Goal: Information Seeking & Learning: Learn about a topic

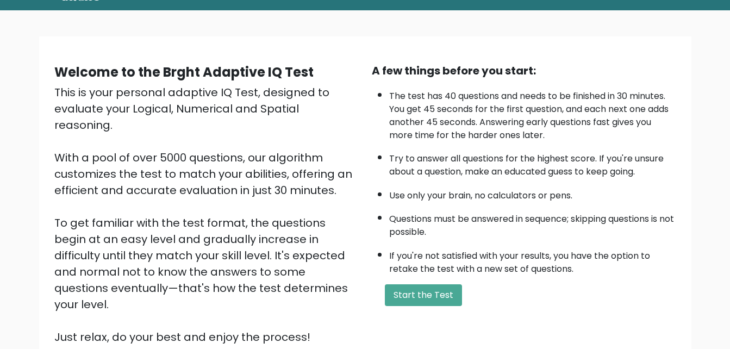
scroll to position [149, 0]
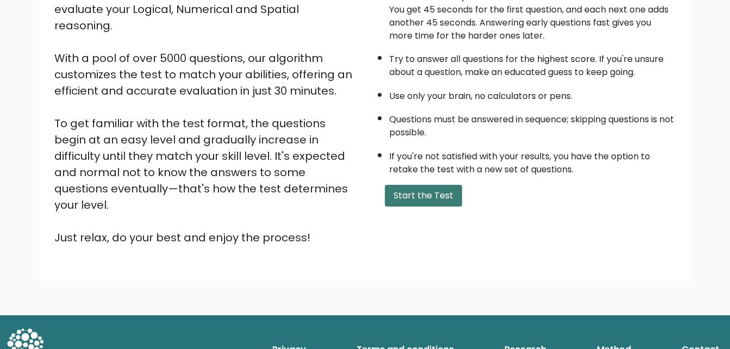
click at [424, 190] on button "Start the Test" at bounding box center [423, 196] width 77 height 22
click at [422, 193] on button "Start the Test" at bounding box center [423, 196] width 77 height 22
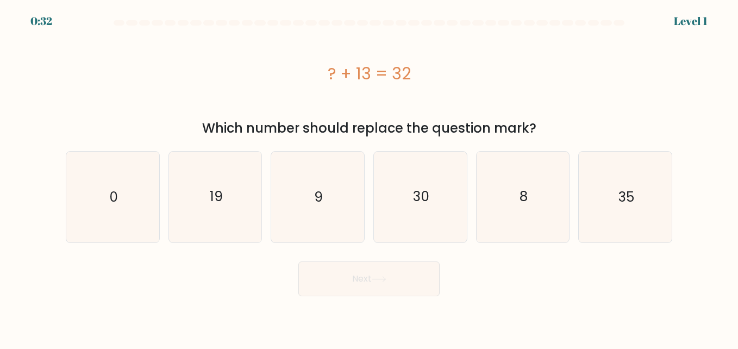
drag, startPoint x: 330, startPoint y: 75, endPoint x: 456, endPoint y: 84, distance: 126.9
click at [456, 84] on div "? + 13 = 32" at bounding box center [369, 73] width 606 height 24
copy div "? + 13 = 32"
click at [244, 192] on icon "19" at bounding box center [215, 197] width 90 height 90
click at [369, 177] on input "b. 19" at bounding box center [369, 175] width 1 height 3
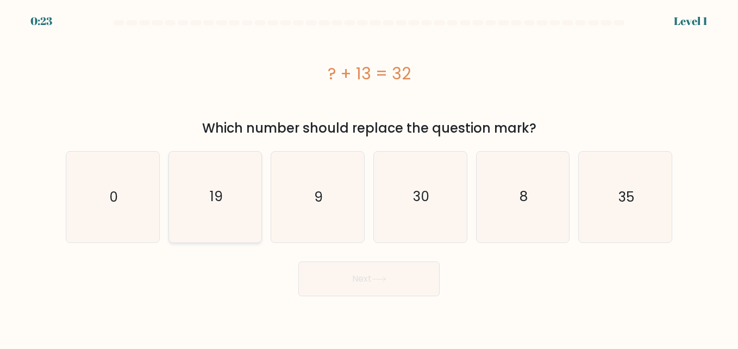
radio input "true"
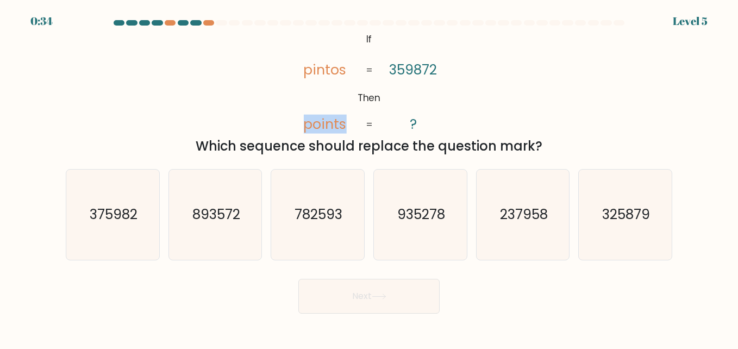
drag, startPoint x: 306, startPoint y: 125, endPoint x: 353, endPoint y: 126, distance: 46.2
click at [353, 126] on icon "@import url('https://fonts.googleapis.com/css?family=Abril+Fatface:400,100,100i…" at bounding box center [369, 82] width 170 height 105
copy tspan "points"
drag, startPoint x: 204, startPoint y: 143, endPoint x: 548, endPoint y: 145, distance: 344.4
click at [548, 145] on div "Which sequence should replace the question mark?" at bounding box center [368, 146] width 593 height 20
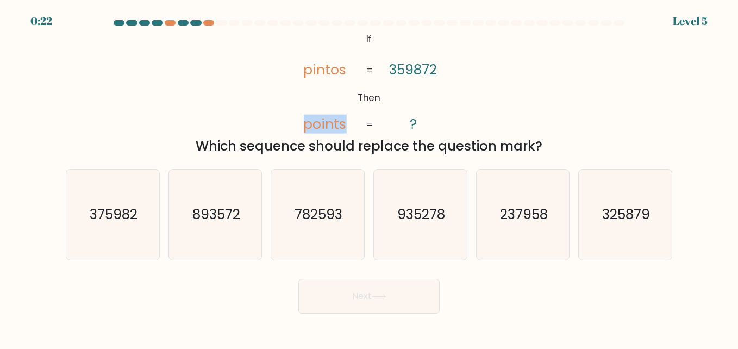
copy div "Which sequence should replace the question mark?"
click at [129, 214] on text "375982" at bounding box center [114, 214] width 48 height 19
click at [369, 177] on input "a. 375982" at bounding box center [369, 175] width 1 height 3
radio input "true"
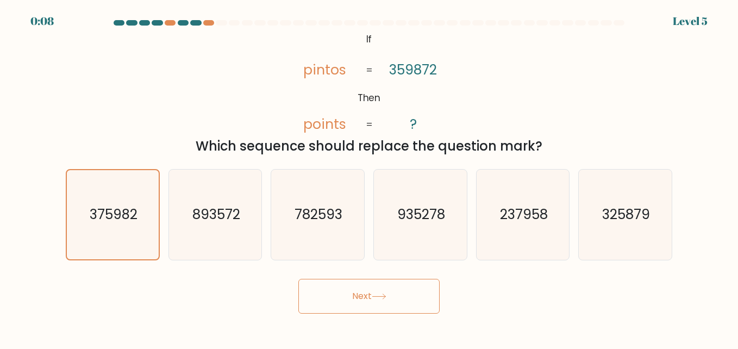
click at [341, 287] on button "Next" at bounding box center [368, 296] width 141 height 35
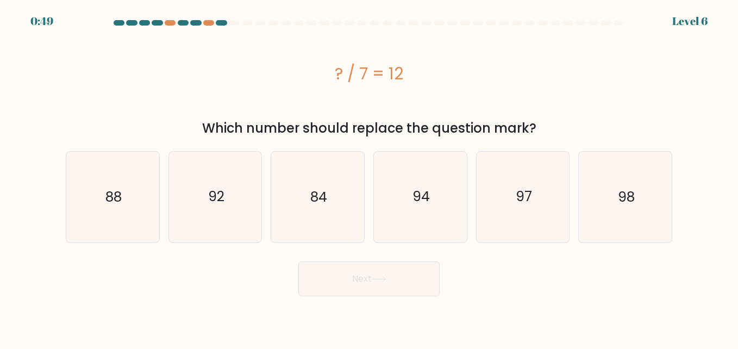
drag, startPoint x: 335, startPoint y: 76, endPoint x: 545, endPoint y: 128, distance: 216.7
click at [545, 128] on div "? / 7 = 12 Which number should replace the question mark?" at bounding box center [368, 84] width 619 height 108
copy div "? / 7 = 12 Which number should replace the question mark?"
click at [348, 196] on icon "84" at bounding box center [317, 197] width 90 height 90
click at [369, 177] on input "c. 84" at bounding box center [369, 175] width 1 height 3
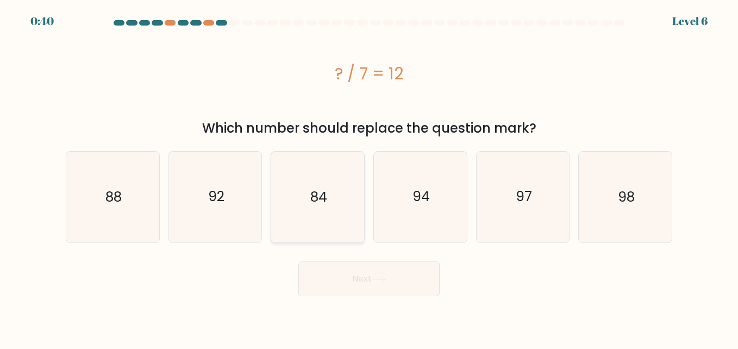
radio input "true"
click at [366, 276] on button "Next" at bounding box center [368, 278] width 141 height 35
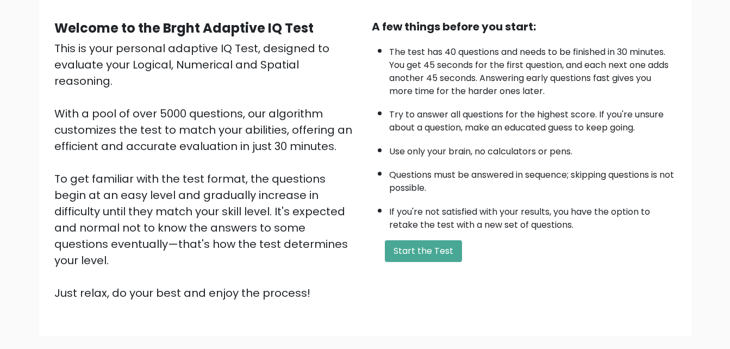
scroll to position [149, 0]
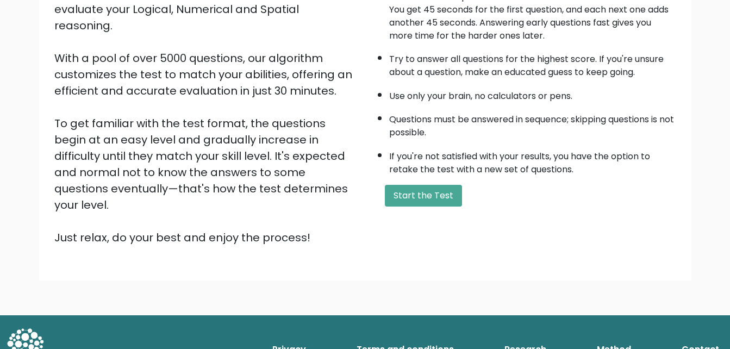
click at [412, 181] on div "A few things before you start: The test has 40 questions and needs to be finish…" at bounding box center [523, 104] width 317 height 282
click at [412, 190] on button "Start the Test" at bounding box center [423, 196] width 77 height 22
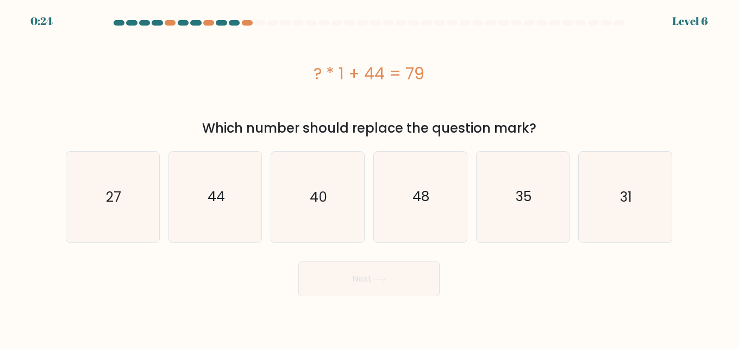
drag, startPoint x: 314, startPoint y: 69, endPoint x: 533, endPoint y: 130, distance: 227.8
click at [533, 130] on div "? * 1 + 44 = 79 Which number should replace the question mark?" at bounding box center [368, 84] width 619 height 108
copy div "? * 1 + 44 = 79 Which number should replace the question mark?"
click at [485, 195] on icon "35" at bounding box center [523, 197] width 90 height 90
click at [369, 177] on input "e. 35" at bounding box center [369, 175] width 1 height 3
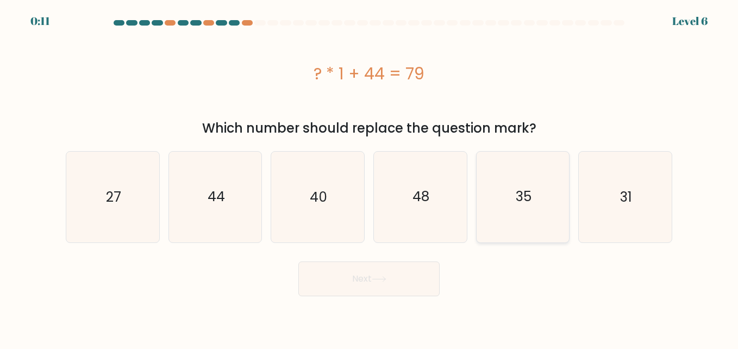
radio input "true"
click at [363, 288] on button "Next" at bounding box center [368, 278] width 141 height 35
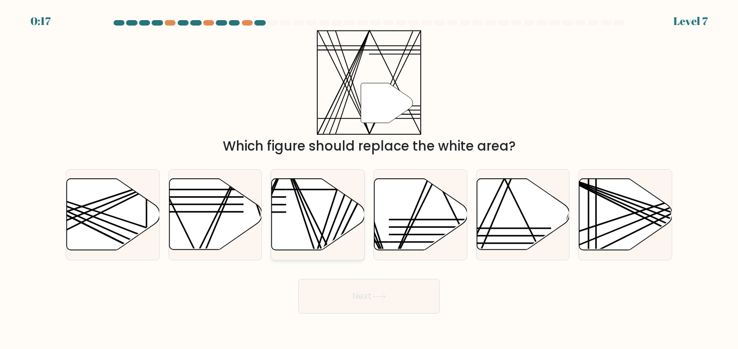
drag, startPoint x: 222, startPoint y: 215, endPoint x: 291, endPoint y: 222, distance: 69.4
click at [291, 222] on div "a. b. c. d." at bounding box center [368, 210] width 615 height 100
drag, startPoint x: 291, startPoint y: 222, endPoint x: 403, endPoint y: 230, distance: 111.7
click at [403, 230] on icon at bounding box center [420, 214] width 93 height 71
click at [369, 177] on input "d." at bounding box center [369, 175] width 1 height 3
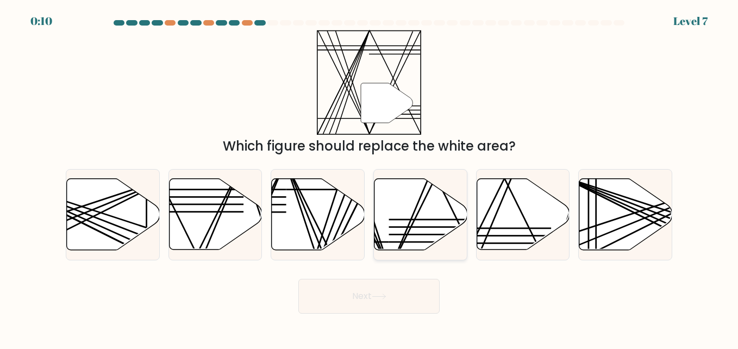
radio input "true"
click at [362, 287] on button "Next" at bounding box center [368, 296] width 141 height 35
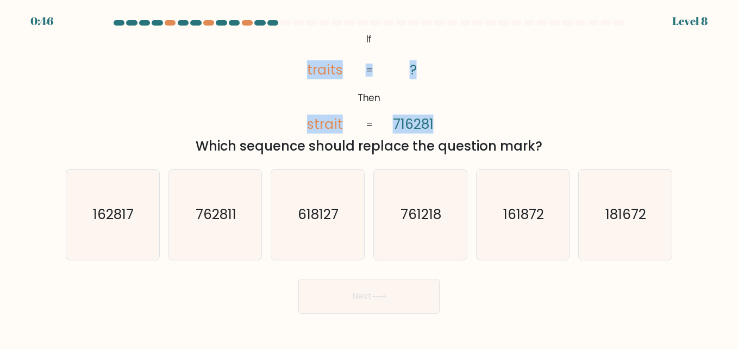
drag, startPoint x: 307, startPoint y: 69, endPoint x: 377, endPoint y: 70, distance: 69.5
click at [377, 70] on icon "@import url('https://fonts.googleapis.com/css?family=Abril+Fatface:400,100,100i…" at bounding box center [369, 82] width 170 height 105
copy icon "traits strait ? 716281 ="
click at [319, 73] on tspan "traits" at bounding box center [325, 69] width 36 height 19
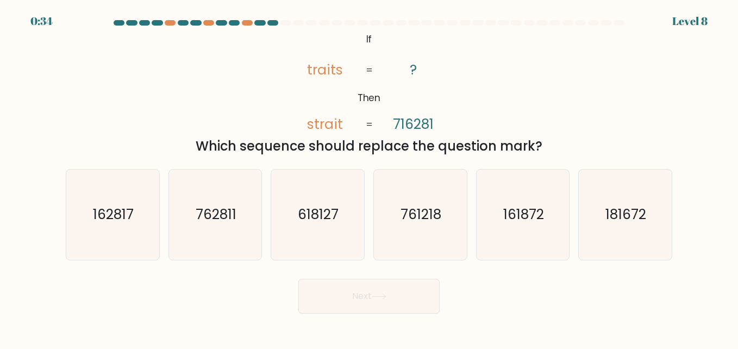
click at [383, 71] on icon "@import url('https://fonts.googleapis.com/css?family=Abril+Fatface:400,100,100i…" at bounding box center [369, 82] width 170 height 105
drag, startPoint x: 312, startPoint y: 64, endPoint x: 345, endPoint y: 71, distance: 34.0
click at [345, 71] on icon "@import url('https://fonts.googleapis.com/css?family=Abril+Fatface:400,100,100i…" at bounding box center [369, 82] width 170 height 105
click at [348, 73] on icon "@import url('https://fonts.googleapis.com/css?family=Abril+Fatface:400,100,100i…" at bounding box center [369, 82] width 170 height 105
drag, startPoint x: 310, startPoint y: 67, endPoint x: 349, endPoint y: 71, distance: 38.8
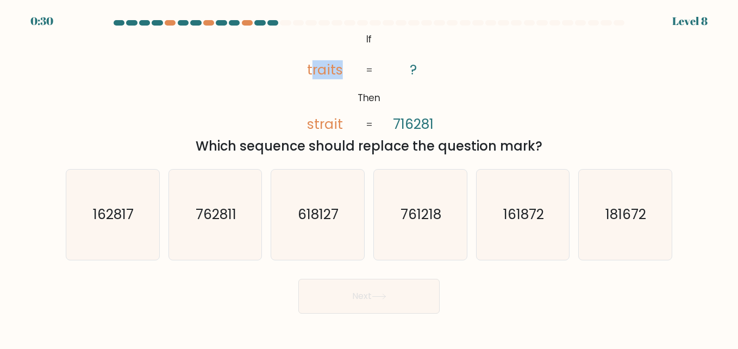
click at [349, 71] on icon "@import url('https://fonts.googleapis.com/css?family=Abril+Fatface:400,100,100i…" at bounding box center [369, 82] width 170 height 105
drag, startPoint x: 349, startPoint y: 71, endPoint x: 315, endPoint y: 83, distance: 36.1
click at [321, 87] on icon "@import url('https://fonts.googleapis.com/css?family=Abril+Fatface:400,100,100i…" at bounding box center [369, 82] width 170 height 105
drag, startPoint x: 306, startPoint y: 68, endPoint x: 346, endPoint y: 70, distance: 39.7
click at [346, 70] on icon "@import url('https://fonts.googleapis.com/css?family=Abril+Fatface:400,100,100i…" at bounding box center [369, 82] width 170 height 105
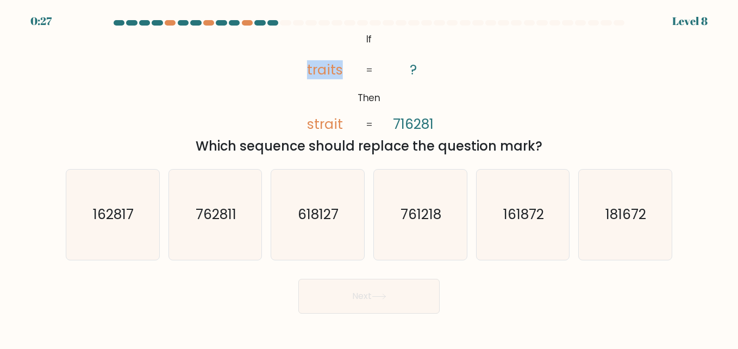
copy tspan "traits"
click at [304, 124] on icon "@import url('https://fonts.googleapis.com/css?family=Abril+Fatface:400,100,100i…" at bounding box center [369, 82] width 170 height 105
drag, startPoint x: 307, startPoint y: 124, endPoint x: 344, endPoint y: 128, distance: 37.1
click at [344, 128] on icon "@import url('https://fonts.googleapis.com/css?family=Abril+Fatface:400,100,100i…" at bounding box center [369, 82] width 170 height 105
copy tspan "strait"
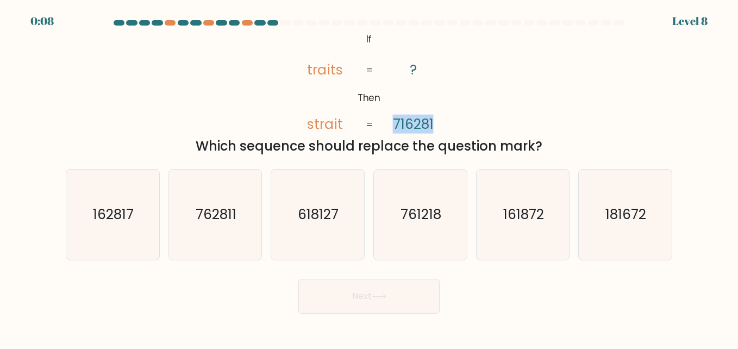
drag, startPoint x: 395, startPoint y: 120, endPoint x: 438, endPoint y: 128, distance: 43.2
click at [438, 128] on icon "@import url('https://fonts.googleapis.com/css?family=Abril+Fatface:400,100,100i…" at bounding box center [369, 82] width 170 height 105
copy tspan "716281"
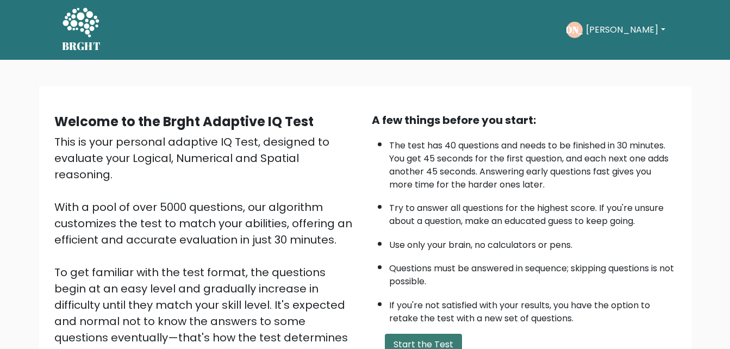
click at [417, 345] on button "Start the Test" at bounding box center [423, 345] width 77 height 22
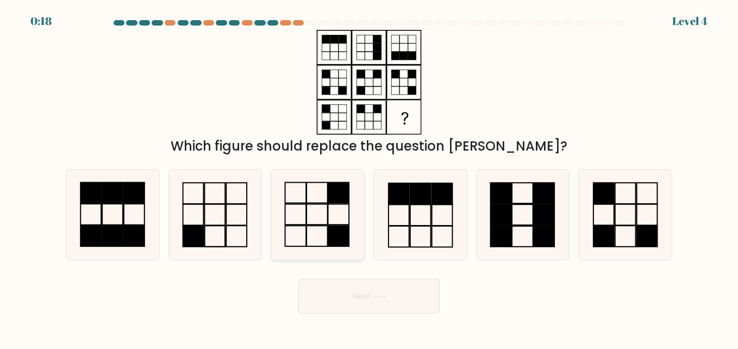
click at [331, 215] on icon at bounding box center [317, 214] width 90 height 90
click at [369, 177] on input "c." at bounding box center [369, 175] width 1 height 3
radio input "true"
click at [346, 290] on button "Next" at bounding box center [368, 296] width 141 height 35
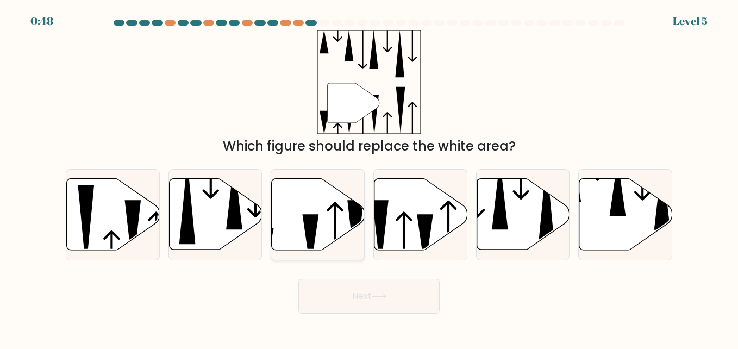
click at [319, 231] on icon at bounding box center [318, 214] width 93 height 71
click at [369, 177] on input "c." at bounding box center [369, 175] width 1 height 3
radio input "true"
click at [365, 297] on button "Next" at bounding box center [368, 296] width 141 height 35
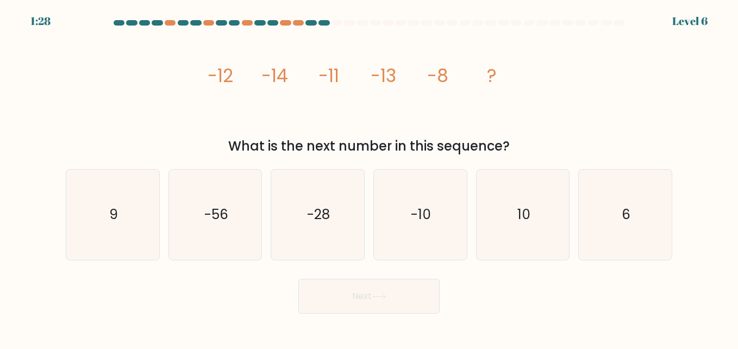
drag, startPoint x: 204, startPoint y: 74, endPoint x: 507, endPoint y: 150, distance: 312.0
click at [507, 150] on div "image/svg+xml -12 -14 -11 -13 -8 ? What is the next number in this sequence?" at bounding box center [368, 93] width 619 height 126
copy div "-12 -14 -11 -13 -8 ? What is the next number in this sequence?"
click at [415, 218] on text "-10" at bounding box center [421, 214] width 20 height 19
click at [369, 177] on input "d. -10" at bounding box center [369, 175] width 1 height 3
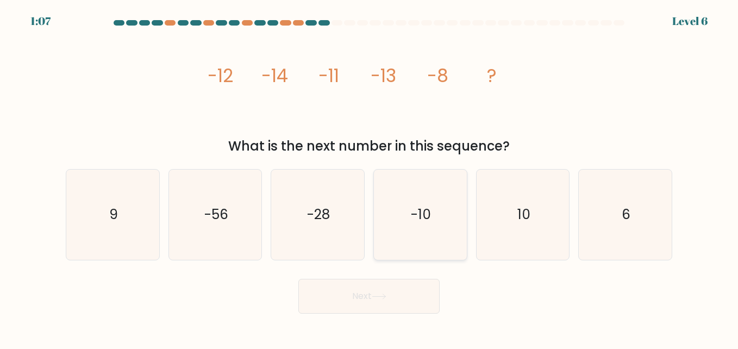
radio input "true"
click at [366, 294] on button "Next" at bounding box center [368, 296] width 141 height 35
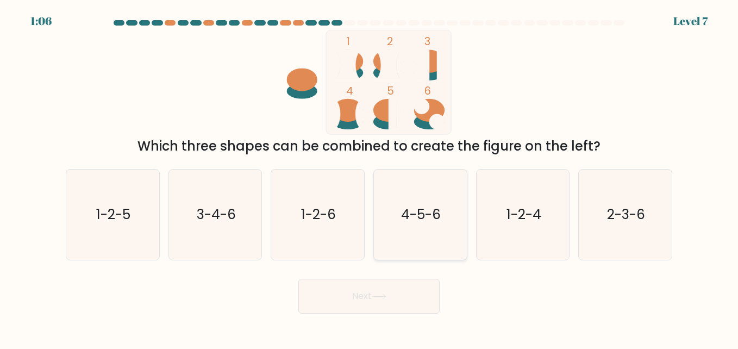
click at [413, 203] on icon "4-5-6" at bounding box center [420, 214] width 90 height 90
click at [369, 177] on input "d. 4-5-6" at bounding box center [369, 175] width 1 height 3
radio input "true"
click at [364, 293] on button "Next" at bounding box center [368, 296] width 141 height 35
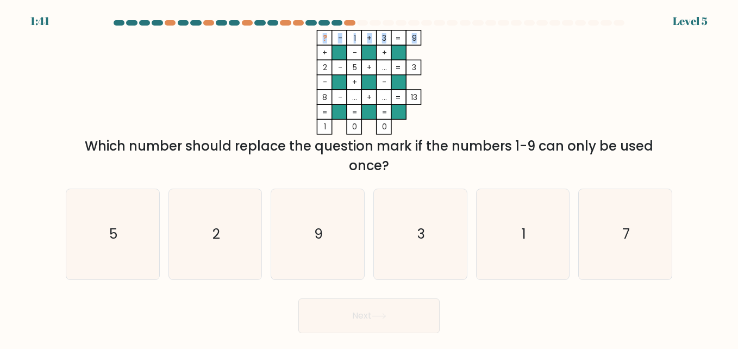
drag, startPoint x: 322, startPoint y: 36, endPoint x: 416, endPoint y: 39, distance: 93.5
click at [416, 39] on icon "? - 1 + 3 9 + - + 2 - 5 + ... 3 - + - 8 - ... + ... = 13 = = = = 1 0 0 =" at bounding box center [369, 82] width 326 height 105
copy icon "? - 1 + 3 9"
click at [631, 238] on icon "7" at bounding box center [625, 234] width 90 height 90
click at [369, 177] on input "f. 7" at bounding box center [369, 175] width 1 height 3
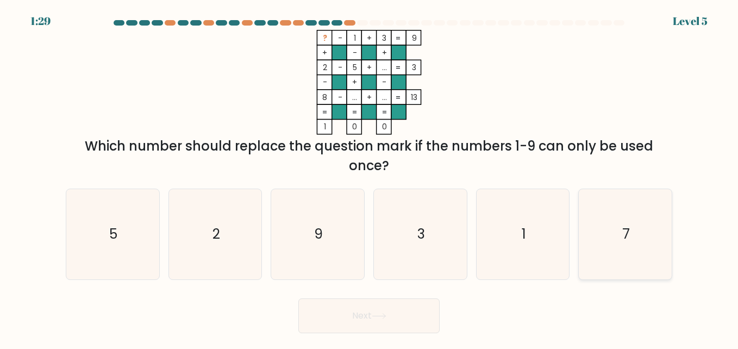
radio input "true"
click at [379, 318] on icon at bounding box center [379, 316] width 15 height 6
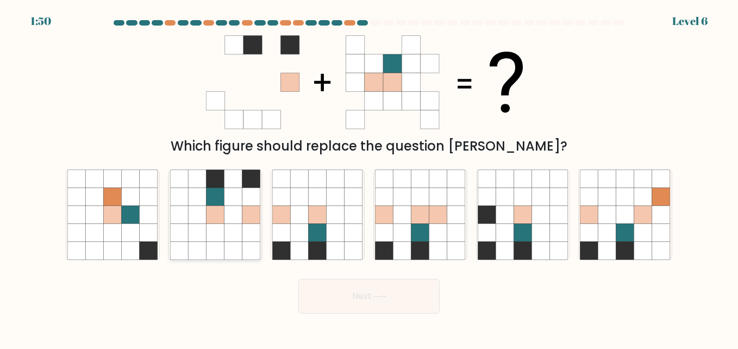
click at [227, 185] on icon at bounding box center [233, 178] width 18 height 18
click at [369, 177] on input "b." at bounding box center [369, 175] width 1 height 3
radio input "true"
click at [362, 291] on button "Next" at bounding box center [368, 296] width 141 height 35
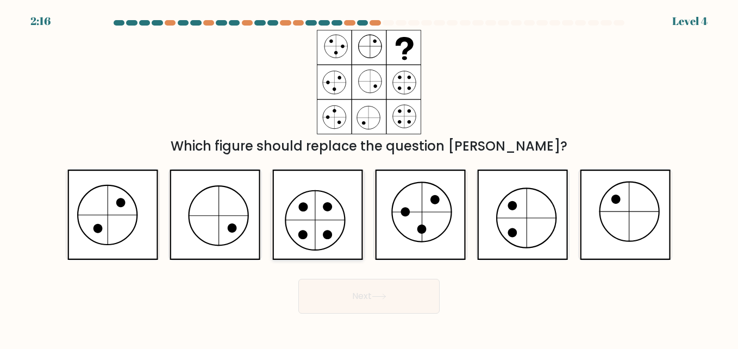
click at [324, 219] on icon at bounding box center [317, 214] width 91 height 90
click at [369, 177] on input "c." at bounding box center [369, 175] width 1 height 3
radio input "true"
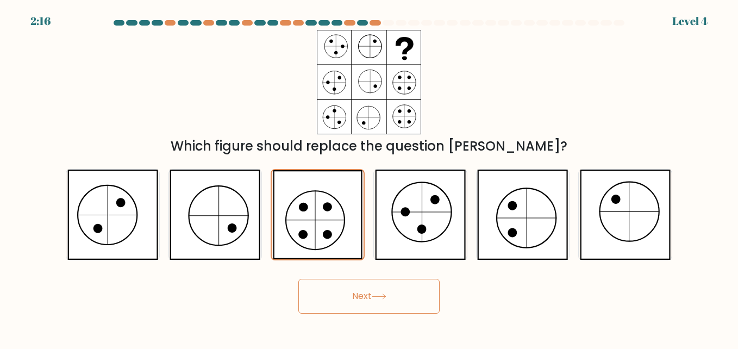
click at [353, 288] on button "Next" at bounding box center [368, 296] width 141 height 35
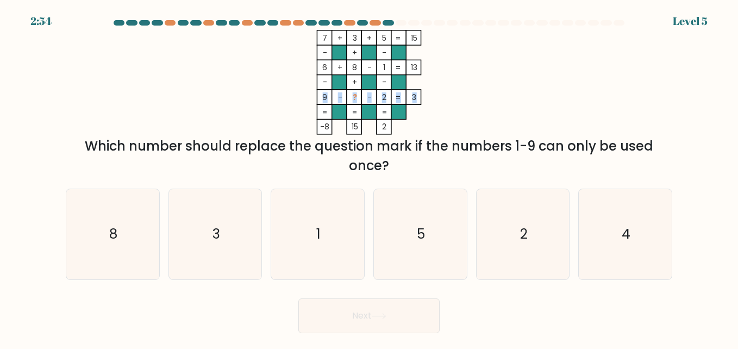
drag, startPoint x: 328, startPoint y: 95, endPoint x: 415, endPoint y: 96, distance: 87.5
click at [415, 96] on icon "7 + 3 + 5 15 - + - 6 + 8 - 1 13 - + - 9 - ? - 2 = 3 = = = = -8 15 2 =" at bounding box center [369, 82] width 326 height 105
copy icon "9 - ? - 2 = 3"
click at [619, 248] on icon "4" at bounding box center [625, 234] width 90 height 90
click at [369, 177] on input "f. 4" at bounding box center [369, 175] width 1 height 3
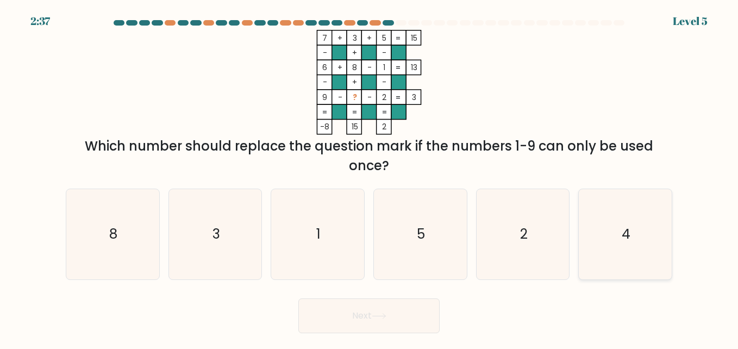
radio input "true"
click at [350, 321] on button "Next" at bounding box center [368, 315] width 141 height 35
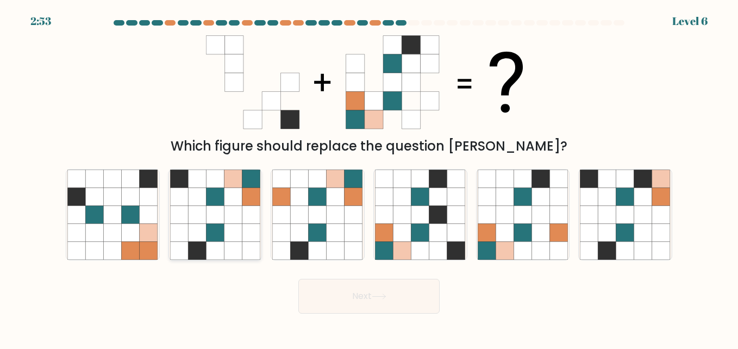
click at [239, 221] on icon at bounding box center [233, 214] width 18 height 18
click at [369, 177] on input "b." at bounding box center [369, 175] width 1 height 3
radio input "true"
click at [367, 296] on button "Next" at bounding box center [368, 296] width 141 height 35
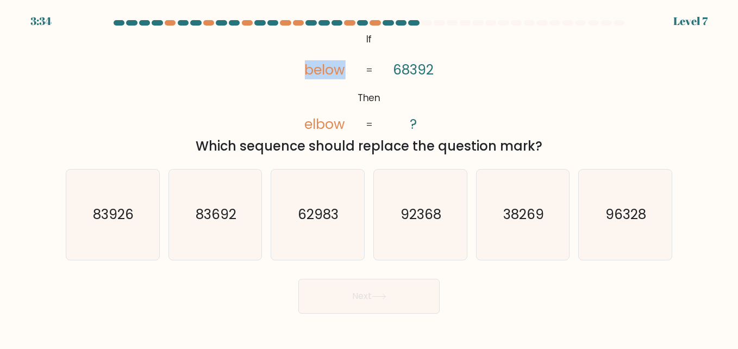
drag, startPoint x: 306, startPoint y: 68, endPoint x: 347, endPoint y: 72, distance: 40.4
click at [347, 72] on icon "@import url('https://fonts.googleapis.com/css?family=Abril+Fatface:400,100,100i…" at bounding box center [369, 82] width 170 height 105
copy tspan "below"
drag, startPoint x: 434, startPoint y: 68, endPoint x: 413, endPoint y: 65, distance: 21.4
click at [413, 65] on tspan "68392" at bounding box center [413, 69] width 41 height 19
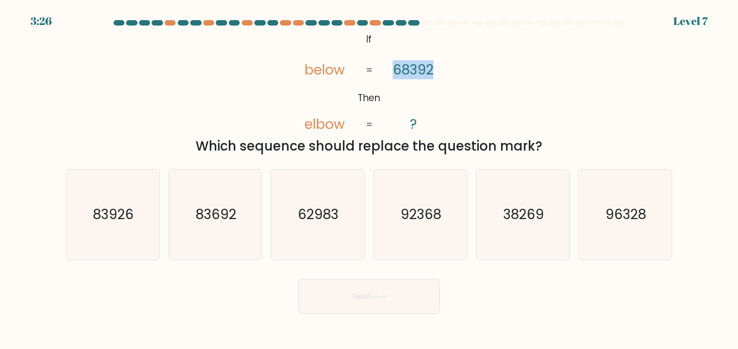
click at [413, 65] on tspan "68392" at bounding box center [413, 69] width 41 height 19
copy tspan "68392"
click at [322, 122] on tspan "elbow" at bounding box center [324, 124] width 41 height 19
copy tspan "elbow"
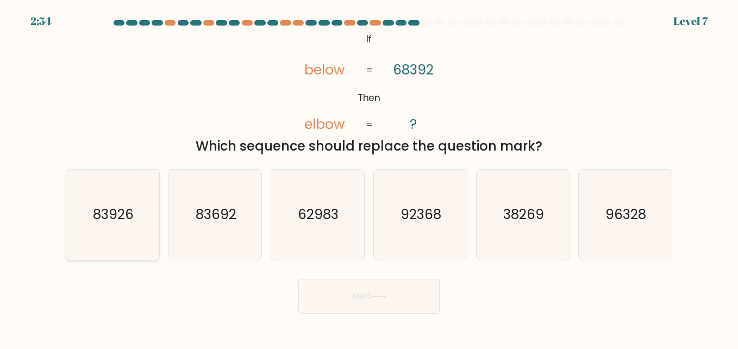
click at [114, 209] on text "83926" at bounding box center [113, 214] width 41 height 19
click at [369, 177] on input "a. 83926" at bounding box center [369, 175] width 1 height 3
radio input "true"
click at [201, 222] on text "83692" at bounding box center [216, 214] width 41 height 19
click at [369, 177] on input "b. 83692" at bounding box center [369, 175] width 1 height 3
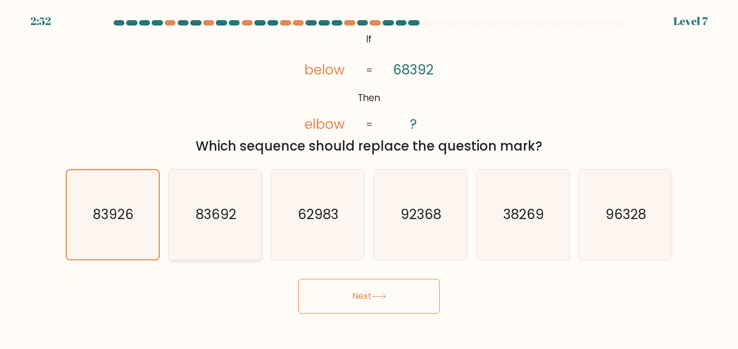
radio input "true"
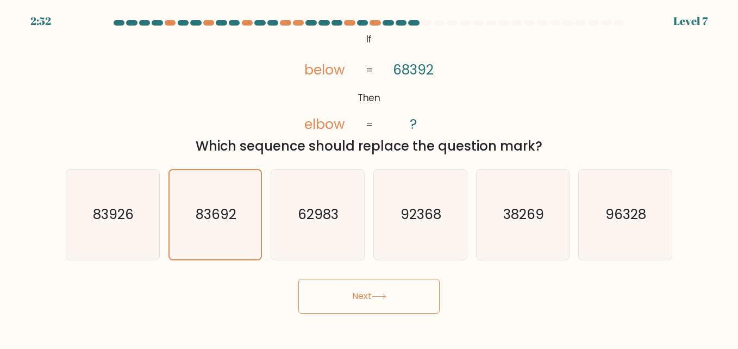
click at [342, 291] on button "Next" at bounding box center [368, 296] width 141 height 35
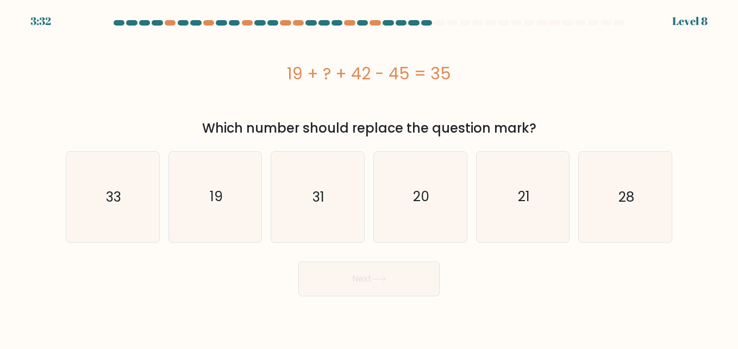
drag, startPoint x: 291, startPoint y: 72, endPoint x: 480, endPoint y: 115, distance: 194.0
click at [480, 115] on div "19 + ? + 42 - 45 = 35" at bounding box center [369, 73] width 606 height 87
drag, startPoint x: 480, startPoint y: 115, endPoint x: 376, endPoint y: 98, distance: 105.2
click at [376, 98] on div "19 + ? + 42 - 45 = 35" at bounding box center [369, 73] width 606 height 87
drag, startPoint x: 287, startPoint y: 74, endPoint x: 550, endPoint y: 134, distance: 269.1
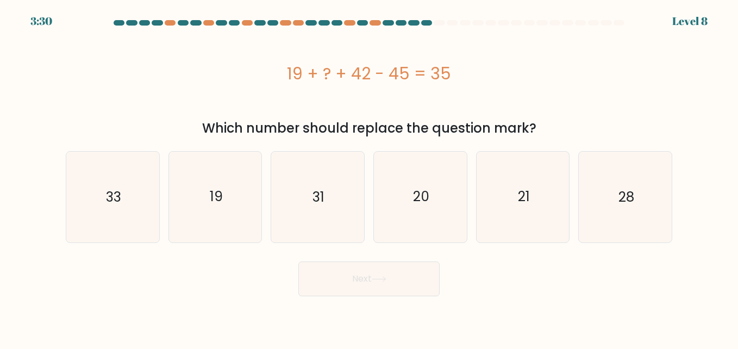
click at [550, 134] on div "19 + ? + 42 - 45 = 35 Which number should replace the question mark?" at bounding box center [368, 84] width 619 height 108
copy div "19 + ? + 42 - 45 = 35 Which number should replace the question mark?"
click at [220, 171] on icon "19" at bounding box center [215, 197] width 90 height 90
click at [369, 174] on input "b. 19" at bounding box center [369, 175] width 1 height 3
radio input "true"
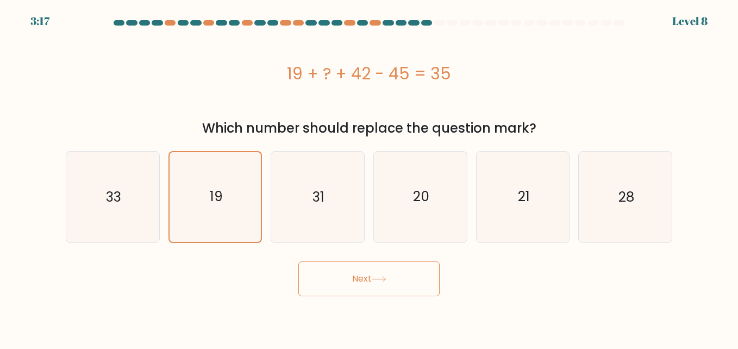
click at [343, 278] on button "Next" at bounding box center [368, 278] width 141 height 35
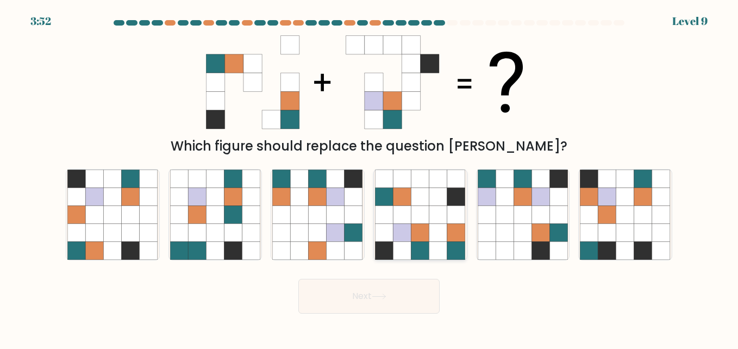
click at [409, 207] on icon at bounding box center [402, 214] width 18 height 18
click at [369, 177] on input "d." at bounding box center [369, 175] width 1 height 3
radio input "true"
click at [353, 301] on button "Next" at bounding box center [368, 296] width 141 height 35
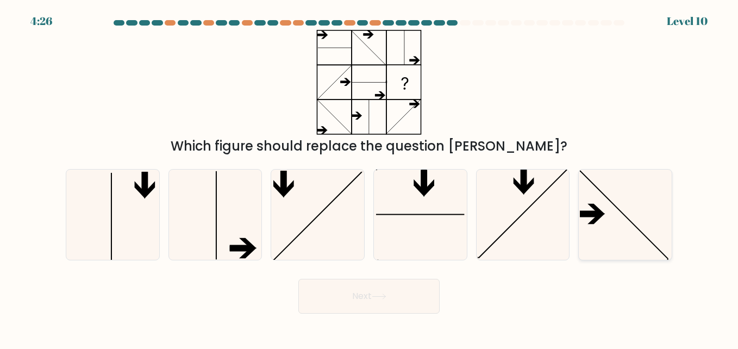
click at [623, 217] on icon at bounding box center [625, 214] width 90 height 90
click at [369, 177] on input "f." at bounding box center [369, 175] width 1 height 3
radio input "true"
click at [381, 300] on button "Next" at bounding box center [368, 296] width 141 height 35
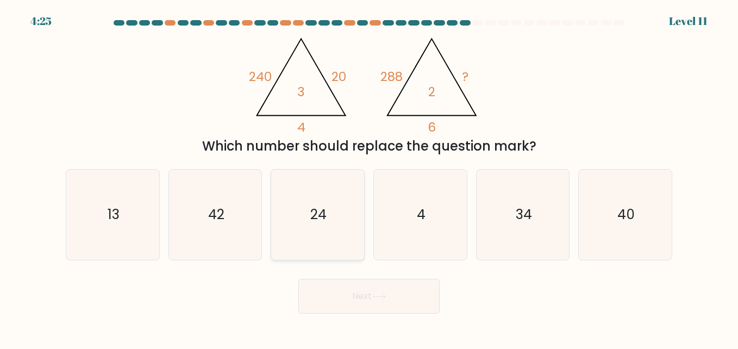
click at [314, 187] on icon "24" at bounding box center [317, 214] width 90 height 90
click at [369, 177] on input "c. 24" at bounding box center [369, 175] width 1 height 3
radio input "true"
click at [342, 278] on div "Next" at bounding box center [368, 293] width 619 height 40
click at [343, 287] on button "Next" at bounding box center [368, 296] width 141 height 35
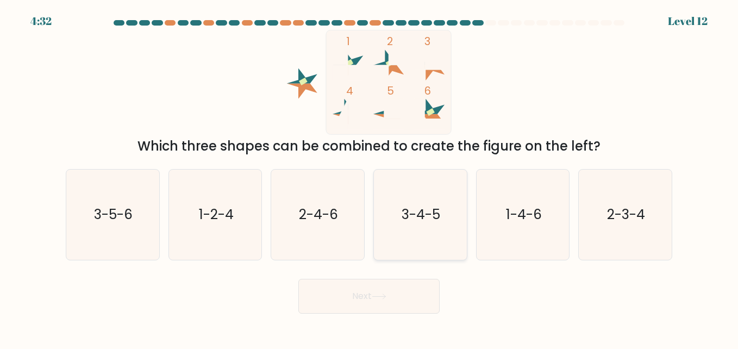
click at [420, 225] on icon "3-4-5" at bounding box center [420, 214] width 90 height 90
click at [369, 177] on input "d. 3-4-5" at bounding box center [369, 175] width 1 height 3
radio input "true"
click at [382, 294] on icon at bounding box center [379, 296] width 15 height 6
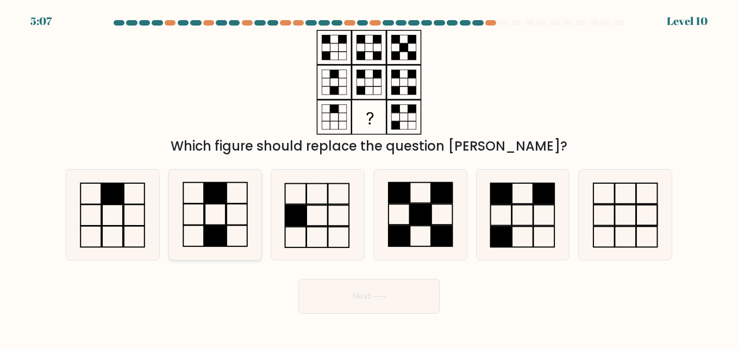
click at [234, 212] on icon at bounding box center [215, 214] width 90 height 90
click at [369, 177] on input "b." at bounding box center [369, 175] width 1 height 3
radio input "true"
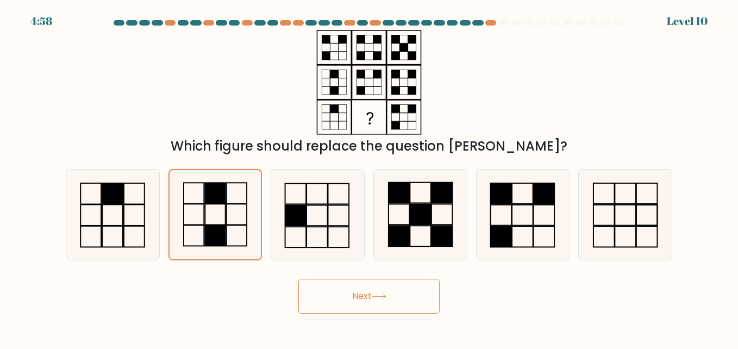
click at [338, 294] on button "Next" at bounding box center [368, 296] width 141 height 35
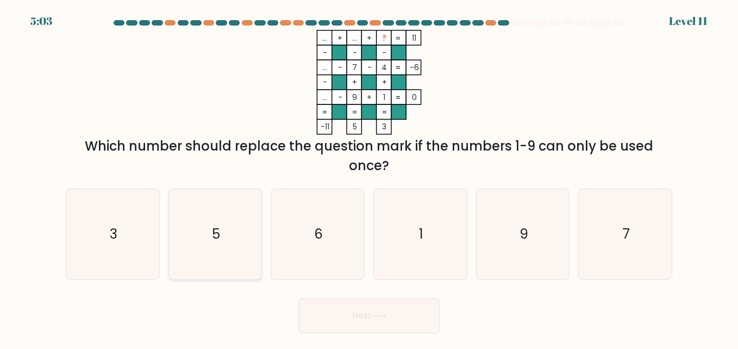
click at [196, 219] on icon "5" at bounding box center [215, 234] width 90 height 90
click at [369, 177] on input "b. 5" at bounding box center [369, 175] width 1 height 3
radio input "true"
click at [359, 319] on button "Next" at bounding box center [368, 315] width 141 height 35
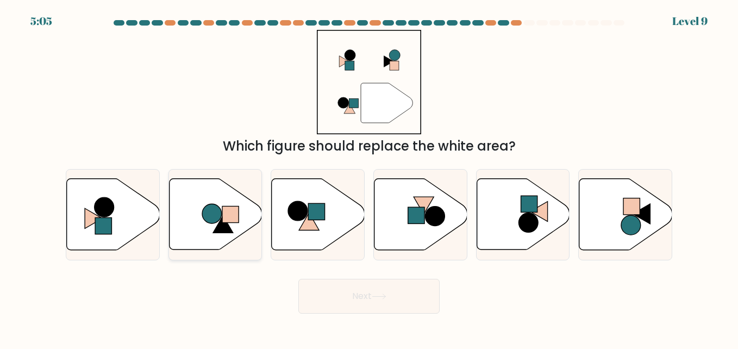
click at [198, 223] on icon at bounding box center [215, 214] width 93 height 71
click at [369, 177] on input "b." at bounding box center [369, 175] width 1 height 3
radio input "true"
click at [338, 287] on button "Next" at bounding box center [368, 296] width 141 height 35
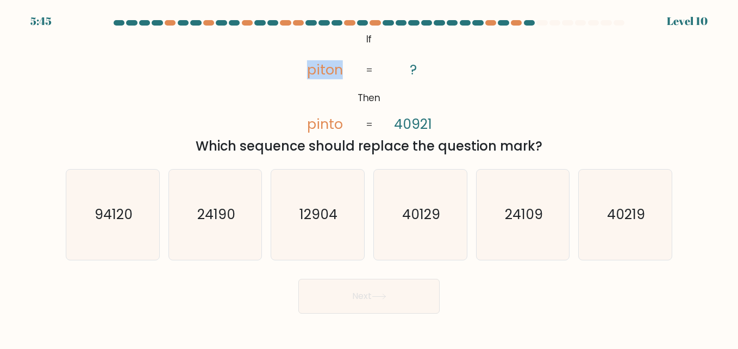
drag, startPoint x: 310, startPoint y: 68, endPoint x: 342, endPoint y: 71, distance: 32.7
click at [342, 71] on icon "@import url('https://fonts.googleapis.com/css?family=Abril+Fatface:400,100,100i…" at bounding box center [369, 82] width 170 height 105
copy tspan "piton"
click at [323, 122] on tspan "pinto" at bounding box center [325, 124] width 36 height 19
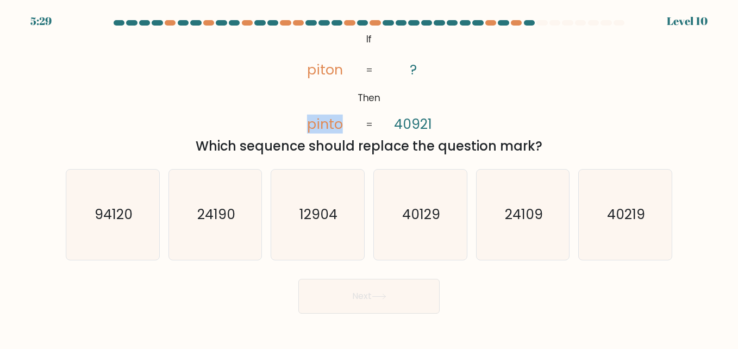
copy tspan "pinto"
click at [397, 121] on tspan "40921" at bounding box center [413, 124] width 38 height 19
copy tspan "40921"
click at [203, 139] on div "Which sequence should replace the question mark?" at bounding box center [368, 146] width 593 height 20
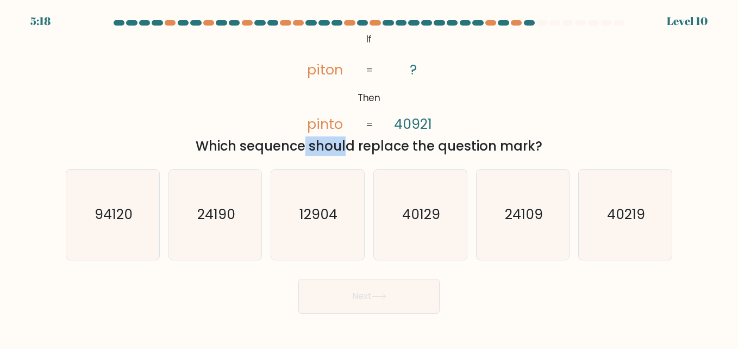
click at [203, 139] on div "Which sequence should replace the question mark?" at bounding box center [368, 146] width 593 height 20
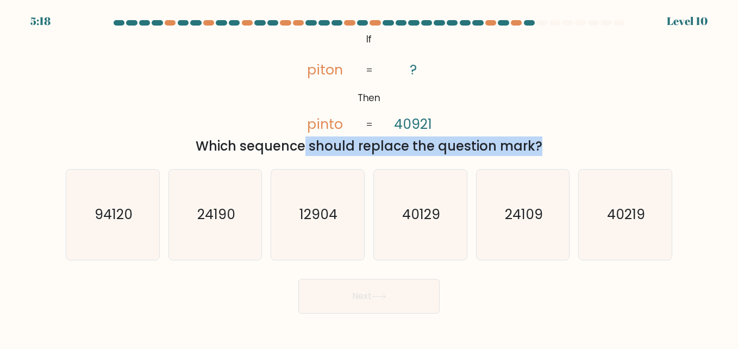
click at [203, 139] on div "Which sequence should replace the question mark?" at bounding box center [368, 146] width 593 height 20
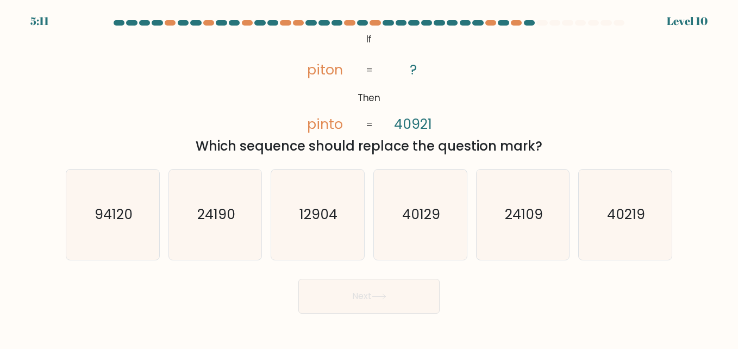
click at [149, 123] on div "@import url('https://fonts.googleapis.com/css?family=Abril+Fatface:400,100,100i…" at bounding box center [368, 93] width 619 height 126
click at [618, 219] on text "40219" at bounding box center [626, 214] width 38 height 19
click at [369, 177] on input "f. 40219" at bounding box center [369, 175] width 1 height 3
radio input "true"
click at [356, 298] on button "Next" at bounding box center [368, 296] width 141 height 35
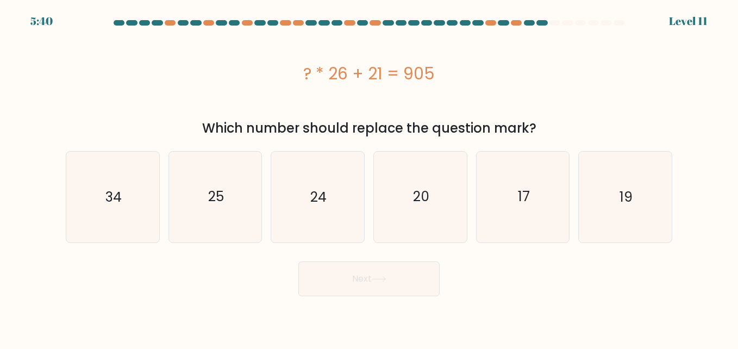
drag, startPoint x: 304, startPoint y: 72, endPoint x: 532, endPoint y: 136, distance: 237.2
click at [532, 136] on div "? * 26 + 21 = 905 Which number should replace the question mark?" at bounding box center [368, 84] width 619 height 108
click at [141, 185] on icon "34" at bounding box center [112, 197] width 90 height 90
click at [369, 177] on input "a. 34" at bounding box center [369, 175] width 1 height 3
radio input "true"
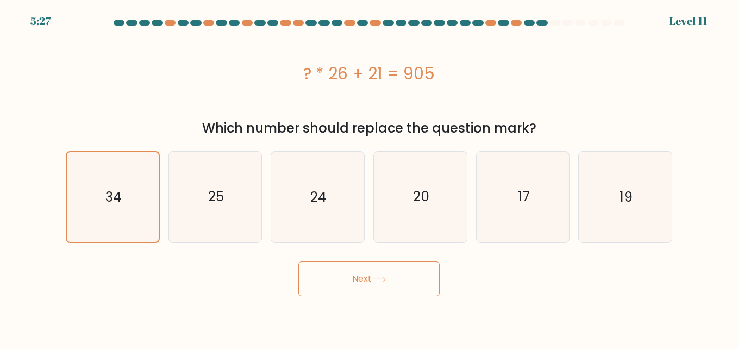
click at [358, 287] on button "Next" at bounding box center [368, 278] width 141 height 35
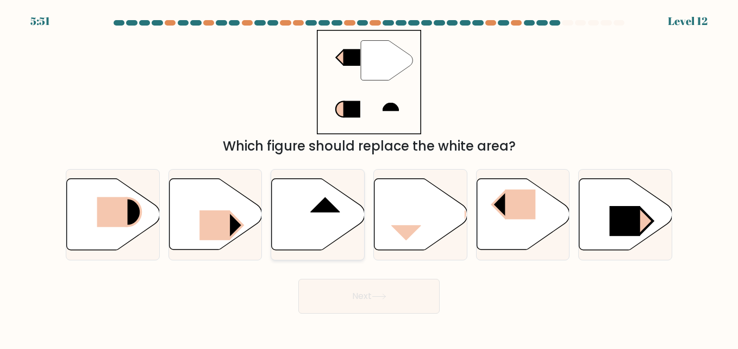
click at [301, 224] on icon at bounding box center [318, 214] width 93 height 71
click at [369, 177] on input "c." at bounding box center [369, 175] width 1 height 3
radio input "true"
click at [336, 296] on button "Next" at bounding box center [368, 296] width 141 height 35
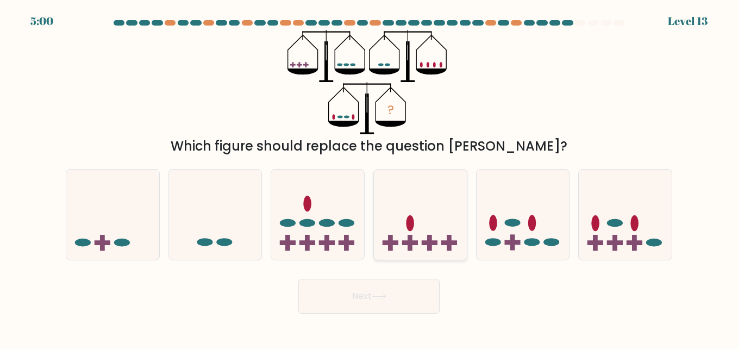
click at [393, 202] on icon at bounding box center [420, 214] width 93 height 77
click at [369, 177] on input "d." at bounding box center [369, 175] width 1 height 3
radio input "true"
click at [329, 284] on button "Next" at bounding box center [368, 296] width 141 height 35
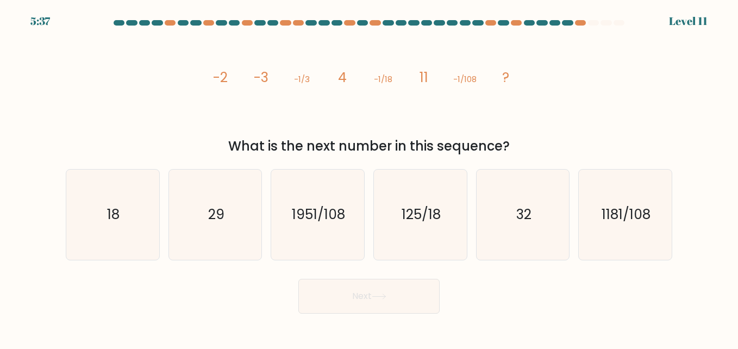
drag, startPoint x: 211, startPoint y: 76, endPoint x: 507, endPoint y: 148, distance: 305.4
click at [507, 148] on div "image/svg+xml -2 -3 -1/3 4 -1/18 11 -1/108 ? What is the next number in this se…" at bounding box center [368, 93] width 619 height 126
click at [198, 118] on div "image/svg+xml -2 -3 -1/3 4 -1/18 11 -1/108 ? What is the next number in this se…" at bounding box center [368, 93] width 619 height 126
drag, startPoint x: 206, startPoint y: 73, endPoint x: 513, endPoint y: 84, distance: 307.1
click at [513, 84] on icon "image/svg+xml -2 -3 -1/3 4 -1/18 11 -1/108 ?" at bounding box center [369, 82] width 326 height 105
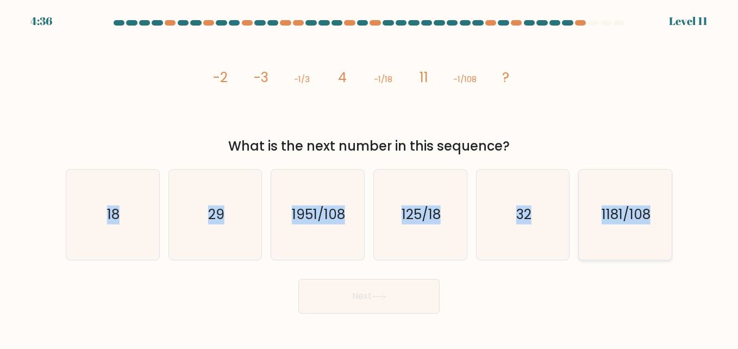
drag, startPoint x: 91, startPoint y: 197, endPoint x: 657, endPoint y: 235, distance: 567.9
click at [657, 235] on div "a. 18 b. 29 c." at bounding box center [368, 210] width 615 height 100
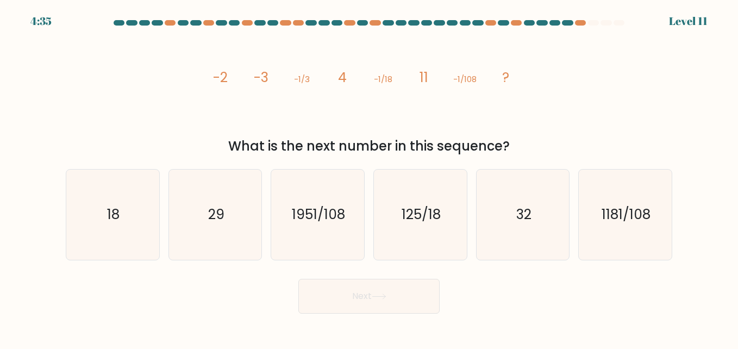
click at [196, 122] on div "image/svg+xml -2 -3 -1/3 4 -1/18 11 -1/108 ? What is the next number in this se…" at bounding box center [368, 93] width 619 height 126
click at [130, 203] on icon "18" at bounding box center [112, 214] width 90 height 90
click at [369, 177] on input "a. 18" at bounding box center [369, 175] width 1 height 3
radio input "true"
click at [353, 304] on button "Next" at bounding box center [368, 296] width 141 height 35
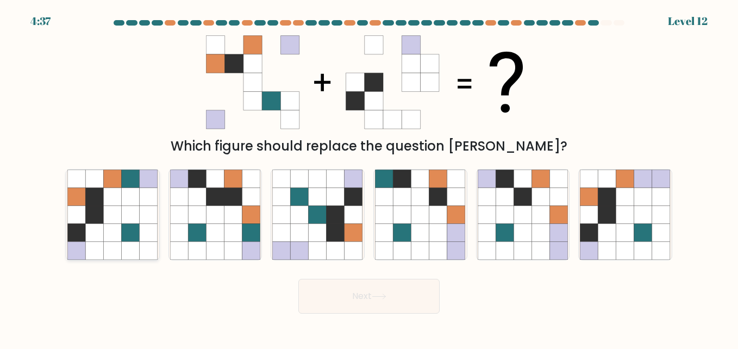
click at [137, 197] on icon at bounding box center [131, 196] width 18 height 18
click at [369, 177] on input "a." at bounding box center [369, 175] width 1 height 3
radio input "true"
click at [353, 297] on button "Next" at bounding box center [368, 296] width 141 height 35
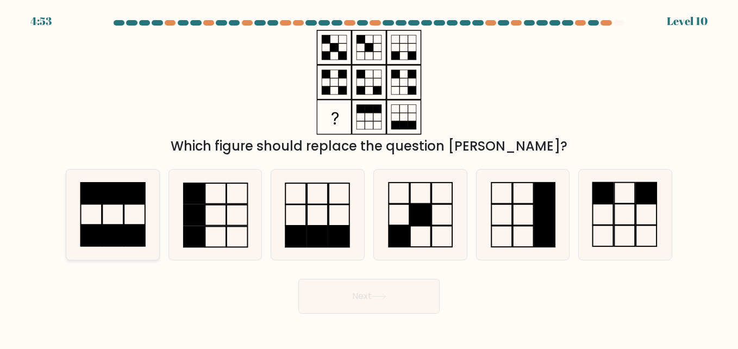
click at [121, 208] on icon at bounding box center [112, 214] width 90 height 90
click at [369, 177] on input "a." at bounding box center [369, 175] width 1 height 3
radio input "true"
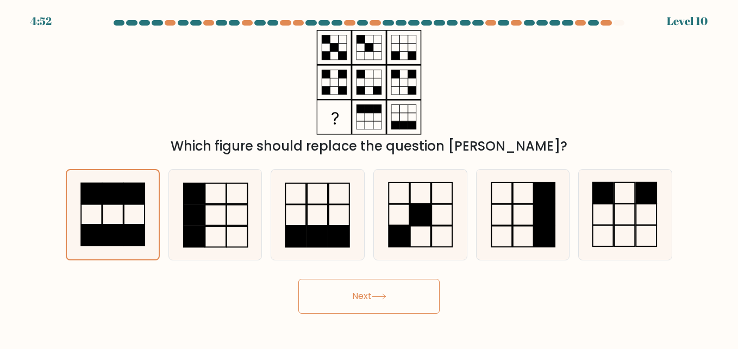
click at [346, 285] on button "Next" at bounding box center [368, 296] width 141 height 35
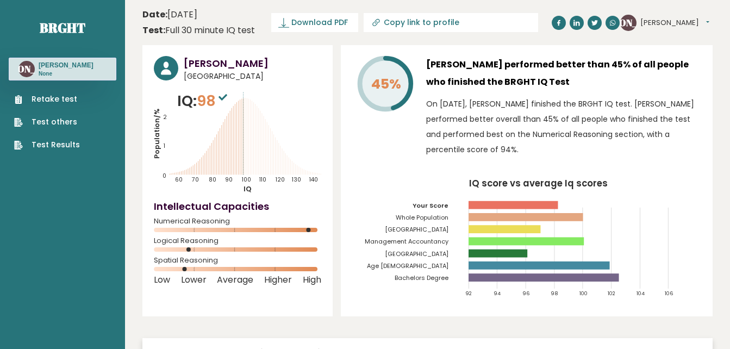
click at [65, 97] on link "Retake test" at bounding box center [47, 98] width 66 height 11
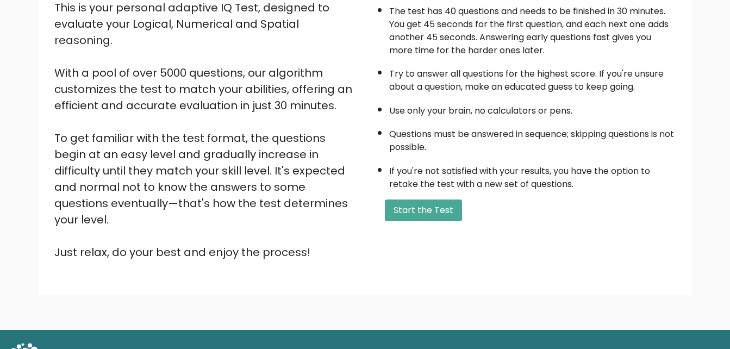
scroll to position [149, 0]
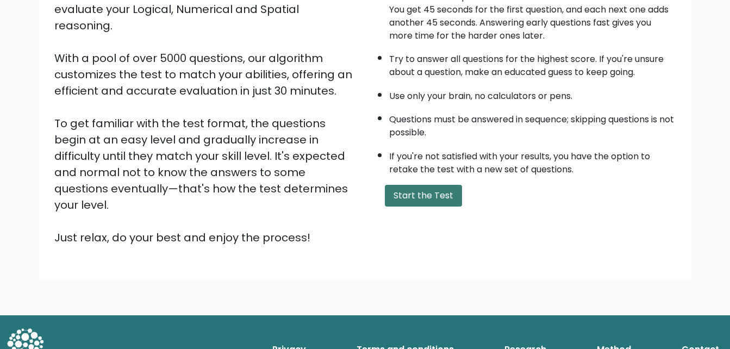
click at [403, 194] on button "Start the Test" at bounding box center [423, 196] width 77 height 22
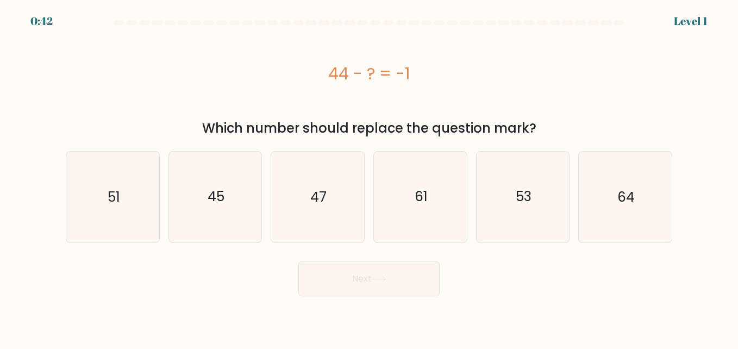
drag, startPoint x: 331, startPoint y: 70, endPoint x: 428, endPoint y: 82, distance: 97.4
click at [428, 82] on div "44 - ? = -1" at bounding box center [369, 73] width 606 height 24
copy div "44 - ? = -1"
click at [223, 198] on text "45" at bounding box center [216, 196] width 17 height 19
click at [369, 177] on input "b. 45" at bounding box center [369, 175] width 1 height 3
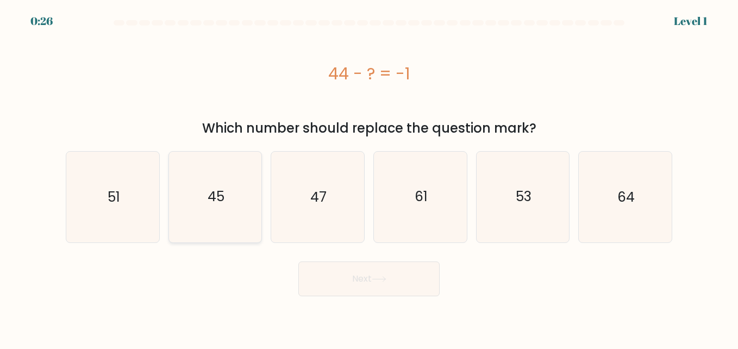
radio input "true"
click at [349, 280] on button "Next" at bounding box center [368, 278] width 141 height 35
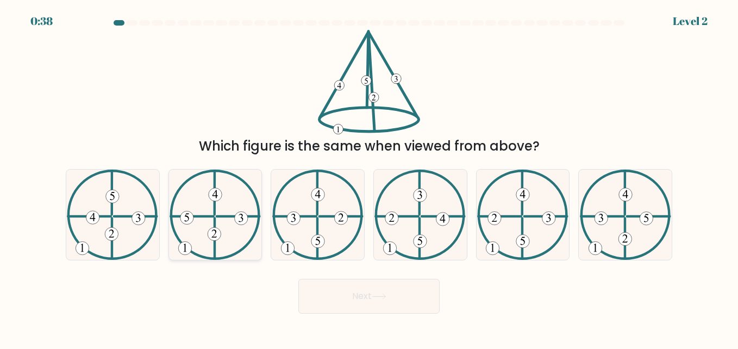
click at [200, 216] on 521 at bounding box center [192, 216] width 43 height 0
click at [369, 177] on input "b." at bounding box center [369, 175] width 1 height 3
radio input "true"
click at [366, 295] on button "Next" at bounding box center [368, 296] width 141 height 35
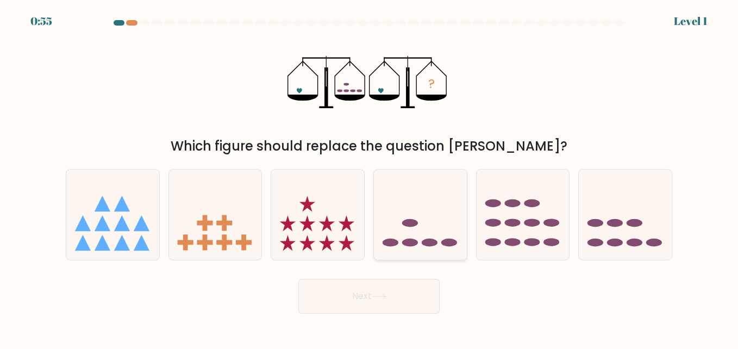
click at [425, 228] on icon at bounding box center [420, 214] width 93 height 77
click at [369, 177] on input "d." at bounding box center [369, 175] width 1 height 3
radio input "true"
click at [372, 302] on button "Next" at bounding box center [368, 296] width 141 height 35
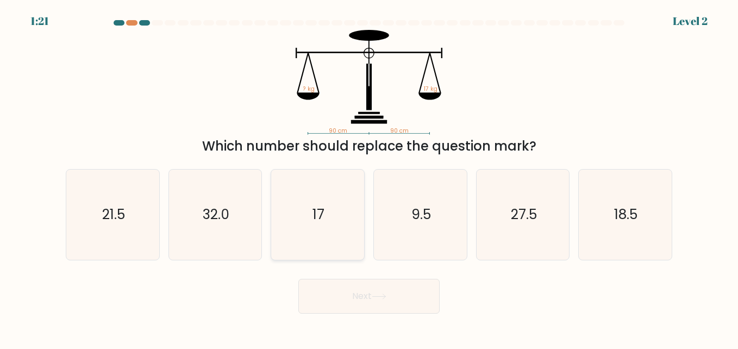
click at [302, 207] on icon "17" at bounding box center [317, 214] width 90 height 90
click at [369, 177] on input "c. 17" at bounding box center [369, 175] width 1 height 3
radio input "true"
click at [347, 286] on button "Next" at bounding box center [368, 296] width 141 height 35
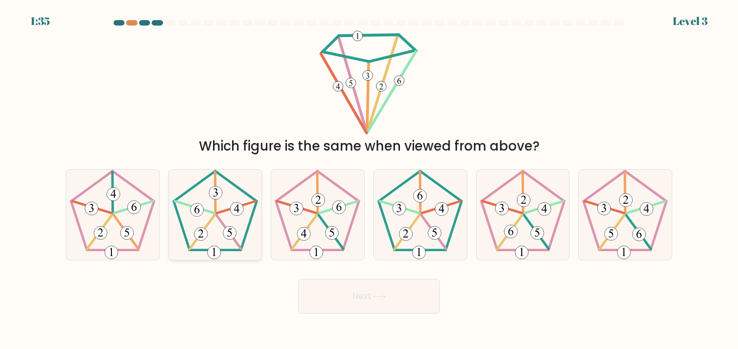
click at [205, 231] on 403 at bounding box center [200, 233] width 13 height 13
click at [369, 177] on input "b." at bounding box center [369, 175] width 1 height 3
radio input "true"
click at [351, 298] on button "Next" at bounding box center [368, 296] width 141 height 35
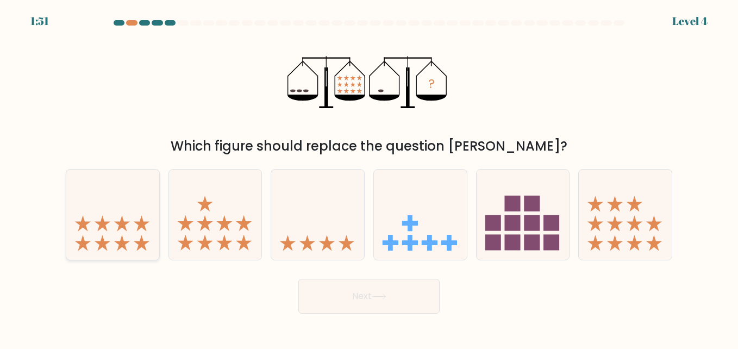
click at [123, 214] on icon at bounding box center [112, 214] width 93 height 77
click at [369, 177] on input "a." at bounding box center [369, 175] width 1 height 3
radio input "true"
click at [376, 294] on icon at bounding box center [379, 296] width 15 height 6
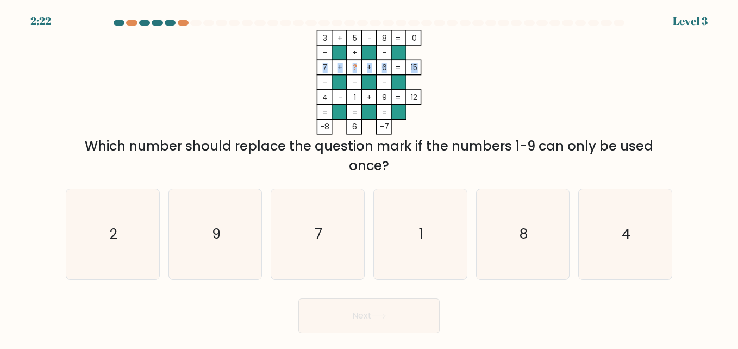
drag, startPoint x: 322, startPoint y: 66, endPoint x: 417, endPoint y: 64, distance: 95.6
click at [417, 64] on icon "3 + 5 - 8 0 - + - 7 + ? + 6 15 - - - 4 - 1 + 9 = 12 = = = = -8 6 -7 =" at bounding box center [369, 82] width 326 height 105
copy icon "7 + ? + 6 15"
click at [123, 231] on icon "2" at bounding box center [112, 234] width 90 height 90
click at [369, 177] on input "a. 2" at bounding box center [369, 175] width 1 height 3
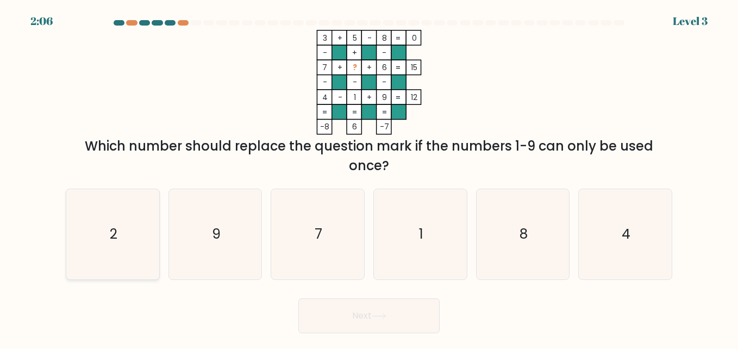
radio input "true"
click at [348, 317] on button "Next" at bounding box center [368, 315] width 141 height 35
click at [328, 314] on button "Next" at bounding box center [368, 315] width 141 height 35
click at [362, 316] on button "Next" at bounding box center [368, 315] width 141 height 35
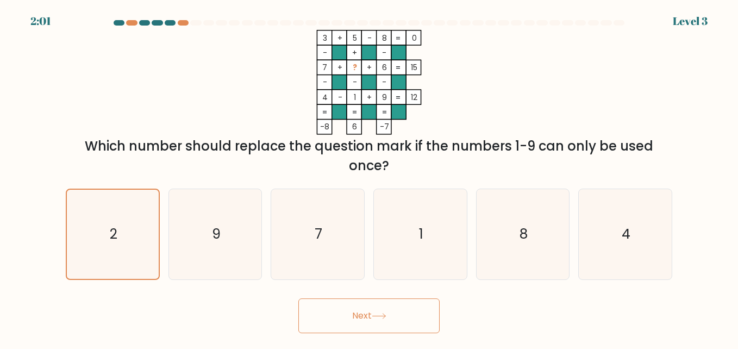
click at [362, 316] on button "Next" at bounding box center [368, 315] width 141 height 35
click at [195, 232] on icon "9" at bounding box center [215, 234] width 90 height 90
click at [369, 177] on input "b. 9" at bounding box center [369, 175] width 1 height 3
radio input "true"
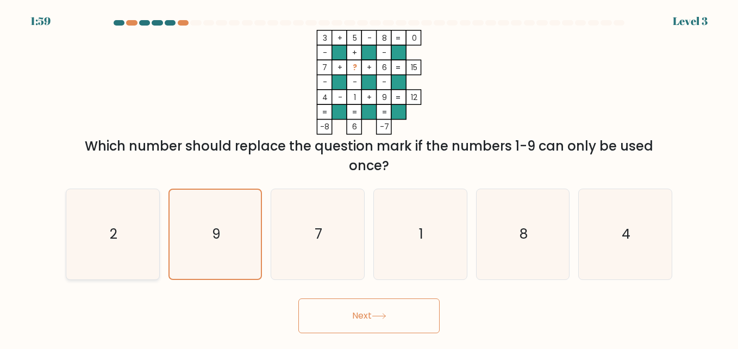
click at [131, 221] on icon "2" at bounding box center [112, 234] width 90 height 90
click at [369, 177] on input "a. 2" at bounding box center [369, 175] width 1 height 3
radio input "true"
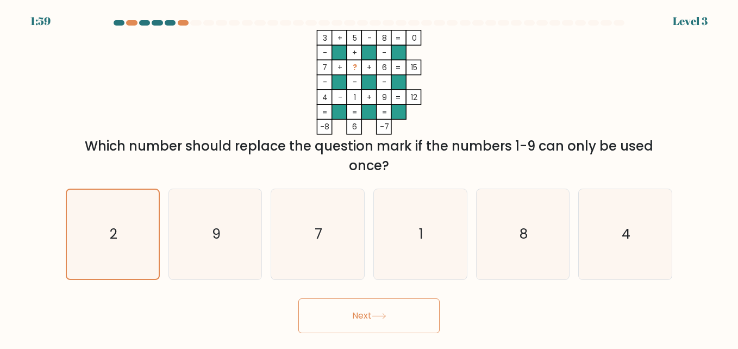
click at [306, 306] on button "Next" at bounding box center [368, 315] width 141 height 35
click at [349, 323] on button "Next" at bounding box center [368, 315] width 141 height 35
click at [129, 240] on icon "2" at bounding box center [112, 234] width 90 height 90
click at [369, 177] on input "a. 2" at bounding box center [369, 175] width 1 height 3
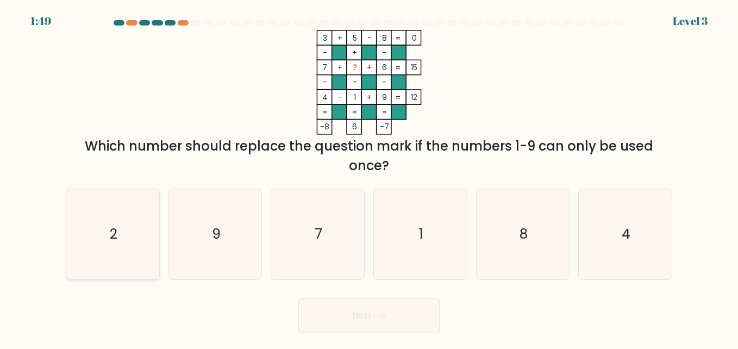
radio input "true"
click at [385, 314] on icon at bounding box center [378, 315] width 13 height 5
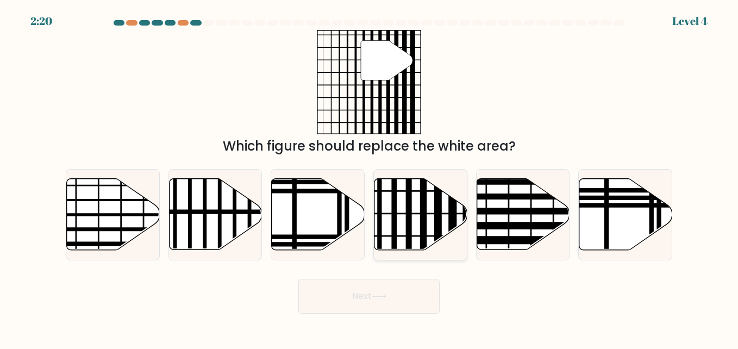
click at [412, 221] on icon at bounding box center [420, 214] width 93 height 71
click at [369, 177] on input "d." at bounding box center [369, 175] width 1 height 3
radio input "true"
click at [360, 301] on button "Next" at bounding box center [368, 296] width 141 height 35
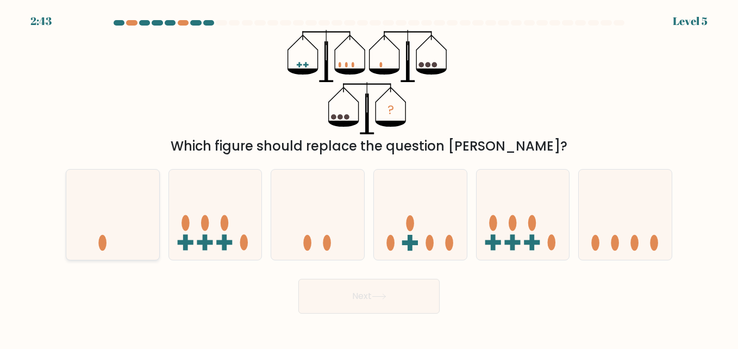
click at [124, 200] on icon at bounding box center [112, 214] width 93 height 77
click at [369, 177] on input "a." at bounding box center [369, 175] width 1 height 3
radio input "true"
click at [342, 292] on button "Next" at bounding box center [368, 296] width 141 height 35
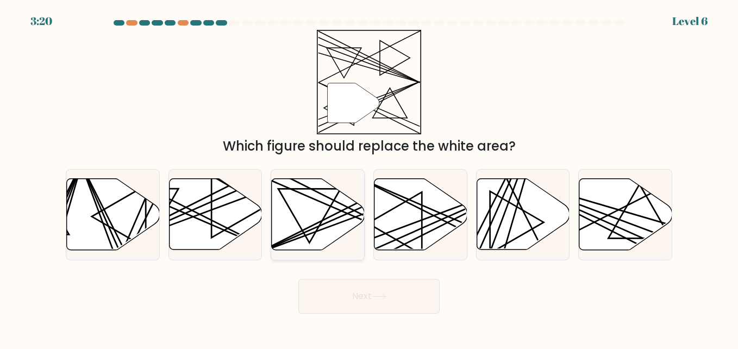
click at [316, 218] on icon at bounding box center [318, 214] width 93 height 71
click at [369, 177] on input "c." at bounding box center [369, 175] width 1 height 3
radio input "true"
click at [347, 290] on button "Next" at bounding box center [368, 296] width 141 height 35
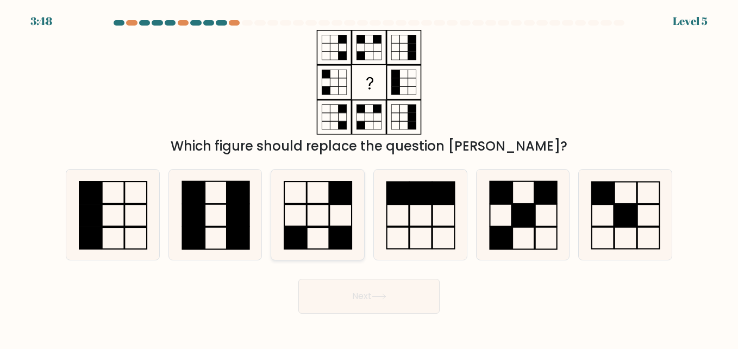
click at [329, 203] on rect at bounding box center [318, 192] width 22 height 22
click at [369, 177] on input "c." at bounding box center [369, 175] width 1 height 3
radio input "true"
click at [370, 288] on button "Next" at bounding box center [368, 296] width 141 height 35
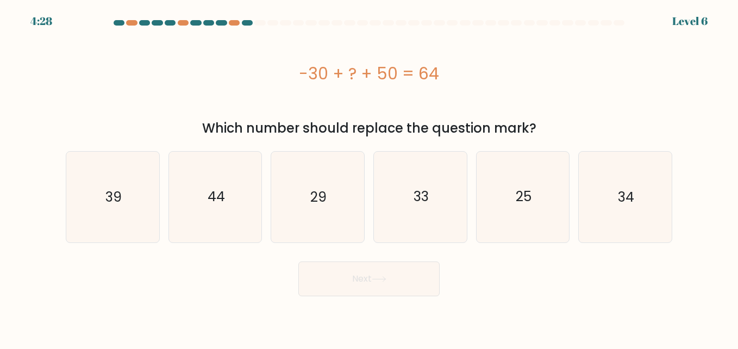
drag, startPoint x: 296, startPoint y: 70, endPoint x: 535, endPoint y: 133, distance: 247.2
click at [535, 133] on div "-30 + ? + 50 = 64 Which number should replace the question mark?" at bounding box center [368, 84] width 619 height 108
copy div "-30 + ? + 50 = 64 Which number should replace the question mark?"
click at [222, 182] on icon "44" at bounding box center [215, 197] width 90 height 90
click at [369, 177] on input "b. 44" at bounding box center [369, 175] width 1 height 3
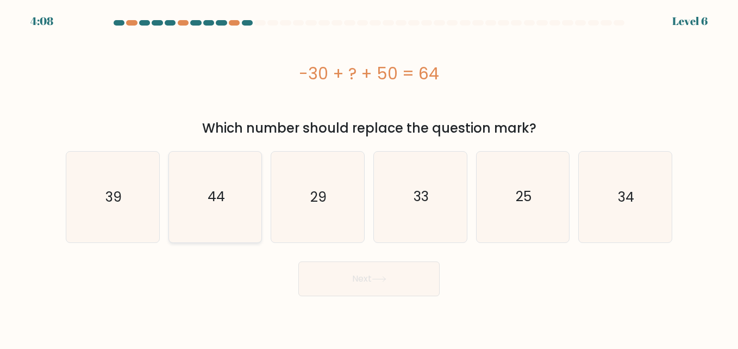
radio input "true"
click at [357, 282] on button "Next" at bounding box center [368, 278] width 141 height 35
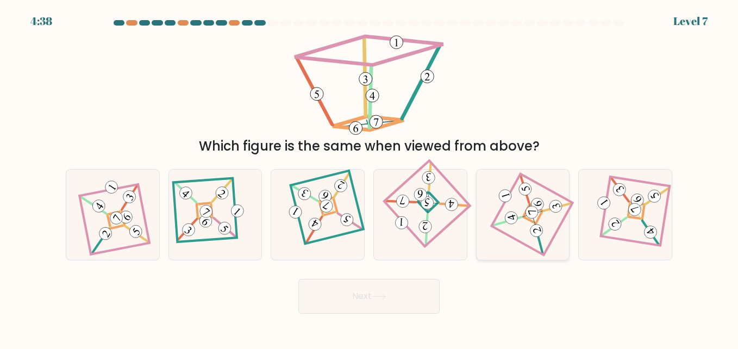
click at [514, 216] on 887 at bounding box center [511, 217] width 15 height 15
click at [369, 177] on input "e." at bounding box center [369, 175] width 1 height 3
radio input "true"
click at [365, 299] on button "Next" at bounding box center [368, 296] width 141 height 35
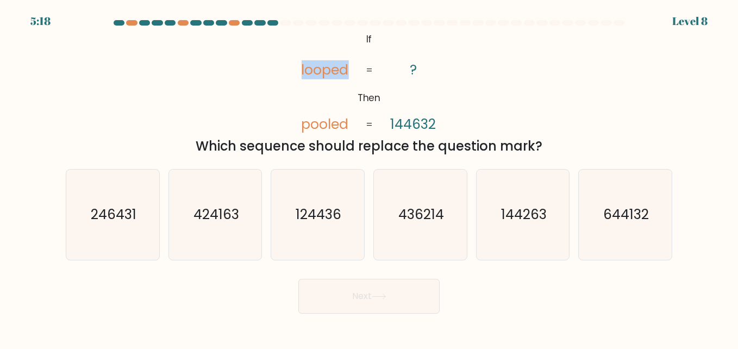
drag, startPoint x: 302, startPoint y: 71, endPoint x: 350, endPoint y: 78, distance: 49.4
click at [350, 78] on icon "@import url('https://fonts.googleapis.com/css?family=Abril+Fatface:400,100,100i…" at bounding box center [369, 82] width 170 height 105
copy tspan "looped"
click at [304, 121] on tspan "pooled" at bounding box center [324, 124] width 47 height 19
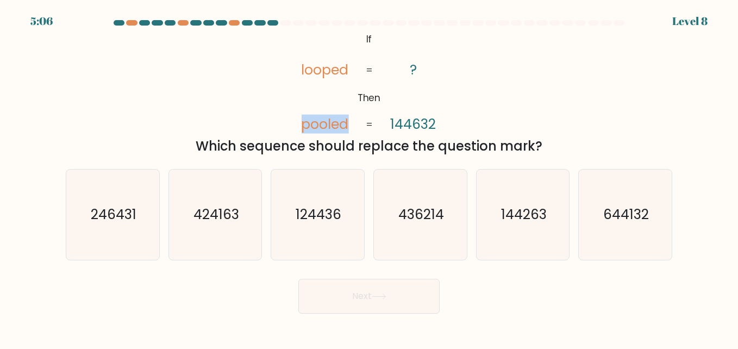
copy tspan "pooled"
click at [403, 125] on tspan "144632" at bounding box center [413, 124] width 46 height 19
copy tspan "144632"
drag, startPoint x: 196, startPoint y: 143, endPoint x: 556, endPoint y: 146, distance: 360.2
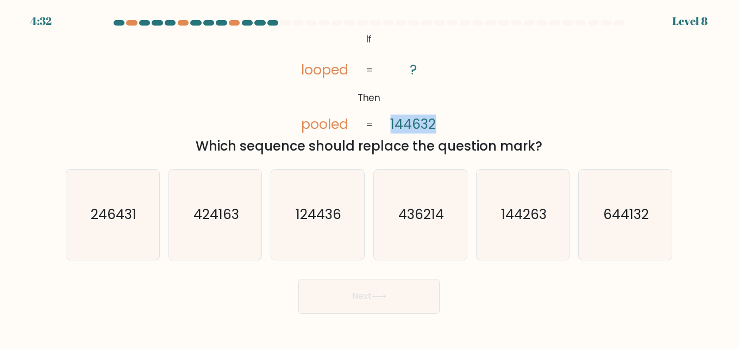
click at [556, 146] on div "Which sequence should replace the question mark?" at bounding box center [368, 146] width 593 height 20
copy div "Which sequence should replace the question mark?"
click at [193, 91] on div "@import url('https://fonts.googleapis.com/css?family=Abril+Fatface:400,100,100i…" at bounding box center [368, 93] width 619 height 126
click at [623, 220] on text "644132" at bounding box center [626, 214] width 46 height 19
click at [369, 177] on input "f. 644132" at bounding box center [369, 175] width 1 height 3
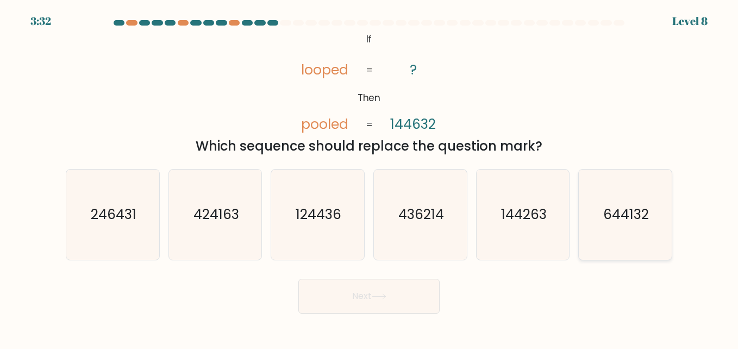
radio input "true"
click at [369, 292] on button "Next" at bounding box center [368, 296] width 141 height 35
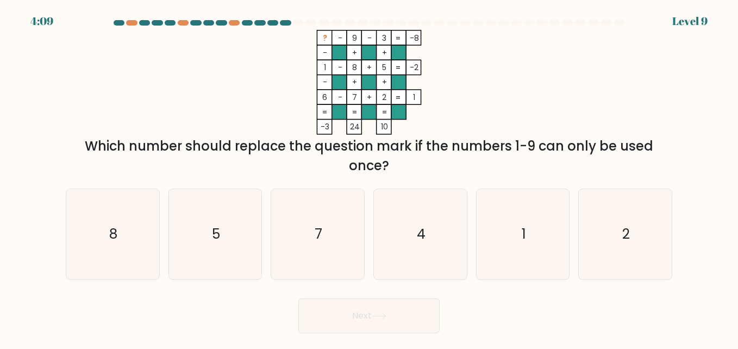
drag, startPoint x: 322, startPoint y: 36, endPoint x: 419, endPoint y: 38, distance: 96.7
click at [419, 38] on icon "? - 9 - 3 -8 - + + 1 - 8 + 5 -2 - + + 6 - 7 + 2 = 1 = = = = -3 24 10 =" at bounding box center [369, 82] width 326 height 105
copy icon "? - 9 - 3 -8"
click at [444, 234] on icon "4" at bounding box center [420, 234] width 90 height 90
click at [369, 177] on input "d. 4" at bounding box center [369, 175] width 1 height 3
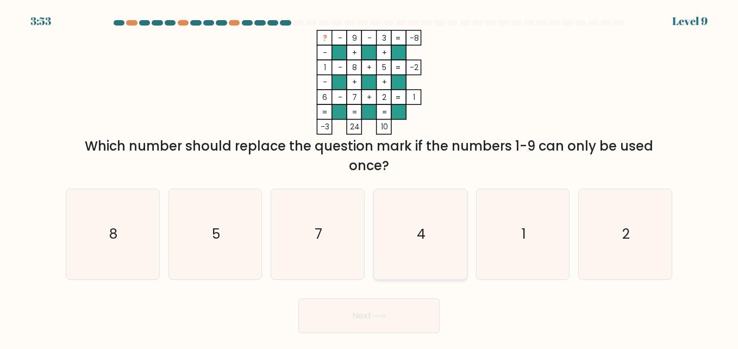
radio input "true"
click at [361, 323] on button "Next" at bounding box center [368, 315] width 141 height 35
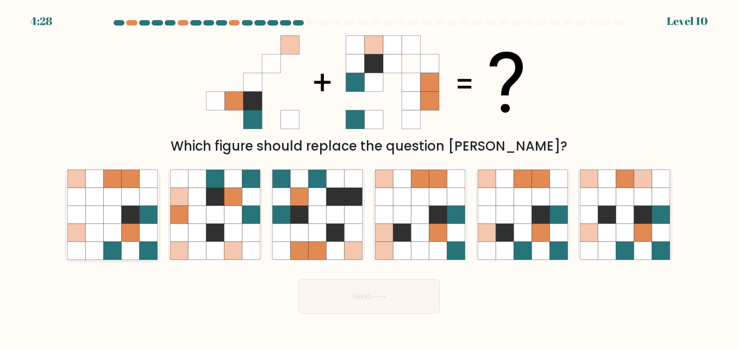
click at [117, 211] on icon at bounding box center [113, 214] width 18 height 18
click at [369, 177] on input "a." at bounding box center [369, 175] width 1 height 3
radio input "true"
click at [623, 226] on icon at bounding box center [625, 233] width 18 height 18
click at [369, 177] on input "f." at bounding box center [369, 175] width 1 height 3
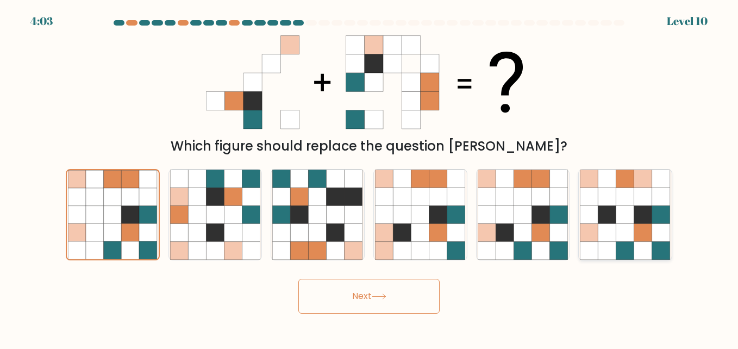
radio input "true"
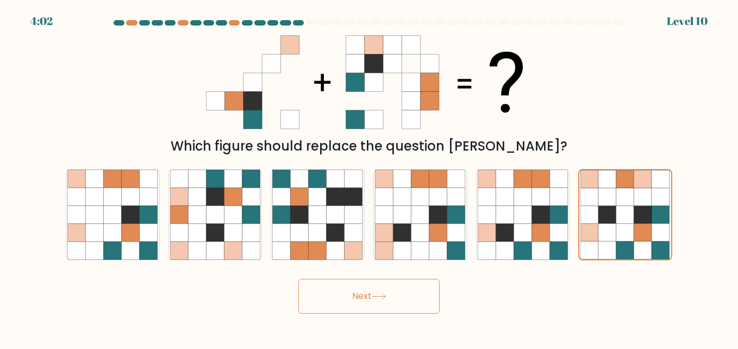
click at [373, 294] on button "Next" at bounding box center [368, 296] width 141 height 35
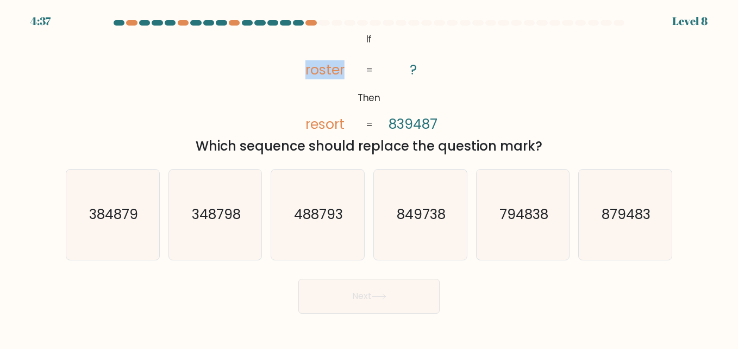
drag, startPoint x: 306, startPoint y: 69, endPoint x: 342, endPoint y: 71, distance: 35.9
click at [342, 71] on tspan "roster" at bounding box center [324, 69] width 39 height 19
copy tspan "roster"
click at [323, 117] on tspan "resort" at bounding box center [324, 124] width 39 height 19
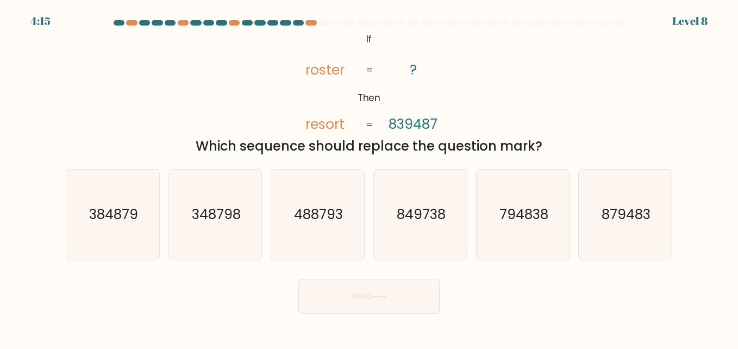
click at [403, 121] on tspan "839487" at bounding box center [412, 124] width 49 height 19
copy tspan "839487"
click at [415, 220] on text "849738" at bounding box center [421, 214] width 49 height 19
click at [369, 177] on input "d. 849738" at bounding box center [369, 175] width 1 height 3
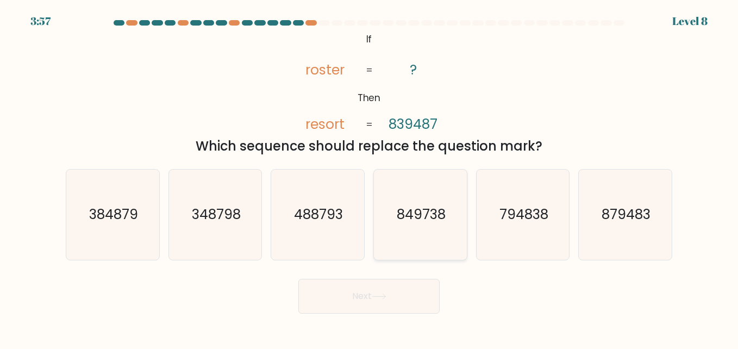
radio input "true"
click at [391, 300] on button "Next" at bounding box center [368, 296] width 141 height 35
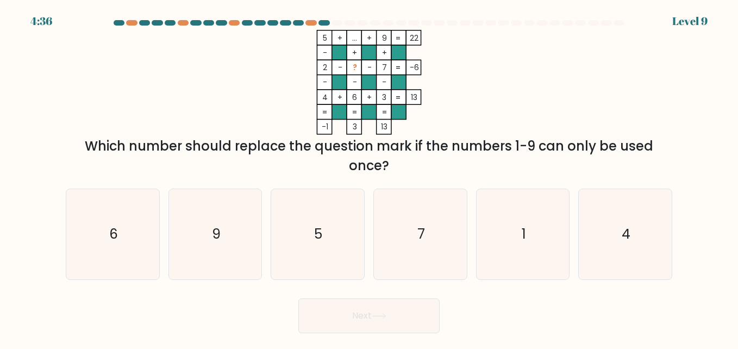
drag, startPoint x: 320, startPoint y: 67, endPoint x: 419, endPoint y: 70, distance: 98.9
click at [419, 70] on icon "5 + ... + 9 22 - + + 2 - ? - 7 -6 - - - 4 + 6 + 3 = 13 = = = = -1 3 13 =" at bounding box center [369, 82] width 326 height 105
drag, startPoint x: 419, startPoint y: 70, endPoint x: 406, endPoint y: 67, distance: 12.7
click at [410, 68] on tspan "-6" at bounding box center [414, 67] width 9 height 10
drag, startPoint x: 322, startPoint y: 65, endPoint x: 367, endPoint y: 65, distance: 45.6
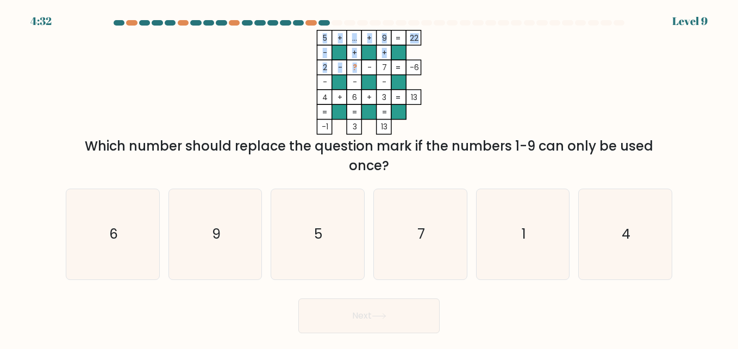
click at [367, 65] on icon "5 + ... + 9 22 - + + 2 - ? - 7 -6 - - - 4 + 6 + 3 = 13 = = = = -1 3 13 =" at bounding box center [369, 82] width 326 height 105
click at [367, 64] on tspan "-" at bounding box center [369, 67] width 4 height 10
drag, startPoint x: 417, startPoint y: 65, endPoint x: 323, endPoint y: 66, distance: 94.0
click at [323, 66] on icon "5 + ... + 9 22 - + + 2 - ? - 7 -6 - - - 4 + 6 + 3 = 13 = = = = -1 3 13 =" at bounding box center [369, 82] width 326 height 105
copy icon "2 - ? - 7 -6"
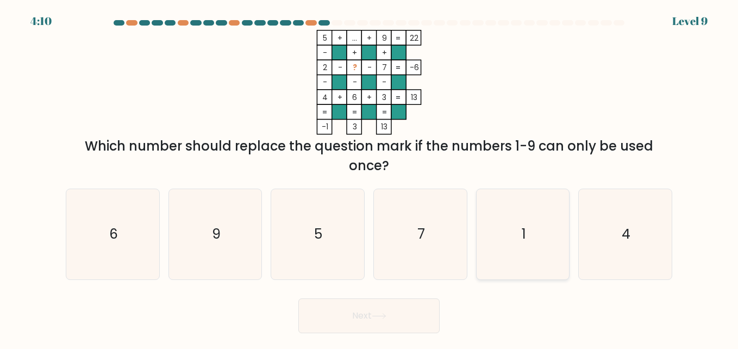
click at [524, 234] on text "1" at bounding box center [524, 233] width 4 height 19
click at [369, 177] on input "e. 1" at bounding box center [369, 175] width 1 height 3
radio input "true"
click at [328, 322] on button "Next" at bounding box center [368, 315] width 141 height 35
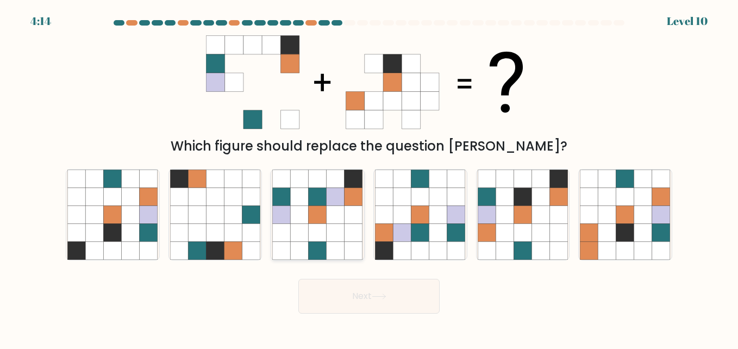
click at [315, 221] on icon at bounding box center [318, 214] width 18 height 18
click at [369, 177] on input "c." at bounding box center [369, 175] width 1 height 3
radio input "true"
click at [348, 287] on button "Next" at bounding box center [368, 296] width 141 height 35
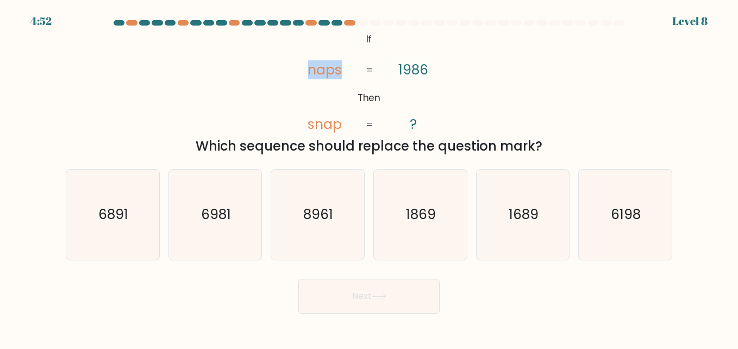
drag, startPoint x: 308, startPoint y: 72, endPoint x: 342, endPoint y: 67, distance: 34.0
click at [342, 67] on tspan "naps" at bounding box center [324, 69] width 34 height 19
copy tspan "naps"
click at [411, 65] on tspan "1986" at bounding box center [413, 69] width 30 height 19
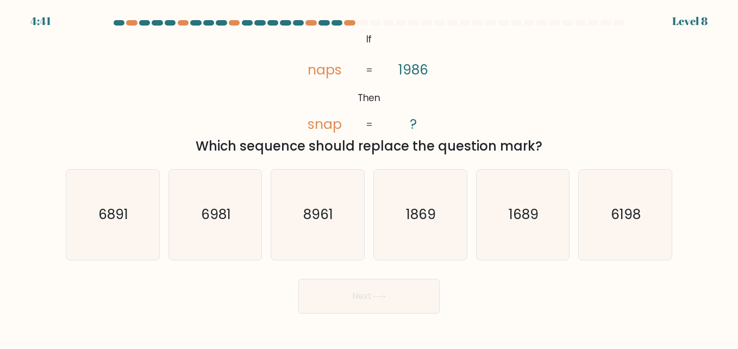
click at [323, 122] on tspan "snap" at bounding box center [324, 124] width 34 height 19
click at [636, 227] on icon "6198" at bounding box center [625, 214] width 90 height 90
click at [369, 177] on input "f. 6198" at bounding box center [369, 175] width 1 height 3
radio input "true"
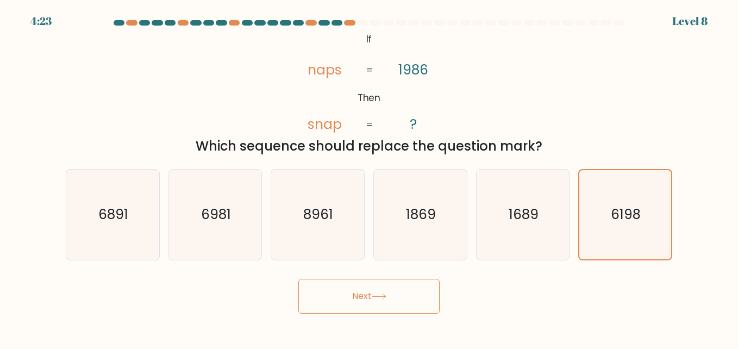
click at [372, 293] on button "Next" at bounding box center [368, 296] width 141 height 35
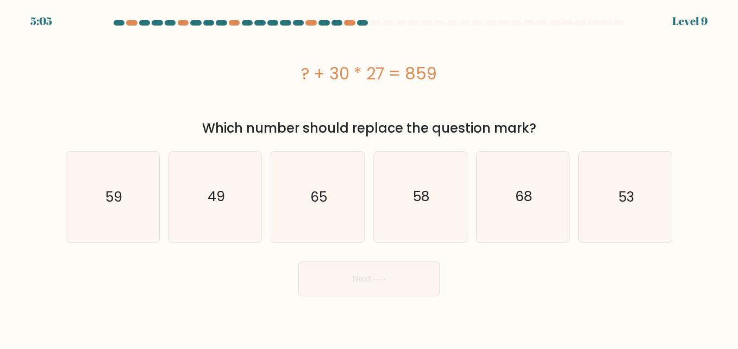
drag, startPoint x: 300, startPoint y: 73, endPoint x: 531, endPoint y: 131, distance: 237.7
click at [531, 131] on div "? + 30 * 27 = 859 Which number should replace the question mark?" at bounding box center [368, 84] width 619 height 108
click at [220, 188] on text "49" at bounding box center [216, 196] width 17 height 19
click at [369, 177] on input "b. 49" at bounding box center [369, 175] width 1 height 3
radio input "true"
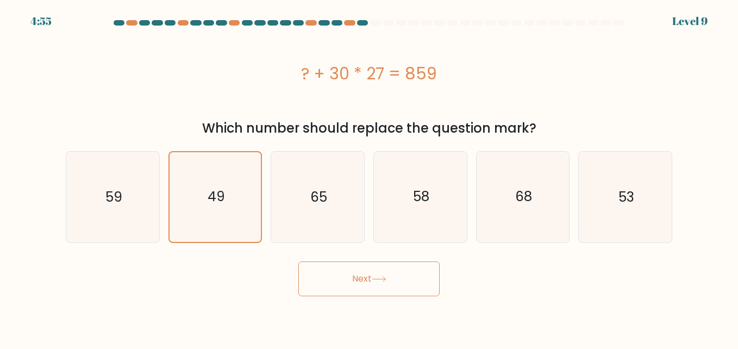
click at [346, 279] on button "Next" at bounding box center [368, 278] width 141 height 35
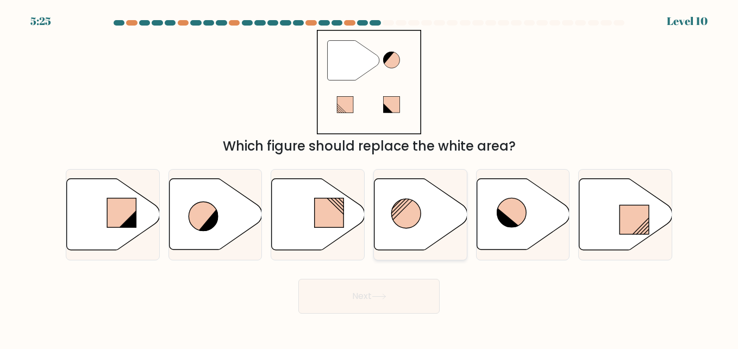
click at [410, 212] on circle at bounding box center [405, 213] width 29 height 29
click at [369, 177] on input "d." at bounding box center [369, 175] width 1 height 3
radio input "true"
click at [371, 299] on button "Next" at bounding box center [368, 296] width 141 height 35
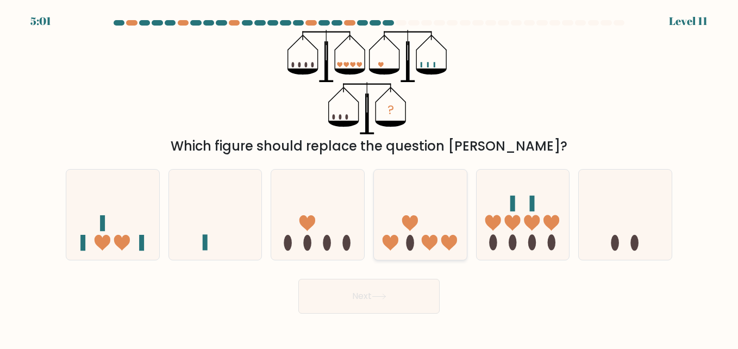
click at [395, 236] on icon at bounding box center [390, 243] width 16 height 16
click at [369, 177] on input "d." at bounding box center [369, 175] width 1 height 3
radio input "true"
click at [353, 298] on button "Next" at bounding box center [368, 296] width 141 height 35
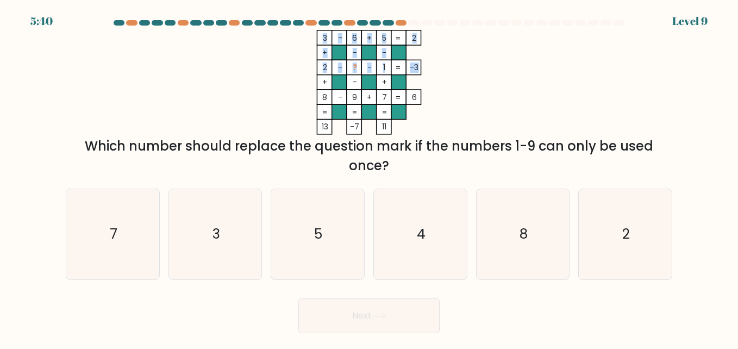
drag, startPoint x: 321, startPoint y: 64, endPoint x: 416, endPoint y: 65, distance: 95.1
click at [416, 65] on icon "3 - 6 + 5 2 + - - 2 - ? - 1 -3 + - + 8 - 9 + 7 = 6 = = = = 13 -7 11 =" at bounding box center [369, 82] width 326 height 105
click at [416, 65] on tspan "-3" at bounding box center [414, 67] width 9 height 10
drag, startPoint x: 417, startPoint y: 65, endPoint x: 323, endPoint y: 68, distance: 93.5
click at [323, 68] on icon "3 - 6 + 5 2 + - - 2 - ? - 1 -3 + - + 8 - 9 + 7 = 6 = = = = 13 -7 11 =" at bounding box center [369, 82] width 326 height 105
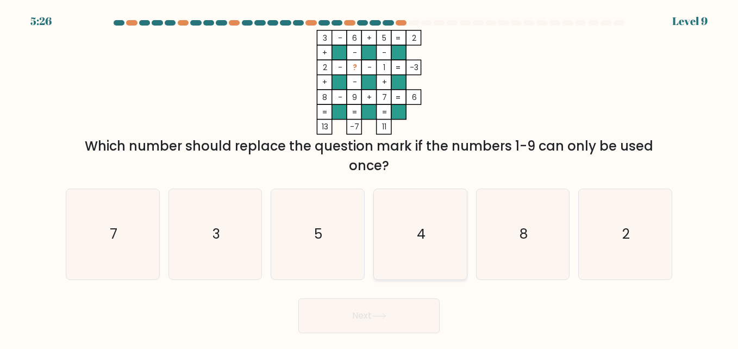
click at [416, 249] on icon "4" at bounding box center [420, 234] width 90 height 90
click at [369, 177] on input "d. 4" at bounding box center [369, 175] width 1 height 3
radio input "true"
click at [386, 317] on icon at bounding box center [379, 316] width 15 height 6
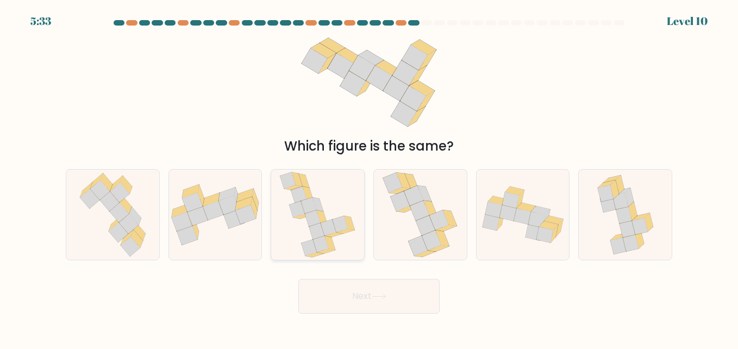
click at [336, 229] on icon at bounding box center [340, 224] width 16 height 16
click at [369, 177] on input "c." at bounding box center [369, 175] width 1 height 3
radio input "true"
click at [345, 300] on button "Next" at bounding box center [368, 296] width 141 height 35
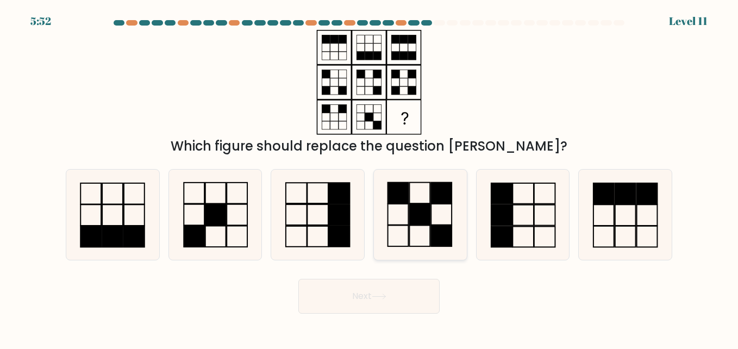
click at [427, 205] on rect at bounding box center [420, 214] width 21 height 21
click at [369, 177] on input "d." at bounding box center [369, 175] width 1 height 3
radio input "true"
click at [350, 302] on button "Next" at bounding box center [368, 296] width 141 height 35
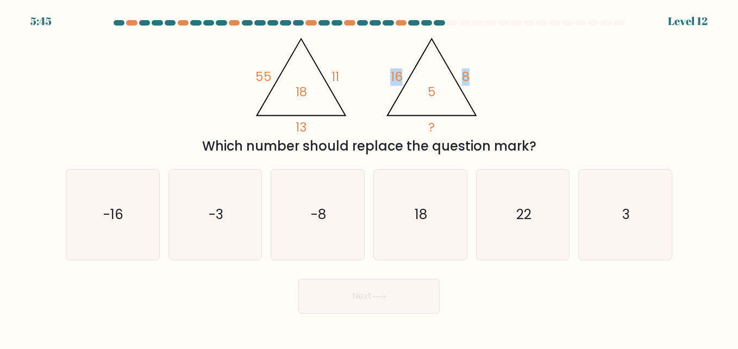
drag, startPoint x: 376, startPoint y: 70, endPoint x: 475, endPoint y: 99, distance: 103.1
click at [475, 99] on icon "@import url('https://fonts.googleapis.com/css?family=Abril+Fatface:400,100,100i…" at bounding box center [369, 82] width 241 height 105
drag, startPoint x: 475, startPoint y: 99, endPoint x: 551, endPoint y: 99, distance: 76.1
click at [551, 99] on div "@import url('https://fonts.googleapis.com/css?family=Abril+Fatface:400,100,100i…" at bounding box center [368, 93] width 619 height 126
click at [626, 205] on text "3" at bounding box center [626, 214] width 8 height 19
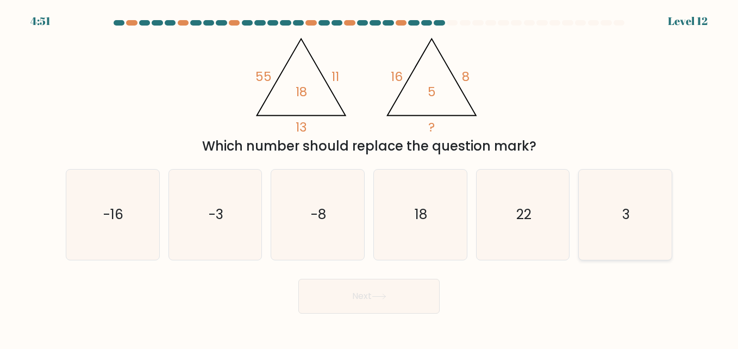
click at [369, 177] on input "f. 3" at bounding box center [369, 175] width 1 height 3
radio input "true"
click at [364, 292] on button "Next" at bounding box center [368, 296] width 141 height 35
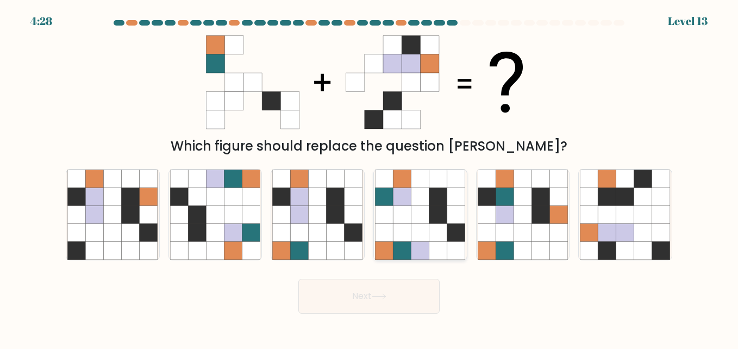
click at [394, 212] on icon at bounding box center [402, 214] width 18 height 18
click at [369, 177] on input "d." at bounding box center [369, 175] width 1 height 3
radio input "true"
click at [372, 301] on button "Next" at bounding box center [368, 296] width 141 height 35
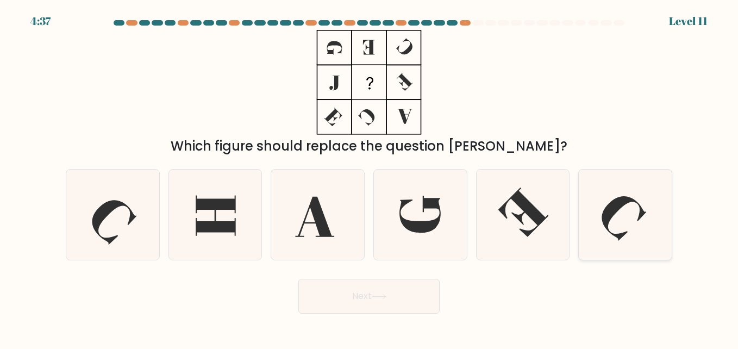
click at [637, 205] on icon at bounding box center [625, 214] width 90 height 90
click at [369, 177] on input "f." at bounding box center [369, 175] width 1 height 3
radio input "true"
click at [360, 284] on button "Next" at bounding box center [368, 296] width 141 height 35
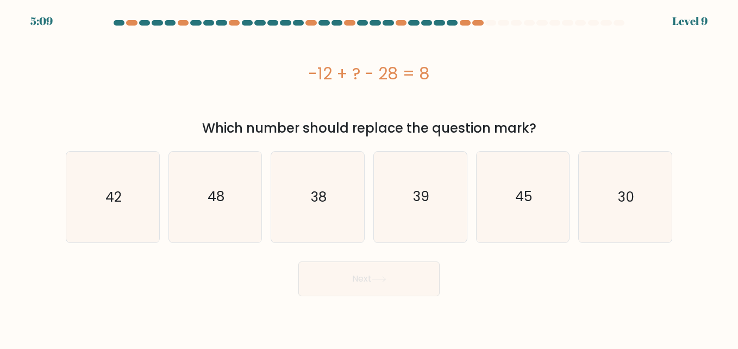
drag, startPoint x: 308, startPoint y: 68, endPoint x: 556, endPoint y: 125, distance: 254.6
click at [556, 125] on div "-12 + ? - 28 = 8 Which number should replace the question mark?" at bounding box center [368, 84] width 619 height 108
click at [556, 125] on div "Which number should replace the question mark?" at bounding box center [368, 128] width 593 height 20
click at [313, 69] on div "-12 + ? - 28 = 8" at bounding box center [369, 73] width 606 height 24
drag, startPoint x: 313, startPoint y: 69, endPoint x: 301, endPoint y: 73, distance: 12.7
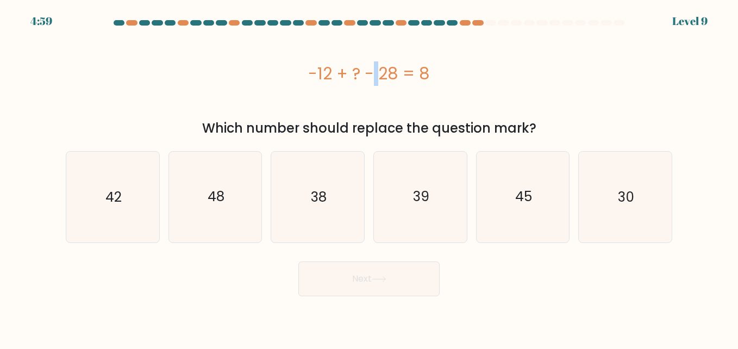
click at [301, 73] on div "-12 + ? - 28 = 8" at bounding box center [369, 73] width 606 height 24
drag, startPoint x: 303, startPoint y: 73, endPoint x: 539, endPoint y: 135, distance: 244.3
click at [539, 135] on div "-12 + ? - 28 = 8 Which number should replace the question mark?" at bounding box center [368, 84] width 619 height 108
click at [250, 189] on icon "48" at bounding box center [215, 197] width 90 height 90
click at [369, 177] on input "b. 48" at bounding box center [369, 175] width 1 height 3
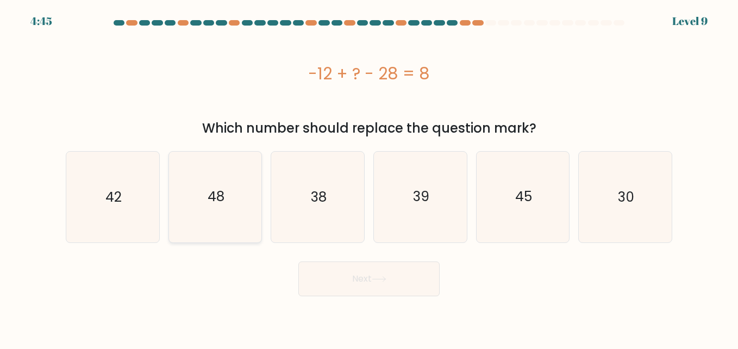
radio input "true"
click at [406, 274] on button "Next" at bounding box center [368, 278] width 141 height 35
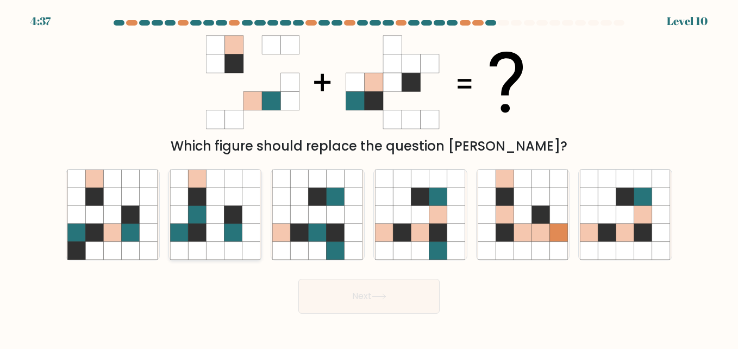
click at [213, 196] on icon at bounding box center [215, 196] width 18 height 18
click at [369, 177] on input "b." at bounding box center [369, 175] width 1 height 3
radio input "true"
click at [357, 299] on button "Next" at bounding box center [368, 296] width 141 height 35
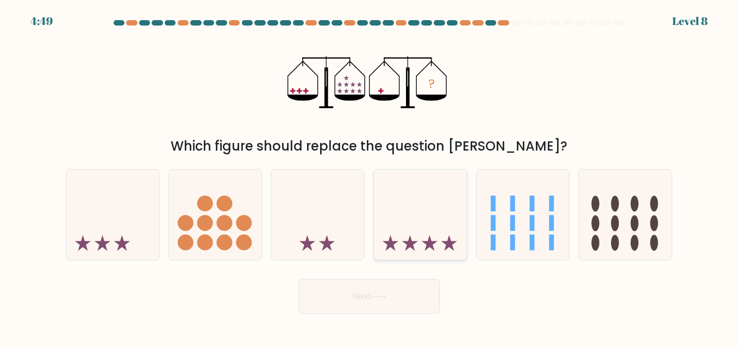
click at [432, 243] on icon at bounding box center [430, 243] width 16 height 16
click at [369, 177] on input "d." at bounding box center [369, 175] width 1 height 3
radio input "true"
click at [124, 219] on icon at bounding box center [112, 214] width 93 height 77
click at [369, 177] on input "a." at bounding box center [369, 175] width 1 height 3
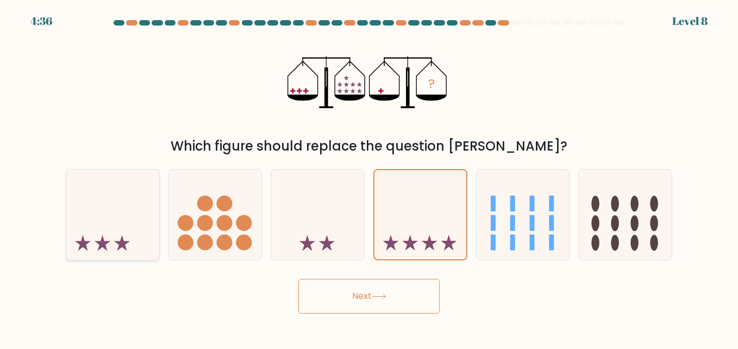
radio input "true"
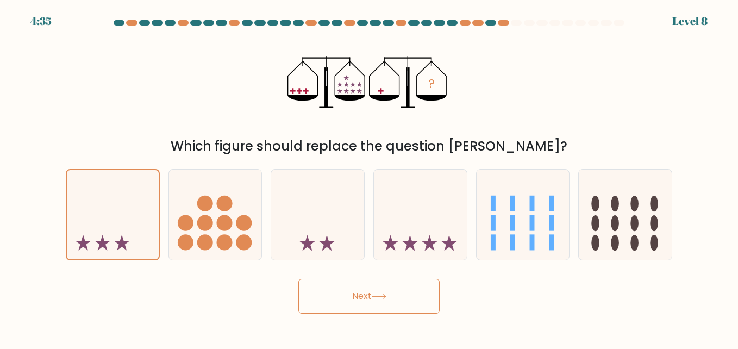
click at [371, 287] on button "Next" at bounding box center [368, 296] width 141 height 35
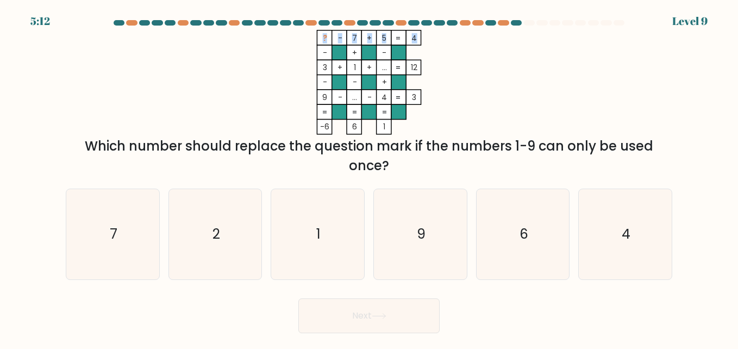
drag, startPoint x: 322, startPoint y: 37, endPoint x: 415, endPoint y: 36, distance: 92.9
click at [415, 36] on icon "? - 7 + 5 4 - + - 3 + 1 + ... 12 - - + 9 - ... - 4 = 3 = = = = -6 6 1 =" at bounding box center [369, 82] width 326 height 105
click at [479, 241] on icon "6" at bounding box center [523, 234] width 90 height 90
click at [369, 177] on input "e. 6" at bounding box center [369, 175] width 1 height 3
radio input "true"
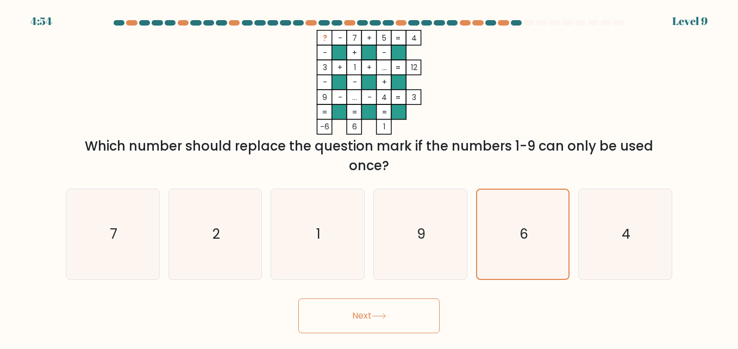
click at [359, 310] on button "Next" at bounding box center [368, 315] width 141 height 35
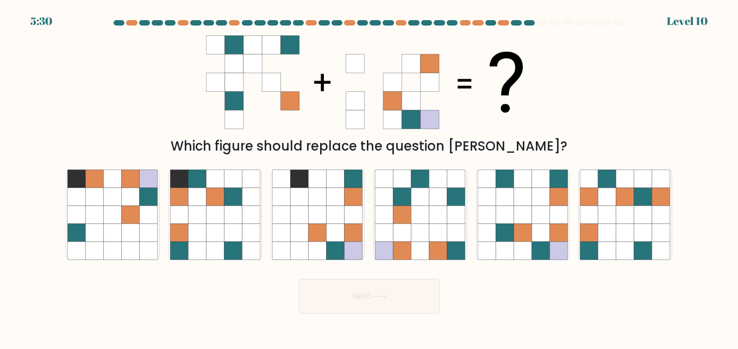
drag, startPoint x: 415, startPoint y: 84, endPoint x: 346, endPoint y: 78, distance: 69.2
click at [346, 78] on icon at bounding box center [369, 82] width 326 height 105
click at [535, 214] on icon at bounding box center [541, 214] width 18 height 18
click at [369, 177] on input "e." at bounding box center [369, 175] width 1 height 3
radio input "true"
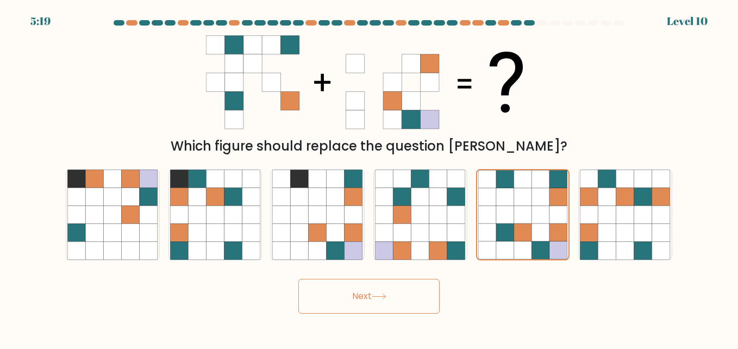
click at [361, 299] on button "Next" at bounding box center [368, 296] width 141 height 35
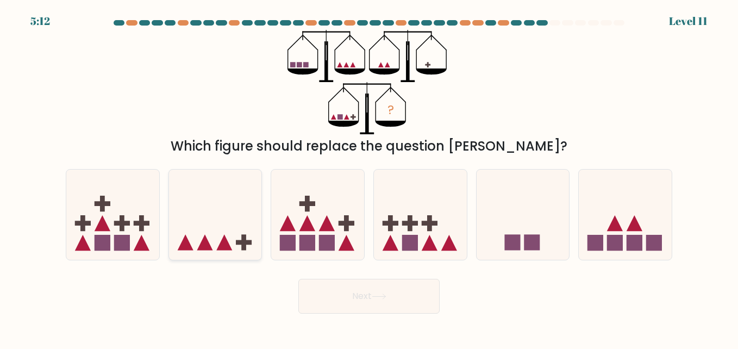
click at [217, 201] on icon at bounding box center [215, 214] width 93 height 77
click at [369, 177] on input "b." at bounding box center [369, 175] width 1 height 3
radio input "true"
click at [355, 302] on button "Next" at bounding box center [368, 296] width 141 height 35
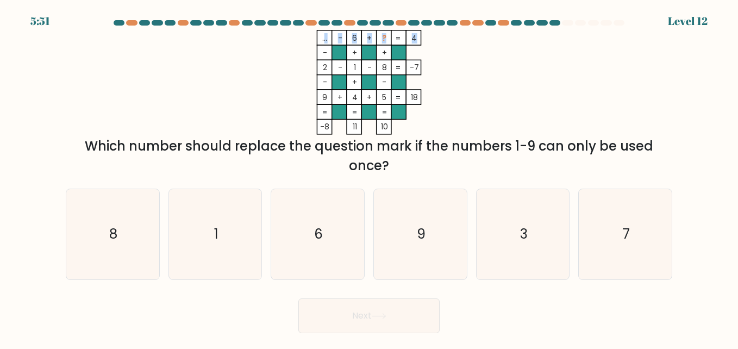
drag, startPoint x: 323, startPoint y: 35, endPoint x: 416, endPoint y: 35, distance: 92.4
click at [416, 35] on icon "... - 6 + ? 4 - + + 2 - 1 - 8 -7 - + - 9 + 4 + 5 = 18 = = = = -8 11 10 =" at bounding box center [369, 82] width 326 height 105
click at [196, 80] on div "... - 6 + ? 4 - + + 2 - 1 - 8 -7 - + - 9 + 4 + 5 = 18 = = = = -8 11 10 = Which …" at bounding box center [368, 103] width 619 height 146
drag, startPoint x: 318, startPoint y: 35, endPoint x: 277, endPoint y: 34, distance: 41.3
click at [277, 34] on icon "... - 6 + ? 4 - + + 2 - 1 - 8 -7 - + - 9 + 4 + 5 = 18 = = = = -8 11 10 =" at bounding box center [369, 82] width 326 height 105
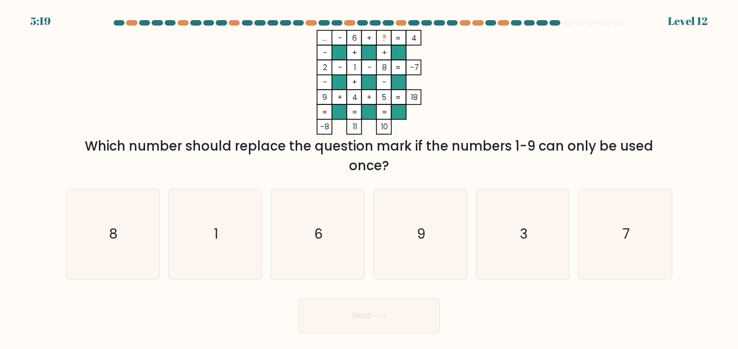
drag, startPoint x: 321, startPoint y: 36, endPoint x: 419, endPoint y: 39, distance: 97.8
click at [419, 39] on icon "... - 6 + ? 4 - + + 2 - 1 - 8 -7 - + - 9 + 4 + 5 = 18 = = = = -8 11 10 =" at bounding box center [369, 82] width 326 height 105
click at [448, 63] on icon "... - 6 + ? 4 - + + 2 - 1 - 8 -7 - + - 9 + 4 + 5 = 18 = = = = -8 11 10 =" at bounding box center [369, 82] width 326 height 105
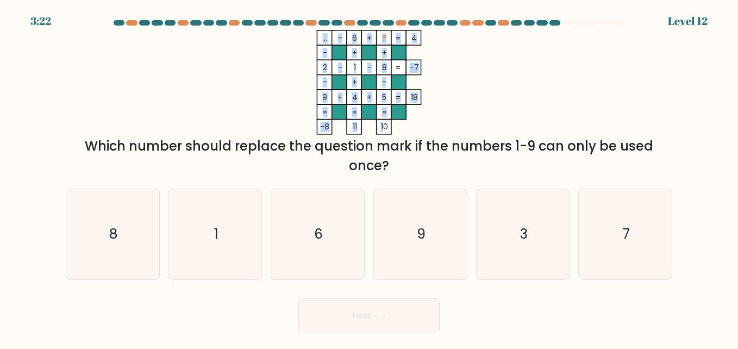
drag, startPoint x: 380, startPoint y: 35, endPoint x: 384, endPoint y: 132, distance: 97.3
click at [384, 132] on icon "... - 6 + ? 4 - + + 2 - 1 - 8 -7 - + - 9 + 4 + 5 = 18 = = = = -8 11 10 =" at bounding box center [369, 82] width 326 height 105
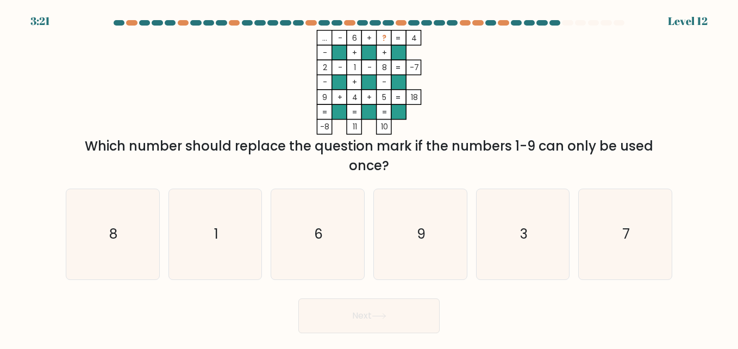
drag, startPoint x: 384, startPoint y: 132, endPoint x: 414, endPoint y: 128, distance: 30.7
click at [414, 131] on icon "... - 6 + ? 4 - + + 2 - 1 - 8 -7 - + - 9 + 4 + 5 = 18 = = = = -8 11 10 =" at bounding box center [369, 82] width 326 height 105
drag, startPoint x: 620, startPoint y: 247, endPoint x: 575, endPoint y: 293, distance: 64.9
click at [575, 293] on div "Next" at bounding box center [368, 313] width 619 height 40
click at [612, 260] on icon "7" at bounding box center [625, 234] width 90 height 90
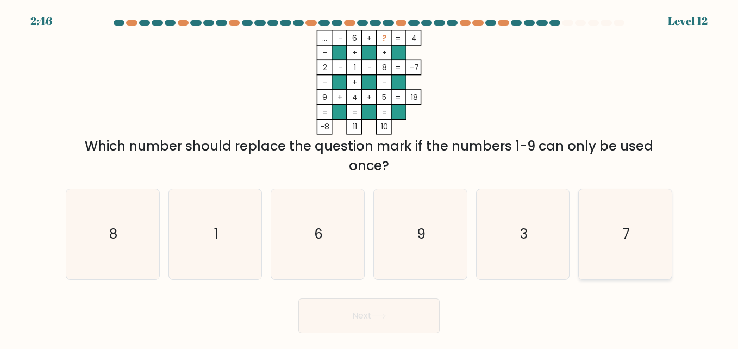
click at [369, 177] on input "f. 7" at bounding box center [369, 175] width 1 height 3
radio input "true"
click at [365, 315] on button "Next" at bounding box center [368, 315] width 141 height 35
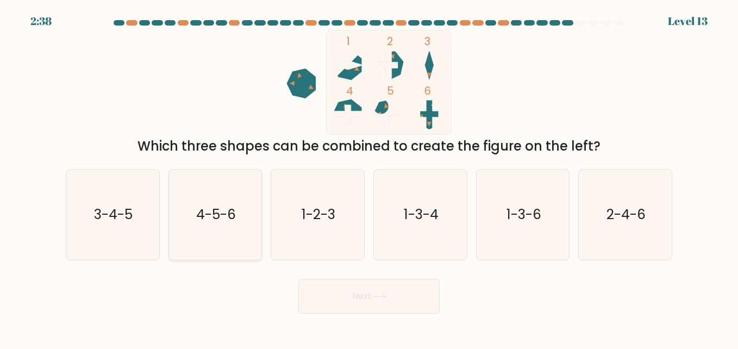
click at [222, 201] on icon "4-5-6" at bounding box center [215, 214] width 90 height 90
click at [369, 177] on input "b. 4-5-6" at bounding box center [369, 175] width 1 height 3
radio input "true"
click at [338, 293] on button "Next" at bounding box center [368, 296] width 141 height 35
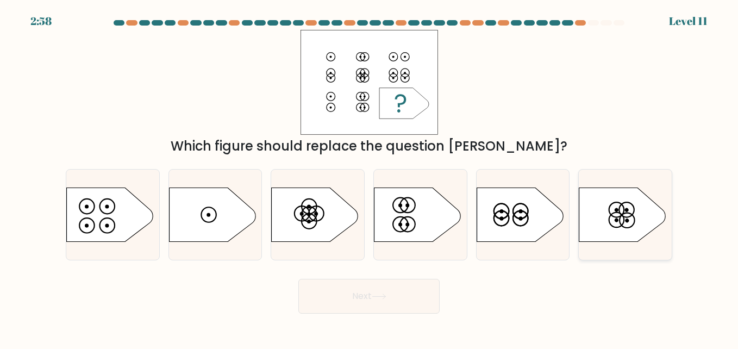
click at [608, 223] on icon at bounding box center [622, 214] width 87 height 54
click at [369, 177] on input "f." at bounding box center [369, 175] width 1 height 3
radio input "true"
drag, startPoint x: 608, startPoint y: 223, endPoint x: 497, endPoint y: 267, distance: 119.7
click at [497, 267] on form "a." at bounding box center [369, 166] width 738 height 293
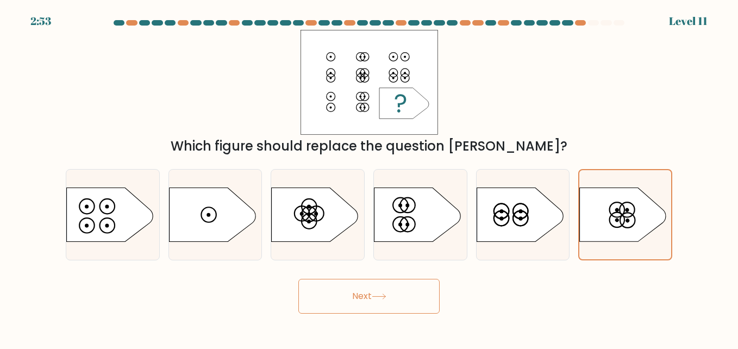
drag, startPoint x: 373, startPoint y: 294, endPoint x: 353, endPoint y: 296, distance: 20.2
click at [353, 296] on button "Next" at bounding box center [368, 296] width 141 height 35
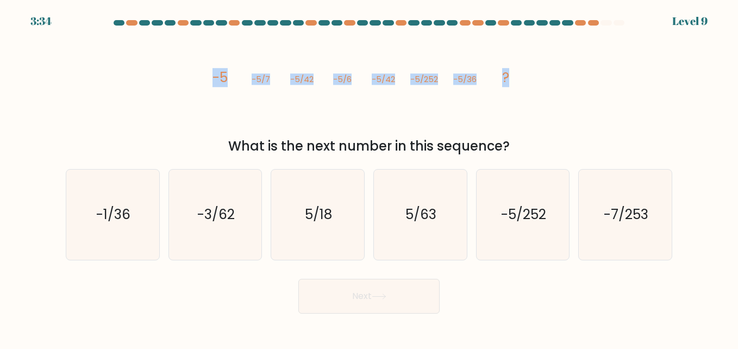
drag, startPoint x: 205, startPoint y: 79, endPoint x: 522, endPoint y: 87, distance: 316.8
click at [522, 87] on div "image/svg+xml -5 -5/7 -5/42 -5/6 -5/42 -5/252 -5/36 ? What is the next number i…" at bounding box center [368, 93] width 619 height 126
click at [547, 225] on icon "-5/252" at bounding box center [523, 214] width 90 height 90
click at [369, 177] on input "e. -5/252" at bounding box center [369, 175] width 1 height 3
radio input "true"
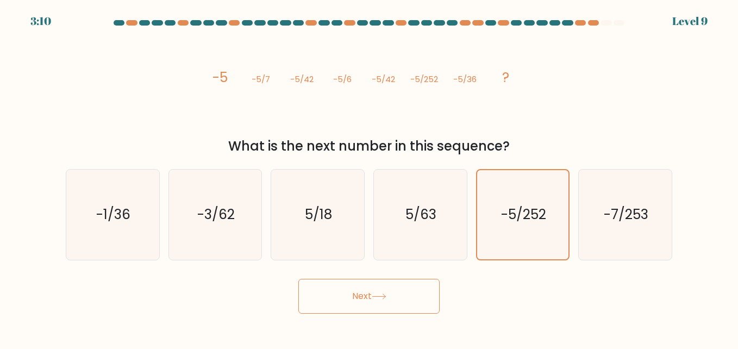
click at [357, 299] on button "Next" at bounding box center [368, 296] width 141 height 35
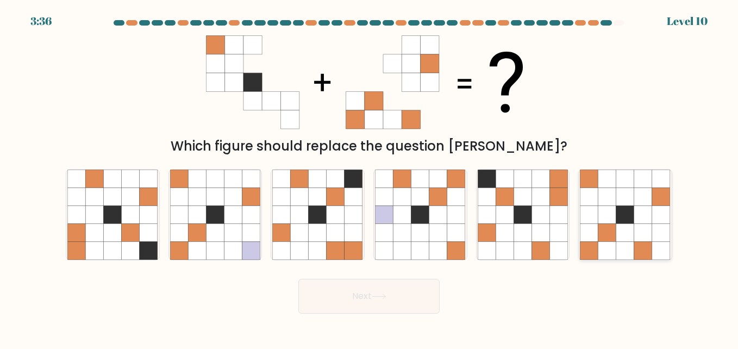
click at [629, 217] on icon at bounding box center [625, 214] width 18 height 18
click at [369, 177] on input "f." at bounding box center [369, 175] width 1 height 3
radio input "true"
click at [384, 296] on icon at bounding box center [379, 296] width 15 height 6
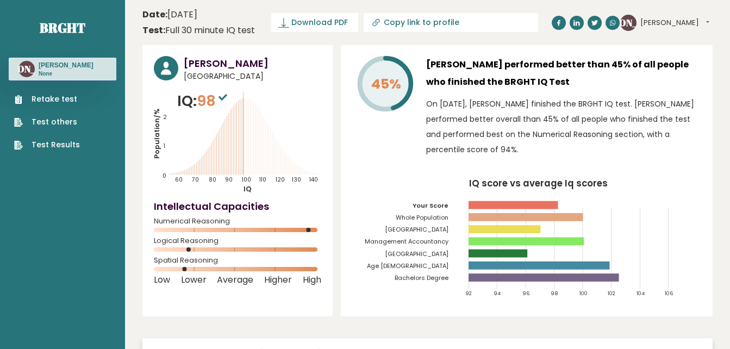
click at [166, 238] on span "Logical Reasoning" at bounding box center [237, 240] width 167 height 4
click at [190, 242] on span "Logical Reasoning" at bounding box center [237, 240] width 167 height 4
click at [187, 263] on div "Spatial Reasoning" at bounding box center [237, 266] width 167 height 17
click at [191, 241] on span "Logical Reasoning" at bounding box center [237, 240] width 167 height 4
click at [188, 267] on icon at bounding box center [237, 269] width 167 height 4
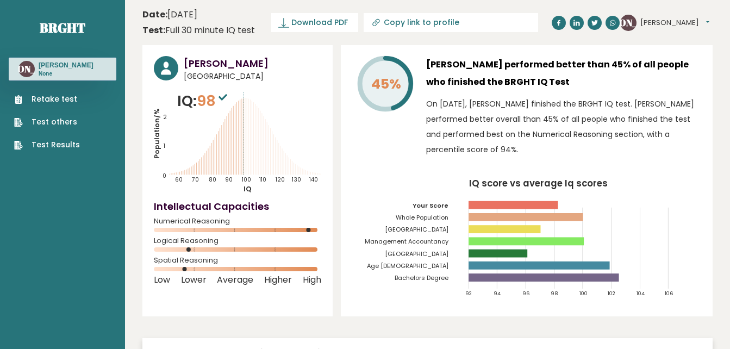
click at [54, 100] on link "Retake test" at bounding box center [47, 98] width 66 height 11
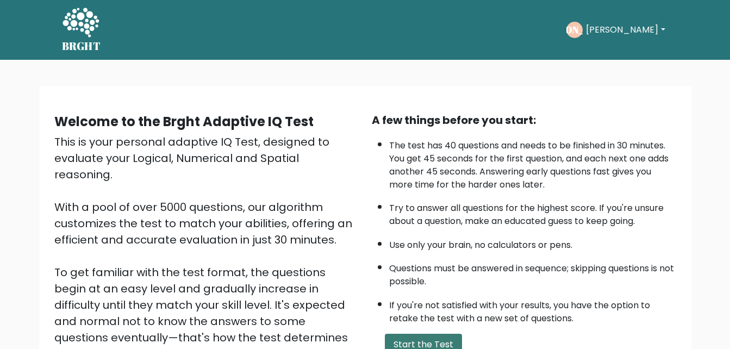
click at [433, 338] on button "Start the Test" at bounding box center [423, 345] width 77 height 22
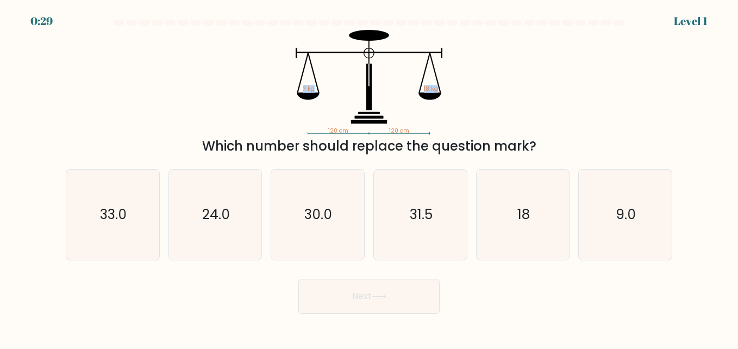
drag, startPoint x: 297, startPoint y: 89, endPoint x: 450, endPoint y: 90, distance: 152.7
click at [450, 90] on icon "120 cm 120 cm ? kg 18 kg" at bounding box center [369, 82] width 326 height 105
click at [311, 67] on icon "120 cm 120 cm ? kg 18 kg" at bounding box center [369, 82] width 326 height 105
drag, startPoint x: 286, startPoint y: 48, endPoint x: 332, endPoint y: 65, distance: 49.3
click at [332, 65] on icon "120 cm 120 cm ? kg 18 kg" at bounding box center [369, 82] width 326 height 105
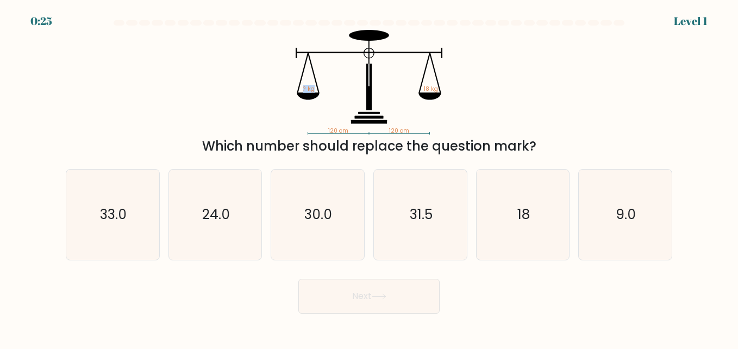
drag, startPoint x: 332, startPoint y: 65, endPoint x: 306, endPoint y: 74, distance: 27.7
click at [306, 74] on icon "120 cm 120 cm ? kg 18 kg" at bounding box center [369, 82] width 326 height 105
drag, startPoint x: 303, startPoint y: 90, endPoint x: 381, endPoint y: 118, distance: 83.7
click at [381, 118] on icon "120 cm 120 cm ? kg 18 kg" at bounding box center [369, 82] width 326 height 105
drag, startPoint x: 381, startPoint y: 118, endPoint x: 371, endPoint y: 117, distance: 10.4
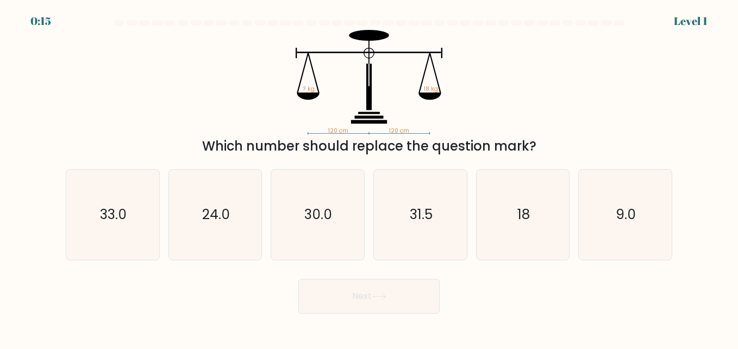
drag, startPoint x: 371, startPoint y: 117, endPoint x: 341, endPoint y: 146, distance: 42.3
click at [341, 146] on div "Which number should replace the question mark?" at bounding box center [368, 146] width 593 height 20
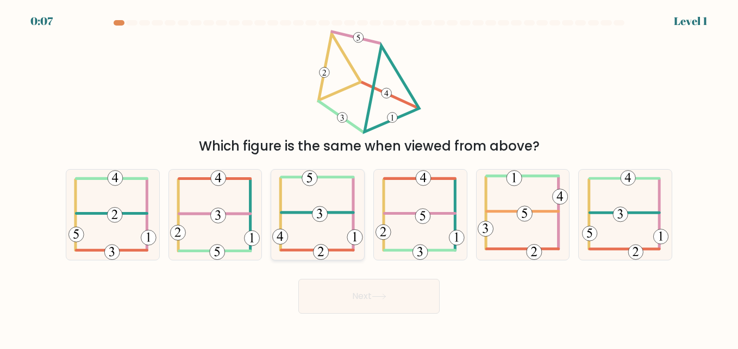
click at [341, 215] on icon at bounding box center [317, 214] width 91 height 90
click at [369, 177] on input "c." at bounding box center [369, 175] width 1 height 3
radio input "true"
click at [368, 304] on button "Next" at bounding box center [368, 296] width 141 height 35
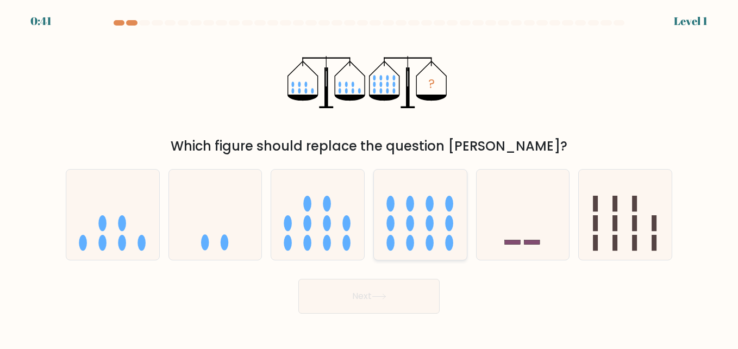
click at [403, 218] on icon at bounding box center [420, 214] width 93 height 77
click at [369, 177] on input "d." at bounding box center [369, 175] width 1 height 3
radio input "true"
click at [375, 289] on button "Next" at bounding box center [368, 296] width 141 height 35
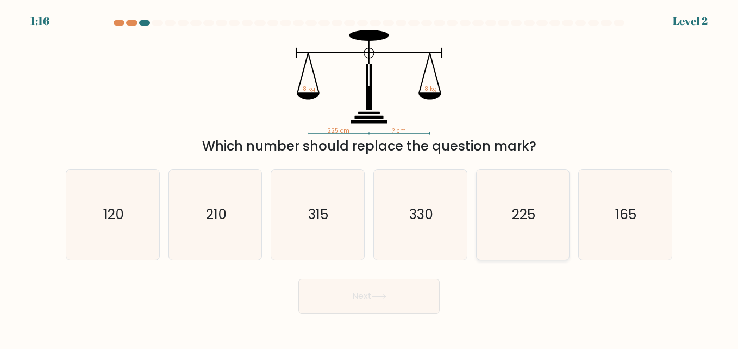
click at [519, 224] on text "225" at bounding box center [523, 214] width 23 height 19
click at [369, 177] on input "e. 225" at bounding box center [369, 175] width 1 height 3
radio input "true"
click at [394, 288] on button "Next" at bounding box center [368, 296] width 141 height 35
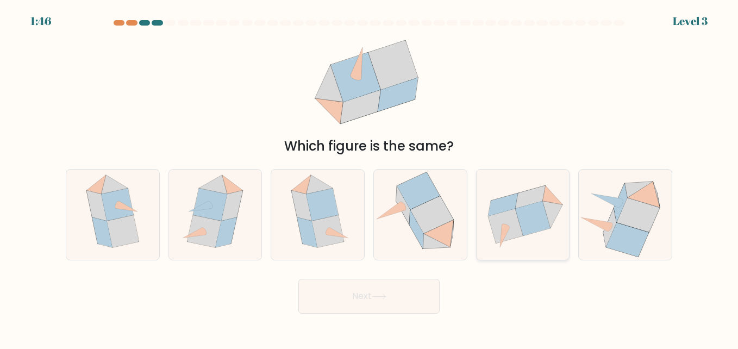
click at [502, 233] on icon at bounding box center [505, 236] width 10 height 22
click at [369, 177] on input "e." at bounding box center [369, 175] width 1 height 3
radio input "true"
click at [413, 289] on button "Next" at bounding box center [368, 296] width 141 height 35
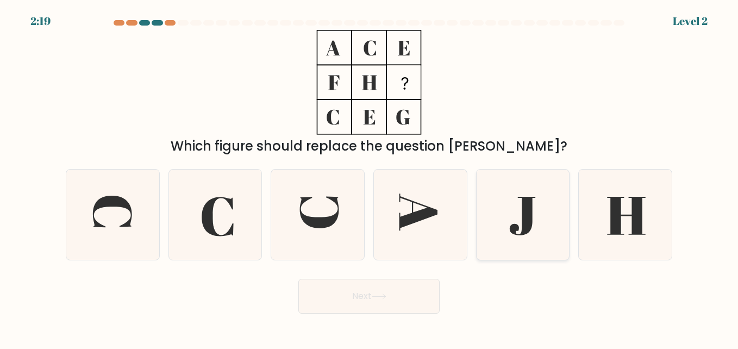
click at [518, 226] on icon at bounding box center [523, 216] width 26 height 39
click at [369, 177] on input "e." at bounding box center [369, 175] width 1 height 3
radio input "true"
click at [389, 290] on button "Next" at bounding box center [368, 296] width 141 height 35
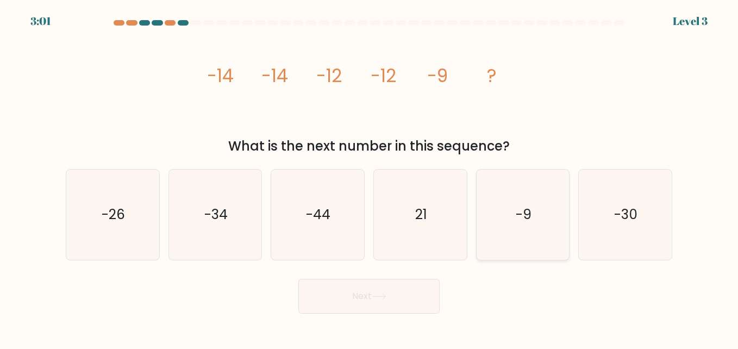
click at [511, 218] on icon "-9" at bounding box center [523, 214] width 90 height 90
click at [369, 177] on input "e. -9" at bounding box center [369, 175] width 1 height 3
radio input "true"
click at [381, 294] on icon at bounding box center [379, 296] width 15 height 6
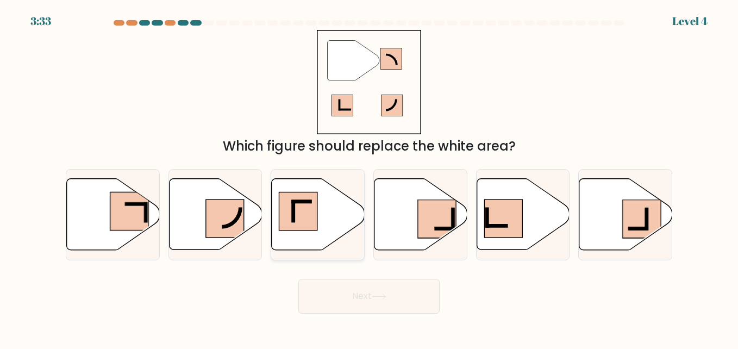
click at [332, 216] on icon at bounding box center [318, 214] width 93 height 71
click at [369, 177] on input "c." at bounding box center [369, 175] width 1 height 3
radio input "true"
click at [359, 291] on button "Next" at bounding box center [368, 296] width 141 height 35
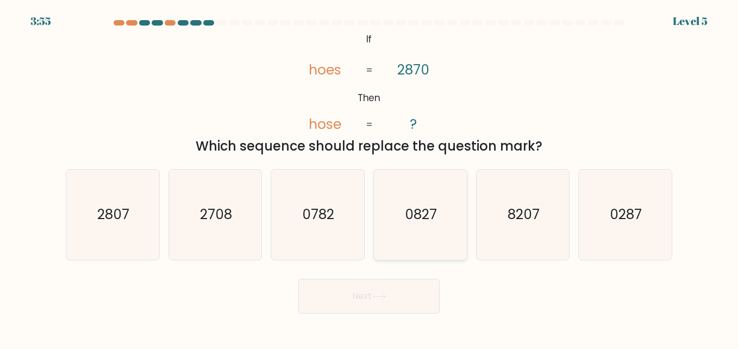
click at [425, 219] on text "0827" at bounding box center [421, 214] width 32 height 19
click at [369, 177] on input "d. 0827" at bounding box center [369, 175] width 1 height 3
radio input "true"
click at [384, 304] on button "Next" at bounding box center [368, 296] width 141 height 35
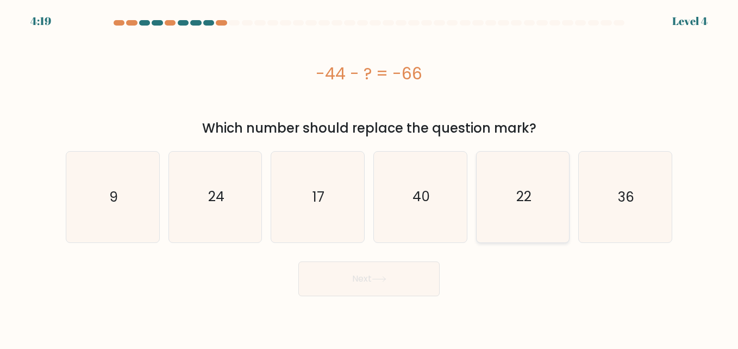
click at [504, 220] on icon "22" at bounding box center [523, 197] width 90 height 90
click at [369, 177] on input "e. 22" at bounding box center [369, 175] width 1 height 3
radio input "true"
click at [395, 273] on button "Next" at bounding box center [368, 278] width 141 height 35
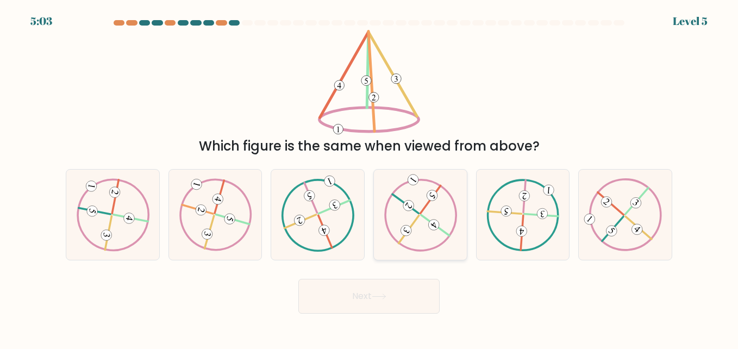
click at [405, 221] on icon at bounding box center [420, 214] width 73 height 72
click at [369, 177] on input "d." at bounding box center [369, 175] width 1 height 3
radio input "true"
click at [382, 289] on button "Next" at bounding box center [368, 296] width 141 height 35
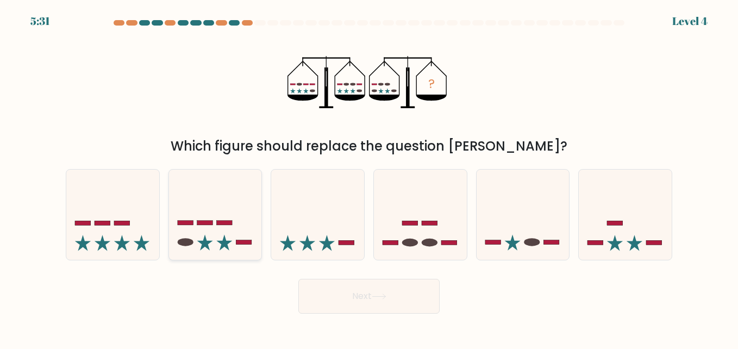
click at [211, 211] on icon at bounding box center [215, 214] width 93 height 77
click at [369, 177] on input "b." at bounding box center [369, 175] width 1 height 3
radio input "true"
click at [357, 298] on button "Next" at bounding box center [368, 296] width 141 height 35
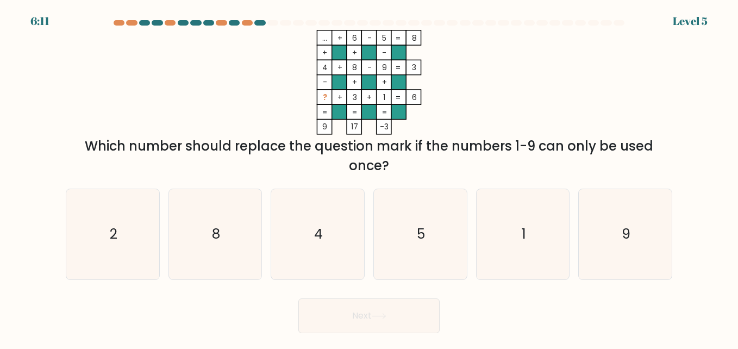
drag, startPoint x: 316, startPoint y: 33, endPoint x: 407, endPoint y: 128, distance: 131.8
click at [407, 128] on icon "... + 6 - 5 8 + + - 4 + 8 - 9 3 - + + ? + 3 + 1 = 6 = = = = 9 17 -3 =" at bounding box center [369, 82] width 326 height 105
drag, startPoint x: 407, startPoint y: 128, endPoint x: 389, endPoint y: 83, distance: 48.2
drag, startPoint x: 389, startPoint y: 83, endPoint x: 300, endPoint y: 28, distance: 104.9
click at [297, 27] on div at bounding box center [368, 25] width 619 height 10
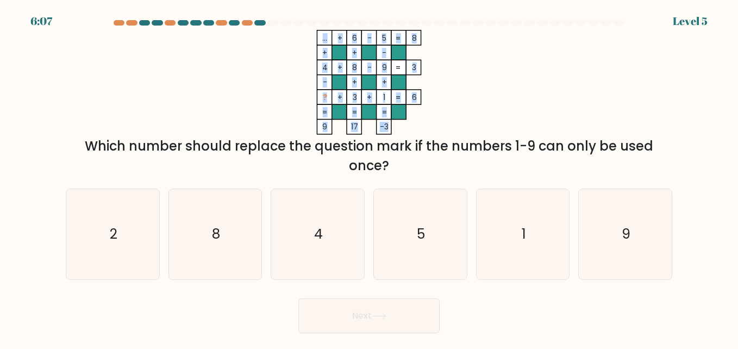
drag, startPoint x: 309, startPoint y: 33, endPoint x: 385, endPoint y: 124, distance: 119.6
click at [385, 124] on icon "... + 6 - 5 8 + + - 4 + 8 - 9 3 - + + ? + 3 + 1 = 6 = = = = 9 17 -3 =" at bounding box center [369, 82] width 326 height 105
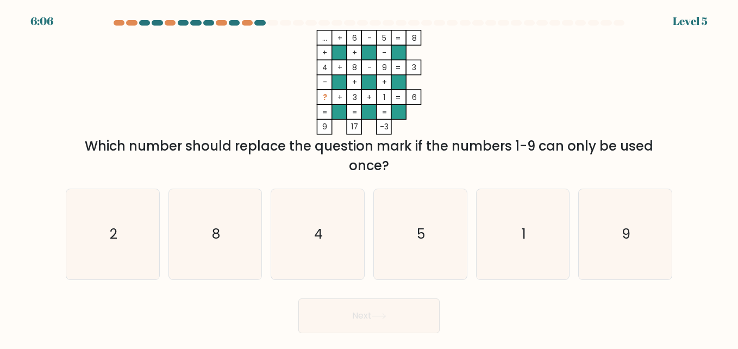
drag, startPoint x: 385, startPoint y: 124, endPoint x: 392, endPoint y: 127, distance: 7.6
click at [392, 127] on icon "... + 6 - 5 8 + + - 4 + 8 - 9 3 - + + ? + 3 + 1 = 6 = = = = 9 17 -3 =" at bounding box center [369, 82] width 326 height 105
drag, startPoint x: 391, startPoint y: 127, endPoint x: 320, endPoint y: 34, distance: 117.5
click at [320, 34] on rect at bounding box center [324, 37] width 15 height 15
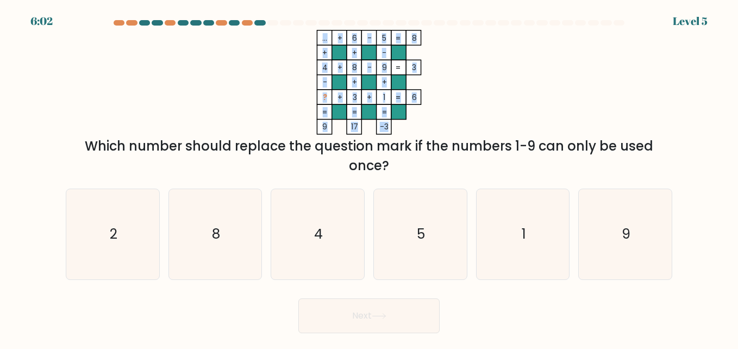
drag, startPoint x: 320, startPoint y: 33, endPoint x: 389, endPoint y: 127, distance: 116.2
click at [389, 127] on icon "... + 6 - 5 8 + + - 4 + 8 - 9 3 - + + ? + 3 + 1 = 6 = = = = 9 17 -3 =" at bounding box center [369, 82] width 326 height 105
click at [407, 114] on icon "... + 6 - 5 8 + + - 4 + 8 - 9 3 - + + ? + 3 + 1 = 6 = = = = 9 17 -3 =" at bounding box center [369, 82] width 326 height 105
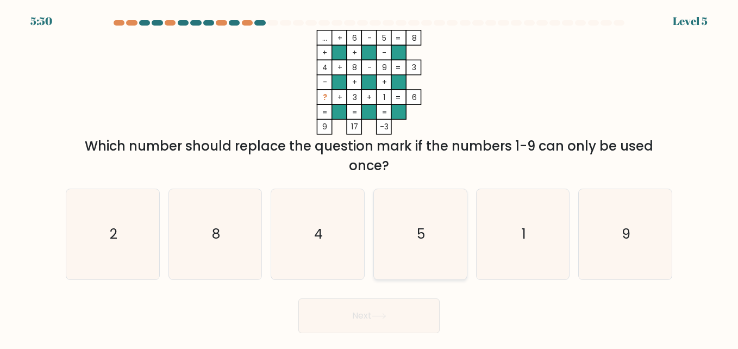
click at [439, 232] on icon "5" at bounding box center [420, 234] width 90 height 90
click at [369, 177] on input "d. 5" at bounding box center [369, 175] width 1 height 3
radio input "true"
click at [399, 309] on button "Next" at bounding box center [368, 315] width 141 height 35
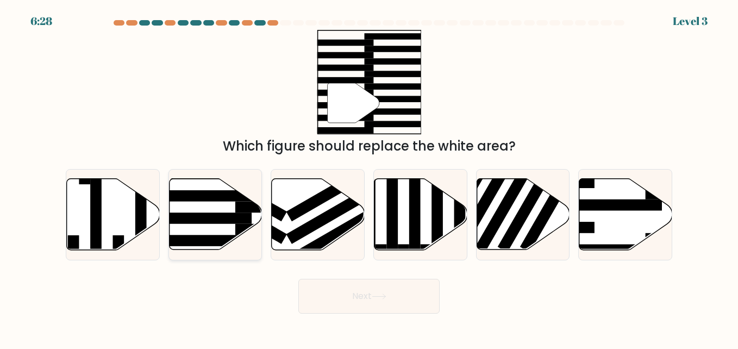
click at [240, 217] on rect at bounding box center [201, 218] width 101 height 11
click at [369, 177] on input "b." at bounding box center [369, 175] width 1 height 3
radio input "true"
click at [324, 296] on button "Next" at bounding box center [368, 296] width 141 height 35
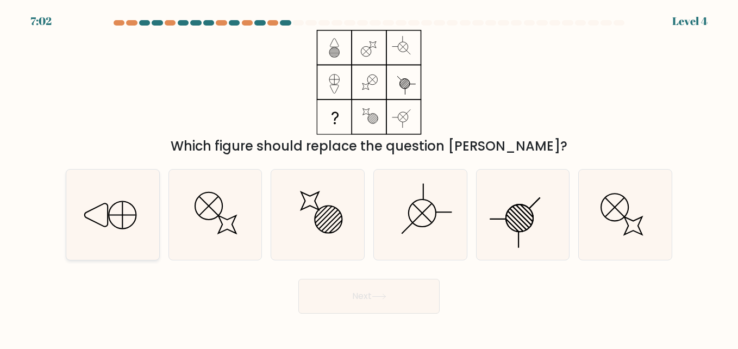
click at [108, 211] on icon at bounding box center [96, 214] width 23 height 23
click at [369, 177] on input "a." at bounding box center [369, 175] width 1 height 3
radio input "true"
click at [385, 298] on icon at bounding box center [378, 296] width 13 height 5
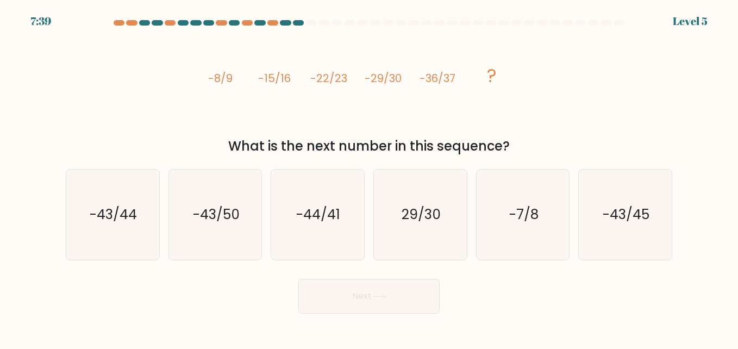
drag, startPoint x: 211, startPoint y: 78, endPoint x: 511, endPoint y: 136, distance: 305.0
click at [511, 136] on div "image/svg+xml -8/9 -15/16 -22/23 -29/30 -36/37 ? What is the next number in thi…" at bounding box center [368, 93] width 619 height 126
click at [469, 120] on icon "image/svg+xml -8/9 -15/16 -22/23 -29/30 -36/37 ?" at bounding box center [369, 82] width 326 height 105
click at [345, 210] on icon "-44/41" at bounding box center [317, 214] width 90 height 90
click at [369, 177] on input "c. -44/41" at bounding box center [369, 175] width 1 height 3
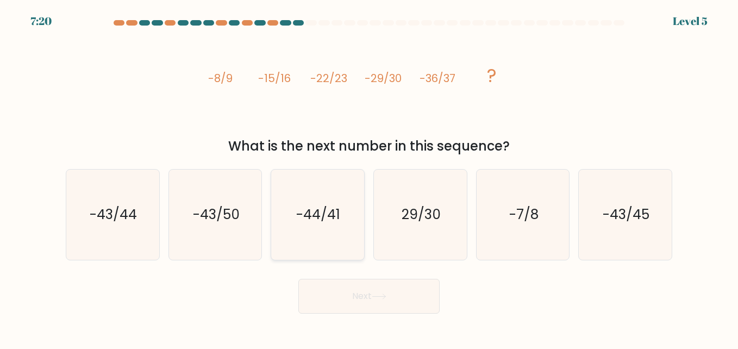
radio input "true"
click at [399, 285] on button "Next" at bounding box center [368, 296] width 141 height 35
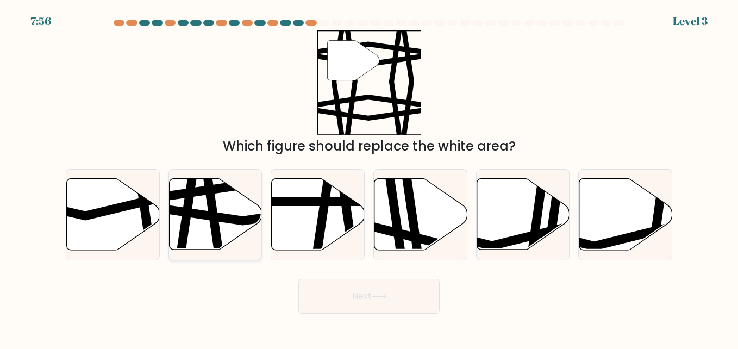
click at [227, 200] on icon at bounding box center [215, 214] width 93 height 71
click at [369, 177] on input "b." at bounding box center [369, 175] width 1 height 3
radio input "true"
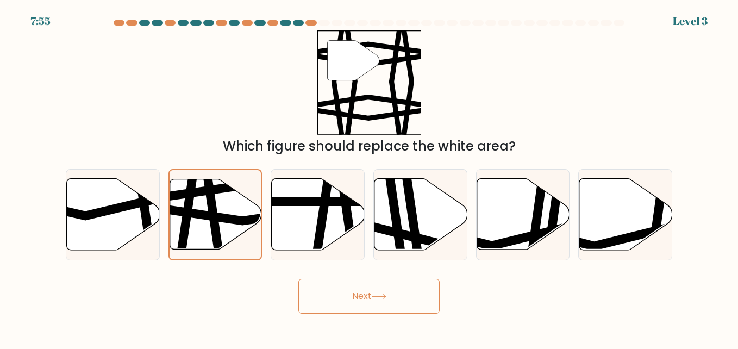
click at [409, 300] on button "Next" at bounding box center [368, 296] width 141 height 35
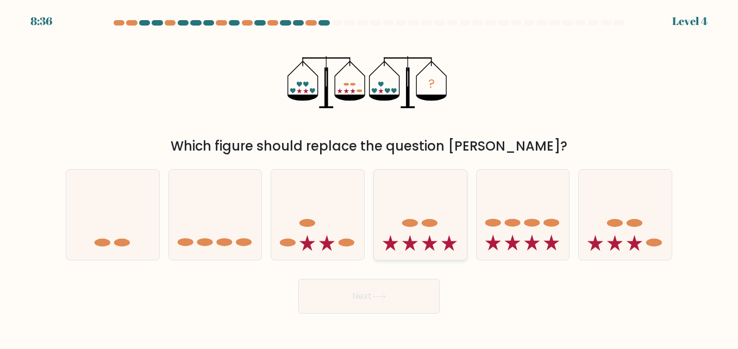
click at [412, 236] on icon at bounding box center [420, 214] width 93 height 77
click at [369, 177] on input "d." at bounding box center [369, 175] width 1 height 3
radio input "true"
click at [376, 293] on button "Next" at bounding box center [368, 296] width 141 height 35
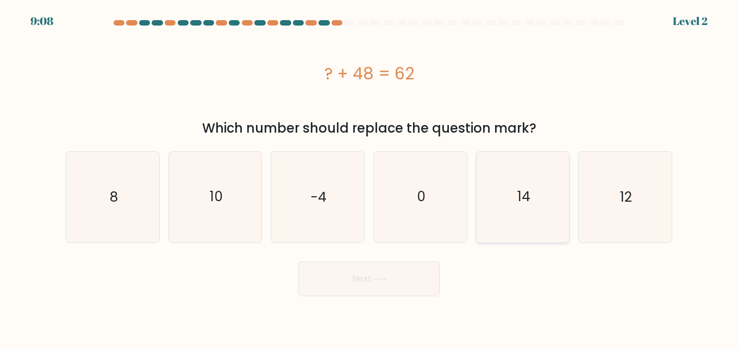
click at [552, 206] on icon "14" at bounding box center [523, 197] width 90 height 90
click at [369, 177] on input "e. 14" at bounding box center [369, 175] width 1 height 3
radio input "true"
click at [400, 260] on div "Next" at bounding box center [368, 276] width 619 height 40
click at [399, 269] on button "Next" at bounding box center [368, 278] width 141 height 35
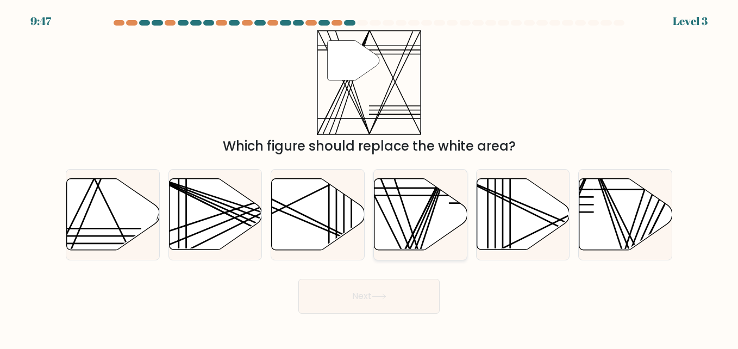
click at [421, 199] on icon at bounding box center [420, 214] width 93 height 71
click at [369, 177] on input "d." at bounding box center [369, 175] width 1 height 3
radio input "true"
click at [377, 289] on button "Next" at bounding box center [368, 296] width 141 height 35
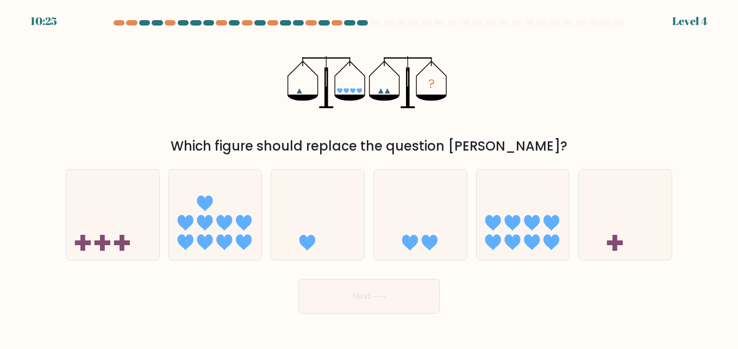
click at [525, 266] on form at bounding box center [369, 166] width 738 height 293
click at [536, 231] on icon at bounding box center [522, 214] width 93 height 77
click at [369, 177] on input "e." at bounding box center [369, 175] width 1 height 3
radio input "true"
click at [415, 292] on button "Next" at bounding box center [368, 296] width 141 height 35
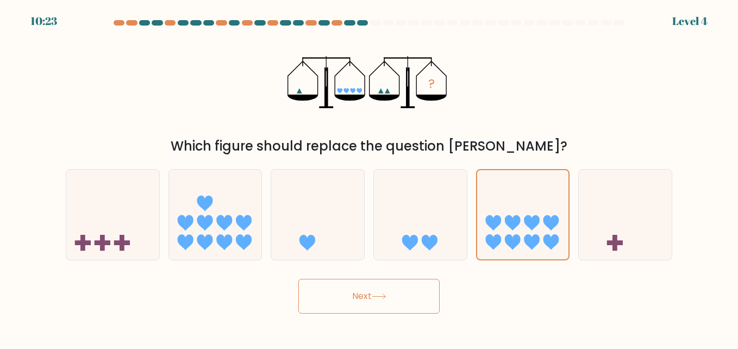
click at [415, 292] on button "Next" at bounding box center [368, 296] width 141 height 35
click at [422, 287] on button "Next" at bounding box center [368, 296] width 141 height 35
click at [410, 290] on button "Next" at bounding box center [368, 296] width 141 height 35
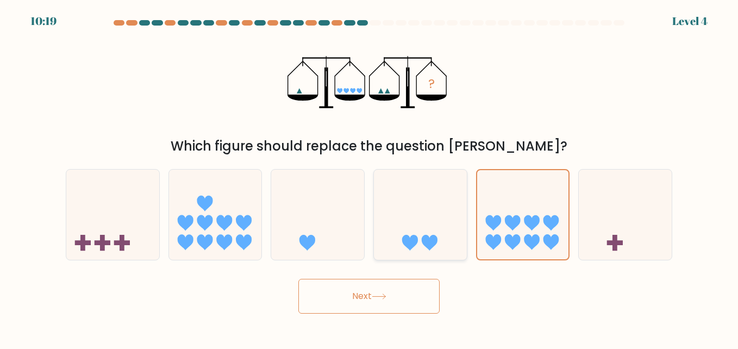
click at [450, 215] on icon at bounding box center [420, 214] width 93 height 77
click at [369, 177] on input "d." at bounding box center [369, 175] width 1 height 3
radio input "true"
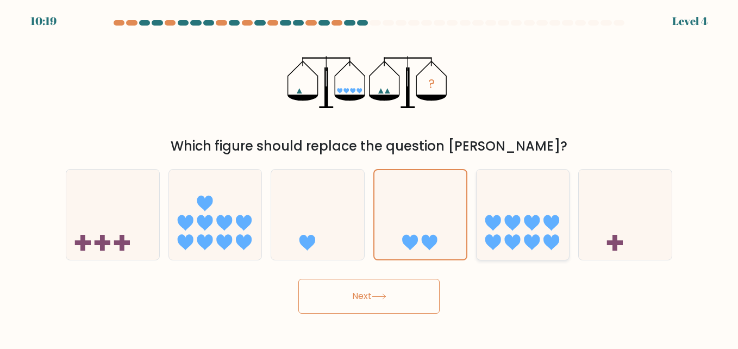
click at [500, 226] on icon at bounding box center [522, 214] width 93 height 77
click at [369, 177] on input "e." at bounding box center [369, 175] width 1 height 3
radio input "true"
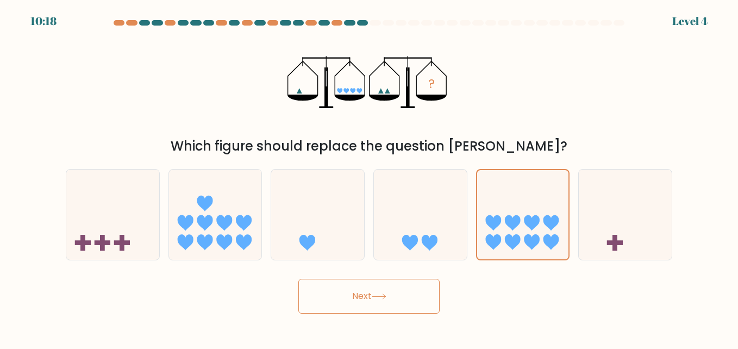
click at [407, 290] on button "Next" at bounding box center [368, 296] width 141 height 35
click at [371, 292] on button "Next" at bounding box center [368, 296] width 141 height 35
click at [378, 296] on icon at bounding box center [379, 296] width 15 height 6
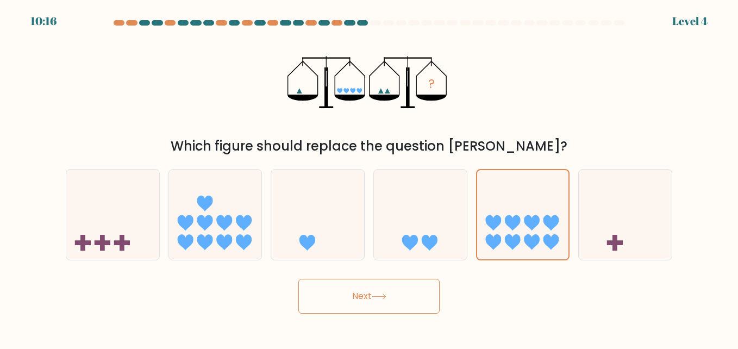
click at [399, 303] on button "Next" at bounding box center [368, 296] width 141 height 35
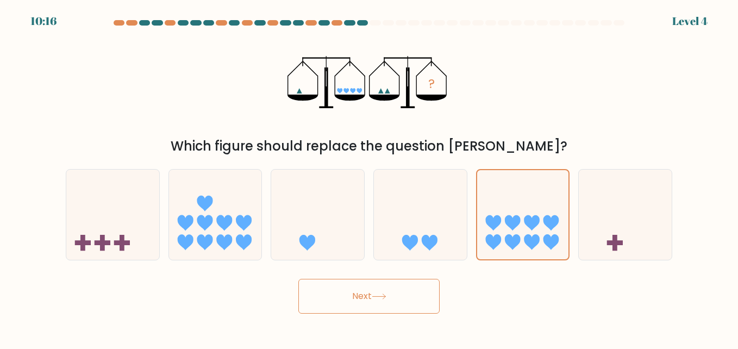
click at [399, 303] on button "Next" at bounding box center [368, 296] width 141 height 35
click at [415, 216] on icon at bounding box center [420, 214] width 93 height 77
click at [369, 177] on input "d." at bounding box center [369, 175] width 1 height 3
radio input "true"
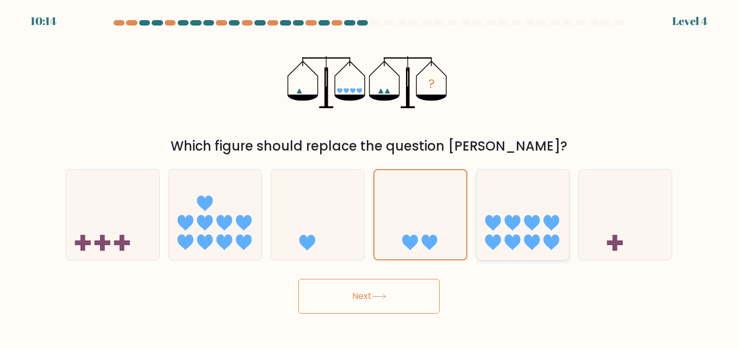
click at [489, 214] on icon at bounding box center [522, 214] width 93 height 77
click at [369, 177] on input "e." at bounding box center [369, 175] width 1 height 3
radio input "true"
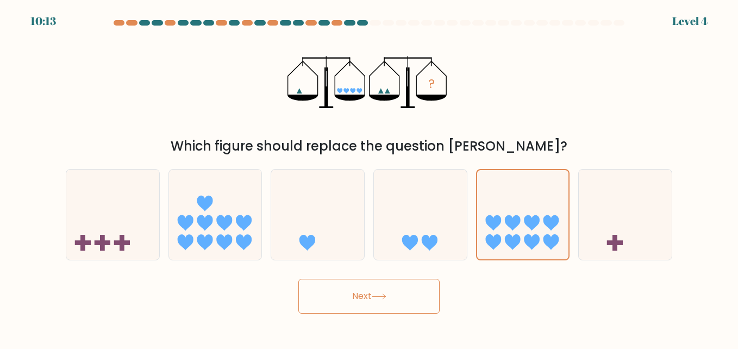
drag, startPoint x: 396, startPoint y: 282, endPoint x: 386, endPoint y: 293, distance: 15.0
click at [395, 282] on button "Next" at bounding box center [368, 296] width 141 height 35
click at [386, 293] on button "Next" at bounding box center [368, 296] width 141 height 35
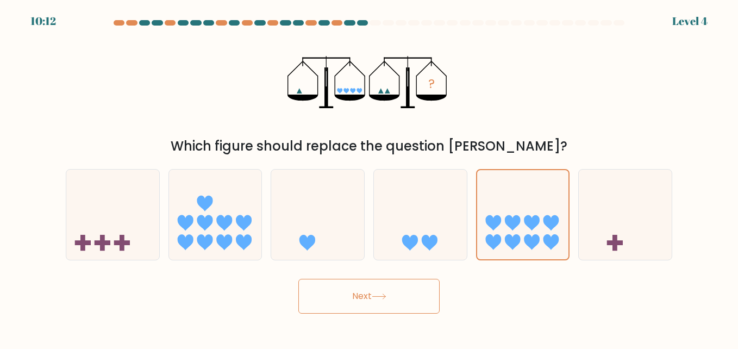
click at [386, 293] on button "Next" at bounding box center [368, 296] width 141 height 35
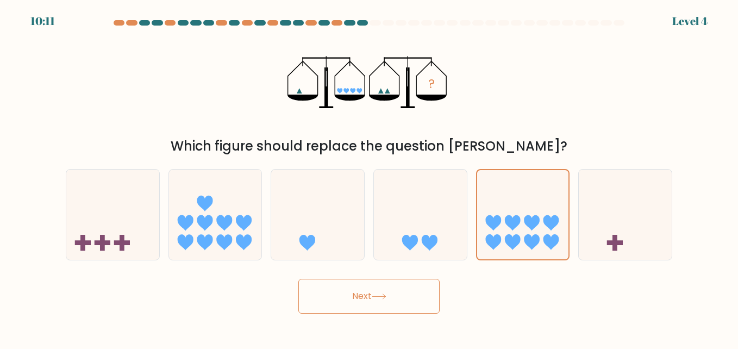
click at [386, 293] on button "Next" at bounding box center [368, 296] width 141 height 35
click at [386, 293] on icon at bounding box center [379, 296] width 15 height 6
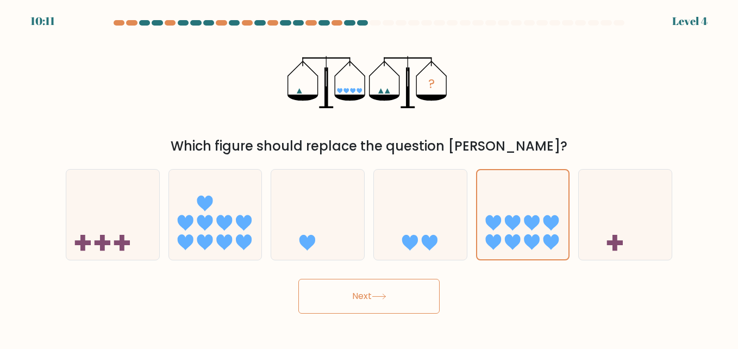
click at [380, 309] on button "Next" at bounding box center [368, 296] width 141 height 35
click at [413, 236] on icon at bounding box center [410, 243] width 16 height 16
click at [369, 177] on input "d." at bounding box center [369, 175] width 1 height 3
radio input "true"
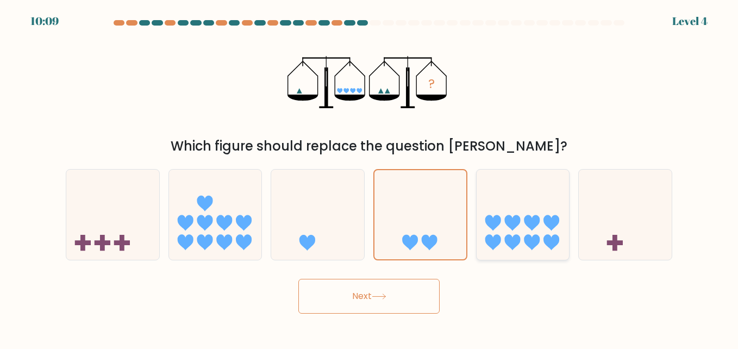
click at [498, 233] on icon at bounding box center [522, 214] width 93 height 77
click at [369, 177] on input "e." at bounding box center [369, 175] width 1 height 3
radio input "true"
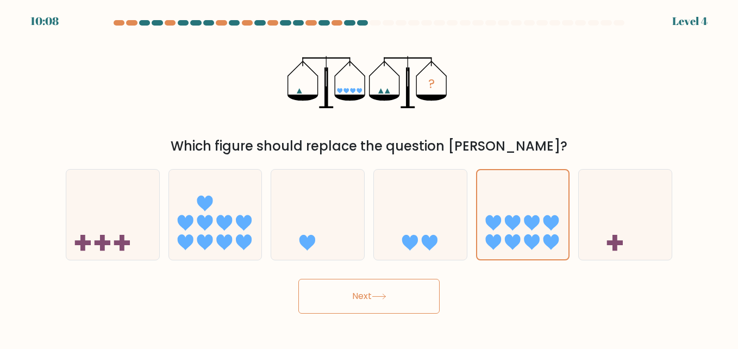
click at [399, 295] on button "Next" at bounding box center [368, 296] width 141 height 35
click at [403, 292] on button "Next" at bounding box center [368, 296] width 141 height 35
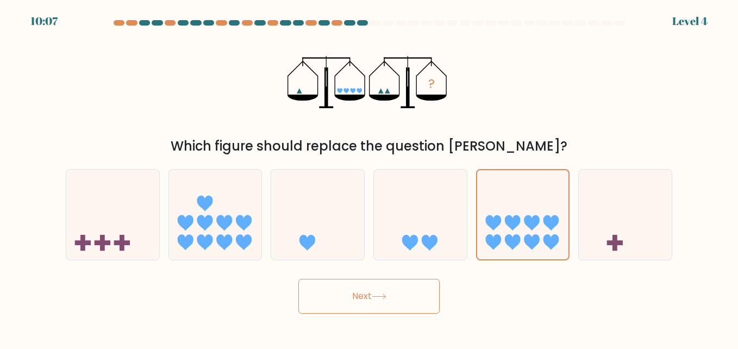
click at [403, 293] on button "Next" at bounding box center [368, 296] width 141 height 35
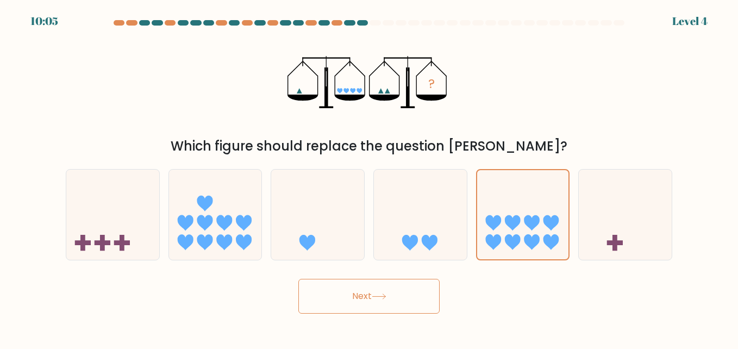
click at [403, 294] on button "Next" at bounding box center [368, 296] width 141 height 35
click at [499, 209] on icon at bounding box center [522, 214] width 93 height 77
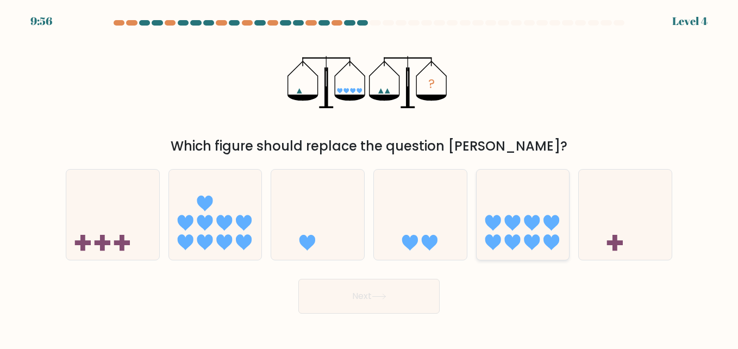
click at [369, 177] on input "e." at bounding box center [369, 175] width 1 height 3
radio input "true"
click at [425, 295] on button "Next" at bounding box center [368, 296] width 141 height 35
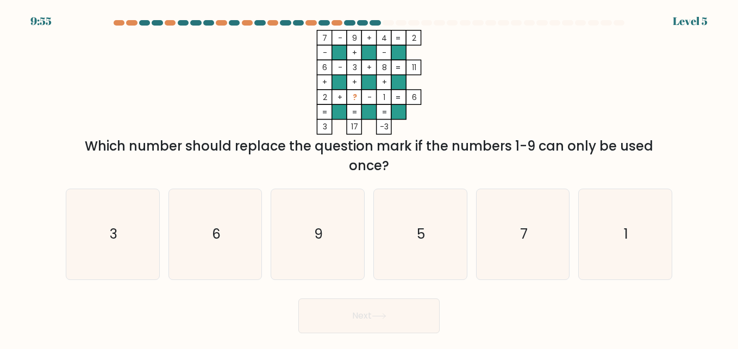
click at [425, 295] on div "Next" at bounding box center [368, 313] width 619 height 40
drag, startPoint x: 322, startPoint y: 95, endPoint x: 415, endPoint y: 97, distance: 92.9
click at [415, 97] on icon "7 - 9 + 4 2 - + - 6 - 3 + 8 11 + + + 2 + ? - 1 = 6 = = = = 3 17 -3 =" at bounding box center [369, 82] width 326 height 105
copy icon "2 + ? - 1 = 6"
click at [429, 237] on icon "5" at bounding box center [420, 234] width 90 height 90
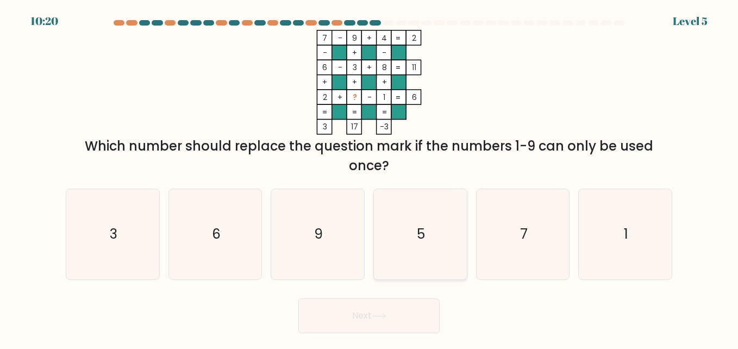
click at [369, 177] on input "d. 5" at bounding box center [369, 175] width 1 height 3
radio input "true"
click at [391, 323] on button "Next" at bounding box center [368, 315] width 141 height 35
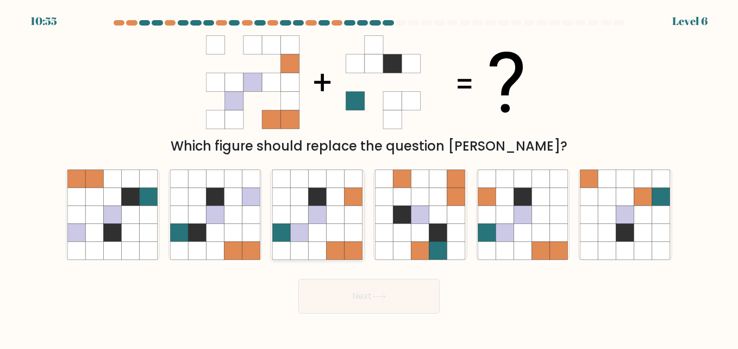
click at [323, 222] on icon at bounding box center [318, 214] width 18 height 18
click at [369, 177] on input "c." at bounding box center [369, 175] width 1 height 3
radio input "true"
click at [346, 296] on button "Next" at bounding box center [368, 296] width 141 height 35
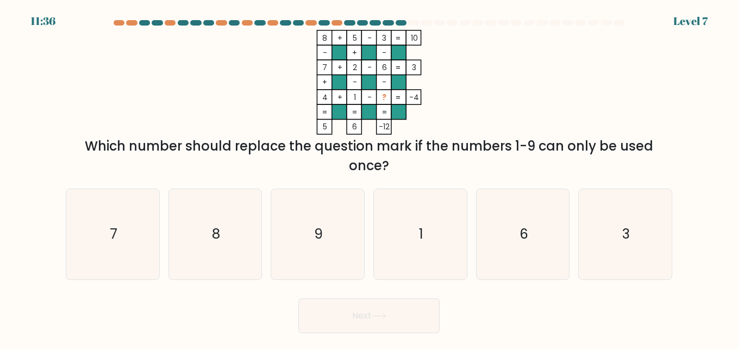
drag, startPoint x: 322, startPoint y: 97, endPoint x: 430, endPoint y: 95, distance: 107.6
click at [430, 95] on icon "8 + 5 - 3 10 - + - 7 + 2 - 6 3 + - - 4 + 1 - ? = -4 = = = = 5 6 -12 =" at bounding box center [369, 82] width 326 height 105
copy icon "4 + 1 - ? = -4"
click at [338, 234] on icon "9" at bounding box center [317, 234] width 90 height 90
click at [369, 177] on input "c. 9" at bounding box center [369, 175] width 1 height 3
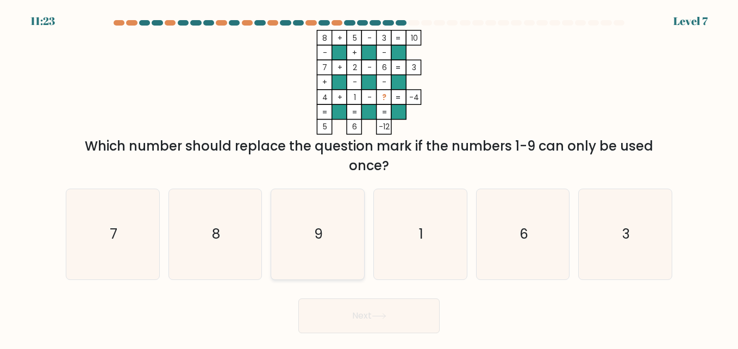
radio input "true"
click at [372, 312] on button "Next" at bounding box center [368, 315] width 141 height 35
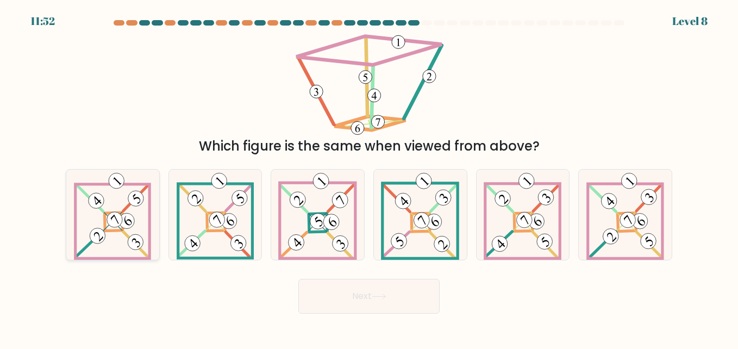
click at [95, 216] on icon at bounding box center [112, 214] width 77 height 90
click at [369, 177] on input "a." at bounding box center [369, 175] width 1 height 3
radio input "true"
click at [304, 297] on button "Next" at bounding box center [368, 296] width 141 height 35
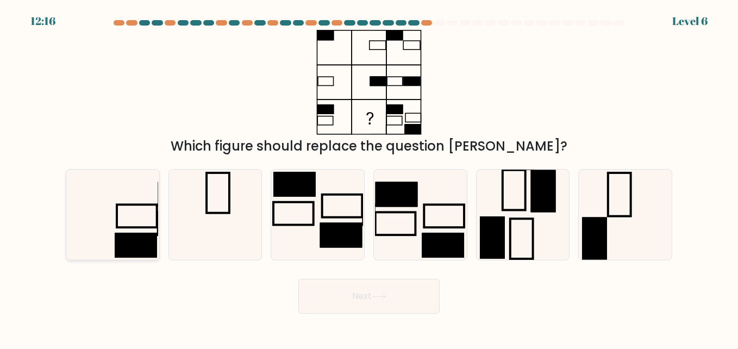
click at [115, 219] on icon at bounding box center [112, 214] width 90 height 90
click at [369, 177] on input "a." at bounding box center [369, 175] width 1 height 3
radio input "true"
click at [353, 297] on button "Next" at bounding box center [368, 296] width 141 height 35
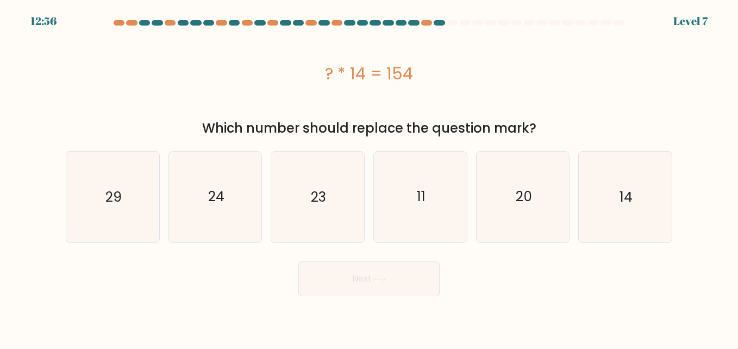
drag, startPoint x: 326, startPoint y: 78, endPoint x: 413, endPoint y: 81, distance: 86.4
click at [413, 81] on div "? * 14 = 154" at bounding box center [369, 73] width 606 height 24
copy div "? * 14 = 154"
click at [422, 209] on icon "11" at bounding box center [420, 197] width 90 height 90
click at [369, 177] on input "d. 11" at bounding box center [369, 175] width 1 height 3
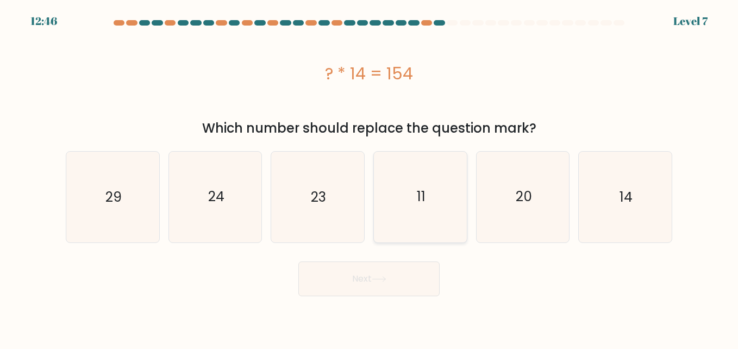
radio input "true"
click at [407, 265] on button "Next" at bounding box center [368, 278] width 141 height 35
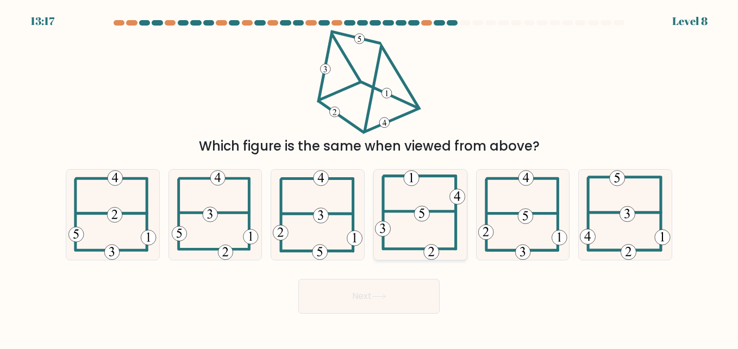
click at [417, 199] on icon at bounding box center [420, 214] width 90 height 90
click at [369, 177] on input "d." at bounding box center [369, 175] width 1 height 3
radio input "true"
click at [381, 298] on icon at bounding box center [379, 296] width 15 height 6
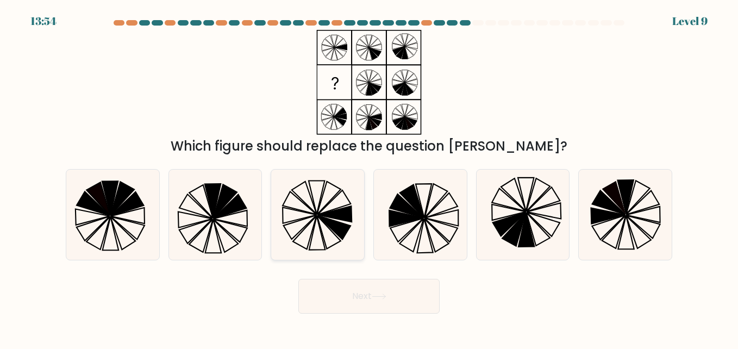
click at [329, 217] on icon at bounding box center [335, 214] width 34 height 16
click at [369, 177] on input "c." at bounding box center [369, 175] width 1 height 3
radio input "true"
click at [371, 290] on button "Next" at bounding box center [368, 296] width 141 height 35
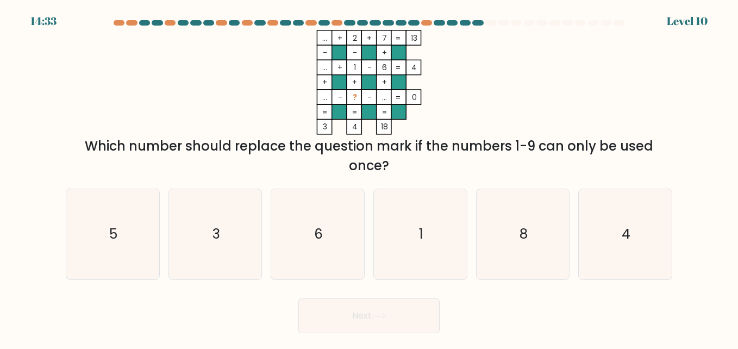
drag, startPoint x: 318, startPoint y: 98, endPoint x: 426, endPoint y: 98, distance: 108.1
click at [426, 98] on icon "... + 2 + 7 13 - - + ... + 1 - 6 4 + + + ... - ? - ... = 0 = = = = 3 4 18 =" at bounding box center [369, 82] width 326 height 105
drag, startPoint x: 426, startPoint y: 98, endPoint x: 416, endPoint y: 97, distance: 10.4
click at [419, 97] on rect at bounding box center [413, 97] width 15 height 15
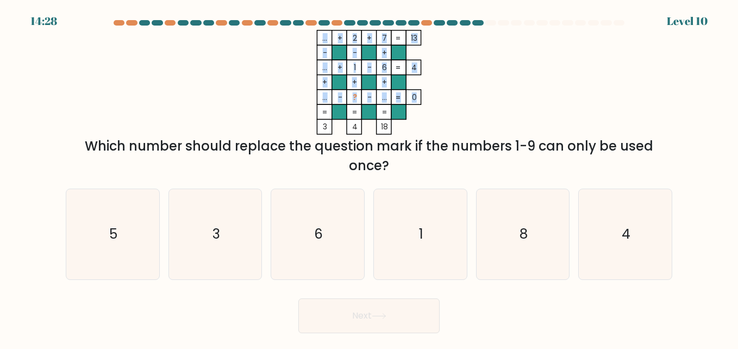
drag, startPoint x: 318, startPoint y: 98, endPoint x: 415, endPoint y: 99, distance: 96.7
click at [415, 99] on icon "... + 2 + 7 13 - - + ... + 1 - 6 4 + + + ... - ? - ... = 0 = = = = 3 4 18 =" at bounding box center [369, 82] width 326 height 105
drag, startPoint x: 415, startPoint y: 99, endPoint x: 345, endPoint y: 122, distance: 73.2
click at [343, 122] on icon "... + 2 + 7 13 - - + ... + 1 - 6 4 + + + ... - ? - ... = 0 = = = = 3 4 18 =" at bounding box center [369, 82] width 326 height 105
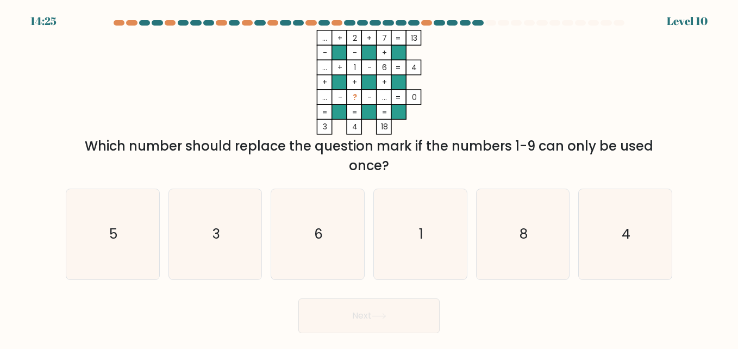
drag, startPoint x: 354, startPoint y: 122, endPoint x: 359, endPoint y: 41, distance: 81.1
click at [359, 41] on icon "... + 2 + 7 13 - - + ... + 1 - 6 4 + + + ... - ? - ... = 0 = = = = 3 4 18 =" at bounding box center [369, 82] width 326 height 105
click at [350, 36] on rect at bounding box center [354, 37] width 15 height 15
drag, startPoint x: 350, startPoint y: 36, endPoint x: 356, endPoint y: 128, distance: 91.5
click at [356, 128] on icon "... + 2 + 7 13 - - + ... + 1 - 6 4 + + + ... - ? - ... = 0 = = = = 3 4 18 =" at bounding box center [369, 82] width 326 height 105
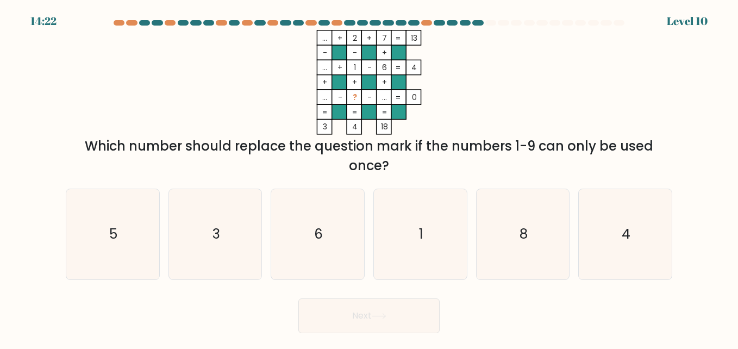
copy icon "... + 2 + 7 13 - - + ... + 1 - 6 4 + + + ... - ? - ... = 0 = = = = 3 4"
click at [249, 216] on icon "3" at bounding box center [215, 234] width 90 height 90
click at [369, 177] on input "b. 3" at bounding box center [369, 175] width 1 height 3
radio input "true"
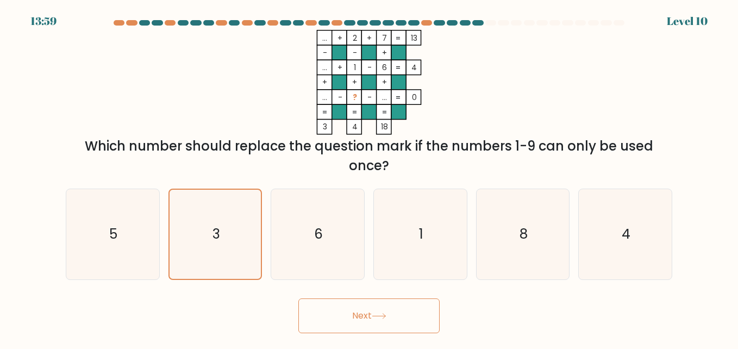
click at [361, 307] on button "Next" at bounding box center [368, 315] width 141 height 35
click at [361, 308] on button "Next" at bounding box center [368, 315] width 141 height 35
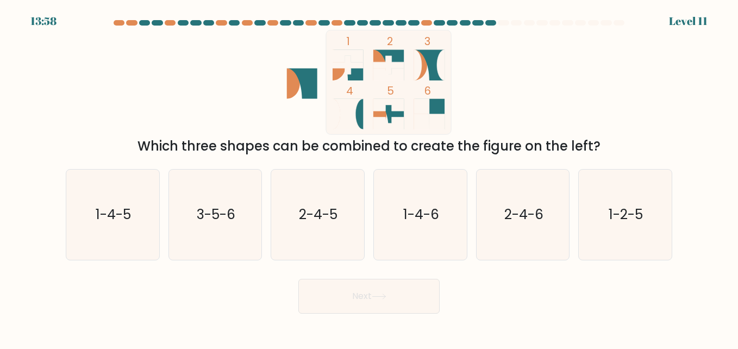
click at [361, 308] on button "Next" at bounding box center [368, 296] width 141 height 35
click at [478, 300] on div "Next" at bounding box center [368, 293] width 619 height 40
click at [230, 213] on text "3-5-6" at bounding box center [216, 214] width 39 height 19
click at [369, 177] on input "b. 3-5-6" at bounding box center [369, 175] width 1 height 3
radio input "true"
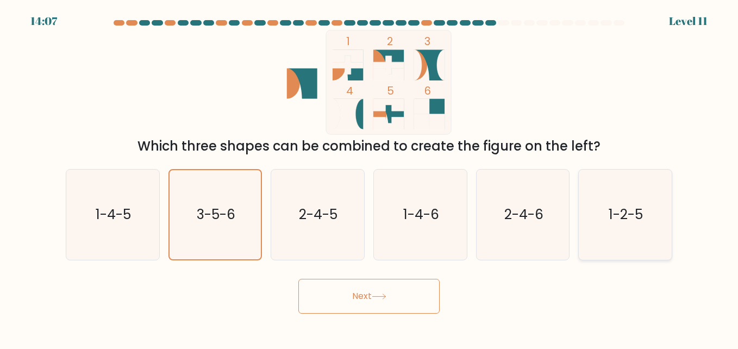
click at [594, 228] on icon "1-2-5" at bounding box center [625, 214] width 90 height 90
click at [369, 177] on input "f. 1-2-5" at bounding box center [369, 175] width 1 height 3
radio input "true"
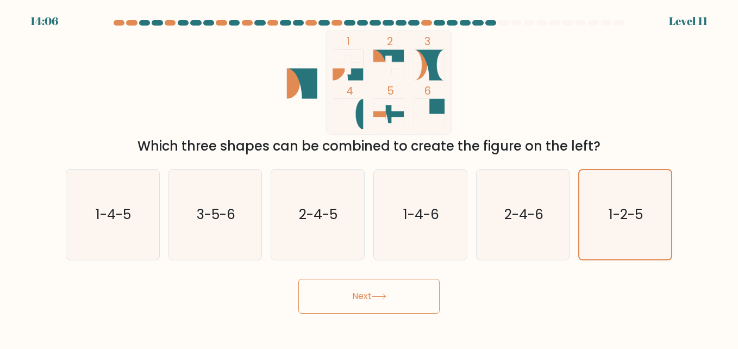
click at [405, 289] on button "Next" at bounding box center [368, 296] width 141 height 35
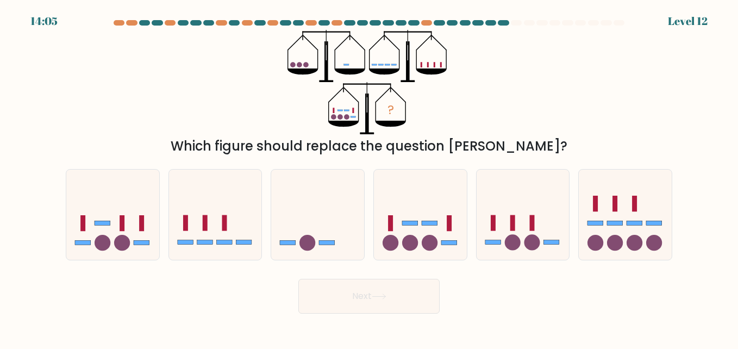
click at [405, 289] on button "Next" at bounding box center [368, 296] width 141 height 35
click at [460, 98] on div "? Which figure should replace the question mark?" at bounding box center [368, 93] width 619 height 126
click at [610, 212] on icon at bounding box center [625, 214] width 93 height 77
click at [369, 177] on input "f." at bounding box center [369, 175] width 1 height 3
radio input "true"
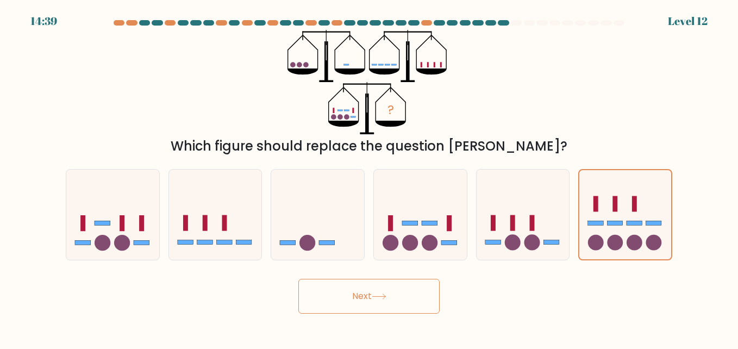
click at [403, 290] on button "Next" at bounding box center [368, 296] width 141 height 35
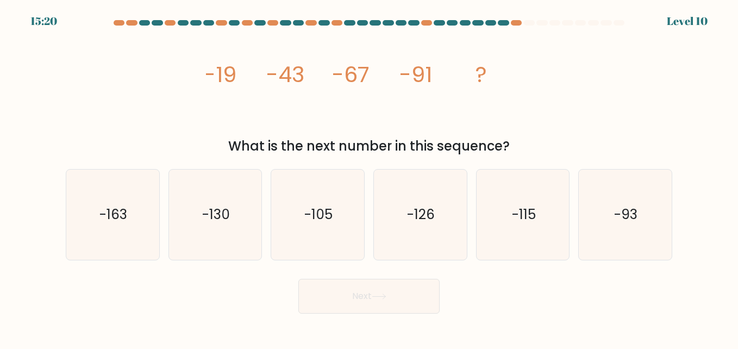
drag, startPoint x: 395, startPoint y: 101, endPoint x: 527, endPoint y: 143, distance: 138.6
click at [527, 143] on div "image/svg+xml -19 -43 -67 -91 ? What is the next number in this sequence?" at bounding box center [368, 93] width 619 height 126
copy div "-19 -43 -67 -91 ? What is the next number in this sequence?"
drag, startPoint x: 557, startPoint y: 231, endPoint x: 551, endPoint y: 235, distance: 6.3
click at [556, 231] on icon "-115" at bounding box center [523, 214] width 90 height 90
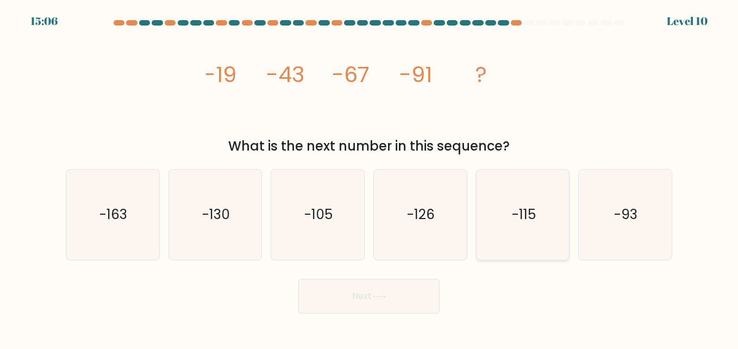
click at [369, 177] on input "e. -115" at bounding box center [369, 175] width 1 height 3
radio input "true"
click at [408, 292] on button "Next" at bounding box center [368, 296] width 141 height 35
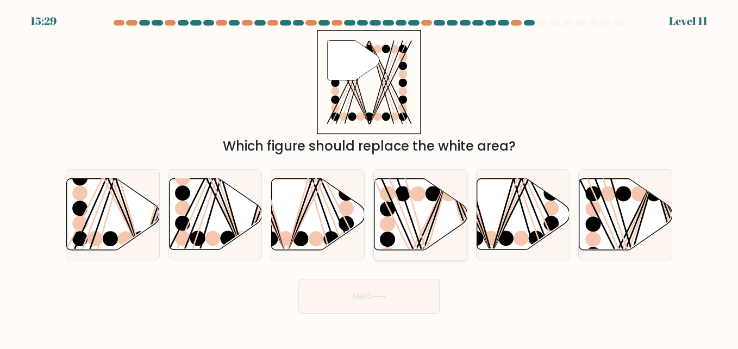
click at [394, 224] on ellipse at bounding box center [387, 223] width 15 height 15
click at [369, 177] on input "d." at bounding box center [369, 175] width 1 height 3
radio input "true"
click at [387, 300] on button "Next" at bounding box center [368, 296] width 141 height 35
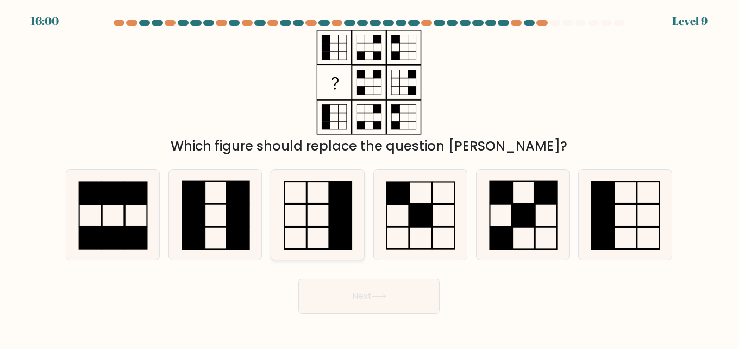
click at [286, 193] on icon at bounding box center [317, 214] width 90 height 90
click at [369, 177] on input "c." at bounding box center [369, 175] width 1 height 3
radio input "true"
click at [375, 299] on icon at bounding box center [379, 296] width 15 height 6
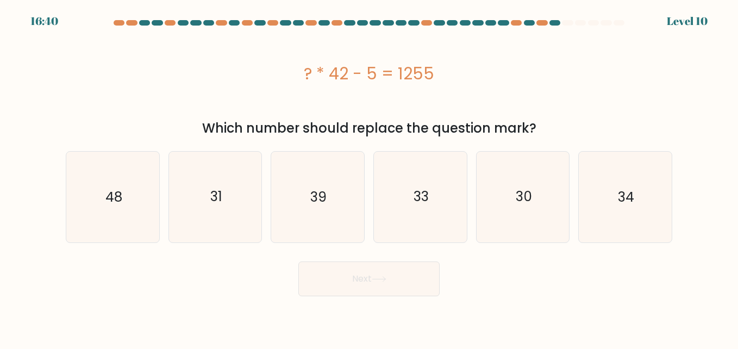
drag, startPoint x: 329, startPoint y: 73, endPoint x: 448, endPoint y: 86, distance: 119.7
click at [448, 86] on div "? * 42 - 5 = 1255" at bounding box center [369, 73] width 606 height 87
drag, startPoint x: 448, startPoint y: 86, endPoint x: 421, endPoint y: 78, distance: 27.8
copy div "? * 42 - 5 = 1255"
click at [504, 207] on icon "30" at bounding box center [523, 197] width 90 height 90
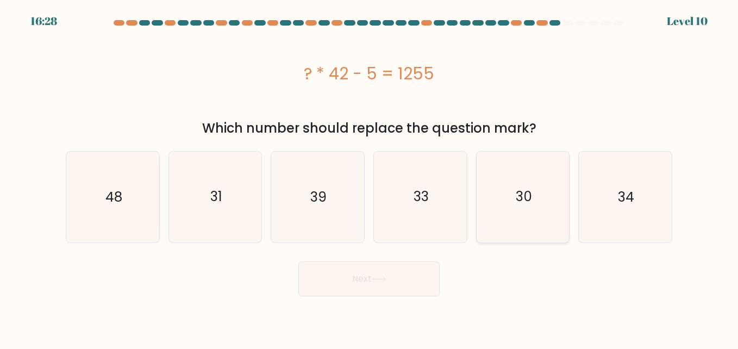
click at [369, 177] on input "e. 30" at bounding box center [369, 175] width 1 height 3
radio input "true"
click at [410, 280] on button "Next" at bounding box center [368, 278] width 141 height 35
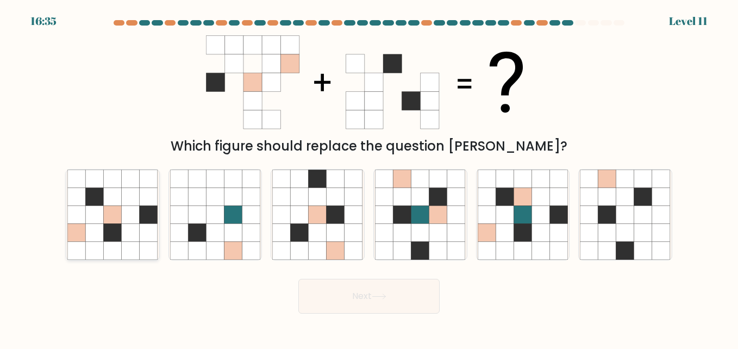
click at [133, 226] on icon at bounding box center [131, 233] width 18 height 18
click at [369, 177] on input "a." at bounding box center [369, 175] width 1 height 3
radio input "true"
click at [422, 296] on button "Next" at bounding box center [368, 296] width 141 height 35
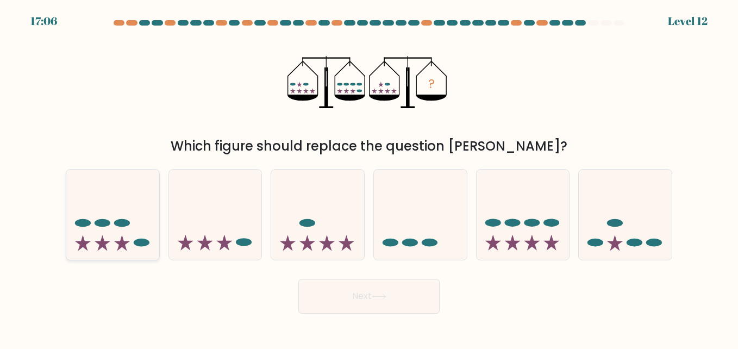
click at [122, 216] on icon at bounding box center [112, 214] width 93 height 77
click at [369, 177] on input "a." at bounding box center [369, 175] width 1 height 3
radio input "true"
click at [399, 307] on button "Next" at bounding box center [368, 296] width 141 height 35
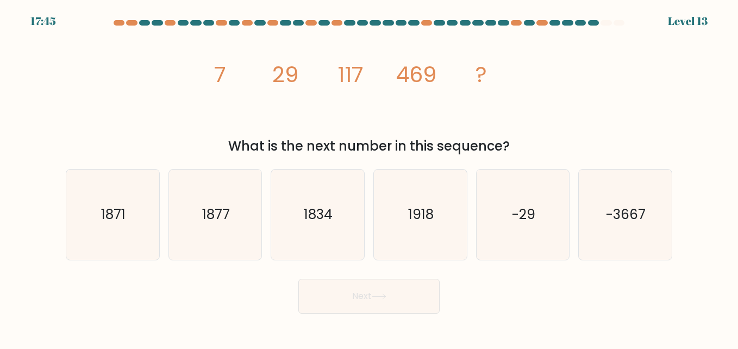
drag, startPoint x: 208, startPoint y: 72, endPoint x: 514, endPoint y: 141, distance: 314.6
click at [514, 141] on div "image/svg+xml 7 29 117 469 ? What is the next number in this sequence?" at bounding box center [368, 93] width 619 height 126
drag, startPoint x: 514, startPoint y: 141, endPoint x: 484, endPoint y: 145, distance: 30.7
copy div "7 29 117 469 ? What is the next number in this sequence?"
click at [223, 202] on icon "1877" at bounding box center [215, 214] width 90 height 90
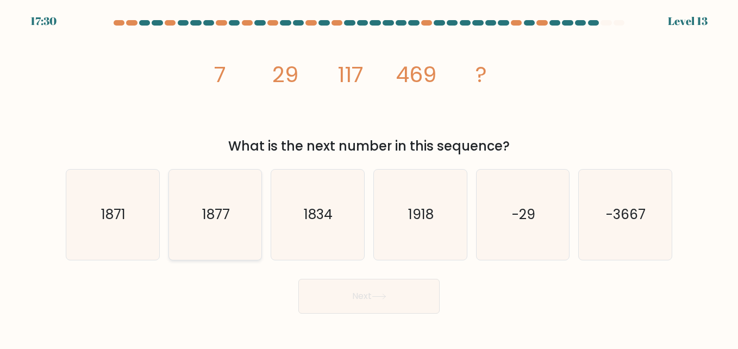
click at [369, 177] on input "b. 1877" at bounding box center [369, 175] width 1 height 3
radio input "true"
click at [326, 285] on button "Next" at bounding box center [368, 296] width 141 height 35
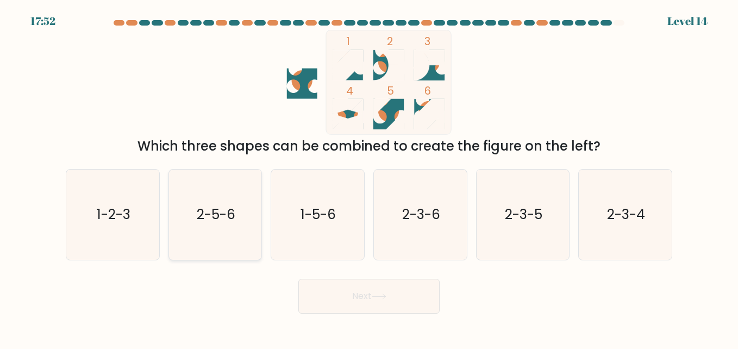
click at [228, 220] on text "2-5-6" at bounding box center [216, 214] width 39 height 19
click at [369, 177] on input "b. 2-5-6" at bounding box center [369, 175] width 1 height 3
radio input "true"
click at [338, 285] on button "Next" at bounding box center [368, 296] width 141 height 35
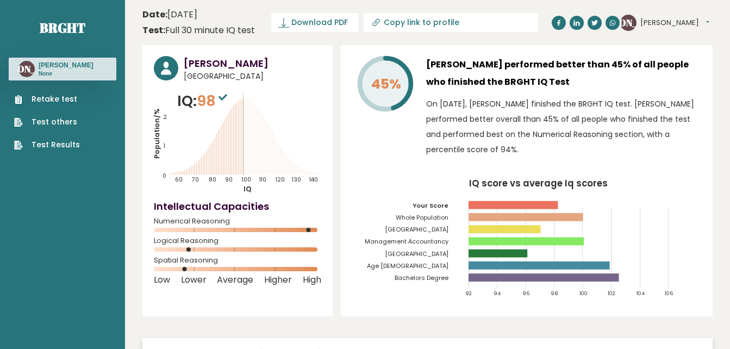
click at [58, 140] on link "Test Results" at bounding box center [47, 144] width 66 height 11
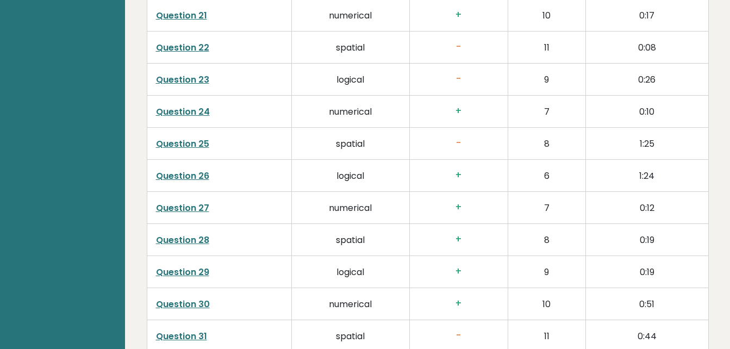
scroll to position [3073, 0]
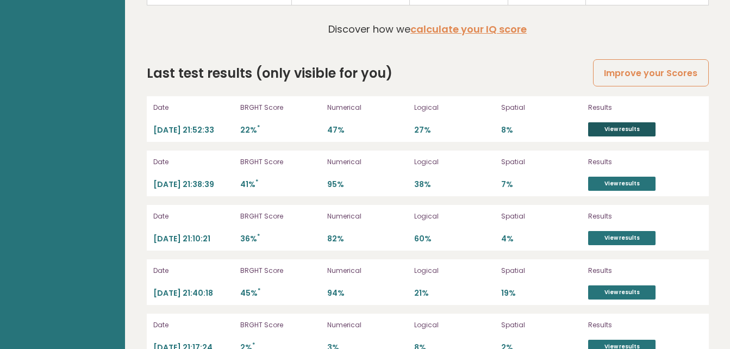
click at [599, 122] on link "View results" at bounding box center [621, 129] width 67 height 14
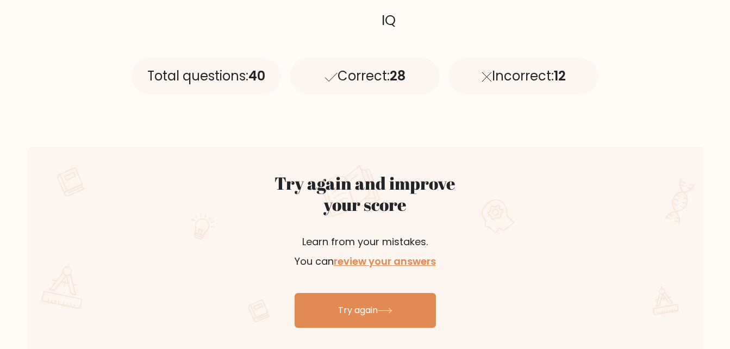
scroll to position [489, 0]
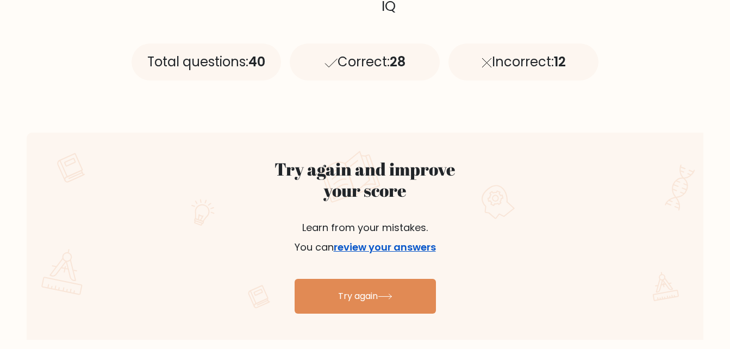
click at [388, 243] on link "review your answers" at bounding box center [385, 247] width 102 height 14
click at [432, 247] on link "review your answers" at bounding box center [385, 247] width 102 height 14
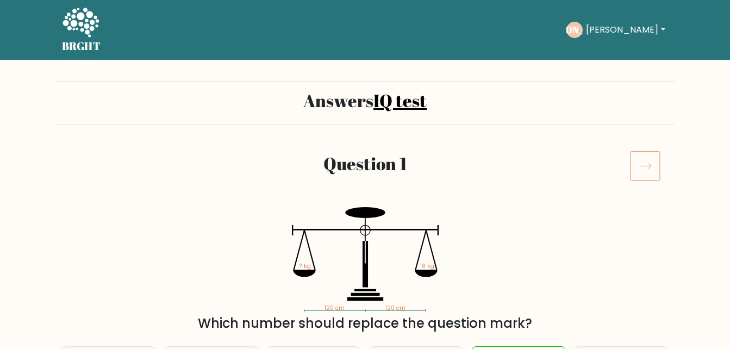
click at [651, 163] on icon at bounding box center [645, 165] width 30 height 30
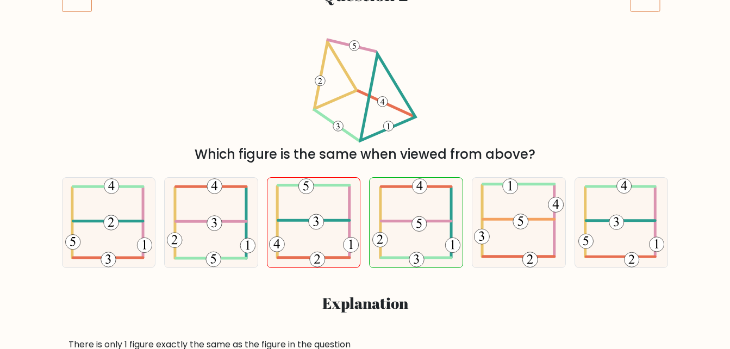
scroll to position [109, 0]
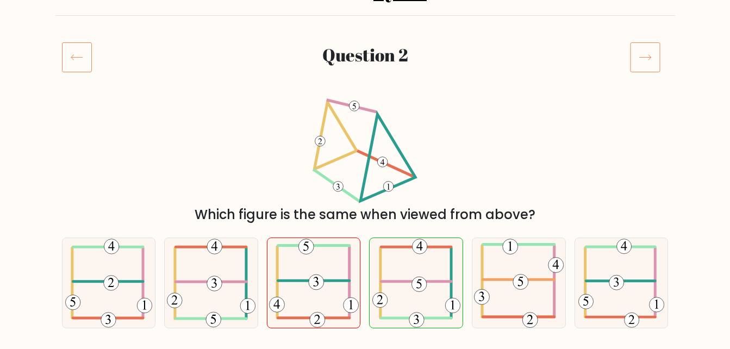
click at [658, 62] on icon at bounding box center [645, 57] width 30 height 30
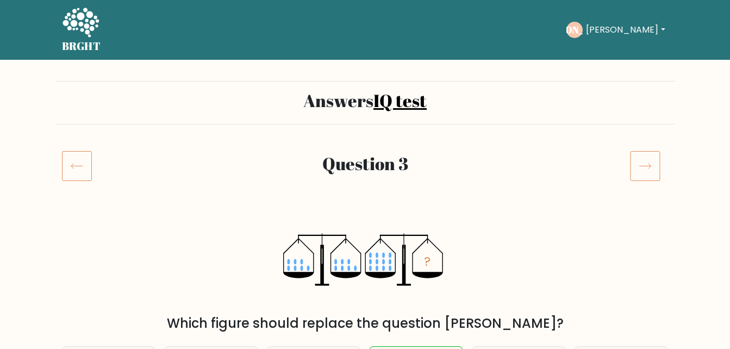
click at [77, 165] on icon at bounding box center [77, 165] width 30 height 30
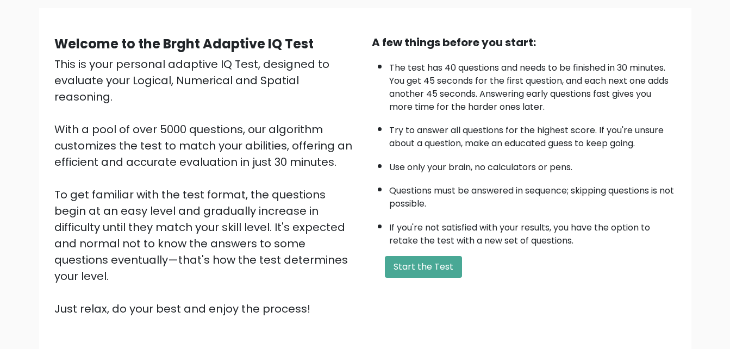
scroll to position [149, 0]
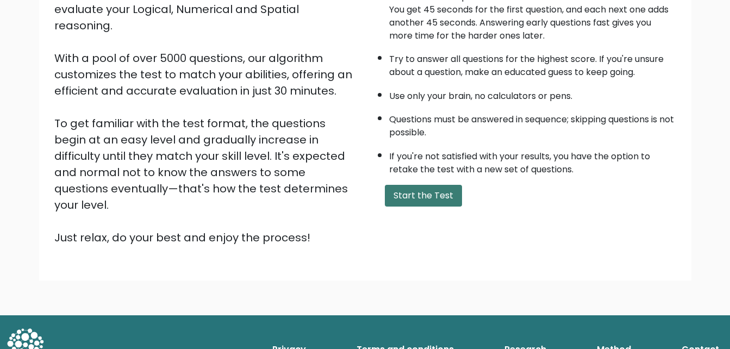
click at [434, 200] on button "Start the Test" at bounding box center [423, 196] width 77 height 22
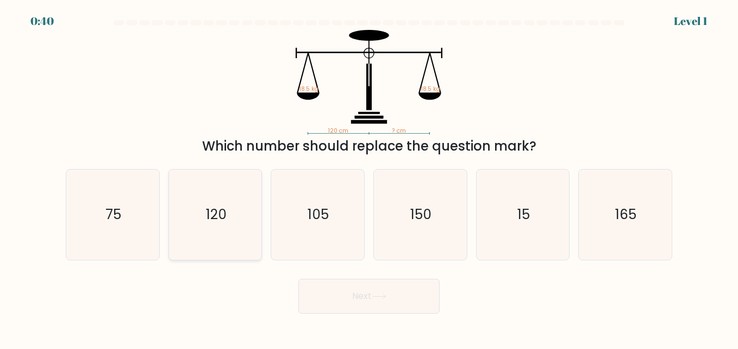
click at [210, 222] on text "120" at bounding box center [216, 214] width 21 height 19
click at [369, 177] on input "b. 120" at bounding box center [369, 175] width 1 height 3
radio input "true"
click at [377, 298] on icon at bounding box center [379, 296] width 15 height 6
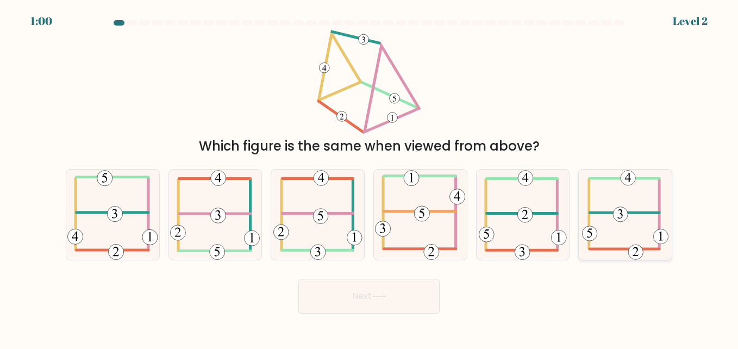
click at [603, 221] on icon at bounding box center [625, 214] width 87 height 90
click at [369, 177] on input "f." at bounding box center [369, 175] width 1 height 3
radio input "true"
click at [407, 292] on button "Next" at bounding box center [368, 296] width 141 height 35
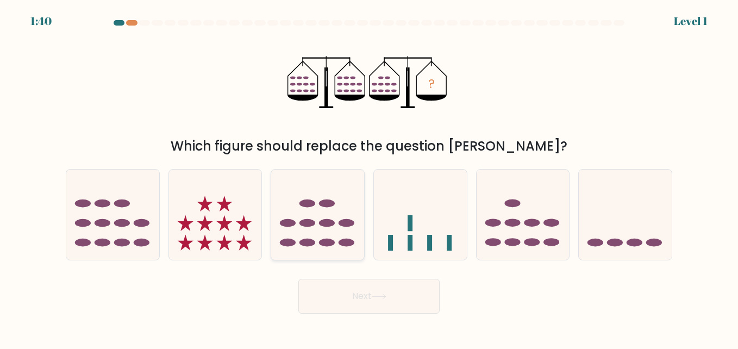
click at [324, 219] on icon at bounding box center [317, 214] width 93 height 77
click at [369, 177] on input "c." at bounding box center [369, 175] width 1 height 3
radio input "true"
click at [392, 305] on button "Next" at bounding box center [368, 296] width 141 height 35
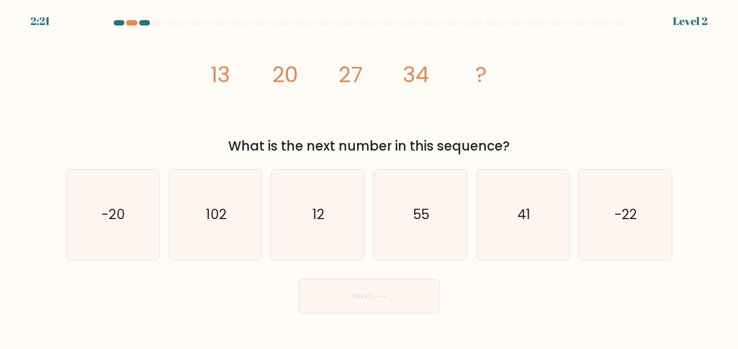
drag, startPoint x: 208, startPoint y: 72, endPoint x: 544, endPoint y: 150, distance: 344.7
click at [544, 150] on div "image/svg+xml 13 20 27 34 ? What is the next number in this sequence?" at bounding box center [368, 93] width 619 height 126
drag, startPoint x: 544, startPoint y: 150, endPoint x: 476, endPoint y: 148, distance: 67.9
copy div "13 20 27 34 ? What is the next number in this sequence?"
click at [486, 227] on icon "41" at bounding box center [523, 214] width 90 height 90
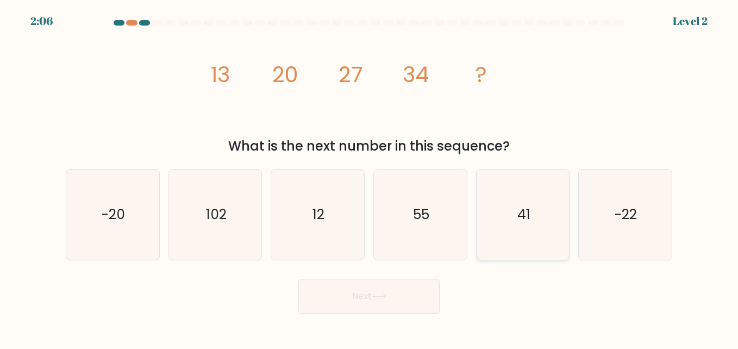
click at [369, 177] on input "e. 41" at bounding box center [369, 175] width 1 height 3
radio input "true"
click at [419, 288] on button "Next" at bounding box center [368, 296] width 141 height 35
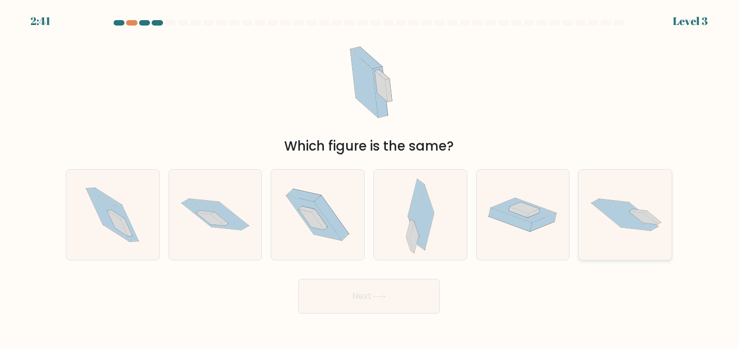
click at [612, 227] on icon at bounding box center [625, 215] width 93 height 62
click at [369, 177] on input "f." at bounding box center [369, 175] width 1 height 3
radio input "true"
click at [399, 299] on button "Next" at bounding box center [368, 296] width 141 height 35
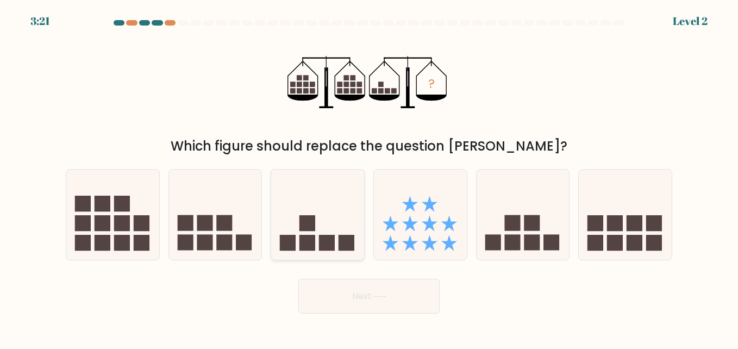
click at [343, 234] on icon at bounding box center [317, 214] width 93 height 77
click at [369, 177] on input "c." at bounding box center [369, 175] width 1 height 3
radio input "true"
click at [366, 299] on button "Next" at bounding box center [368, 296] width 141 height 35
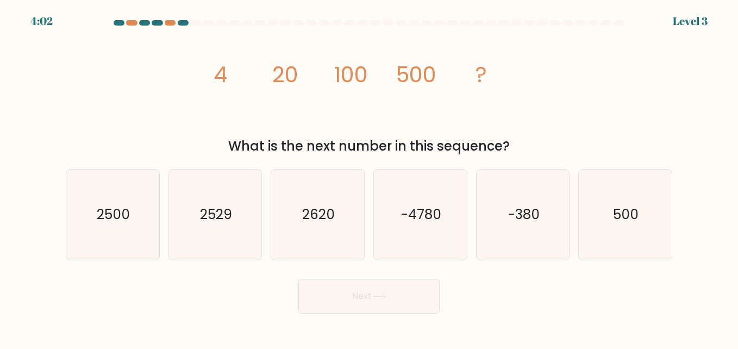
drag, startPoint x: 216, startPoint y: 67, endPoint x: 551, endPoint y: 136, distance: 341.8
click at [551, 136] on div "image/svg+xml 4 20 100 500 ? What is the next number in this sequence?" at bounding box center [368, 93] width 619 height 126
drag, startPoint x: 551, startPoint y: 136, endPoint x: 480, endPoint y: 146, distance: 71.8
copy div "4 20 100 500 ? What is the next number in this sequence?"
click at [137, 197] on icon "2500" at bounding box center [112, 214] width 90 height 90
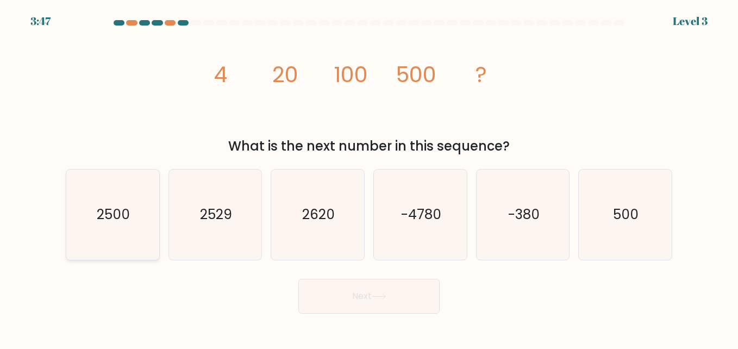
click at [369, 177] on input "a. 2500" at bounding box center [369, 175] width 1 height 3
radio input "true"
click at [348, 304] on button "Next" at bounding box center [368, 296] width 141 height 35
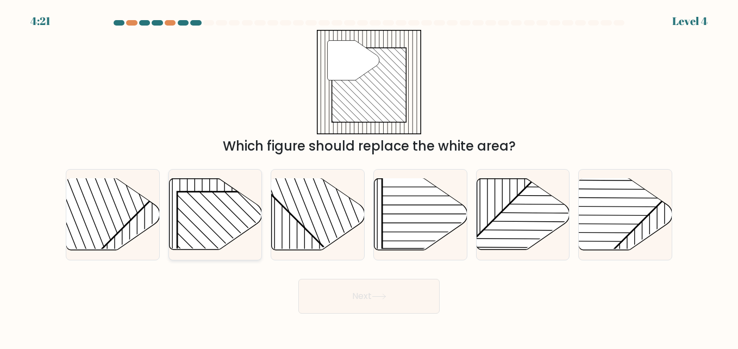
click at [199, 223] on rect at bounding box center [243, 258] width 133 height 133
click at [369, 177] on input "b." at bounding box center [369, 175] width 1 height 3
radio input "true"
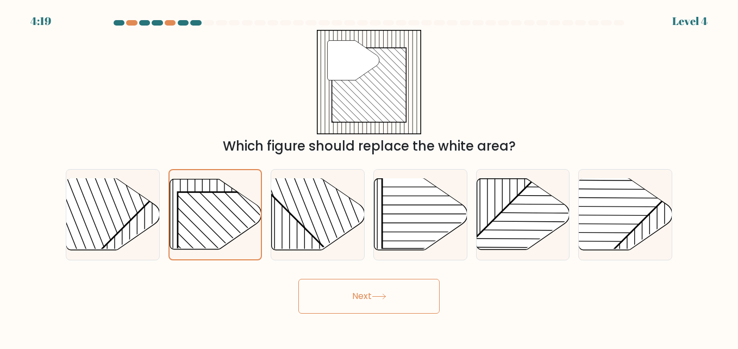
click at [392, 298] on button "Next" at bounding box center [368, 296] width 141 height 35
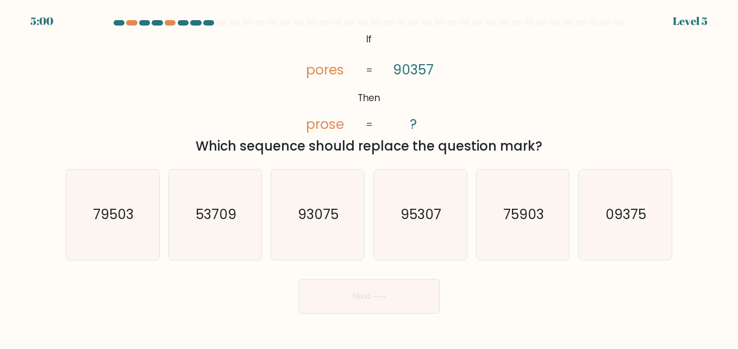
drag, startPoint x: 343, startPoint y: 34, endPoint x: 538, endPoint y: 151, distance: 227.3
click at [538, 151] on div "@import url('https://fonts.googleapis.com/css?family=Abril+Fatface:400,100,100i…" at bounding box center [368, 93] width 619 height 126
drag, startPoint x: 538, startPoint y: 151, endPoint x: 530, endPoint y: 147, distance: 9.5
copy div "If Then pores prose 90357 ? = = Which sequence should replace the question mark?"
click at [384, 111] on icon "@import url('https://fonts.googleapis.com/css?family=Abril+Fatface:400,100,100i…" at bounding box center [369, 82] width 170 height 105
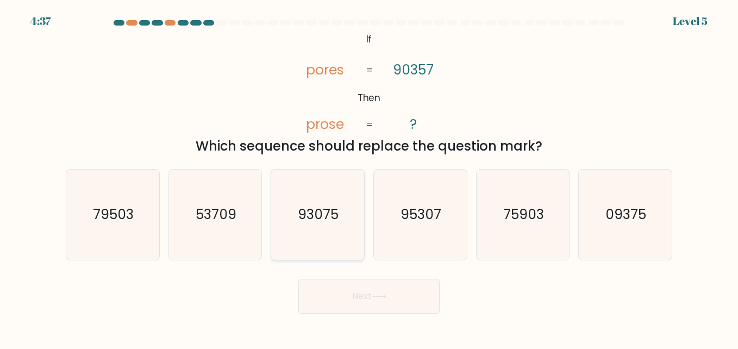
click at [324, 247] on icon "93075" at bounding box center [317, 214] width 90 height 90
click at [369, 177] on input "c. 93075" at bounding box center [369, 175] width 1 height 3
radio input "true"
click at [357, 294] on button "Next" at bounding box center [368, 296] width 141 height 35
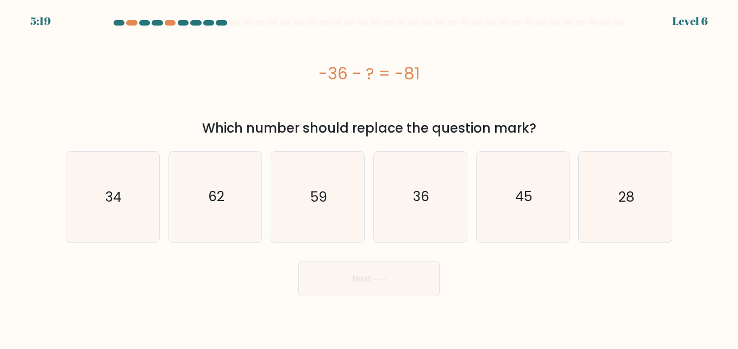
drag, startPoint x: 338, startPoint y: 76, endPoint x: 550, endPoint y: 138, distance: 221.3
click at [550, 138] on div "-36 - ? = -81 Which number should replace the question mark?" at bounding box center [368, 84] width 619 height 108
drag, startPoint x: 550, startPoint y: 138, endPoint x: 510, endPoint y: 130, distance: 40.9
copy div "-36 - ? = -81 Which number should replace the question mark?"
click at [529, 221] on icon "45" at bounding box center [523, 197] width 90 height 90
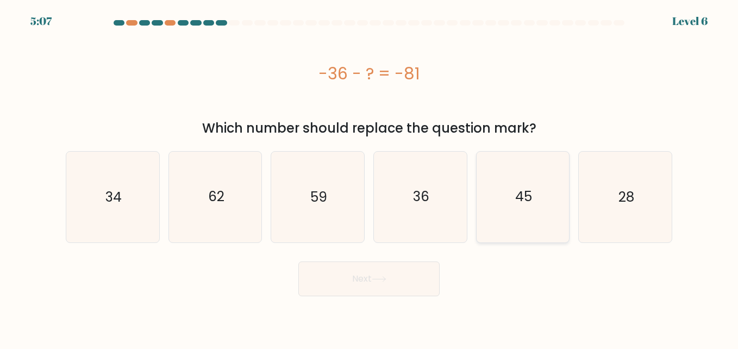
click at [369, 177] on input "e. 45" at bounding box center [369, 175] width 1 height 3
radio input "true"
click at [398, 277] on button "Next" at bounding box center [368, 278] width 141 height 35
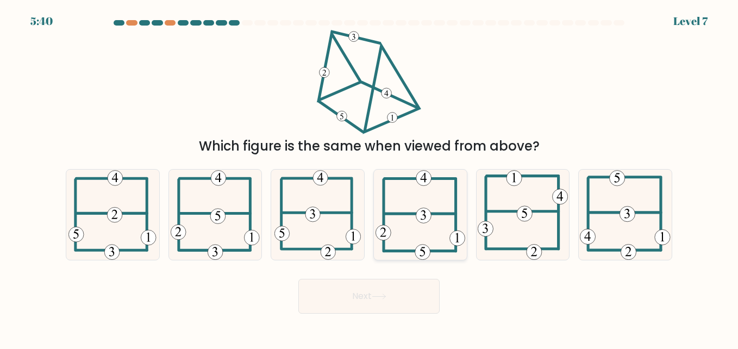
click at [429, 210] on 352 at bounding box center [423, 215] width 15 height 15
click at [369, 177] on input "d." at bounding box center [369, 175] width 1 height 3
radio input "true"
click at [395, 297] on button "Next" at bounding box center [368, 296] width 141 height 35
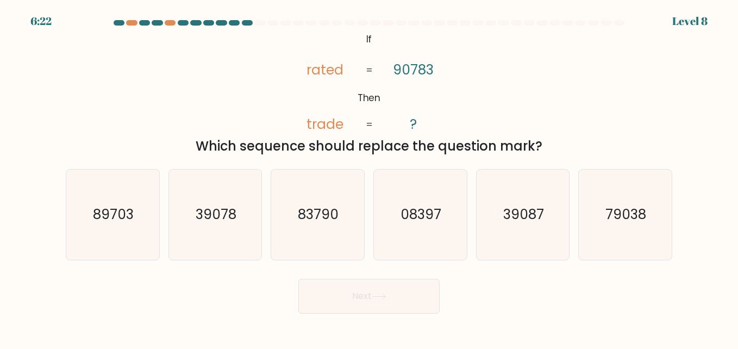
drag, startPoint x: 350, startPoint y: 34, endPoint x: 543, endPoint y: 141, distance: 220.6
click at [543, 141] on div "@import url('https://fonts.googleapis.com/css?family=Abril+Fatface:400,100,100i…" at bounding box center [368, 93] width 619 height 126
drag, startPoint x: 543, startPoint y: 141, endPoint x: 505, endPoint y: 147, distance: 38.4
copy div "If Then rated trade 90783 ? = = Which sequence should replace the question mark?"
click at [555, 110] on div "@import url('https://fonts.googleapis.com/css?family=Abril+Fatface:400,100,100i…" at bounding box center [368, 93] width 619 height 126
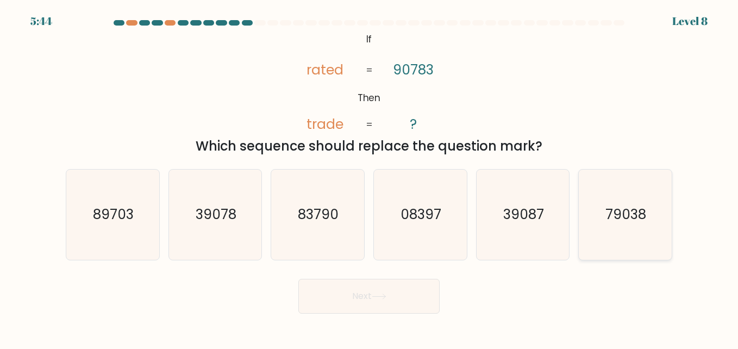
click at [601, 229] on icon "79038" at bounding box center [625, 214] width 90 height 90
click at [369, 177] on input "f. 79038" at bounding box center [369, 175] width 1 height 3
radio input "true"
click at [401, 283] on button "Next" at bounding box center [368, 296] width 141 height 35
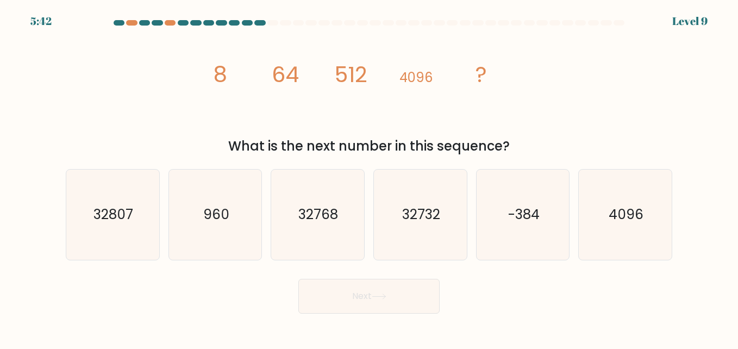
click at [401, 283] on button "Next" at bounding box center [368, 296] width 141 height 35
click at [448, 268] on form at bounding box center [369, 166] width 738 height 293
drag, startPoint x: 214, startPoint y: 71, endPoint x: 562, endPoint y: 145, distance: 355.3
click at [562, 145] on div "image/svg+xml 8 64 512 4096 ? What is the next number in this sequence?" at bounding box center [368, 93] width 619 height 126
drag, startPoint x: 562, startPoint y: 145, endPoint x: 486, endPoint y: 141, distance: 76.2
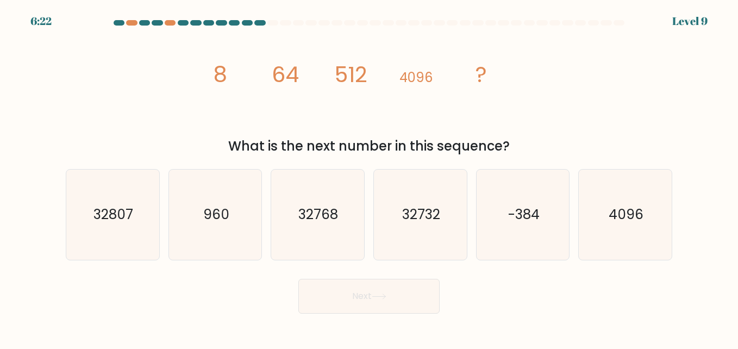
copy div "8 64 512 4096 ? What is the next number in this sequence?"
click at [313, 218] on text "32768" at bounding box center [319, 214] width 40 height 19
click at [369, 177] on input "c. 32768" at bounding box center [369, 175] width 1 height 3
radio input "true"
click at [344, 301] on button "Next" at bounding box center [368, 296] width 141 height 35
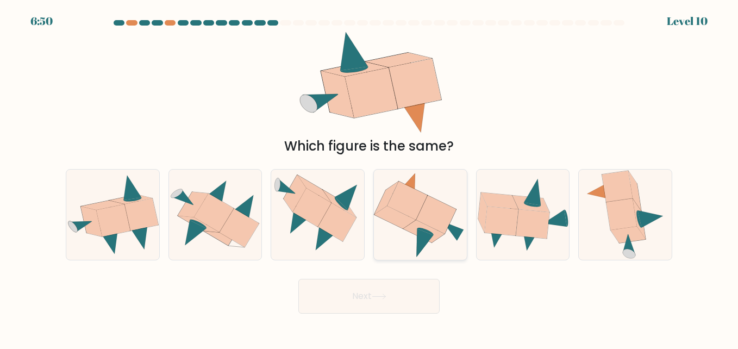
click at [419, 215] on icon at bounding box center [436, 214] width 40 height 38
click at [369, 177] on input "d." at bounding box center [369, 175] width 1 height 3
radio input "true"
click at [424, 296] on button "Next" at bounding box center [368, 296] width 141 height 35
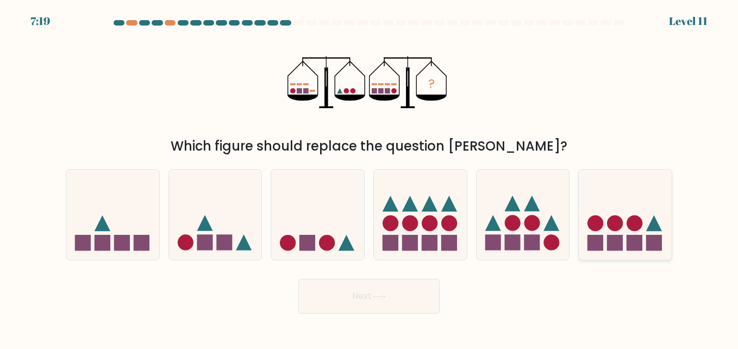
click at [627, 230] on icon at bounding box center [625, 214] width 93 height 77
click at [369, 177] on input "f." at bounding box center [369, 175] width 1 height 3
radio input "true"
click at [420, 295] on button "Next" at bounding box center [368, 296] width 141 height 35
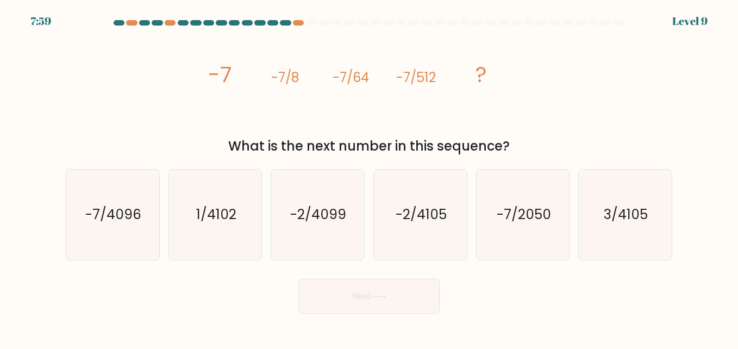
drag, startPoint x: 206, startPoint y: 66, endPoint x: 533, endPoint y: 150, distance: 337.7
click at [533, 150] on div "image/svg+xml -7 -7/8 -7/64 -7/512 ? What is the next number in this sequence?" at bounding box center [368, 93] width 619 height 126
drag, startPoint x: 533, startPoint y: 150, endPoint x: 480, endPoint y: 147, distance: 53.3
copy div "-7 -7/8 -7/64 -7/512 ? What is the next number in this sequence?"
click at [539, 221] on text "-7/2050" at bounding box center [524, 214] width 54 height 19
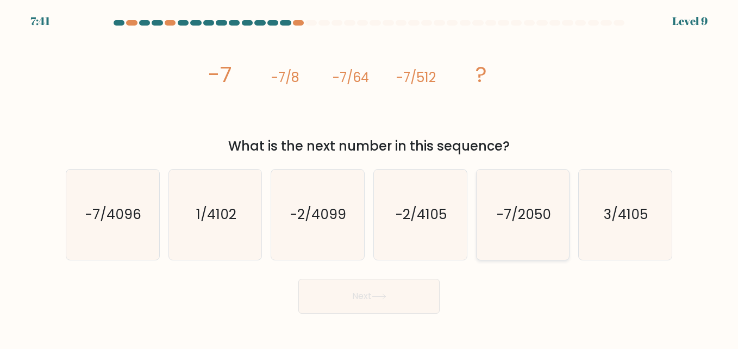
click at [369, 177] on input "e. -7/2050" at bounding box center [369, 175] width 1 height 3
radio input "true"
click at [136, 226] on icon "-7/4096" at bounding box center [112, 214] width 90 height 90
click at [369, 177] on input "a. -7/4096" at bounding box center [369, 175] width 1 height 3
radio input "true"
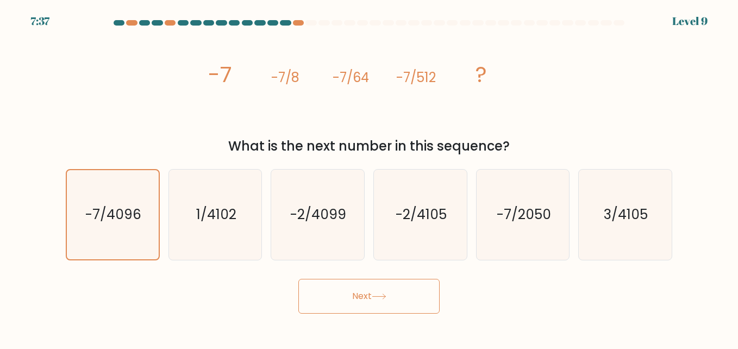
click at [349, 290] on button "Next" at bounding box center [368, 296] width 141 height 35
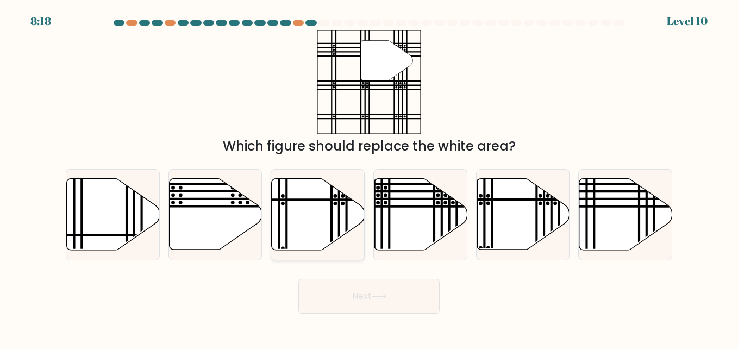
click at [329, 215] on icon at bounding box center [318, 214] width 93 height 71
click at [369, 177] on input "c." at bounding box center [369, 175] width 1 height 3
radio input "true"
click at [386, 295] on icon at bounding box center [379, 296] width 15 height 6
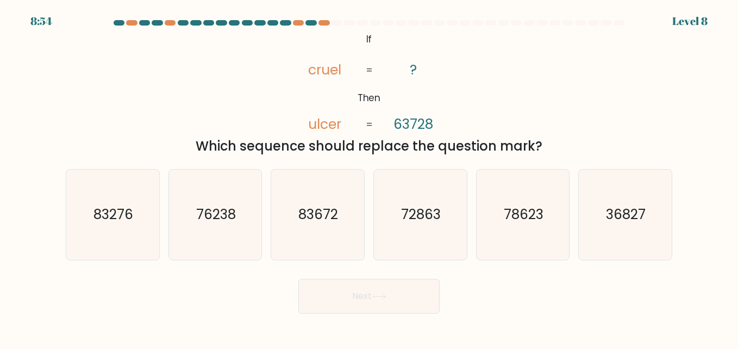
drag, startPoint x: 357, startPoint y: 41, endPoint x: 544, endPoint y: 145, distance: 213.0
click at [544, 145] on div "@import url('https://fonts.googleapis.com/css?family=Abril+Fatface:400,100,100i…" at bounding box center [368, 93] width 619 height 126
drag, startPoint x: 544, startPoint y: 145, endPoint x: 498, endPoint y: 147, distance: 46.2
copy div "If Then cruel ulcer ? 63728 = = Which sequence should replace the question mark?"
click at [534, 232] on icon "78623" at bounding box center [523, 214] width 90 height 90
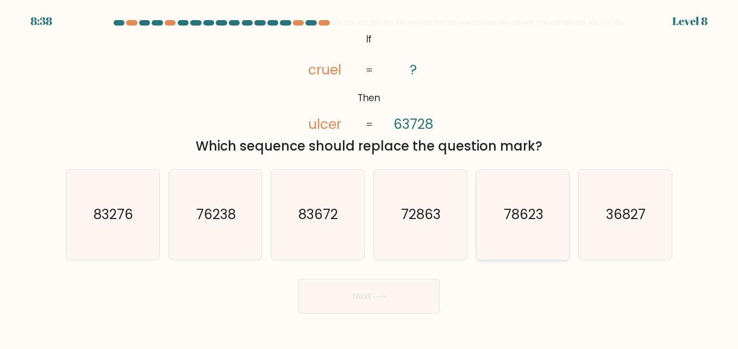
click at [369, 177] on input "e. 78623" at bounding box center [369, 175] width 1 height 3
radio input "true"
click at [372, 286] on button "Next" at bounding box center [368, 296] width 141 height 35
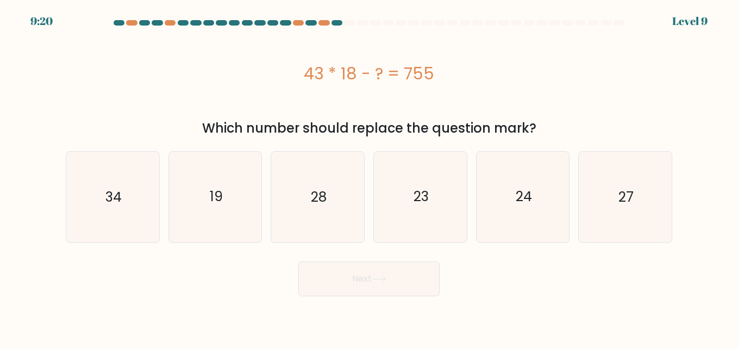
drag, startPoint x: 309, startPoint y: 67, endPoint x: 531, endPoint y: 129, distance: 230.1
click at [531, 129] on div "43 * 18 - ? = 755 Which number should replace the question mark?" at bounding box center [368, 84] width 619 height 108
copy div "43 * 18 - ? = 755 Which number should replace the question mark?"
click at [191, 178] on icon "19" at bounding box center [215, 197] width 90 height 90
click at [369, 177] on input "b. 19" at bounding box center [369, 175] width 1 height 3
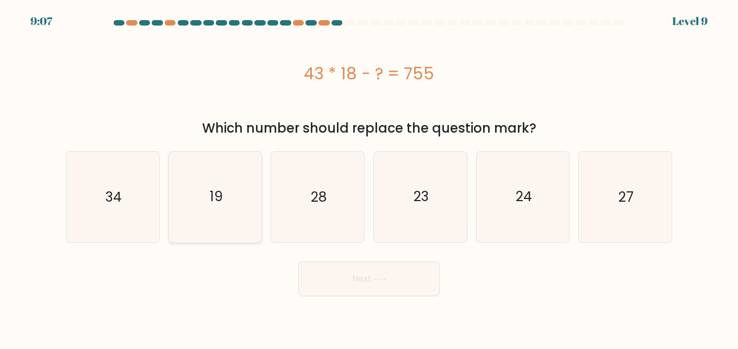
radio input "true"
click at [376, 286] on button "Next" at bounding box center [368, 278] width 141 height 35
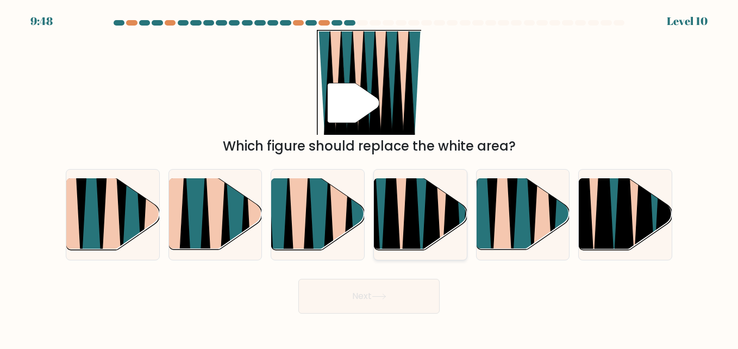
click at [399, 225] on icon at bounding box center [401, 178] width 21 height 186
click at [369, 177] on input "d." at bounding box center [369, 175] width 1 height 3
radio input "true"
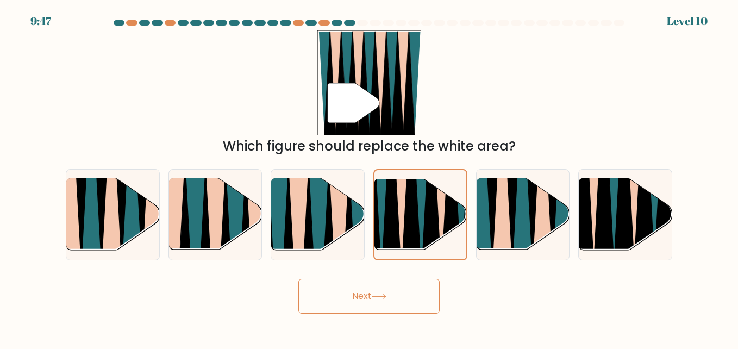
click at [377, 294] on icon at bounding box center [379, 296] width 15 height 6
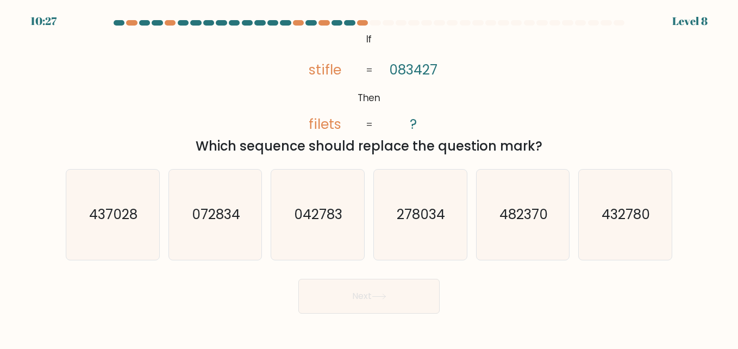
drag, startPoint x: 359, startPoint y: 34, endPoint x: 554, endPoint y: 149, distance: 226.2
click at [554, 149] on div "@import url('https://fonts.googleapis.com/css?family=Abril+Fatface:400,100,100i…" at bounding box center [368, 93] width 619 height 126
drag, startPoint x: 554, startPoint y: 149, endPoint x: 498, endPoint y: 142, distance: 56.3
copy div "If Then stifle filets 083427 ? = = Which sequence should replace the question m…"
click at [613, 228] on icon "432780" at bounding box center [625, 214] width 90 height 90
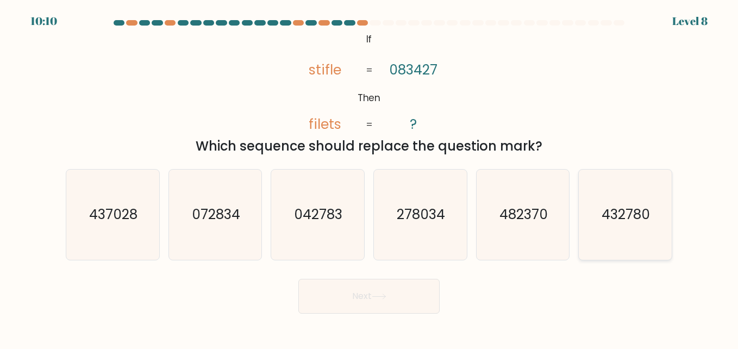
click at [369, 177] on input "f. 432780" at bounding box center [369, 175] width 1 height 3
radio input "true"
click at [380, 292] on button "Next" at bounding box center [368, 296] width 141 height 35
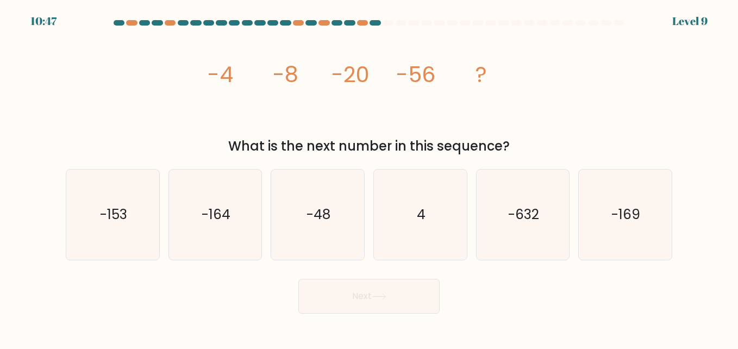
drag, startPoint x: 200, startPoint y: 73, endPoint x: 595, endPoint y: 140, distance: 400.1
click at [595, 140] on div "image/svg+xml -4 -8 -20 -56 ? What is the next number in this sequence?" at bounding box center [368, 93] width 619 height 126
click at [255, 174] on icon "-164" at bounding box center [215, 214] width 90 height 90
click at [369, 174] on input "b. -164" at bounding box center [369, 175] width 1 height 3
radio input "true"
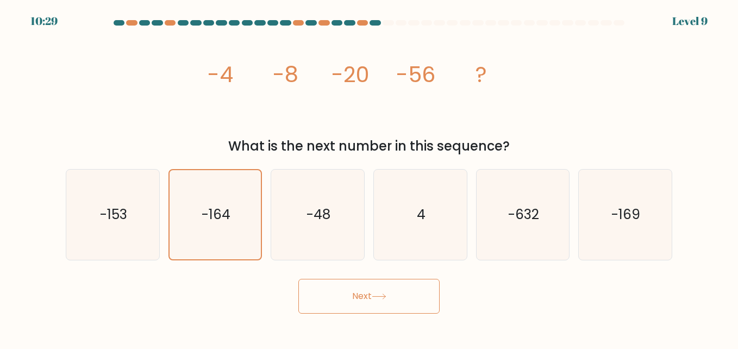
click at [385, 297] on icon at bounding box center [378, 296] width 13 height 5
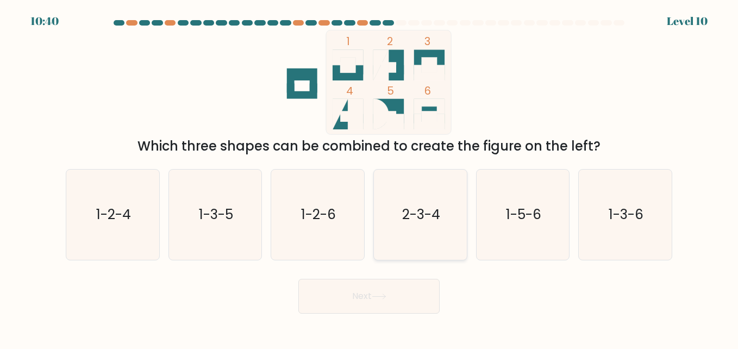
click at [431, 231] on icon "2-3-4" at bounding box center [420, 214] width 90 height 90
click at [369, 177] on input "d. 2-3-4" at bounding box center [369, 175] width 1 height 3
radio input "true"
click at [378, 299] on icon at bounding box center [379, 296] width 15 height 6
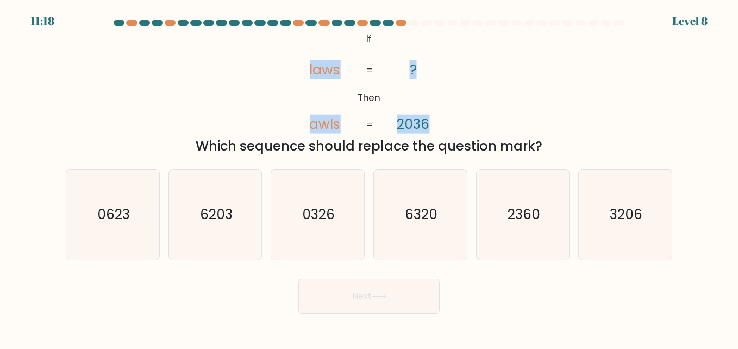
drag, startPoint x: 307, startPoint y: 33, endPoint x: 470, endPoint y: 102, distance: 176.8
click at [470, 102] on div "@import url('https://fonts.googleapis.com/css?family=Abril+Fatface:400,100,100i…" at bounding box center [368, 93] width 619 height 126
click at [348, 39] on icon "@import url('https://fonts.googleapis.com/css?family=Abril+Fatface:400,100,100i…" at bounding box center [369, 82] width 170 height 105
drag, startPoint x: 360, startPoint y: 36, endPoint x: 545, endPoint y: 150, distance: 217.1
click at [545, 150] on div "@import url('https://fonts.googleapis.com/css?family=Abril+Fatface:400,100,100i…" at bounding box center [368, 93] width 619 height 126
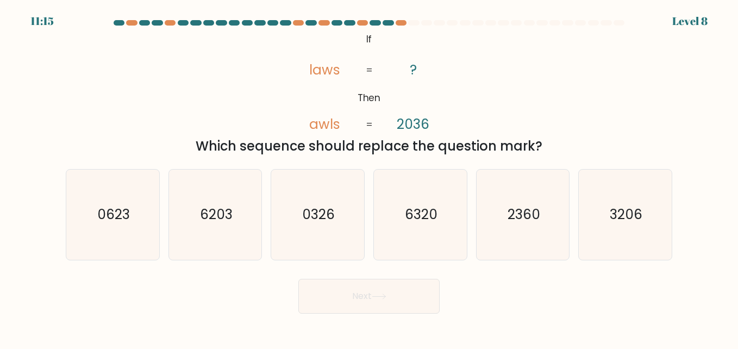
drag, startPoint x: 545, startPoint y: 150, endPoint x: 510, endPoint y: 148, distance: 35.4
click at [330, 217] on text "0326" at bounding box center [318, 214] width 33 height 19
click at [369, 177] on input "c. 0326" at bounding box center [369, 175] width 1 height 3
radio input "true"
click at [408, 294] on button "Next" at bounding box center [368, 296] width 141 height 35
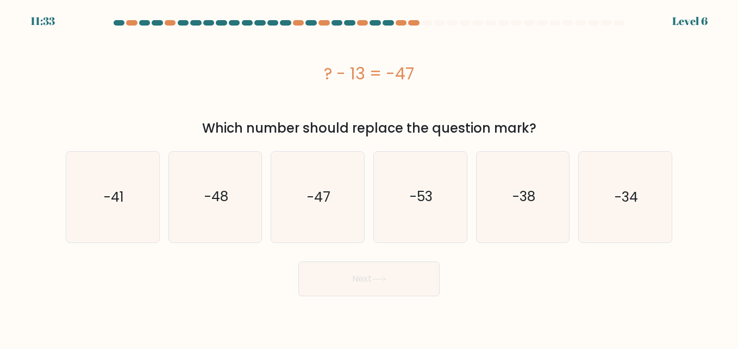
drag, startPoint x: 324, startPoint y: 71, endPoint x: 545, endPoint y: 128, distance: 228.2
click at [545, 128] on div "? - 13 = -47 Which number should replace the question mark?" at bounding box center [368, 84] width 619 height 108
drag, startPoint x: 545, startPoint y: 128, endPoint x: 507, endPoint y: 124, distance: 38.2
click at [605, 209] on icon "-34" at bounding box center [625, 197] width 90 height 90
click at [369, 177] on input "f. -34" at bounding box center [369, 175] width 1 height 3
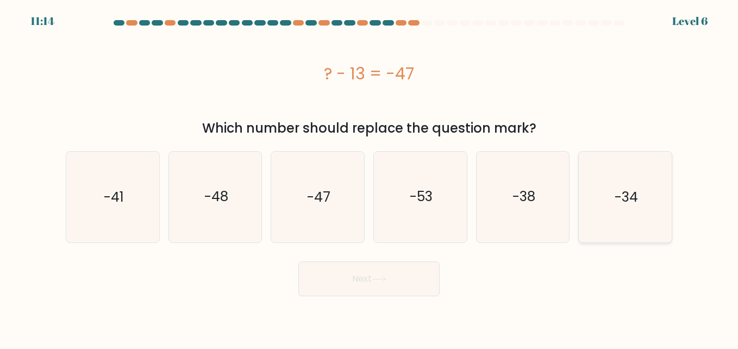
radio input "true"
click at [362, 290] on button "Next" at bounding box center [368, 278] width 141 height 35
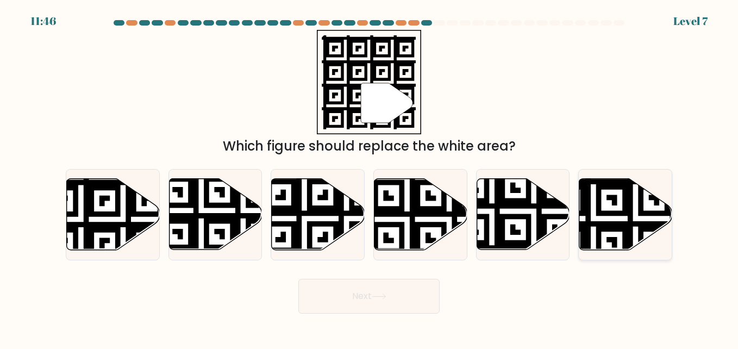
click at [622, 211] on icon at bounding box center [593, 176] width 168 height 168
click at [369, 177] on input "f." at bounding box center [369, 175] width 1 height 3
radio input "true"
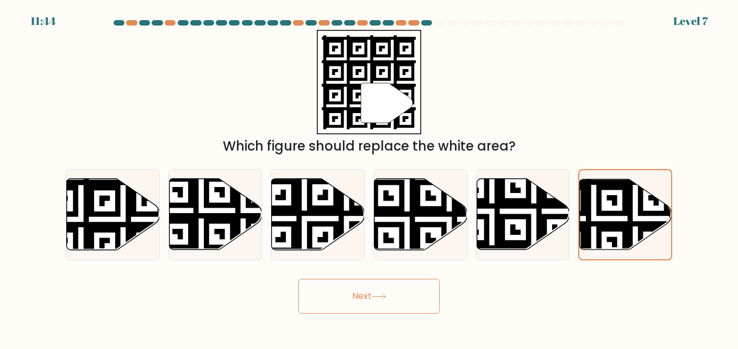
click at [377, 287] on button "Next" at bounding box center [368, 296] width 141 height 35
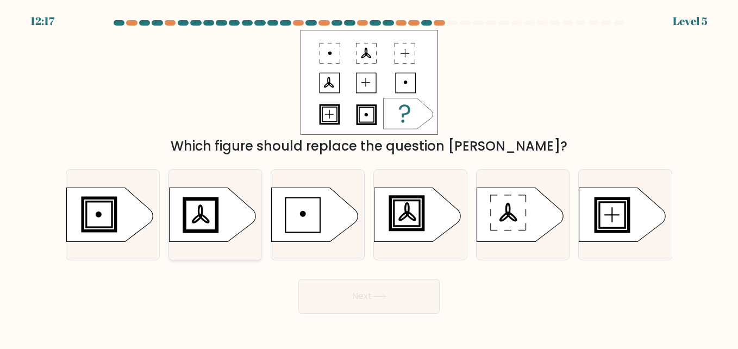
click at [211, 202] on icon at bounding box center [212, 214] width 87 height 54
click at [369, 177] on input "b." at bounding box center [369, 175] width 1 height 3
radio input "true"
click at [311, 293] on button "Next" at bounding box center [368, 296] width 141 height 35
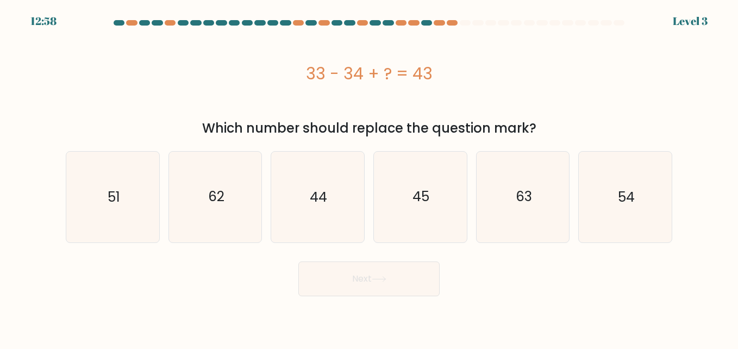
drag, startPoint x: 304, startPoint y: 68, endPoint x: 570, endPoint y: 134, distance: 273.8
click at [570, 134] on div "33 - 34 + ? = 43 Which number should replace the question mark?" at bounding box center [368, 84] width 619 height 108
drag, startPoint x: 570, startPoint y: 134, endPoint x: 511, endPoint y: 125, distance: 59.4
click at [317, 193] on text "44" at bounding box center [318, 196] width 17 height 19
click at [369, 177] on input "c. 44" at bounding box center [369, 175] width 1 height 3
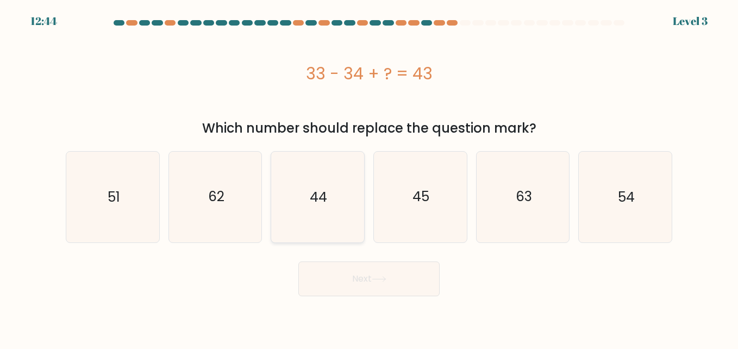
radio input "true"
click at [352, 291] on button "Next" at bounding box center [368, 278] width 141 height 35
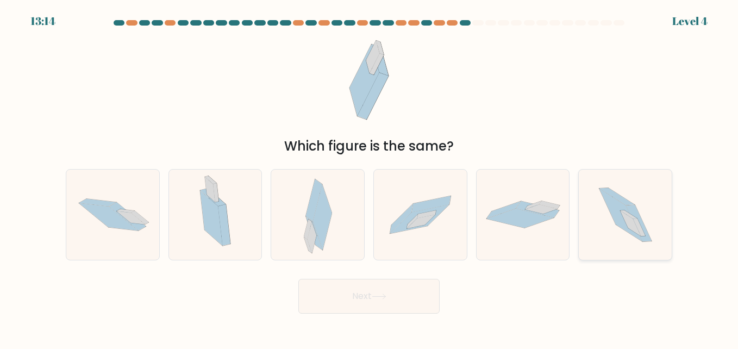
click at [643, 240] on icon at bounding box center [639, 223] width 26 height 36
click at [369, 177] on input "f." at bounding box center [369, 175] width 1 height 3
radio input "true"
click at [370, 288] on button "Next" at bounding box center [368, 296] width 141 height 35
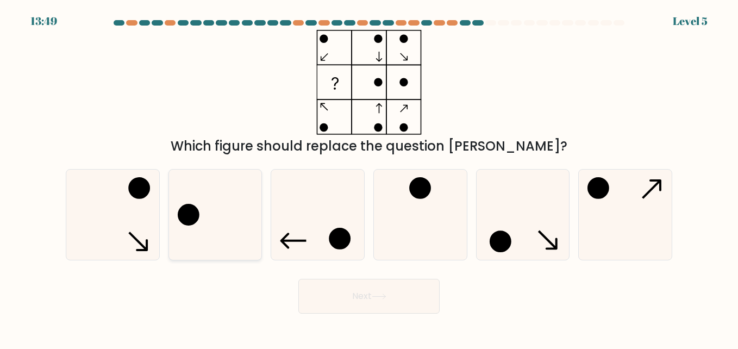
click at [218, 193] on icon at bounding box center [215, 214] width 90 height 90
click at [369, 177] on input "b." at bounding box center [369, 175] width 1 height 3
radio input "true"
click at [372, 296] on button "Next" at bounding box center [368, 296] width 141 height 35
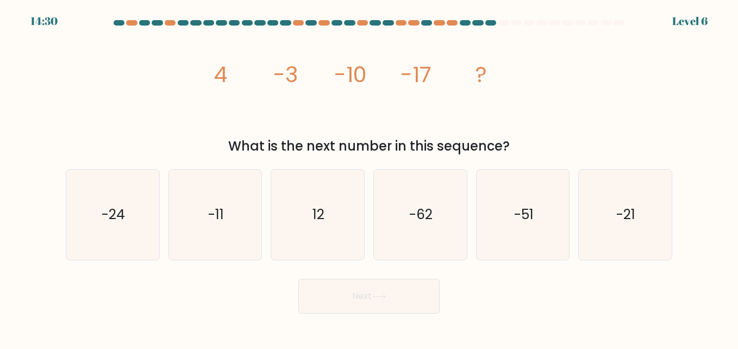
drag, startPoint x: 214, startPoint y: 70, endPoint x: 510, endPoint y: 148, distance: 306.1
click at [510, 148] on div "image/svg+xml 4 -3 -10 -17 ? What is the next number in this sequence?" at bounding box center [368, 93] width 619 height 126
drag, startPoint x: 510, startPoint y: 148, endPoint x: 480, endPoint y: 148, distance: 30.4
click at [133, 214] on icon "-24" at bounding box center [112, 214] width 90 height 90
click at [369, 177] on input "a. -24" at bounding box center [369, 175] width 1 height 3
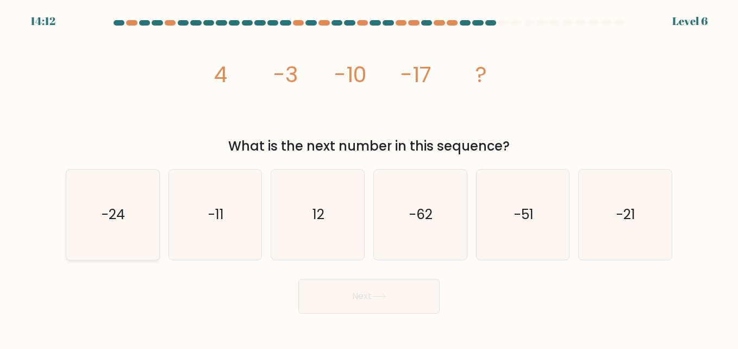
radio input "true"
click at [349, 303] on button "Next" at bounding box center [368, 296] width 141 height 35
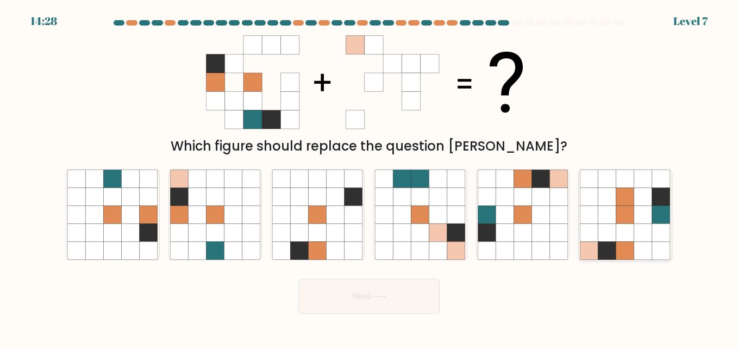
click at [667, 251] on icon at bounding box center [661, 251] width 18 height 18
click at [369, 177] on input "f." at bounding box center [369, 175] width 1 height 3
radio input "true"
click at [403, 286] on button "Next" at bounding box center [368, 296] width 141 height 35
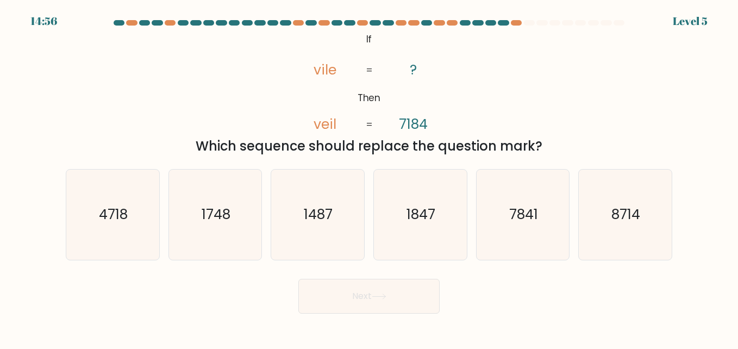
drag, startPoint x: 353, startPoint y: 40, endPoint x: 541, endPoint y: 146, distance: 216.0
click at [541, 146] on div "@import url('https://fonts.googleapis.com/css?family=Abril+Fatface:400,100,100i…" at bounding box center [368, 93] width 619 height 126
drag, startPoint x: 541, startPoint y: 146, endPoint x: 516, endPoint y: 149, distance: 24.6
click at [483, 125] on div "@import url('https://fonts.googleapis.com/css?family=Abril+Fatface:400,100,100i…" at bounding box center [368, 93] width 619 height 126
click at [524, 220] on text "7841" at bounding box center [523, 214] width 29 height 19
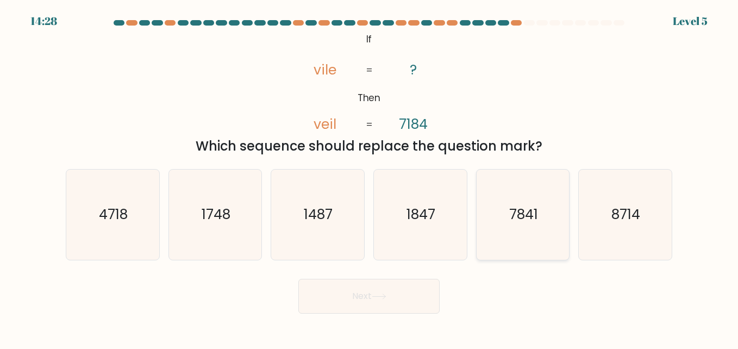
click at [369, 177] on input "e. 7841" at bounding box center [369, 175] width 1 height 3
radio input "true"
click at [416, 287] on button "Next" at bounding box center [368, 296] width 141 height 35
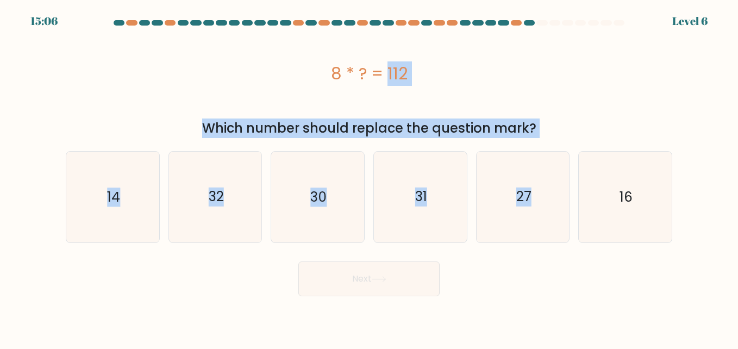
drag, startPoint x: 322, startPoint y: 65, endPoint x: 572, endPoint y: 141, distance: 261.6
click at [572, 141] on form "a." at bounding box center [369, 158] width 738 height 276
drag, startPoint x: 572, startPoint y: 141, endPoint x: 437, endPoint y: 86, distance: 145.5
click at [479, 114] on div "8 * ? = 112" at bounding box center [369, 73] width 606 height 87
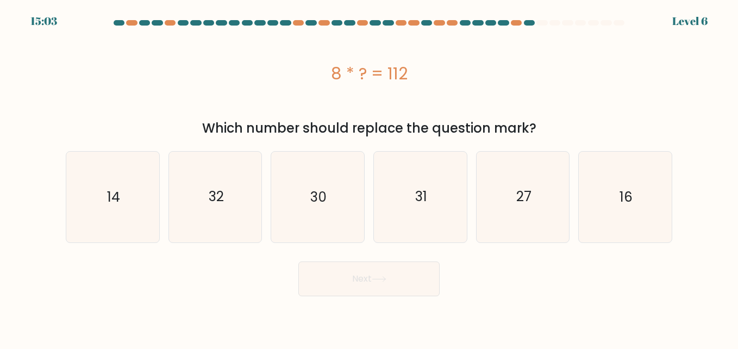
drag, startPoint x: 332, startPoint y: 68, endPoint x: 555, endPoint y: 131, distance: 231.5
click at [555, 131] on div "8 * ? = 112 Which number should replace the question mark?" at bounding box center [368, 84] width 619 height 108
drag, startPoint x: 555, startPoint y: 131, endPoint x: 514, endPoint y: 124, distance: 40.8
click at [73, 184] on icon "14" at bounding box center [112, 197] width 90 height 90
click at [369, 177] on input "a. 14" at bounding box center [369, 175] width 1 height 3
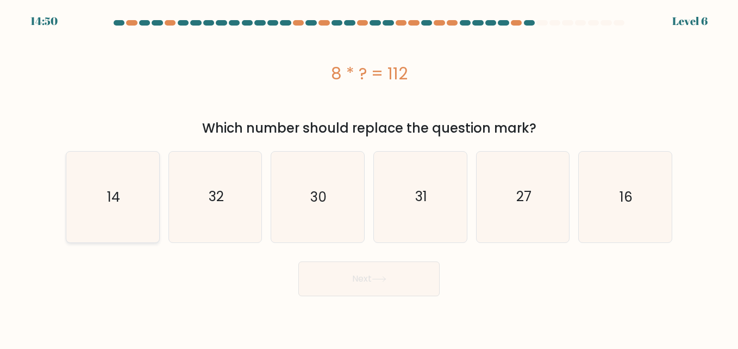
radio input "true"
click at [416, 289] on button "Next" at bounding box center [368, 278] width 141 height 35
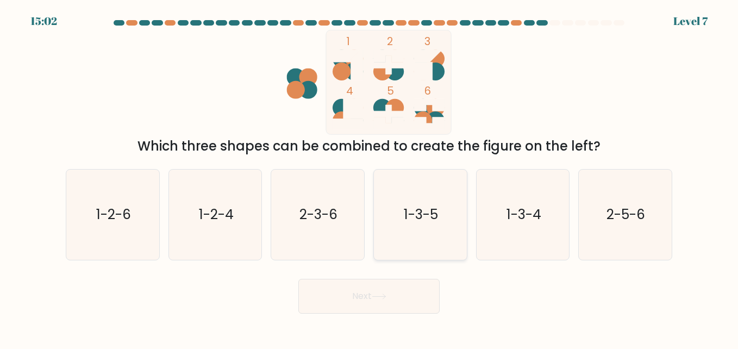
click at [426, 220] on text "1-3-5" at bounding box center [421, 214] width 34 height 19
click at [369, 177] on input "d. 1-3-5" at bounding box center [369, 175] width 1 height 3
radio input "true"
click at [405, 292] on button "Next" at bounding box center [368, 296] width 141 height 35
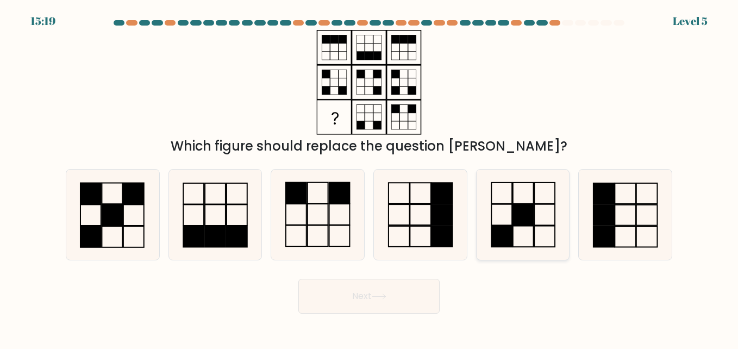
click at [526, 214] on rect at bounding box center [523, 214] width 21 height 21
click at [369, 177] on input "e." at bounding box center [369, 175] width 1 height 3
radio input "true"
click at [332, 204] on rect at bounding box center [339, 214] width 21 height 21
click at [369, 177] on input "c." at bounding box center [369, 175] width 1 height 3
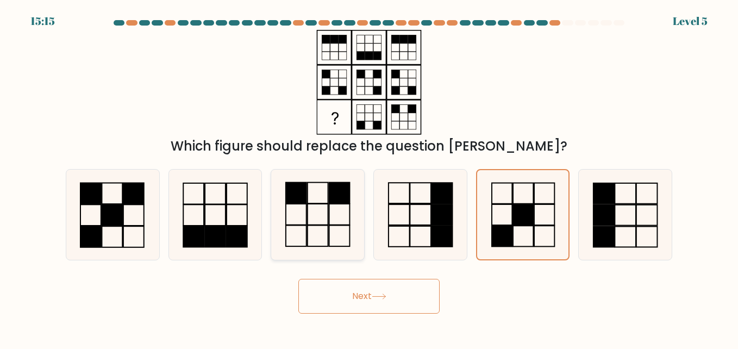
radio input "true"
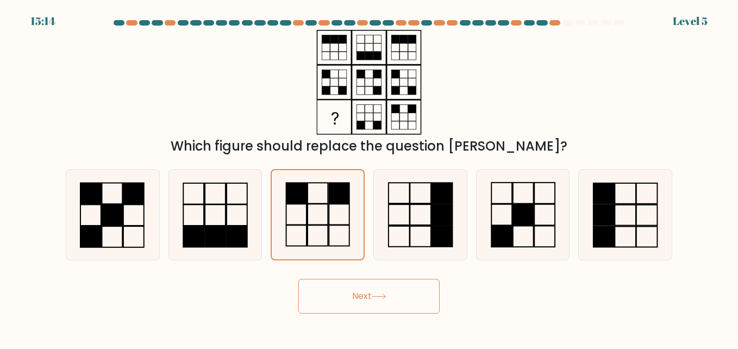
click at [383, 302] on button "Next" at bounding box center [368, 296] width 141 height 35
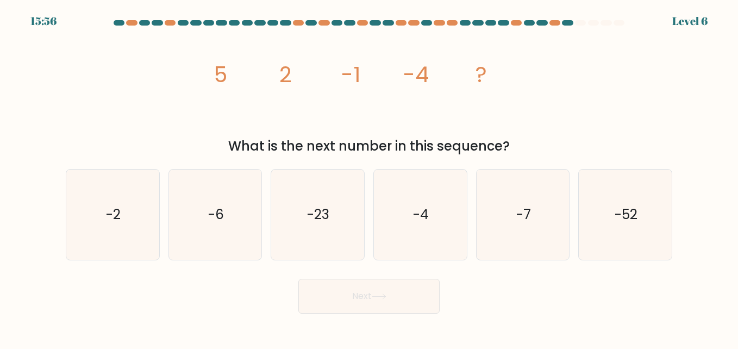
drag, startPoint x: 215, startPoint y: 70, endPoint x: 567, endPoint y: 142, distance: 359.3
click at [567, 142] on div "image/svg+xml 5 2 -1 -4 ? What is the next number in this sequence?" at bounding box center [368, 93] width 619 height 126
drag, startPoint x: 567, startPoint y: 142, endPoint x: 496, endPoint y: 149, distance: 71.0
click at [520, 234] on icon "-7" at bounding box center [523, 214] width 90 height 90
click at [369, 177] on input "e. -7" at bounding box center [369, 175] width 1 height 3
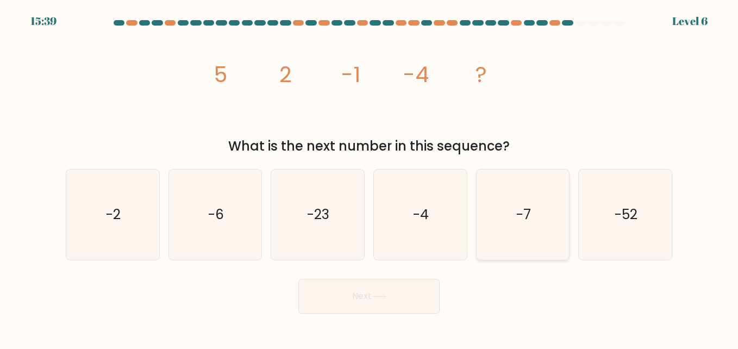
radio input "true"
click at [392, 290] on button "Next" at bounding box center [368, 296] width 141 height 35
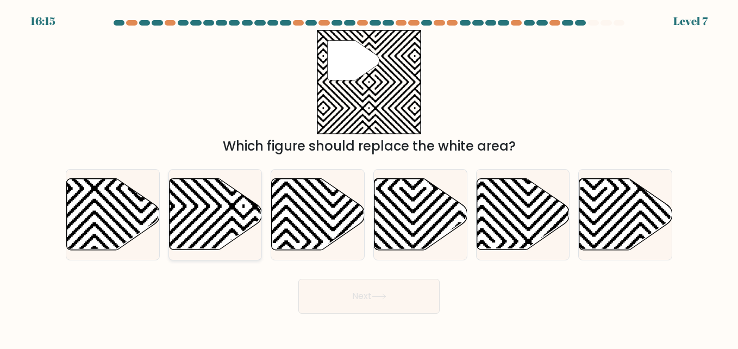
click at [200, 208] on icon at bounding box center [215, 214] width 93 height 71
click at [369, 177] on input "b." at bounding box center [369, 175] width 1 height 3
radio input "true"
click at [347, 292] on button "Next" at bounding box center [368, 296] width 141 height 35
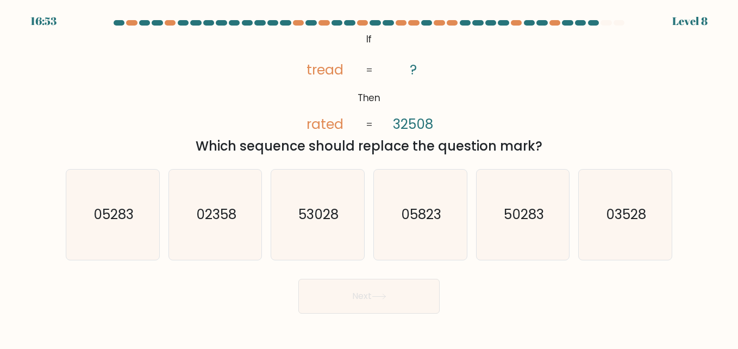
drag, startPoint x: 386, startPoint y: 43, endPoint x: 583, endPoint y: 140, distance: 219.1
click at [583, 140] on div "@import url('https://fonts.googleapis.com/css?family=Abril+Fatface:400,100,100i…" at bounding box center [368, 93] width 619 height 126
click at [217, 215] on text "02358" at bounding box center [216, 214] width 40 height 19
click at [369, 177] on input "b. 02358" at bounding box center [369, 175] width 1 height 3
radio input "true"
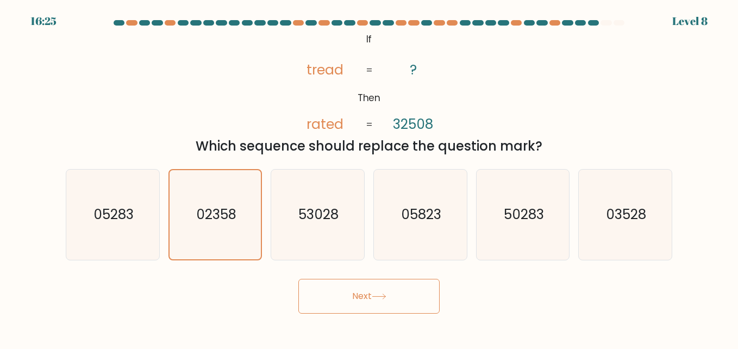
click at [424, 305] on button "Next" at bounding box center [368, 296] width 141 height 35
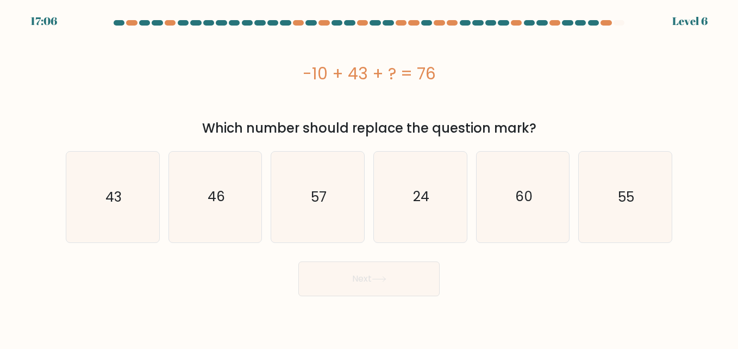
drag, startPoint x: 379, startPoint y: 94, endPoint x: 554, endPoint y: 129, distance: 177.9
click at [554, 129] on div "-10 + 43 + ? = 76 Which number should replace the question mark?" at bounding box center [368, 84] width 619 height 108
drag, startPoint x: 554, startPoint y: 129, endPoint x: 517, endPoint y: 124, distance: 36.8
click at [120, 177] on icon "43" at bounding box center [112, 197] width 90 height 90
click at [369, 177] on input "a. 43" at bounding box center [369, 175] width 1 height 3
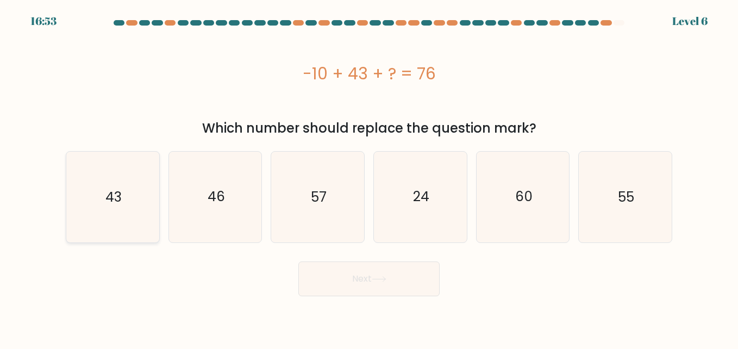
radio input "true"
click at [373, 284] on button "Next" at bounding box center [368, 278] width 141 height 35
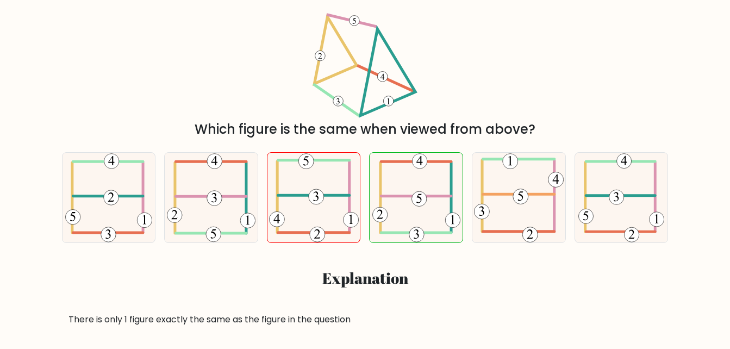
scroll to position [54, 0]
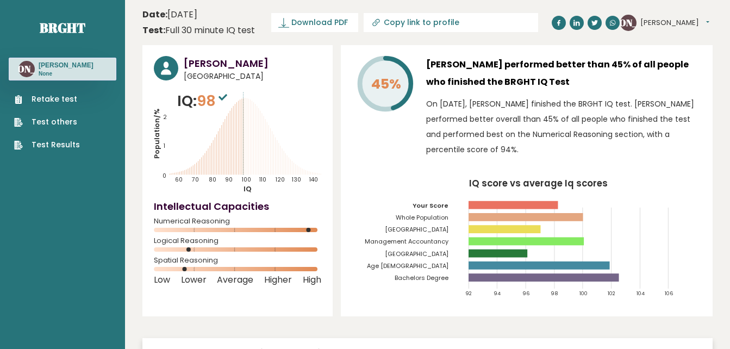
click at [162, 247] on div "Logical Reasoning" at bounding box center [237, 246] width 167 height 17
drag, startPoint x: 191, startPoint y: 252, endPoint x: 191, endPoint y: 243, distance: 8.7
click at [191, 252] on div "Logical Reasoning" at bounding box center [237, 246] width 167 height 17
drag, startPoint x: 191, startPoint y: 243, endPoint x: 203, endPoint y: 248, distance: 12.2
click at [203, 248] on div "Logical Reasoning" at bounding box center [237, 246] width 167 height 17
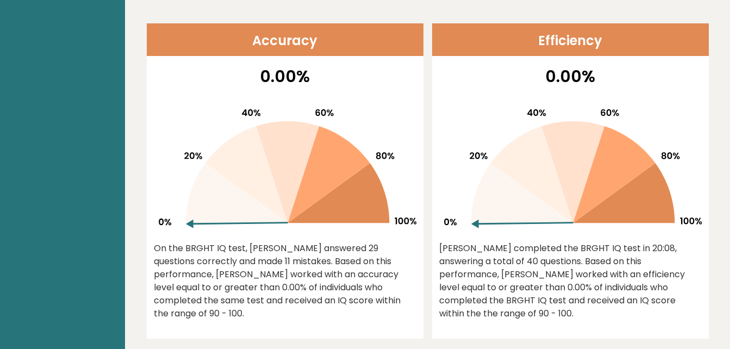
scroll to position [489, 0]
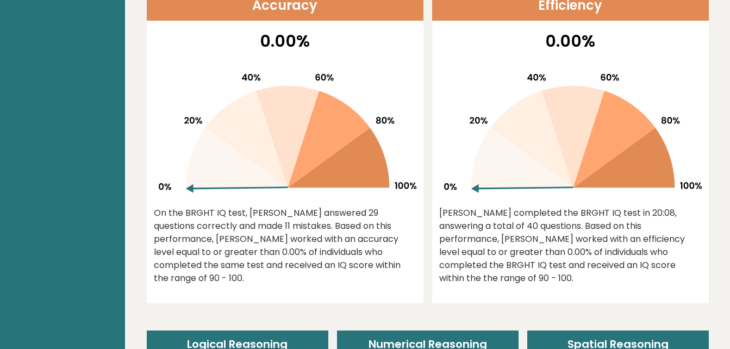
drag, startPoint x: 254, startPoint y: 173, endPoint x: 294, endPoint y: 141, distance: 51.4
click at [294, 141] on g at bounding box center [288, 133] width 258 height 119
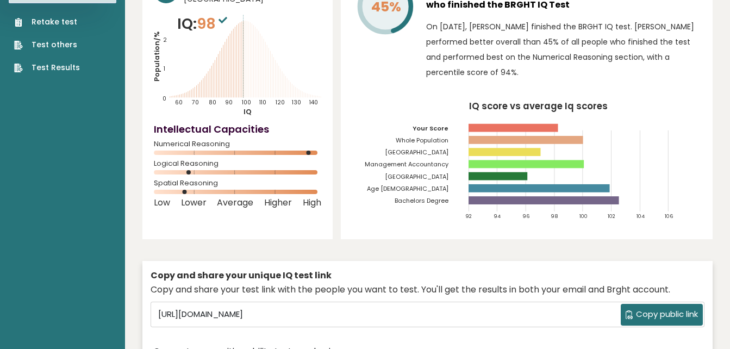
scroll to position [0, 0]
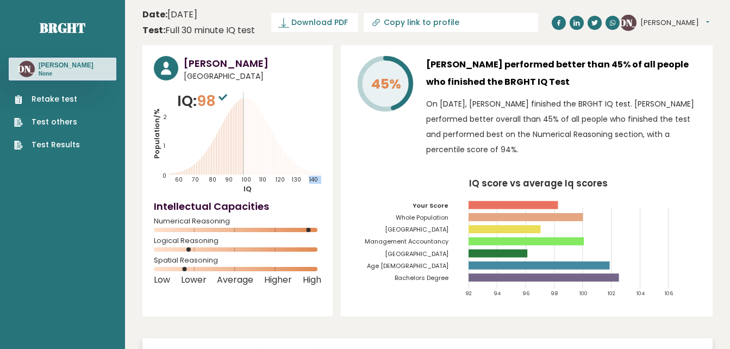
drag, startPoint x: 235, startPoint y: 125, endPoint x: 220, endPoint y: 150, distance: 29.4
click at [220, 150] on icon "Population/% IQ 0 1 2 60 70 80 90 100 110 120 130 140" at bounding box center [237, 141] width 167 height 103
drag, startPoint x: 220, startPoint y: 150, endPoint x: 208, endPoint y: 165, distance: 19.3
click at [208, 165] on icon "Population/% IQ 0 1 2 60 70 80 90 100 110 120 130 140" at bounding box center [237, 141] width 167 height 103
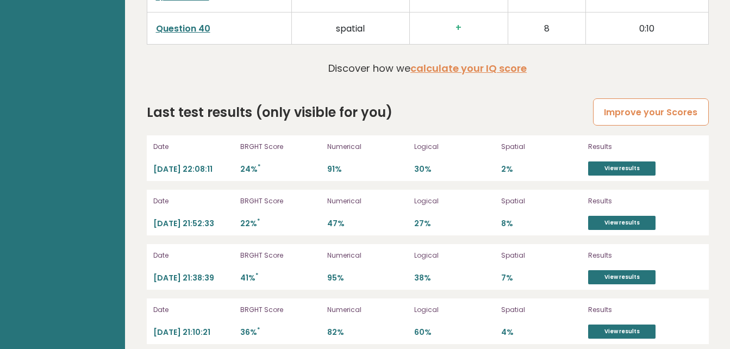
scroll to position [3018, 0]
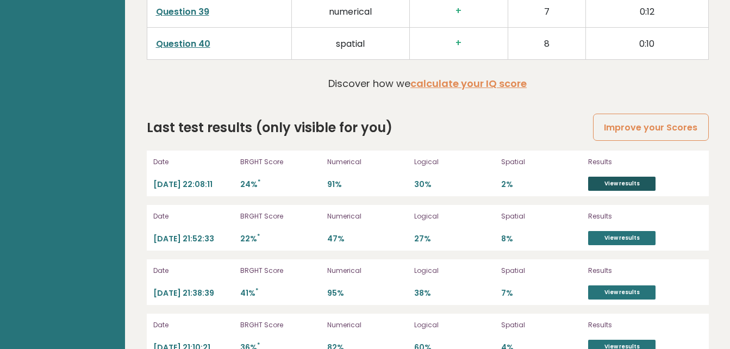
click at [608, 177] on link "View results" at bounding box center [621, 184] width 67 height 14
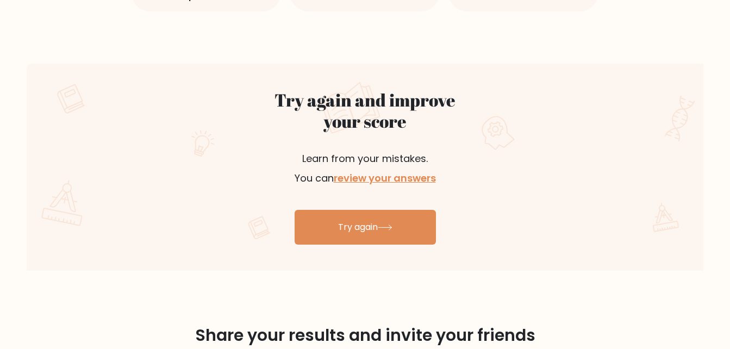
scroll to position [543, 0]
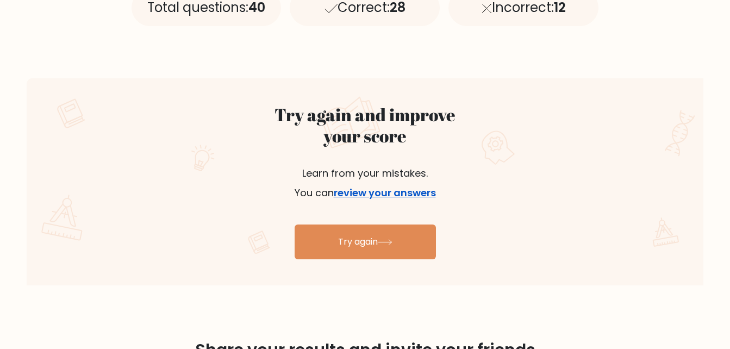
click at [413, 189] on link "review your answers" at bounding box center [385, 193] width 102 height 14
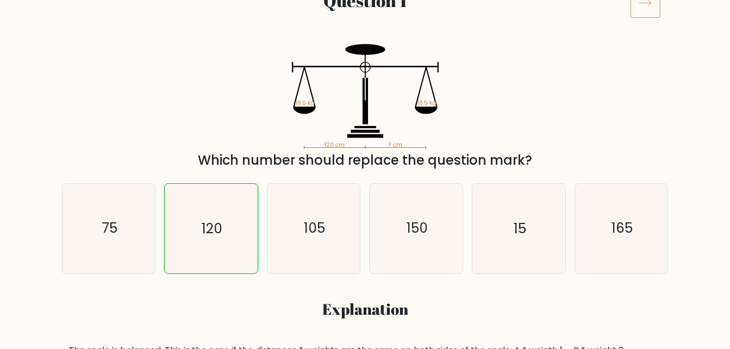
scroll to position [54, 0]
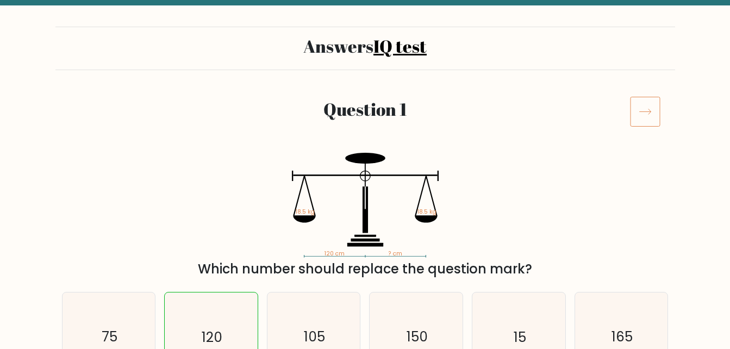
click at [646, 112] on icon at bounding box center [644, 111] width 11 height 5
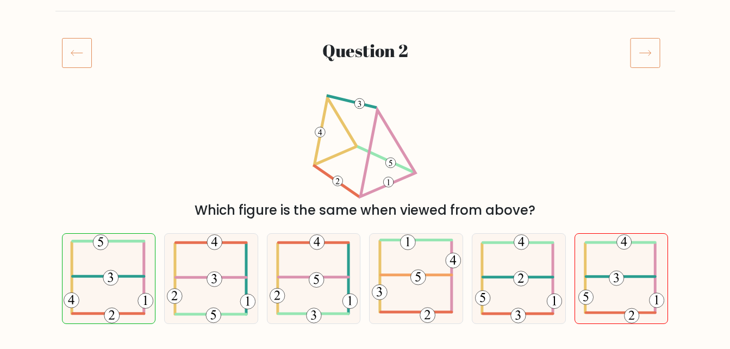
scroll to position [54, 0]
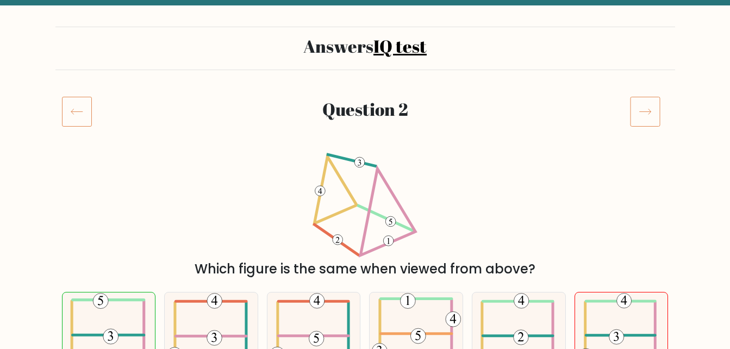
click at [641, 114] on icon at bounding box center [645, 111] width 30 height 30
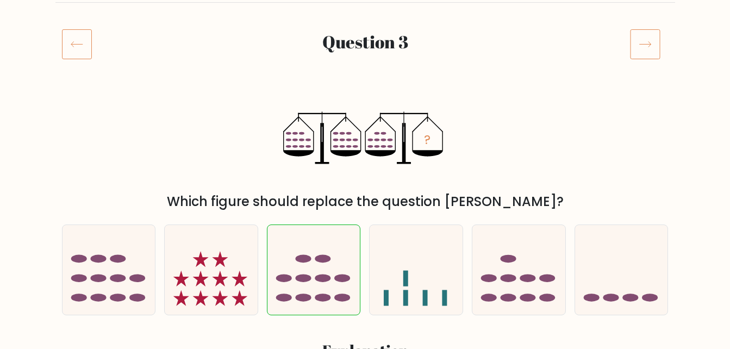
scroll to position [109, 0]
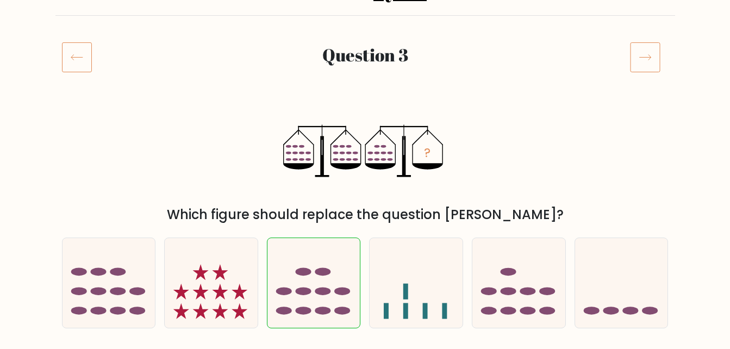
click at [651, 61] on icon at bounding box center [645, 57] width 30 height 30
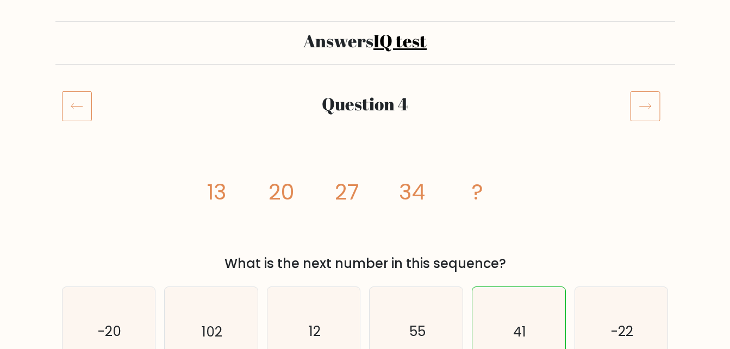
scroll to position [109, 0]
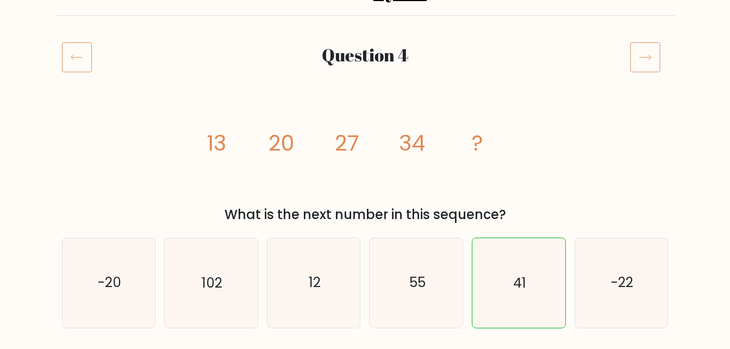
click at [643, 57] on icon at bounding box center [645, 57] width 30 height 30
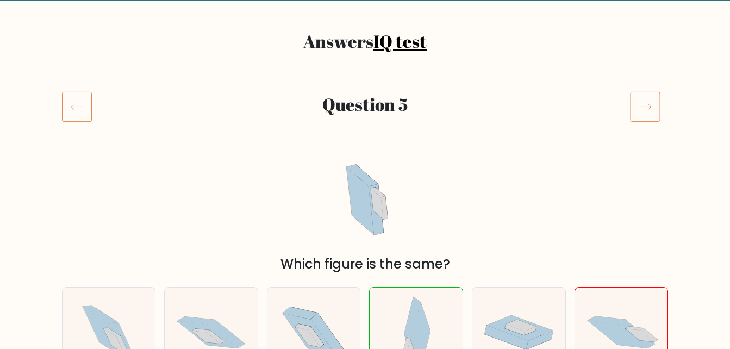
scroll to position [54, 0]
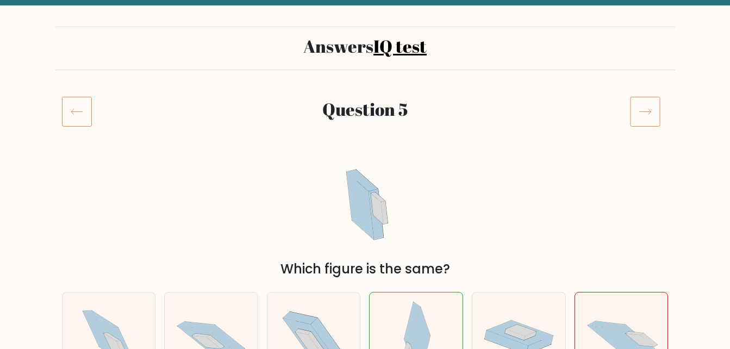
click at [636, 108] on icon at bounding box center [645, 111] width 30 height 30
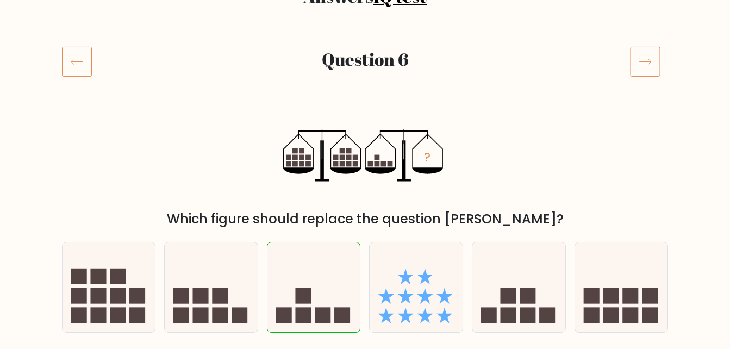
scroll to position [54, 0]
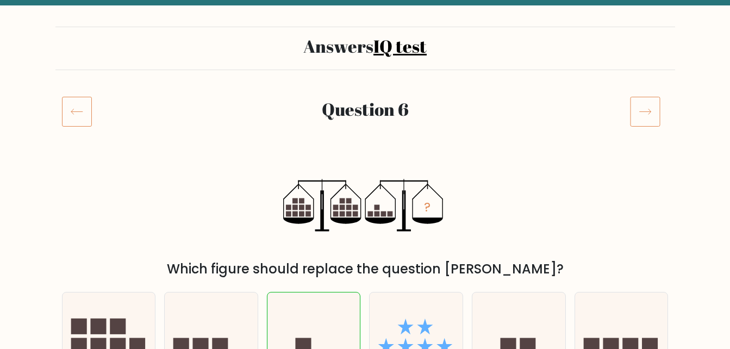
click at [652, 119] on icon at bounding box center [645, 111] width 30 height 30
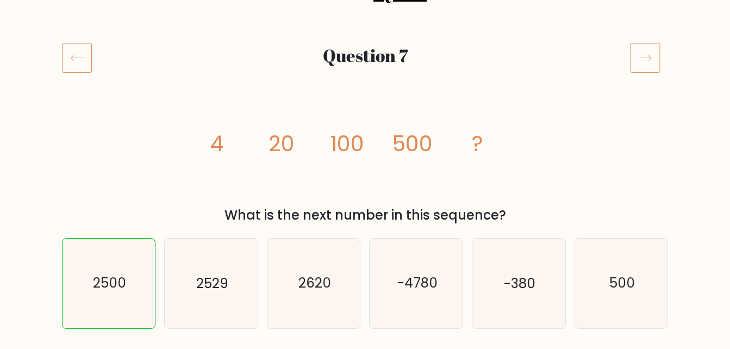
scroll to position [109, 0]
click at [648, 61] on icon at bounding box center [645, 57] width 30 height 30
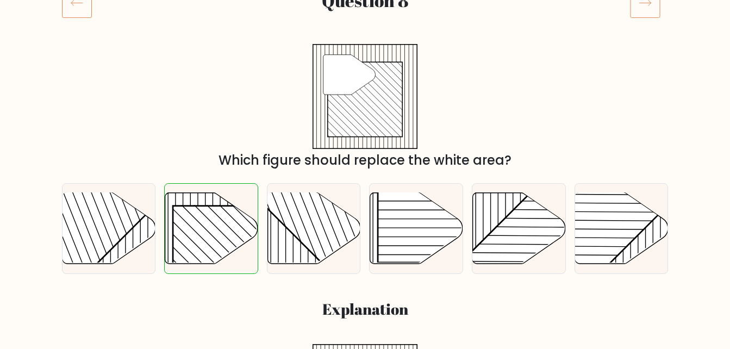
scroll to position [54, 0]
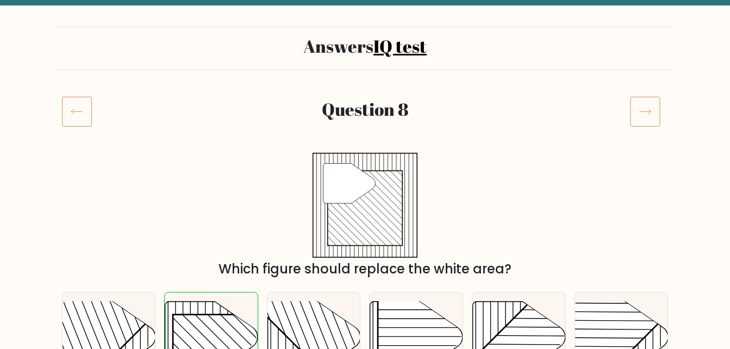
click at [657, 112] on icon at bounding box center [645, 111] width 30 height 30
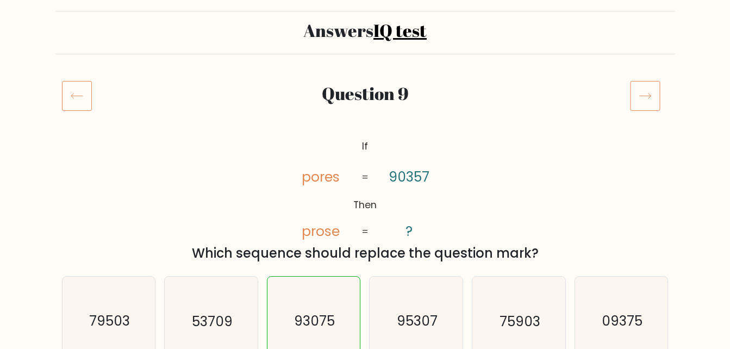
scroll to position [109, 0]
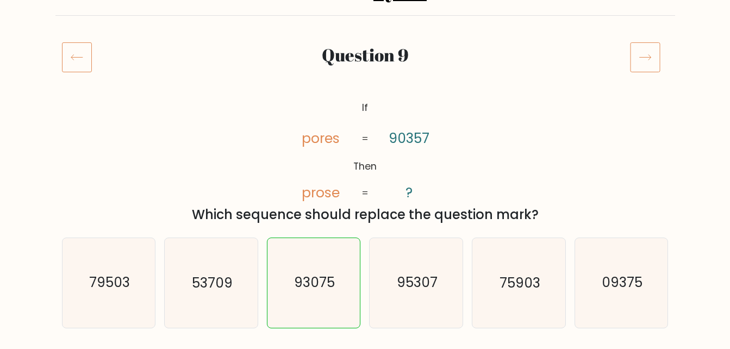
click at [645, 67] on icon at bounding box center [645, 57] width 30 height 30
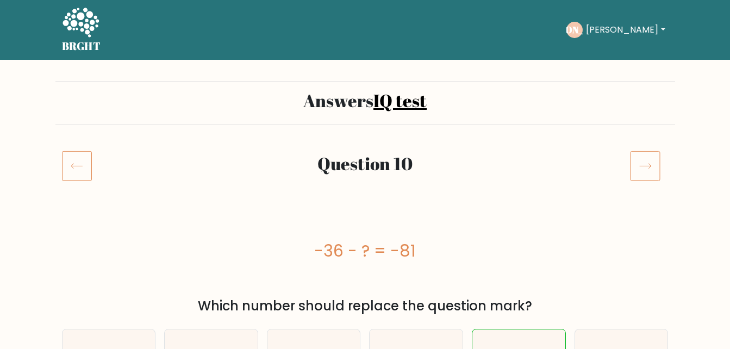
click at [643, 169] on icon at bounding box center [645, 165] width 30 height 30
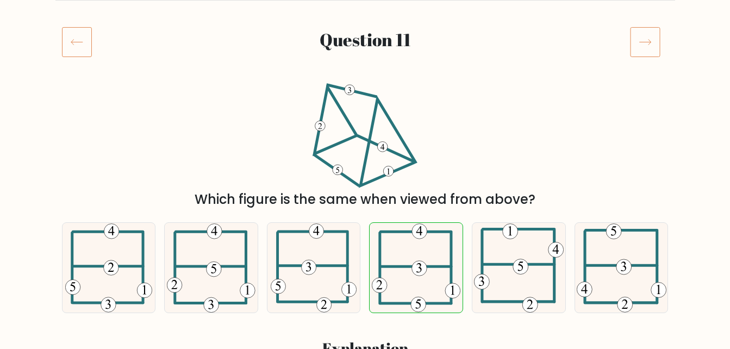
scroll to position [109, 0]
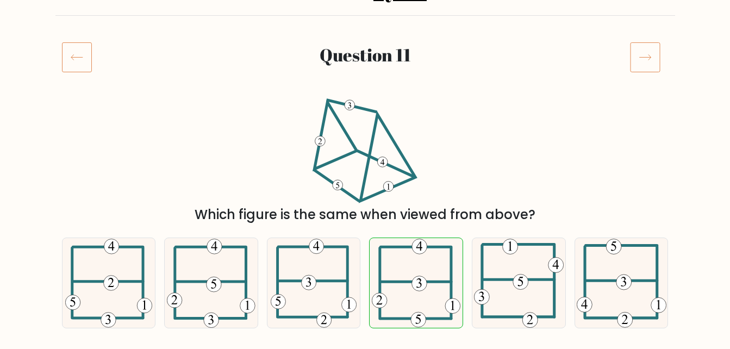
click at [648, 62] on icon at bounding box center [645, 57] width 30 height 30
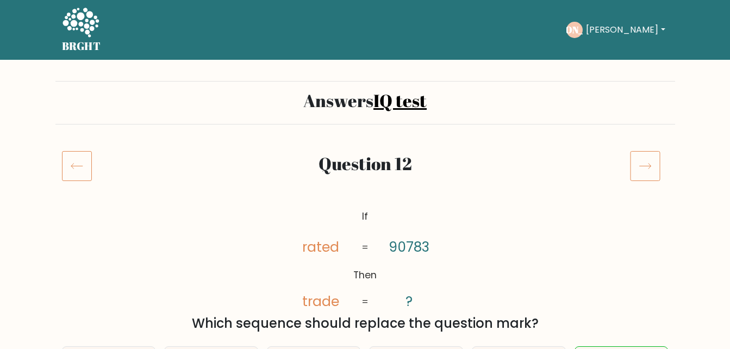
click at [632, 175] on icon at bounding box center [645, 165] width 30 height 30
click at [632, 174] on icon at bounding box center [645, 165] width 30 height 30
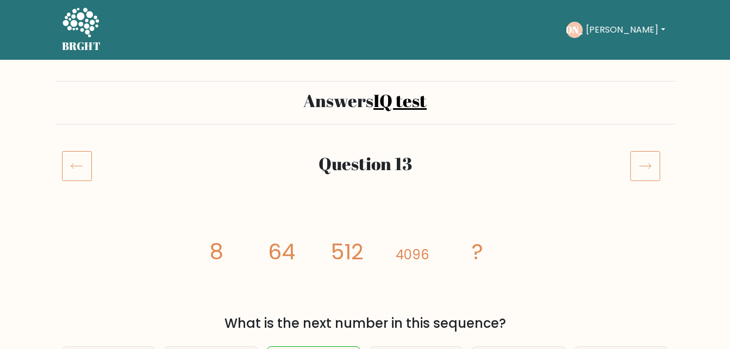
click at [646, 177] on icon at bounding box center [645, 165] width 30 height 30
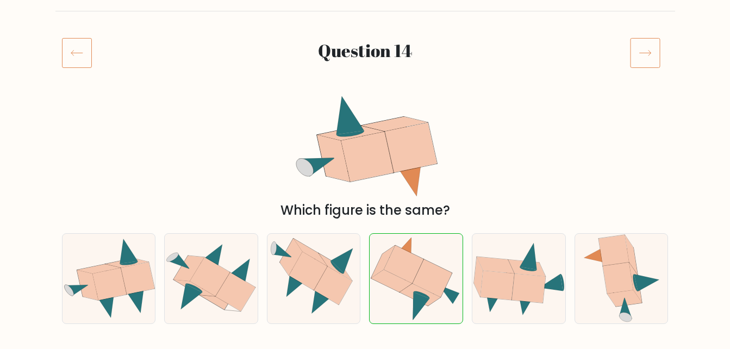
scroll to position [109, 0]
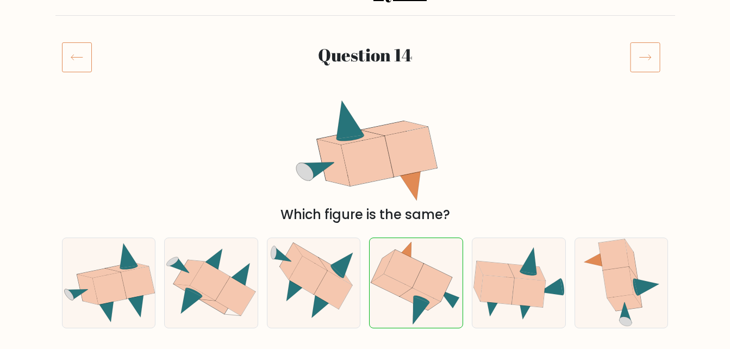
click at [646, 61] on icon at bounding box center [645, 57] width 30 height 30
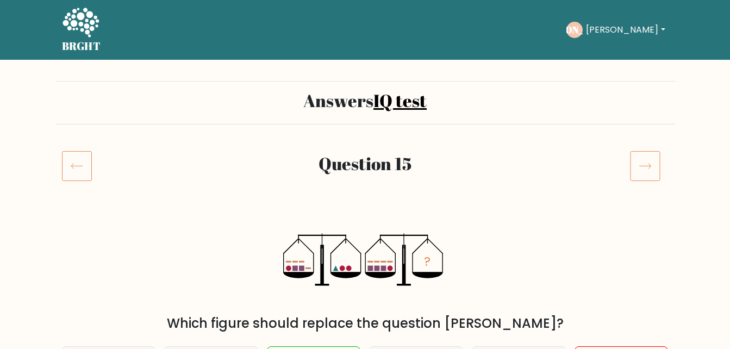
click at [85, 171] on icon at bounding box center [77, 165] width 30 height 30
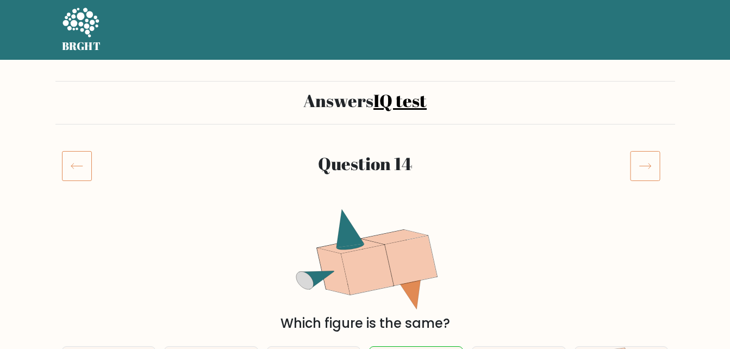
click at [85, 169] on icon at bounding box center [77, 165] width 30 height 30
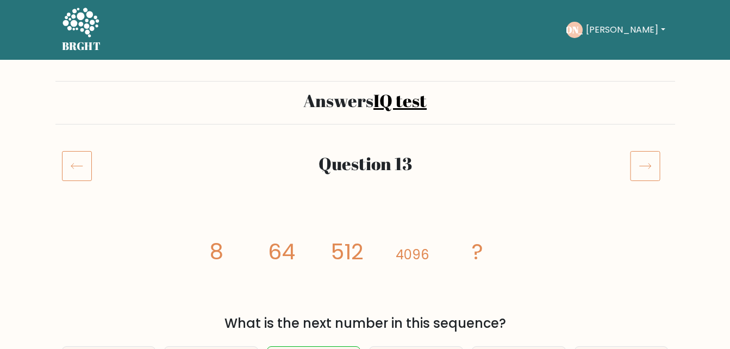
click at [85, 167] on icon at bounding box center [77, 165] width 30 height 30
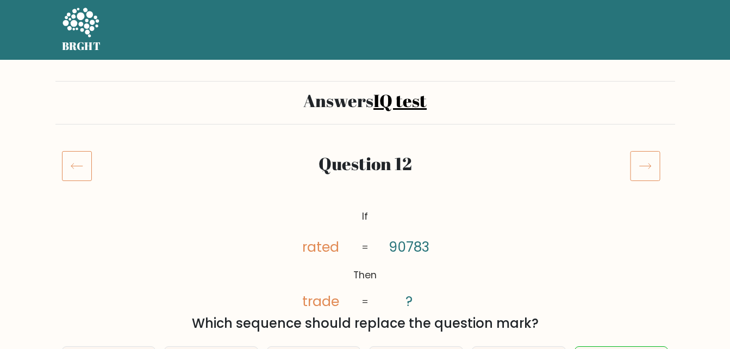
click at [85, 167] on icon at bounding box center [77, 165] width 30 height 30
click at [86, 167] on icon at bounding box center [77, 165] width 30 height 30
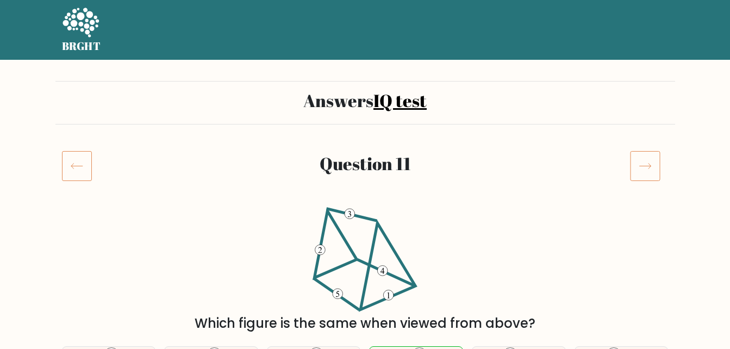
click at [86, 167] on icon at bounding box center [77, 165] width 30 height 30
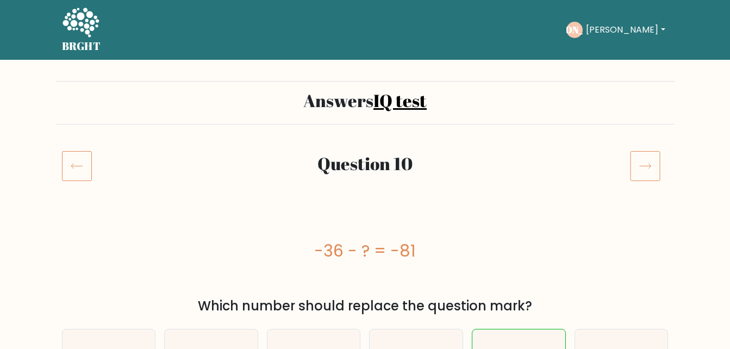
click at [89, 164] on icon at bounding box center [77, 165] width 30 height 30
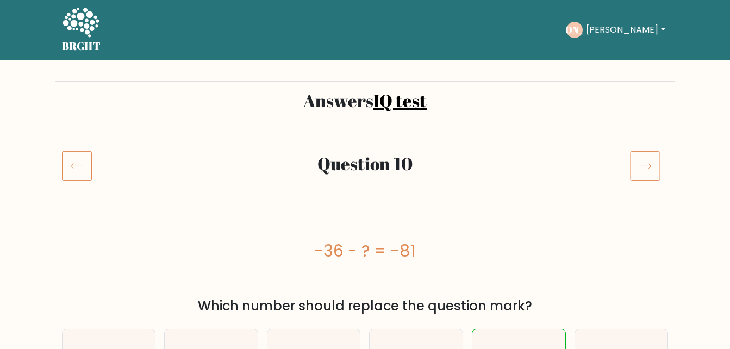
click at [89, 163] on icon at bounding box center [77, 165] width 30 height 30
click at [90, 161] on icon at bounding box center [77, 165] width 30 height 30
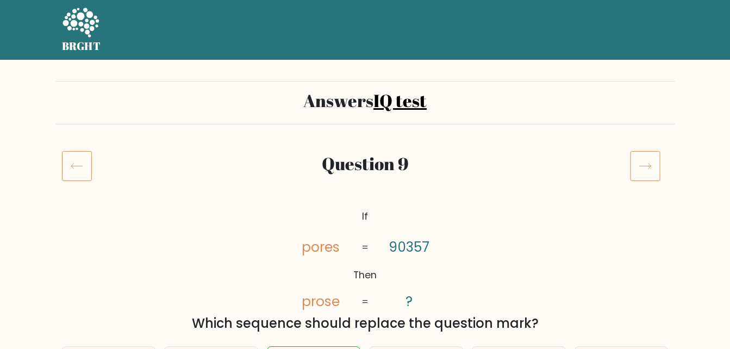
click at [91, 150] on icon at bounding box center [77, 165] width 30 height 30
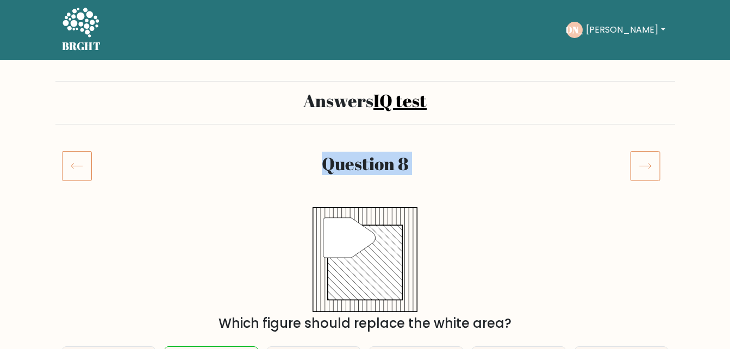
drag, startPoint x: 0, startPoint y: 0, endPoint x: 93, endPoint y: 150, distance: 176.8
click at [93, 150] on div at bounding box center [81, 165] width 52 height 30
click at [94, 150] on div at bounding box center [81, 165] width 52 height 30
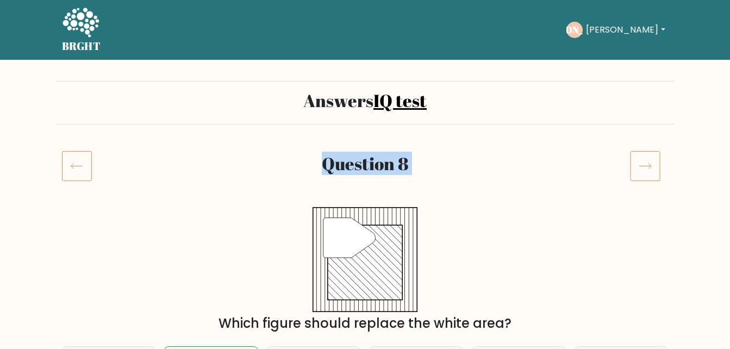
drag, startPoint x: 94, startPoint y: 150, endPoint x: 81, endPoint y: 166, distance: 20.0
click at [81, 166] on icon at bounding box center [77, 165] width 30 height 30
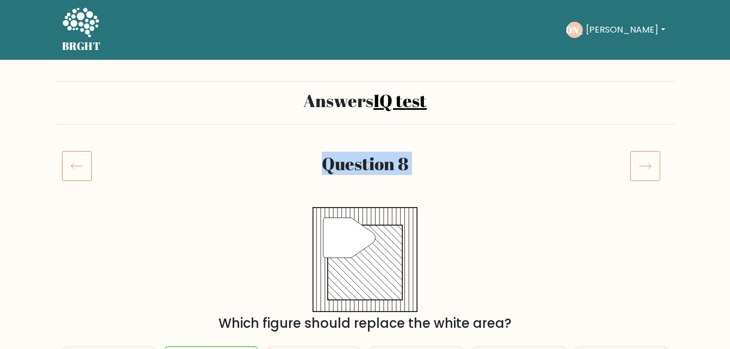
click at [81, 166] on icon at bounding box center [77, 165] width 30 height 30
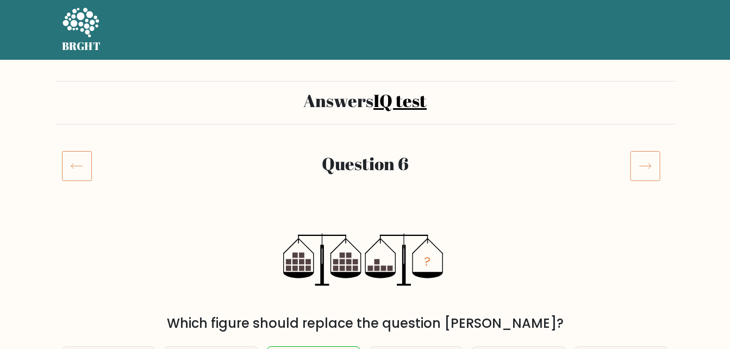
click at [81, 166] on icon at bounding box center [77, 165] width 30 height 30
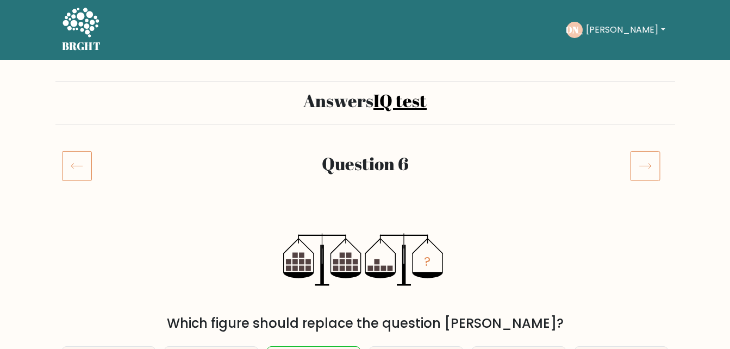
click at [81, 166] on icon at bounding box center [77, 165] width 30 height 30
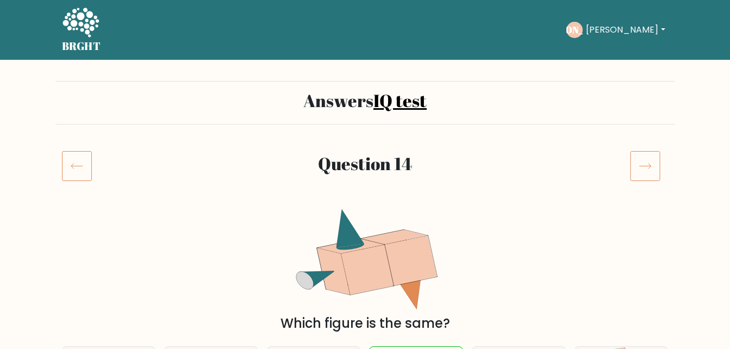
scroll to position [109, 0]
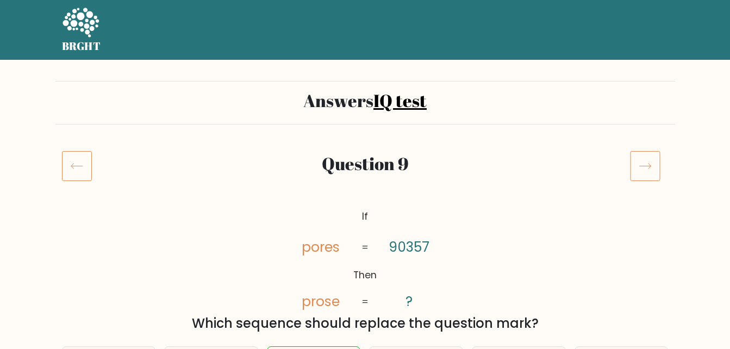
scroll to position [109, 0]
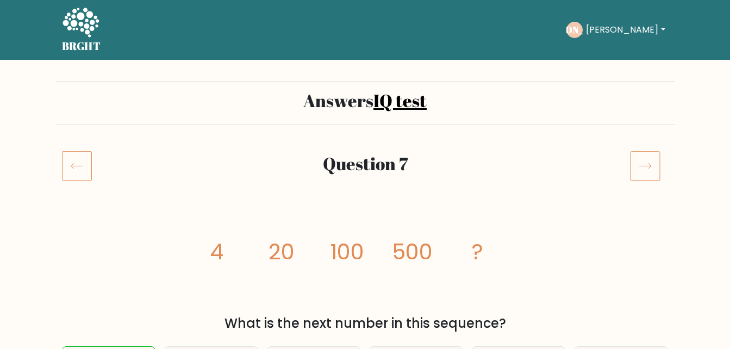
click at [638, 24] on button "[PERSON_NAME]" at bounding box center [624, 30] width 85 height 14
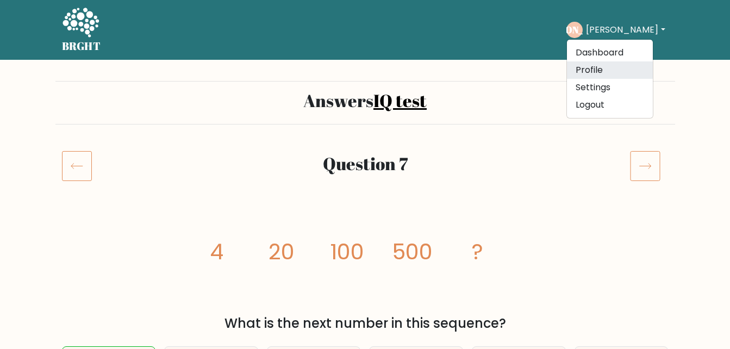
click at [593, 67] on link "Profile" at bounding box center [610, 69] width 86 height 17
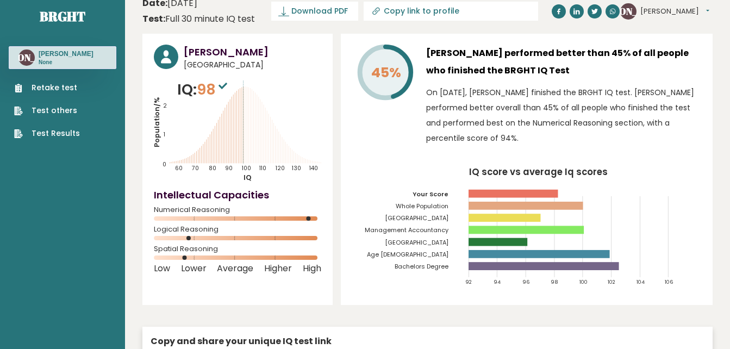
scroll to position [17, 0]
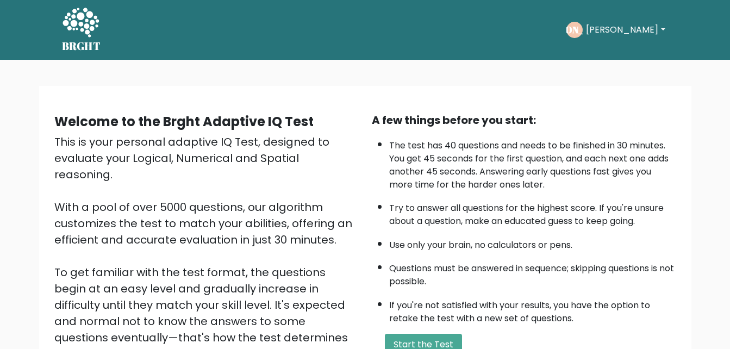
scroll to position [109, 0]
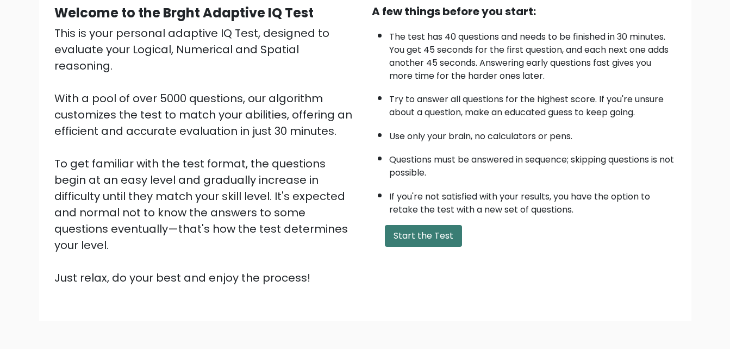
click at [415, 235] on button "Start the Test" at bounding box center [423, 236] width 77 height 22
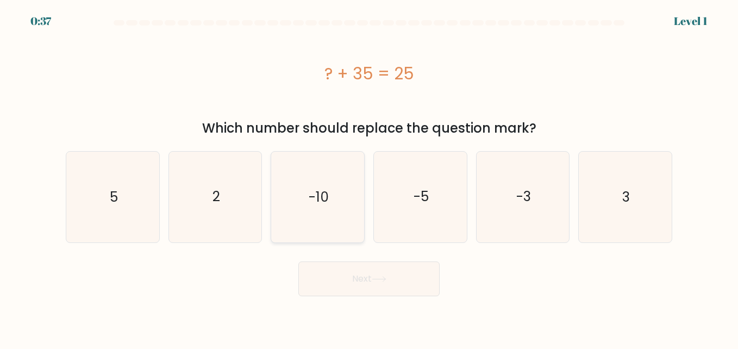
click at [328, 198] on text "-10" at bounding box center [319, 196] width 20 height 19
click at [369, 177] on input "c. -10" at bounding box center [369, 175] width 1 height 3
radio input "true"
click at [75, 188] on icon "5" at bounding box center [112, 197] width 90 height 90
click at [369, 177] on input "a. 5" at bounding box center [369, 175] width 1 height 3
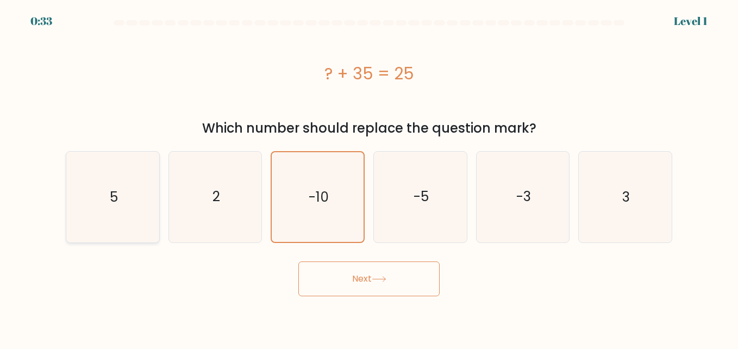
radio input "true"
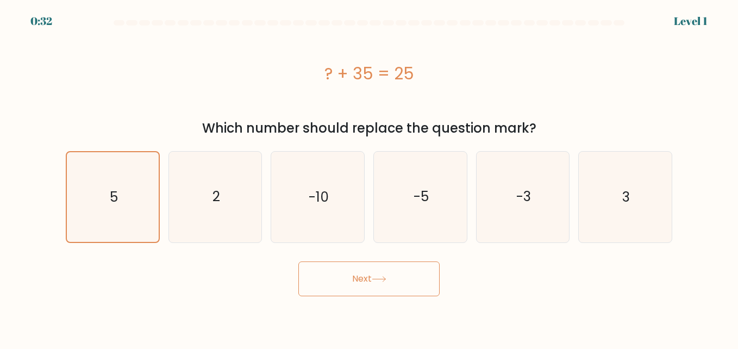
click at [388, 290] on button "Next" at bounding box center [368, 278] width 141 height 35
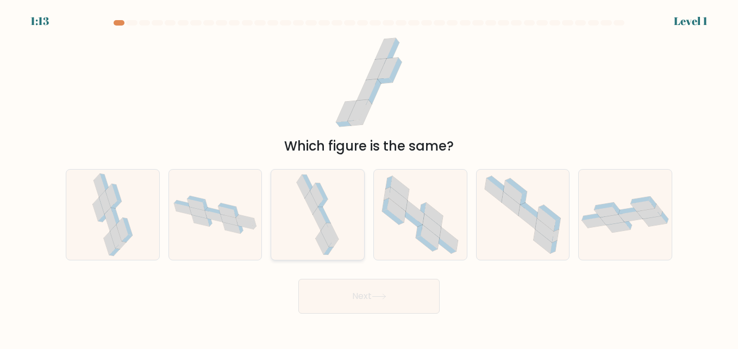
click at [339, 223] on icon at bounding box center [317, 214] width 47 height 90
click at [369, 177] on input "c." at bounding box center [369, 175] width 1 height 3
radio input "true"
click at [329, 295] on button "Next" at bounding box center [368, 296] width 141 height 35
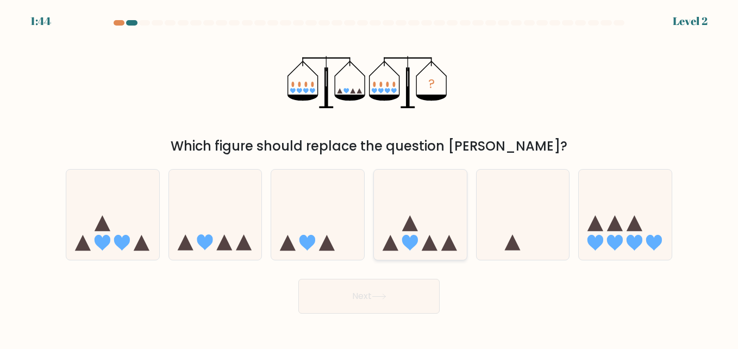
click at [445, 218] on icon at bounding box center [420, 214] width 93 height 77
click at [369, 177] on input "d." at bounding box center [369, 175] width 1 height 3
radio input "true"
click at [214, 243] on icon at bounding box center [215, 214] width 93 height 77
click at [369, 177] on input "b." at bounding box center [369, 175] width 1 height 3
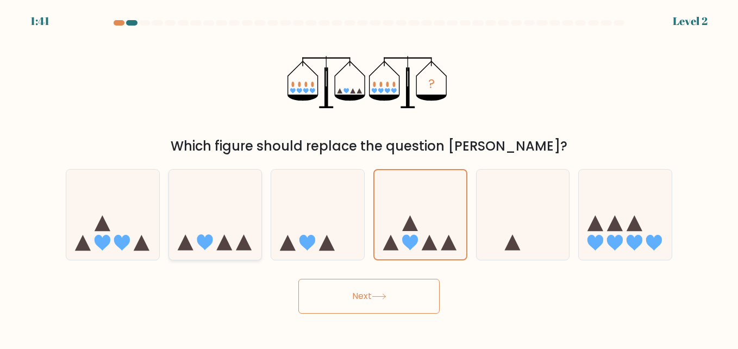
radio input "true"
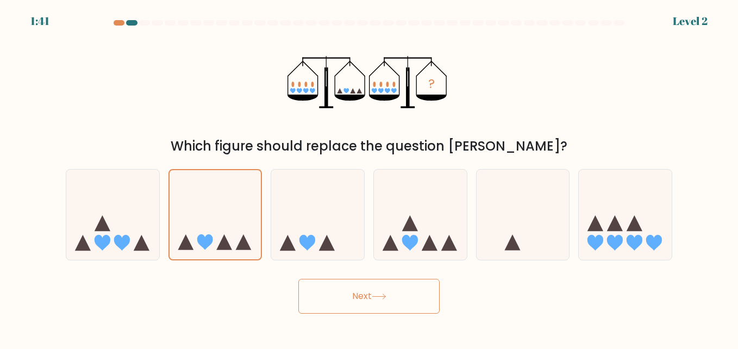
click at [365, 304] on button "Next" at bounding box center [368, 296] width 141 height 35
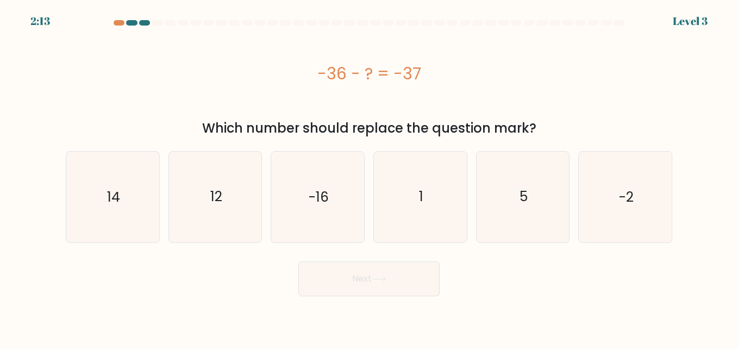
drag, startPoint x: 327, startPoint y: 73, endPoint x: 561, endPoint y: 123, distance: 238.9
click at [561, 123] on div "-36 - ? = -37 Which number should replace the question mark?" at bounding box center [368, 84] width 619 height 108
drag, startPoint x: 561, startPoint y: 123, endPoint x: 503, endPoint y: 134, distance: 59.1
copy div "-36 - ? = -37 Which number should replace the question mark?"
click at [447, 202] on icon "1" at bounding box center [420, 197] width 90 height 90
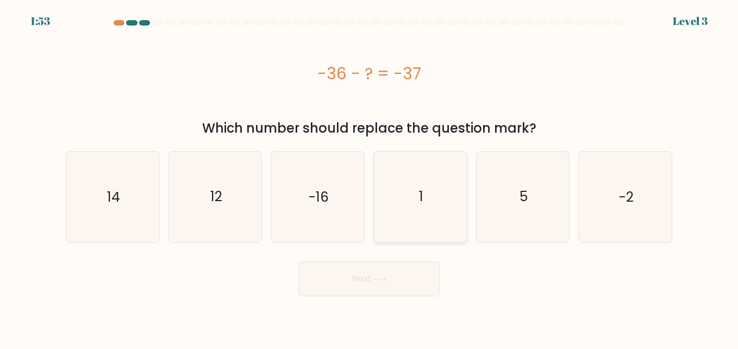
click at [369, 177] on input "d. 1" at bounding box center [369, 175] width 1 height 3
radio input "true"
click at [404, 278] on button "Next" at bounding box center [368, 278] width 141 height 35
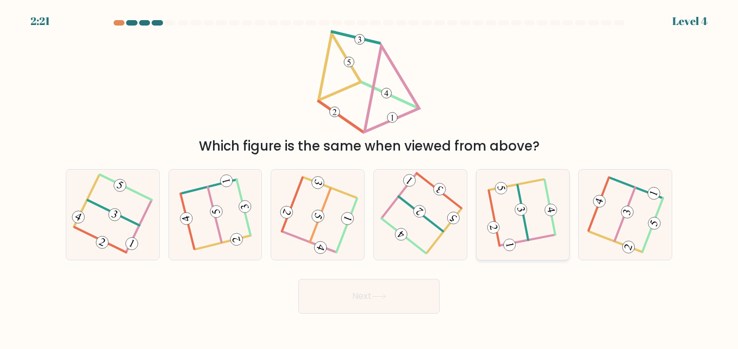
click at [528, 211] on icon at bounding box center [523, 214] width 70 height 72
click at [369, 177] on input "e." at bounding box center [369, 175] width 1 height 3
radio input "true"
click at [422, 286] on button "Next" at bounding box center [368, 296] width 141 height 35
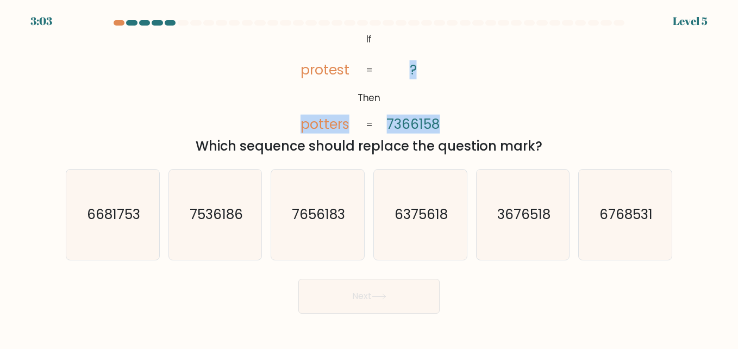
drag, startPoint x: 348, startPoint y: 44, endPoint x: 471, endPoint y: 92, distance: 132.5
click at [471, 92] on div "@import url('https://fonts.googleapis.com/css?family=Abril+Fatface:400,100,100i…" at bounding box center [368, 93] width 619 height 126
drag, startPoint x: 471, startPoint y: 92, endPoint x: 361, endPoint y: 47, distance: 119.4
click at [361, 47] on icon "@import url('https://fonts.googleapis.com/css?family=Abril+Fatface:400,100,100i…" at bounding box center [369, 82] width 170 height 105
drag, startPoint x: 360, startPoint y: 31, endPoint x: 551, endPoint y: 146, distance: 223.0
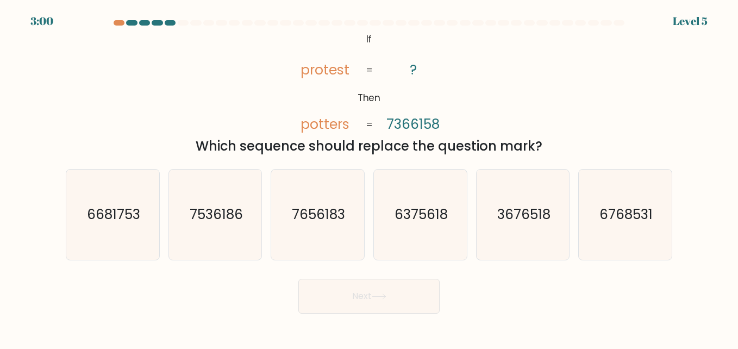
click at [551, 146] on div "@import url('https://fonts.googleapis.com/css?family=Abril+Fatface:400,100,100i…" at bounding box center [368, 93] width 619 height 126
drag, startPoint x: 551, startPoint y: 146, endPoint x: 497, endPoint y: 144, distance: 54.4
copy div "If Then protest potters ? 7366158 = = Which sequence should replace the questio…"
click at [423, 96] on icon "@import url('https://fonts.googleapis.com/css?family=Abril+Fatface:400,100,100i…" at bounding box center [369, 82] width 170 height 105
drag, startPoint x: 357, startPoint y: 40, endPoint x: 539, endPoint y: 139, distance: 207.6
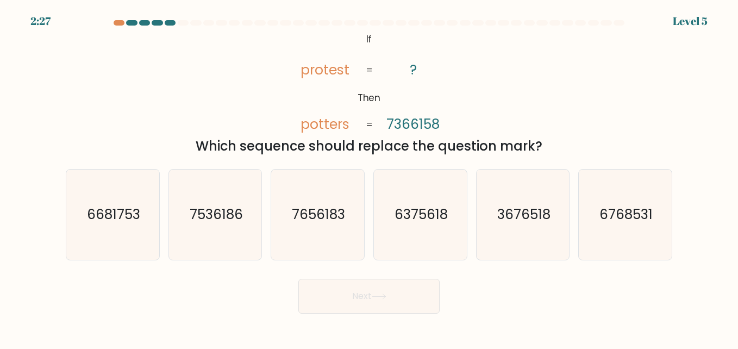
click at [539, 139] on div "@import url('https://fonts.googleapis.com/css?family=Abril+Fatface:400,100,100i…" at bounding box center [368, 93] width 619 height 126
drag, startPoint x: 539, startPoint y: 139, endPoint x: 390, endPoint y: 61, distance: 168.4
click at [410, 71] on tspan "?" at bounding box center [413, 69] width 7 height 19
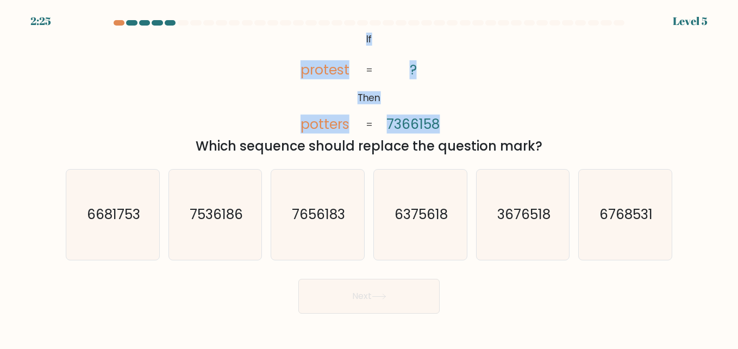
drag, startPoint x: 365, startPoint y: 41, endPoint x: 458, endPoint y: 85, distance: 103.3
click at [458, 85] on div "@import url('https://fonts.googleapis.com/css?family=Abril+Fatface:400,100,100i…" at bounding box center [368, 93] width 619 height 126
drag, startPoint x: 458, startPoint y: 85, endPoint x: 346, endPoint y: 43, distance: 120.0
click at [337, 48] on icon "@import url('https://fonts.googleapis.com/css?family=Abril+Fatface:400,100,100i…" at bounding box center [369, 82] width 170 height 105
drag, startPoint x: 354, startPoint y: 39, endPoint x: 394, endPoint y: 67, distance: 49.9
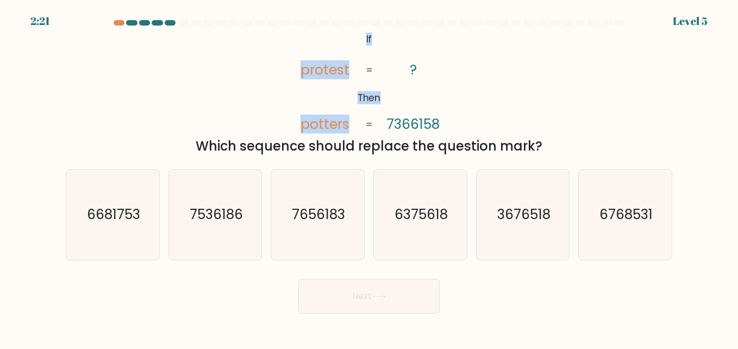
click at [394, 67] on icon "@import url('https://fonts.googleapis.com/css?family=Abril+Fatface:400,100,100i…" at bounding box center [369, 82] width 170 height 105
click at [344, 102] on icon "@import url('https://fonts.googleapis.com/css?family=Abril+Fatface:400,100,100i…" at bounding box center [369, 82] width 170 height 105
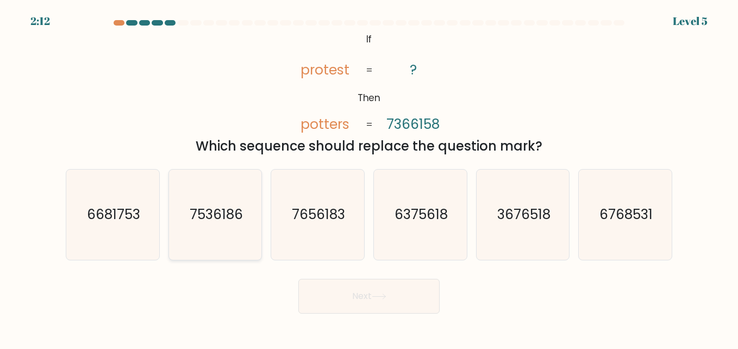
click at [190, 212] on text "7536186" at bounding box center [216, 214] width 53 height 19
click at [369, 177] on input "b. 7536186" at bounding box center [369, 175] width 1 height 3
radio input "true"
click at [378, 303] on button "Next" at bounding box center [368, 296] width 141 height 35
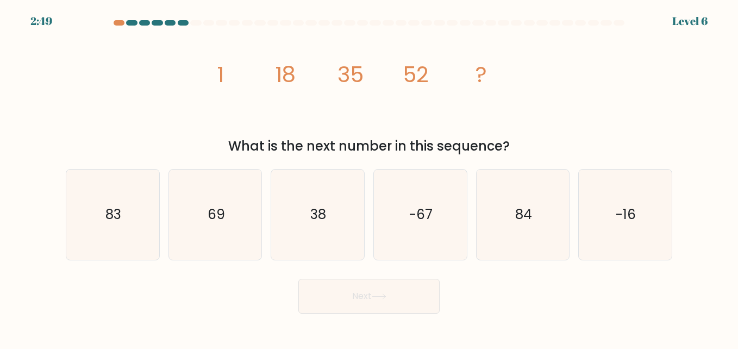
drag, startPoint x: 216, startPoint y: 66, endPoint x: 526, endPoint y: 137, distance: 318.4
click at [526, 137] on div "image/svg+xml 1 18 35 52 ? What is the next number in this sequence?" at bounding box center [368, 93] width 619 height 126
drag, startPoint x: 526, startPoint y: 137, endPoint x: 479, endPoint y: 145, distance: 47.9
copy div "1 18 35 52 ? What is the next number in this sequence?"
click at [195, 200] on icon "69" at bounding box center [215, 214] width 90 height 90
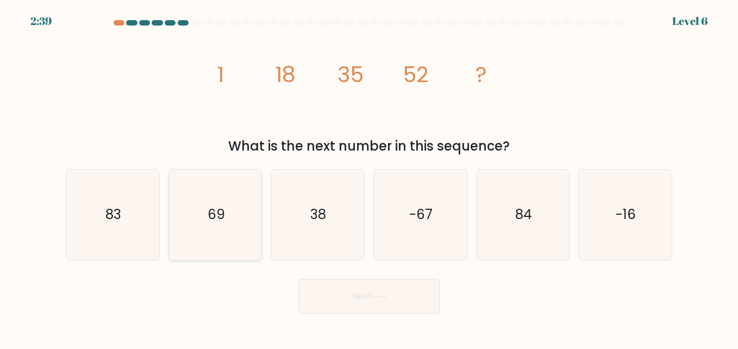
click at [369, 177] on input "b. 69" at bounding box center [369, 175] width 1 height 3
radio input "true"
click at [391, 286] on button "Next" at bounding box center [368, 296] width 141 height 35
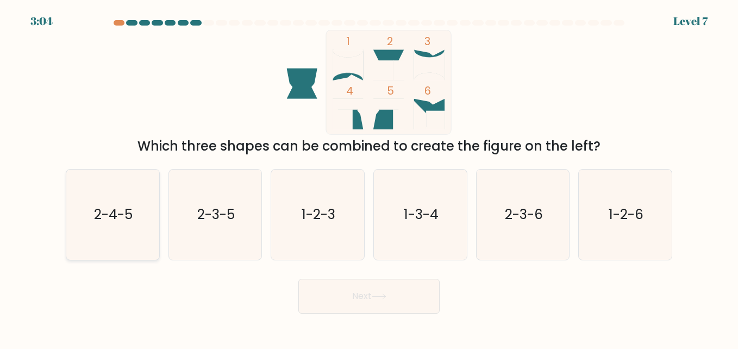
click at [126, 198] on icon "2-4-5" at bounding box center [112, 214] width 90 height 90
click at [369, 177] on input "a. 2-4-5" at bounding box center [369, 175] width 1 height 3
radio input "true"
click at [351, 300] on button "Next" at bounding box center [368, 296] width 141 height 35
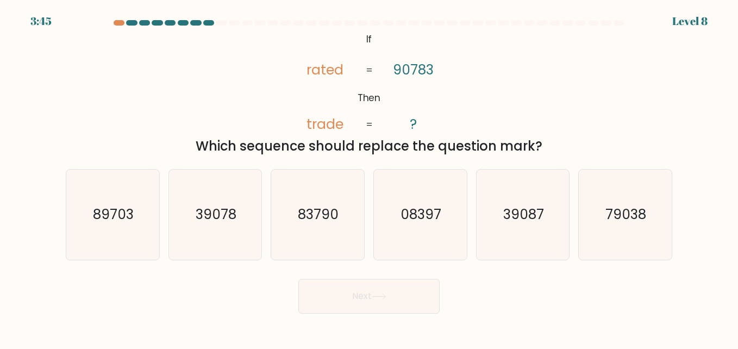
drag, startPoint x: 354, startPoint y: 37, endPoint x: 547, endPoint y: 152, distance: 224.2
click at [547, 152] on div "@import url('https://fonts.googleapis.com/css?family=Abril+Fatface:400,100,100i…" at bounding box center [368, 93] width 619 height 126
drag, startPoint x: 547, startPoint y: 152, endPoint x: 505, endPoint y: 148, distance: 42.1
copy div "If Then rated trade 90783 ? = = Which sequence should replace the question mark?"
click at [390, 46] on icon "@import url('https://fonts.googleapis.com/css?family=Abril+Fatface:400,100,100i…" at bounding box center [369, 82] width 170 height 105
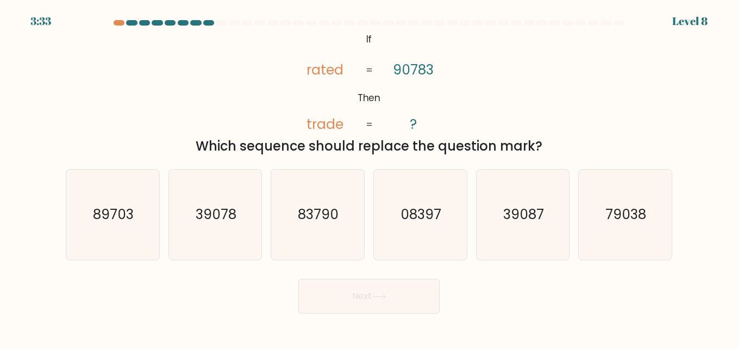
drag, startPoint x: 566, startPoint y: 149, endPoint x: 278, endPoint y: 93, distance: 293.3
click at [278, 93] on div "@import url('https://fonts.googleapis.com/css?family=Abril+Fatface:400,100,100i…" at bounding box center [368, 93] width 619 height 126
click at [400, 225] on icon "08397" at bounding box center [420, 214] width 90 height 90
click at [369, 177] on input "d. 08397" at bounding box center [369, 175] width 1 height 3
radio input "true"
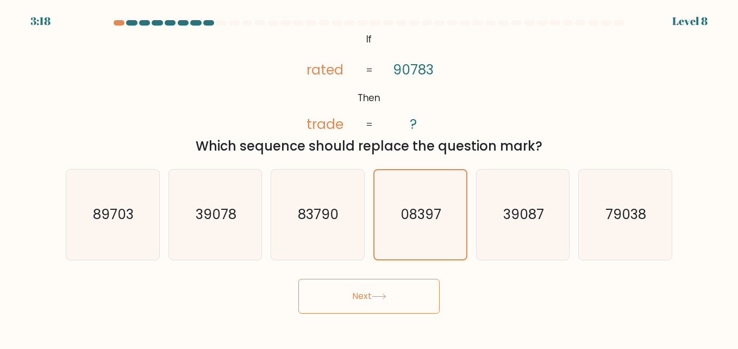
click at [373, 303] on button "Next" at bounding box center [368, 296] width 141 height 35
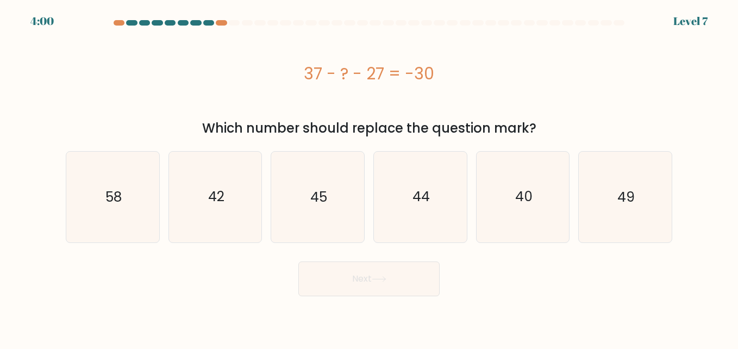
drag, startPoint x: 302, startPoint y: 71, endPoint x: 556, endPoint y: 133, distance: 261.6
click at [556, 133] on div "37 - ? - 27 = -30 Which number should replace the question mark?" at bounding box center [368, 84] width 619 height 108
drag, startPoint x: 556, startPoint y: 133, endPoint x: 507, endPoint y: 126, distance: 49.9
copy div "37 - ? - 27 = -30 Which number should replace the question mark?"
click at [523, 189] on text "40" at bounding box center [523, 196] width 17 height 19
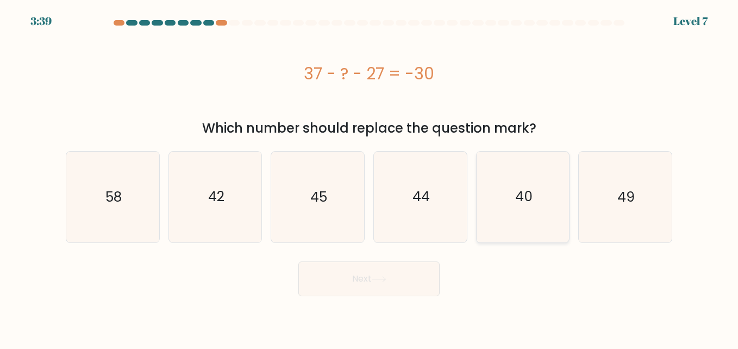
click at [369, 177] on input "e. 40" at bounding box center [369, 175] width 1 height 3
radio input "true"
click at [398, 288] on button "Next" at bounding box center [368, 278] width 141 height 35
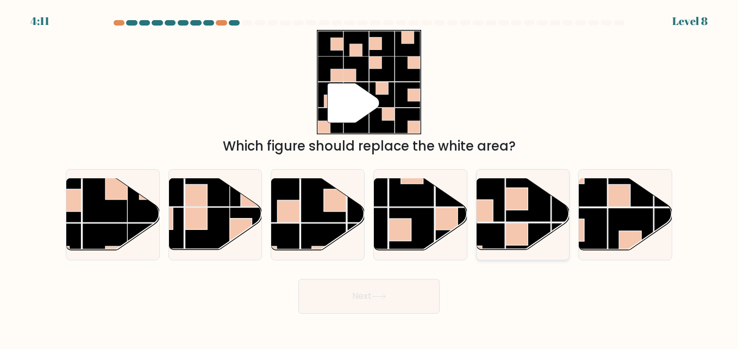
click at [520, 230] on rect at bounding box center [516, 234] width 22 height 22
click at [369, 177] on input "e." at bounding box center [369, 175] width 1 height 3
radio input "true"
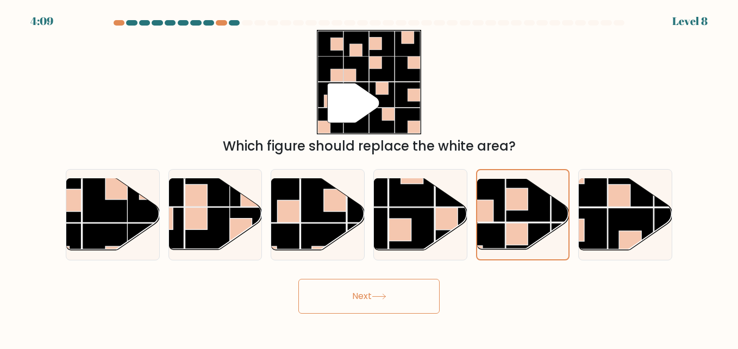
click at [393, 294] on button "Next" at bounding box center [368, 296] width 141 height 35
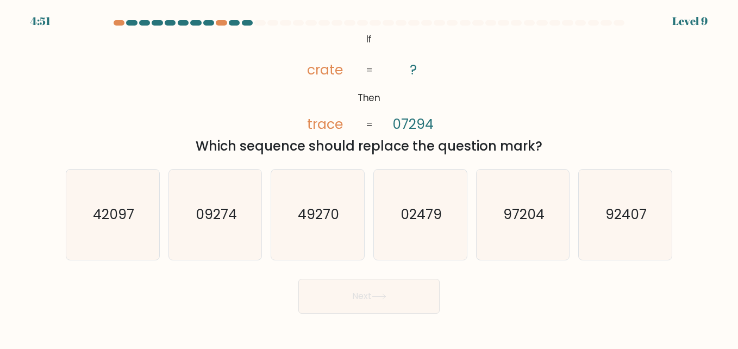
click at [361, 41] on icon "@import url('https://fonts.googleapis.com/css?family=Abril+Fatface:400,100,100i…" at bounding box center [369, 82] width 170 height 105
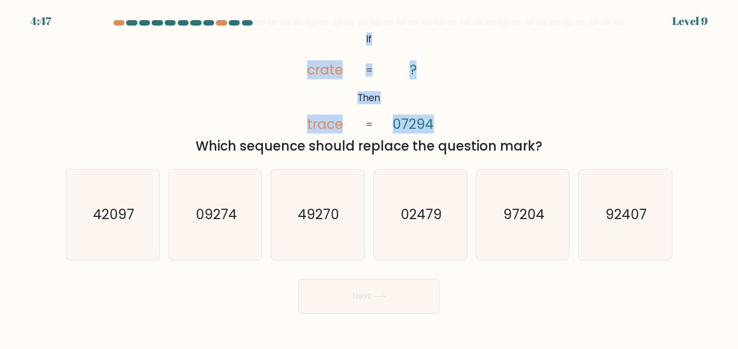
drag, startPoint x: 366, startPoint y: 36, endPoint x: 380, endPoint y: 76, distance: 42.6
click at [380, 76] on icon "@import url('https://fonts.googleapis.com/css?family=Abril+Fatface:400,100,100i…" at bounding box center [369, 82] width 170 height 105
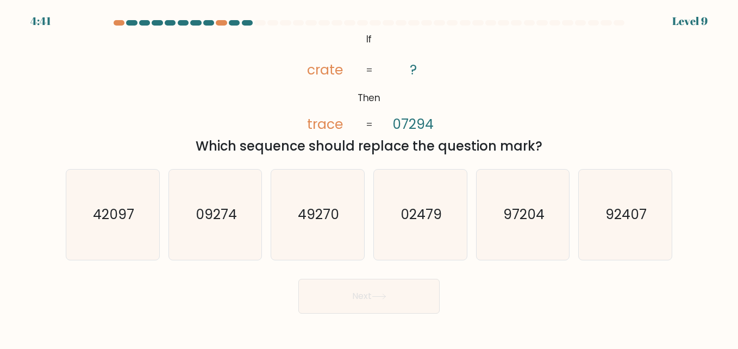
drag, startPoint x: 366, startPoint y: 35, endPoint x: 544, endPoint y: 141, distance: 207.3
click at [544, 141] on div "@import url('https://fonts.googleapis.com/css?family=Abril+Fatface:400,100,100i…" at bounding box center [368, 93] width 619 height 126
click at [543, 140] on div "Which sequence should replace the question mark?" at bounding box center [368, 146] width 593 height 20
click at [514, 148] on div "Which sequence should replace the question mark?" at bounding box center [368, 146] width 593 height 20
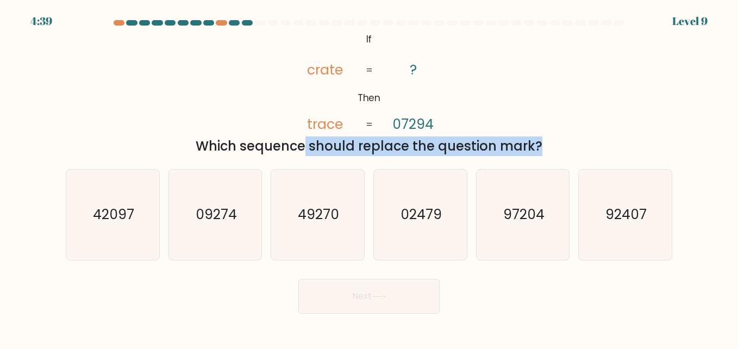
click at [514, 148] on div "Which sequence should replace the question mark?" at bounding box center [368, 146] width 593 height 20
drag, startPoint x: 559, startPoint y: 148, endPoint x: 304, endPoint y: 24, distance: 283.1
click at [304, 24] on form "If ?" at bounding box center [369, 166] width 738 height 293
copy form "@import url('https://fonts.googleapis.com/css?family=Abril+Fatface:400,100,100i…"
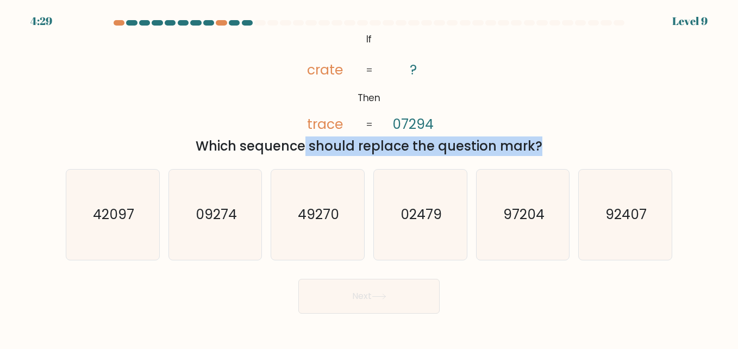
click at [345, 117] on icon "@import url('https://fonts.googleapis.com/css?family=Abril+Fatface:400,100,100i…" at bounding box center [369, 82] width 170 height 105
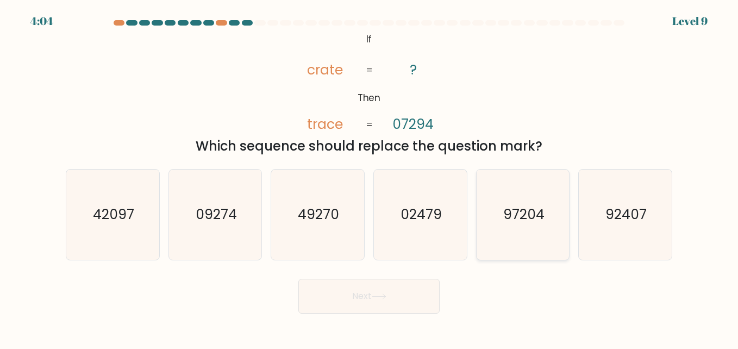
click at [545, 218] on icon "97204" at bounding box center [523, 214] width 90 height 90
click at [369, 177] on input "e. 97204" at bounding box center [369, 175] width 1 height 3
radio input "true"
click at [388, 286] on button "Next" at bounding box center [368, 296] width 141 height 35
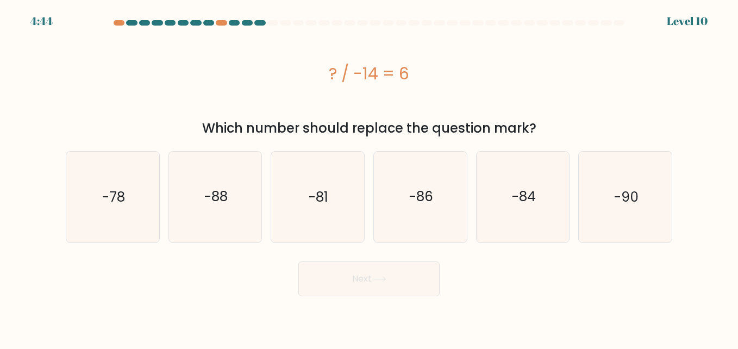
drag, startPoint x: 326, startPoint y: 70, endPoint x: 577, endPoint y: 130, distance: 258.5
click at [577, 130] on div "? / -14 = 6 Which number should replace the question mark?" at bounding box center [368, 84] width 619 height 108
drag, startPoint x: 577, startPoint y: 130, endPoint x: 485, endPoint y: 122, distance: 93.3
copy div "? / -14 = 6 Which number should replace the question mark?"
click at [506, 212] on icon "-84" at bounding box center [523, 197] width 90 height 90
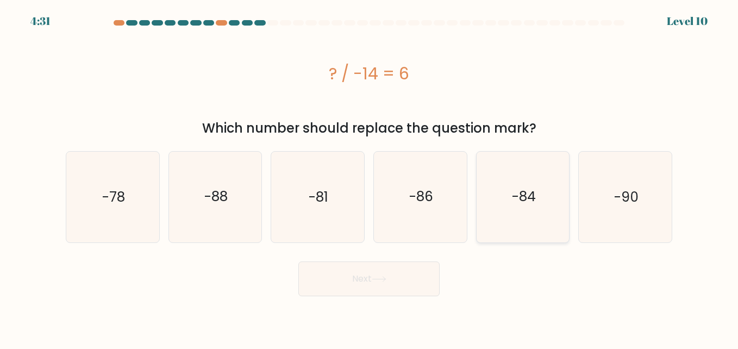
click at [369, 177] on input "e. -84" at bounding box center [369, 175] width 1 height 3
radio input "true"
click at [410, 265] on button "Next" at bounding box center [368, 278] width 141 height 35
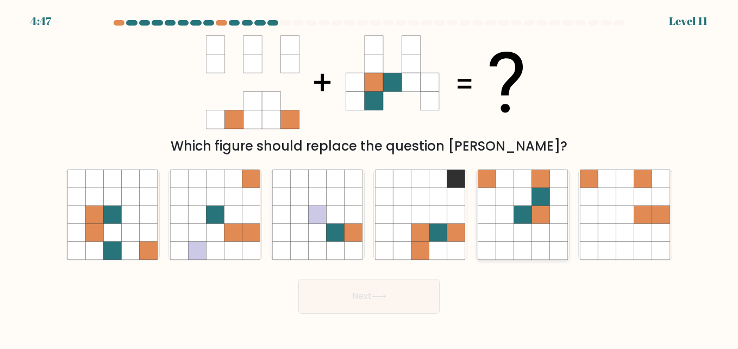
click at [519, 225] on icon at bounding box center [522, 233] width 18 height 18
click at [369, 177] on input "e." at bounding box center [369, 175] width 1 height 3
radio input "true"
click at [372, 291] on button "Next" at bounding box center [368, 296] width 141 height 35
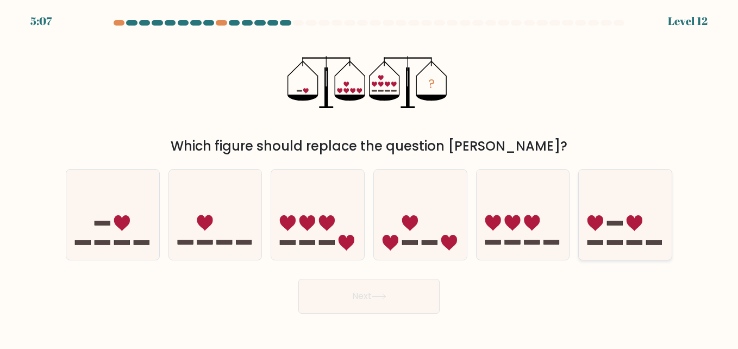
click at [625, 225] on icon at bounding box center [625, 214] width 93 height 77
click at [369, 177] on input "f." at bounding box center [369, 175] width 1 height 3
radio input "true"
click at [362, 304] on button "Next" at bounding box center [368, 296] width 141 height 35
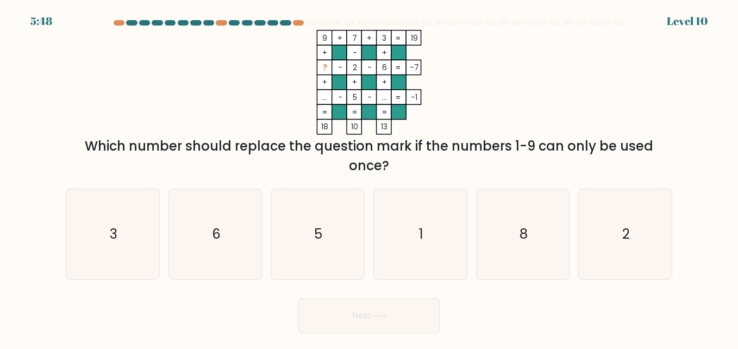
drag, startPoint x: 324, startPoint y: 65, endPoint x: 415, endPoint y: 67, distance: 90.8
click at [392, 73] on icon "9 + 7 + 3 19 + - + ? - 2 - 6 -7 + + + ... - 5 - ... = -1 = = = = 18 10 13 =" at bounding box center [369, 82] width 326 height 105
drag, startPoint x: 417, startPoint y: 66, endPoint x: 322, endPoint y: 65, distance: 95.6
click at [322, 65] on icon "9 + 7 + 3 19 + - + ? - 2 - 6 -7 + + + ... - 5 - ... = -1 = = = = 18 10 13 =" at bounding box center [369, 82] width 326 height 105
click at [322, 65] on rect at bounding box center [324, 67] width 15 height 15
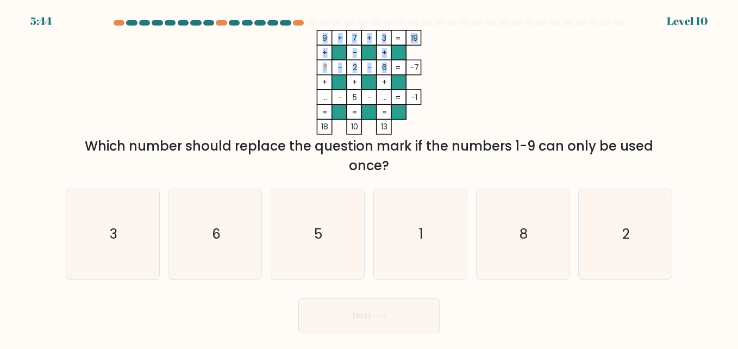
drag, startPoint x: 322, startPoint y: 65, endPoint x: 387, endPoint y: 72, distance: 66.1
click at [387, 72] on icon "9 + 7 + 3 19 + - + ? - 2 - 6 -7 + + + ... - 5 - ... = -1 = = = = 18 10 13 =" at bounding box center [369, 82] width 326 height 105
click at [387, 72] on tspan "6" at bounding box center [384, 67] width 5 height 10
drag, startPoint x: 323, startPoint y: 68, endPoint x: 409, endPoint y: 64, distance: 86.5
click at [409, 64] on icon "9 + 7 + 3 19 + - + ? - 2 - 6 -7 + + + ... - 5 - ... = -1 = = = = 18 10 13 =" at bounding box center [369, 82] width 326 height 105
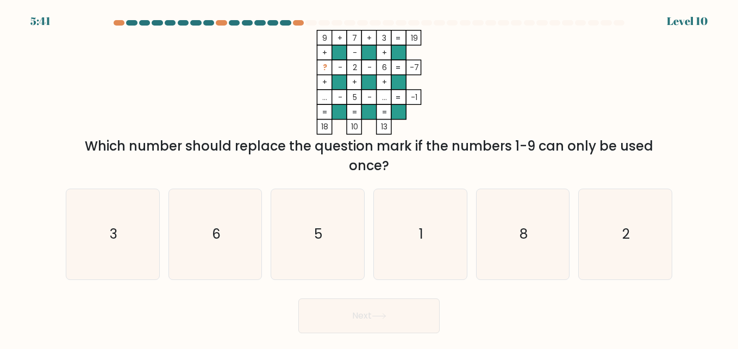
click at [411, 61] on rect at bounding box center [413, 67] width 15 height 15
drag, startPoint x: 317, startPoint y: 64, endPoint x: 418, endPoint y: 68, distance: 101.1
click at [418, 68] on icon "9 + 7 + 3 19 + - + ? - 2 - 6 -7 + + + ... - 5 - ... = -1 = = = = 18 10 13 =" at bounding box center [369, 82] width 326 height 105
copy icon "9 + 7 + 3 19 + - + ? - 2 - 6 -7"
click at [335, 54] on rect at bounding box center [339, 52] width 15 height 15
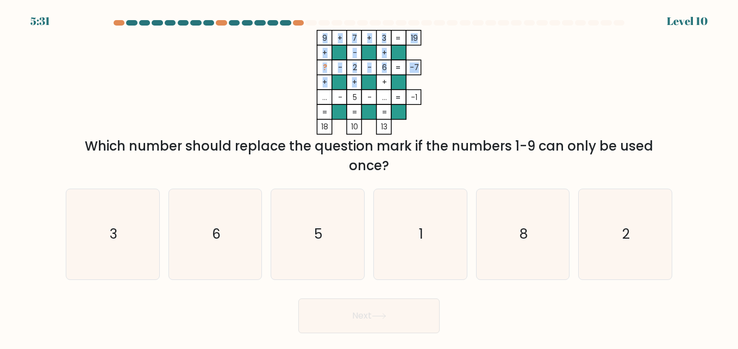
drag, startPoint x: 319, startPoint y: 81, endPoint x: 381, endPoint y: 81, distance: 61.9
click at [381, 81] on icon "9 + 7 + 3 19 + - + ? - 2 - 6 -7 + + + ... - 5 - ... = -1 = = = = 18 10 13 =" at bounding box center [369, 82] width 326 height 105
drag, startPoint x: 381, startPoint y: 81, endPoint x: 321, endPoint y: 62, distance: 63.2
click at [327, 57] on tspan "+" at bounding box center [324, 53] width 5 height 10
drag, startPoint x: 318, startPoint y: 65, endPoint x: 340, endPoint y: 65, distance: 21.2
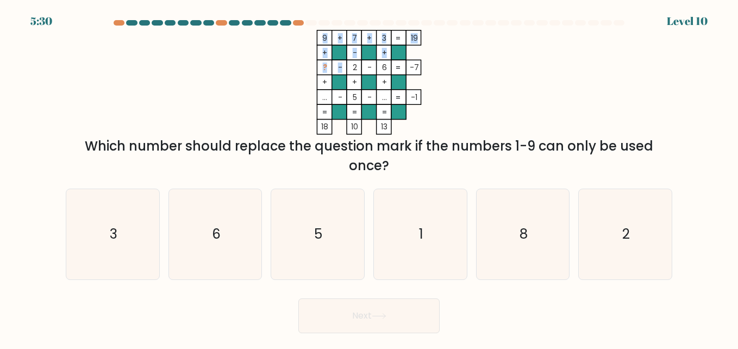
click at [340, 65] on icon "9 + 7 + 3 19 + - + ? - 2 - 6 -7 + + + ... - 5 - ... = -1 = = = = 18 10 13 =" at bounding box center [369, 82] width 326 height 105
click at [340, 65] on tspan "-" at bounding box center [340, 67] width 4 height 10
click at [318, 72] on rect at bounding box center [324, 67] width 15 height 15
drag, startPoint x: 319, startPoint y: 66, endPoint x: 417, endPoint y: 70, distance: 97.9
click at [417, 70] on icon "9 + 7 + 3 19 + - + ? - 2 - 6 -7 + + + ... - 5 - ... = -1 = = = = 18 10 13 =" at bounding box center [369, 82] width 326 height 105
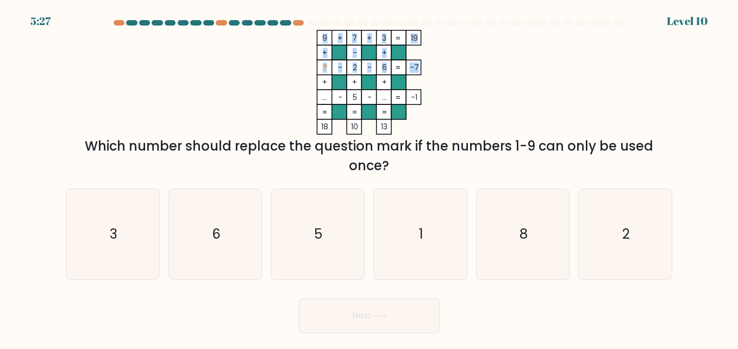
click at [417, 71] on tspan "-7" at bounding box center [414, 67] width 9 height 10
copy icon "? - 2 - 6 -7"
drag, startPoint x: 418, startPoint y: 66, endPoint x: 322, endPoint y: 69, distance: 95.7
click at [322, 69] on icon "9 + 7 + 3 19 + - + ? - 2 - 6 -7 + + + ... - 5 - ... = -1 = = = = 18 10 13 =" at bounding box center [369, 82] width 326 height 105
click at [337, 234] on icon "5" at bounding box center [317, 234] width 90 height 90
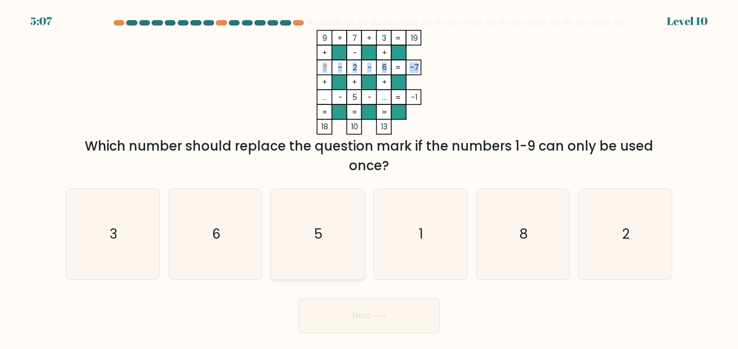
click at [369, 177] on input "c. 5" at bounding box center [369, 175] width 1 height 3
radio input "true"
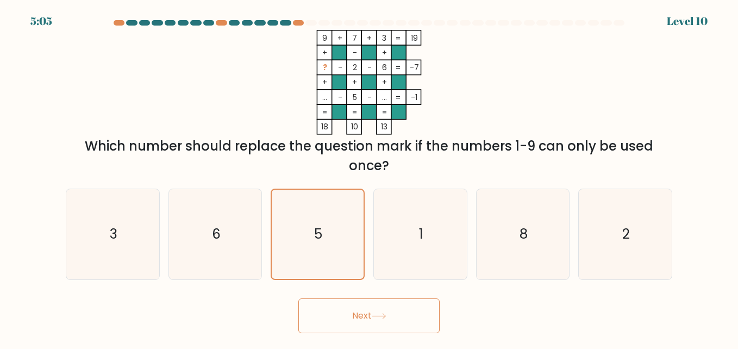
click at [386, 314] on icon at bounding box center [379, 316] width 15 height 6
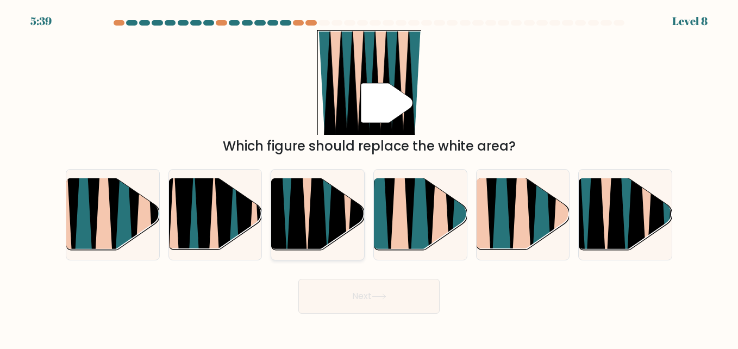
click at [311, 201] on icon at bounding box center [317, 179] width 21 height 186
click at [369, 177] on input "c." at bounding box center [369, 175] width 1 height 3
radio input "true"
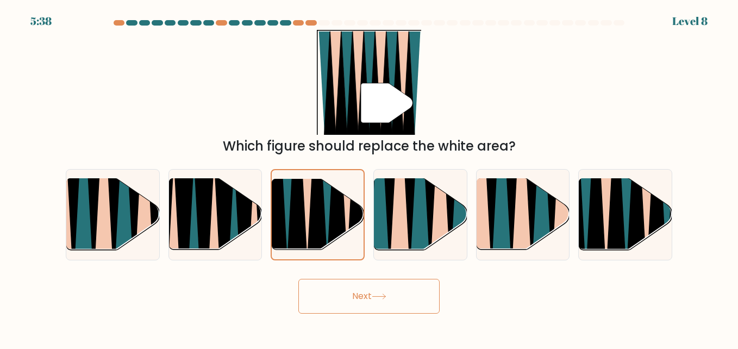
click at [373, 284] on button "Next" at bounding box center [368, 296] width 141 height 35
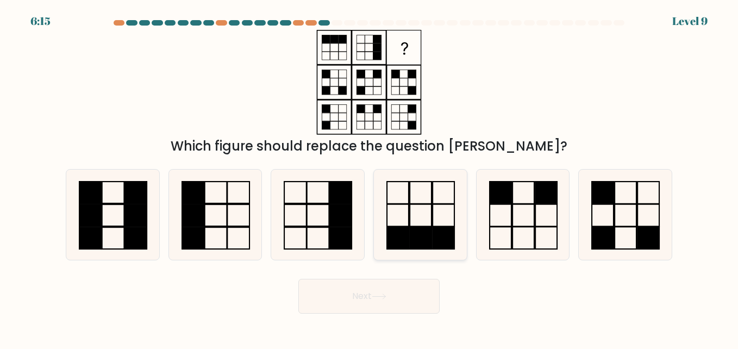
click at [431, 233] on rect at bounding box center [421, 238] width 22 height 22
click at [369, 177] on input "d." at bounding box center [369, 175] width 1 height 3
radio input "true"
click at [401, 294] on button "Next" at bounding box center [368, 296] width 141 height 35
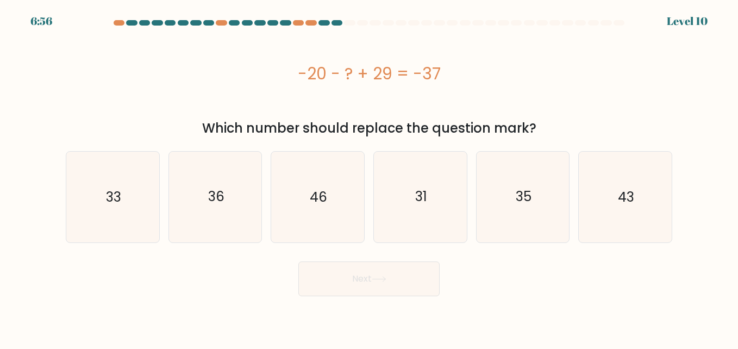
drag, startPoint x: 291, startPoint y: 68, endPoint x: 538, endPoint y: 129, distance: 253.9
click at [538, 129] on div "-20 - ? + 29 = -37 Which number should replace the question mark?" at bounding box center [368, 84] width 619 height 108
drag, startPoint x: 538, startPoint y: 129, endPoint x: 505, endPoint y: 129, distance: 33.1
copy div "-20 - ? + 29 = -37 Which number should replace the question mark?"
click at [296, 193] on icon "46" at bounding box center [317, 197] width 90 height 90
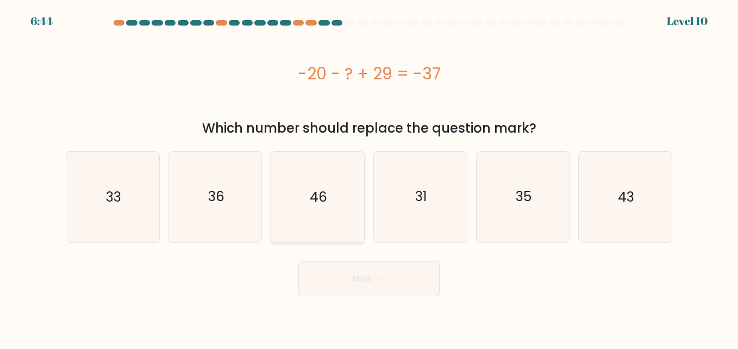
click at [369, 177] on input "c. 46" at bounding box center [369, 175] width 1 height 3
radio input "true"
click at [351, 279] on button "Next" at bounding box center [368, 278] width 141 height 35
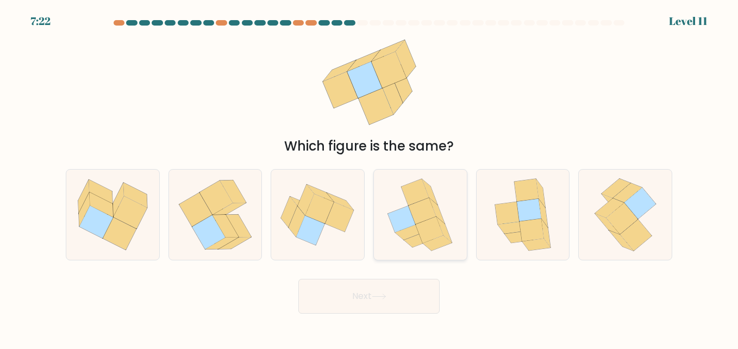
click at [431, 192] on icon at bounding box center [429, 192] width 15 height 26
click at [369, 177] on input "d." at bounding box center [369, 175] width 1 height 3
radio input "true"
click at [394, 285] on button "Next" at bounding box center [368, 296] width 141 height 35
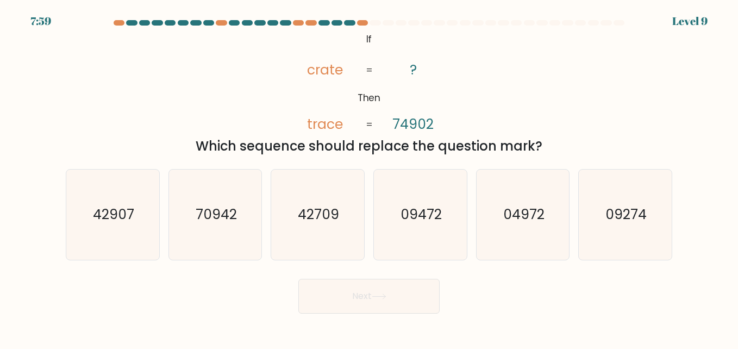
drag, startPoint x: 543, startPoint y: 145, endPoint x: 343, endPoint y: 24, distance: 233.5
click at [343, 24] on form "If ?" at bounding box center [369, 166] width 738 height 293
drag, startPoint x: 343, startPoint y: 24, endPoint x: 311, endPoint y: 68, distance: 54.9
click at [284, 46] on icon "@import url('https://fonts.googleapis.com/css?family=Abril+Fatface:400,100,100i…" at bounding box center [369, 82] width 170 height 105
drag, startPoint x: 368, startPoint y: 35, endPoint x: 346, endPoint y: 55, distance: 29.6
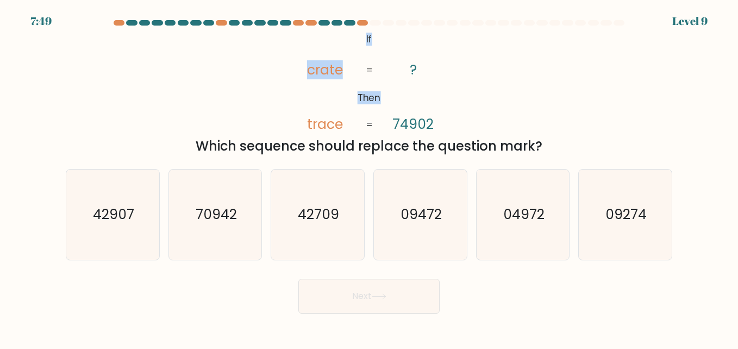
click at [346, 55] on icon "@import url('https://fonts.googleapis.com/css?family=Abril+Fatface:400,100,100i…" at bounding box center [369, 82] width 170 height 105
drag, startPoint x: 346, startPoint y: 55, endPoint x: 293, endPoint y: 67, distance: 54.6
click at [293, 67] on icon "@import url('https://fonts.googleapis.com/css?family=Abril+Fatface:400,100,100i…" at bounding box center [369, 82] width 170 height 105
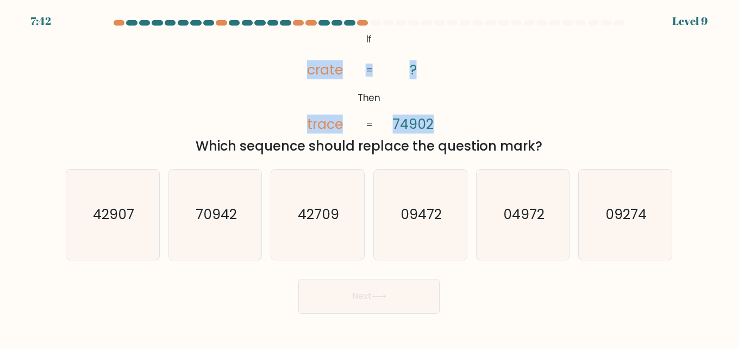
drag, startPoint x: 294, startPoint y: 66, endPoint x: 382, endPoint y: 66, distance: 88.0
click at [382, 66] on icon "@import url('https://fonts.googleapis.com/css?family=Abril+Fatface:400,100,100i…" at bounding box center [369, 82] width 170 height 105
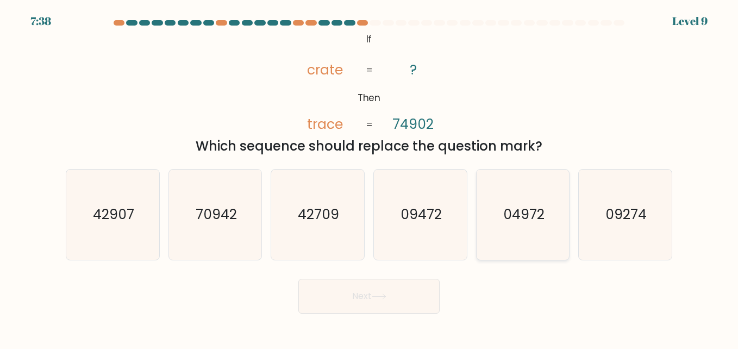
click at [547, 235] on icon "04972" at bounding box center [523, 214] width 90 height 90
click at [369, 177] on input "e. 04972" at bounding box center [369, 175] width 1 height 3
radio input "true"
click at [398, 292] on button "Next" at bounding box center [368, 296] width 141 height 35
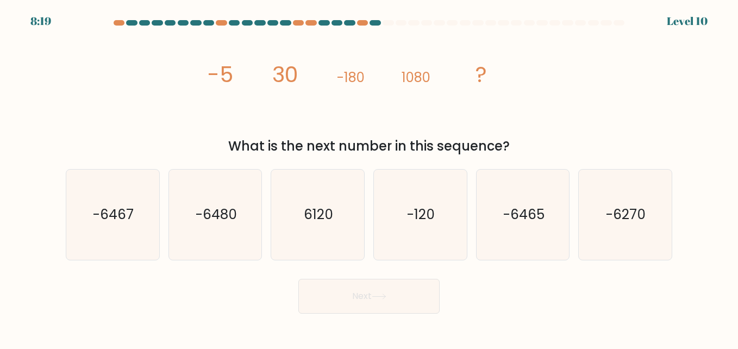
drag, startPoint x: 206, startPoint y: 69, endPoint x: 524, endPoint y: 140, distance: 326.2
click at [524, 140] on div "image/svg+xml -5 30 -180 1080 ? What is the next number in this sequence?" at bounding box center [368, 93] width 619 height 126
drag, startPoint x: 524, startPoint y: 140, endPoint x: 450, endPoint y: 150, distance: 75.1
click at [194, 207] on icon "-6480" at bounding box center [215, 214] width 90 height 90
click at [369, 177] on input "b. -6480" at bounding box center [369, 175] width 1 height 3
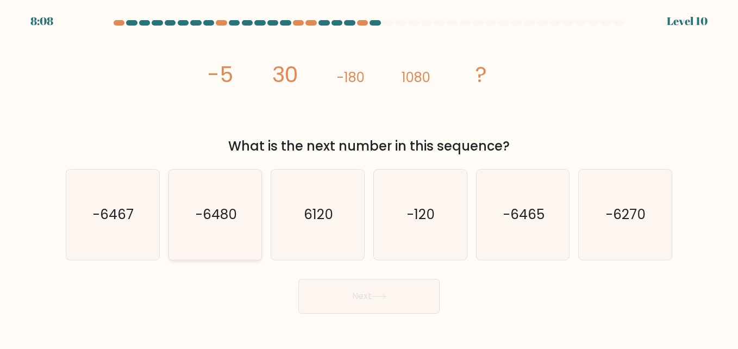
radio input "true"
click at [353, 282] on button "Next" at bounding box center [368, 296] width 141 height 35
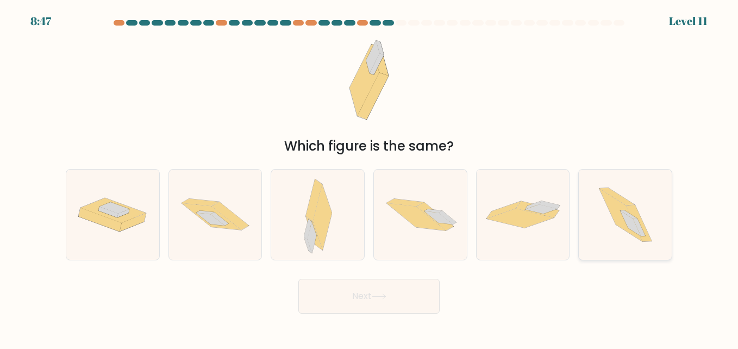
click at [621, 216] on icon at bounding box center [620, 215] width 43 height 53
click at [369, 177] on input "f." at bounding box center [369, 175] width 1 height 3
radio input "true"
click at [366, 296] on button "Next" at bounding box center [368, 296] width 141 height 35
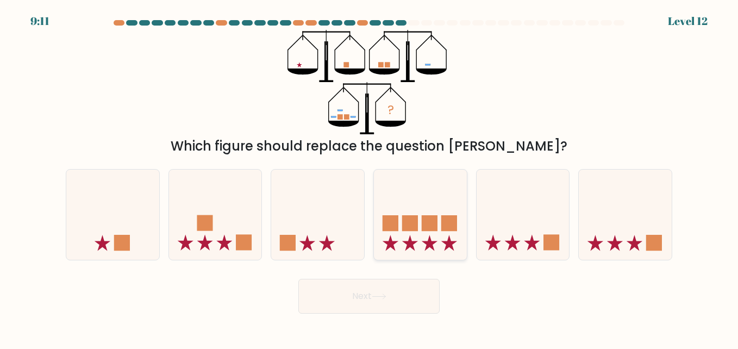
click at [424, 206] on icon at bounding box center [420, 214] width 93 height 77
click at [369, 177] on input "d." at bounding box center [369, 175] width 1 height 3
radio input "true"
click at [395, 304] on button "Next" at bounding box center [368, 296] width 141 height 35
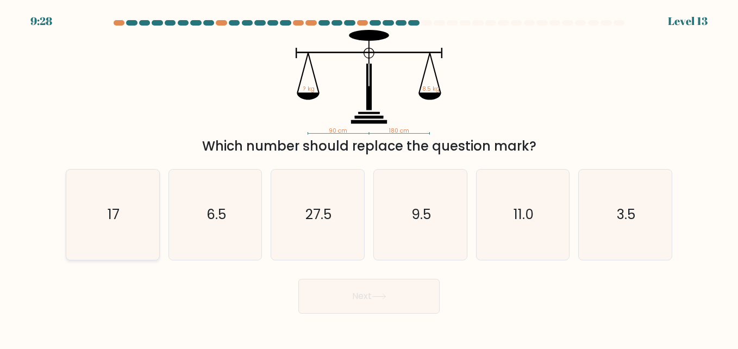
click at [123, 216] on icon "17" at bounding box center [112, 214] width 90 height 90
click at [369, 177] on input "a. 17" at bounding box center [369, 175] width 1 height 3
radio input "true"
click at [308, 284] on button "Next" at bounding box center [368, 296] width 141 height 35
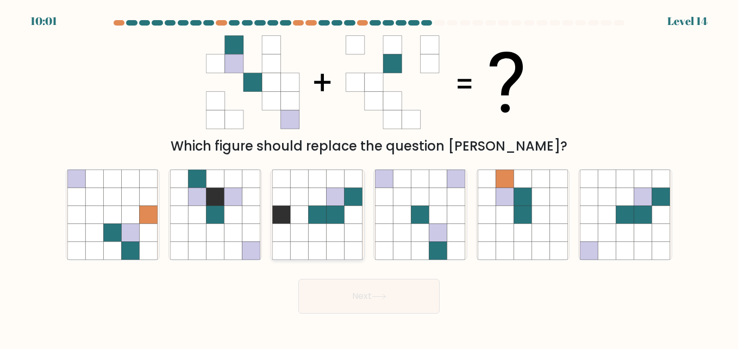
click at [314, 197] on icon at bounding box center [318, 196] width 18 height 18
click at [369, 177] on input "c." at bounding box center [369, 175] width 1 height 3
radio input "true"
click at [631, 212] on icon at bounding box center [625, 214] width 18 height 18
click at [369, 177] on input "f." at bounding box center [369, 175] width 1 height 3
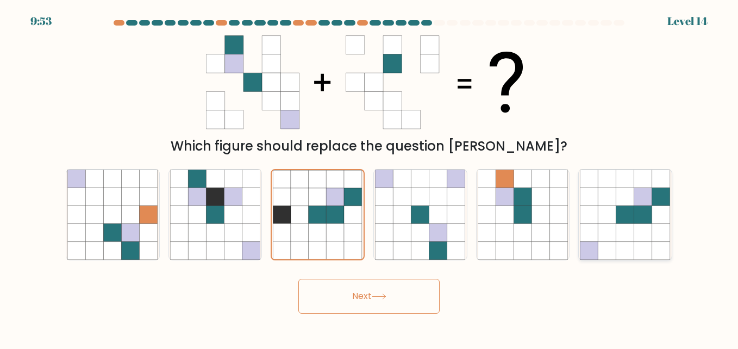
radio input "true"
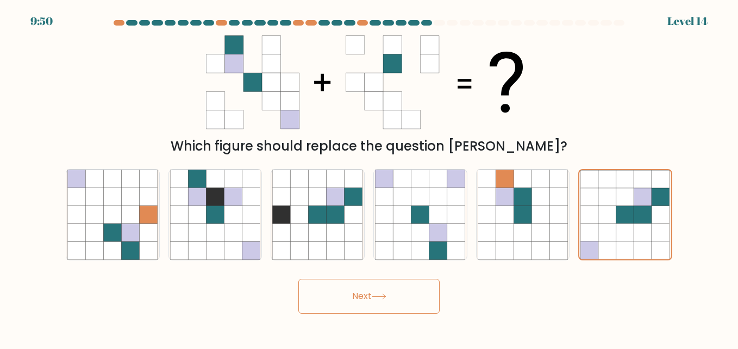
click at [379, 291] on button "Next" at bounding box center [368, 296] width 141 height 35
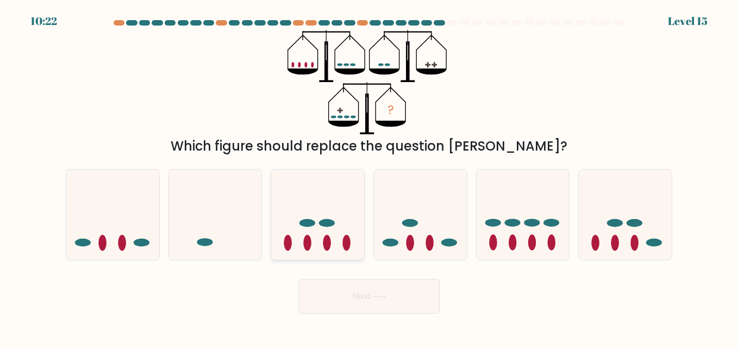
click at [323, 210] on icon at bounding box center [317, 214] width 93 height 77
click at [369, 177] on input "c." at bounding box center [369, 175] width 1 height 3
radio input "true"
click at [372, 294] on button "Next" at bounding box center [368, 296] width 141 height 35
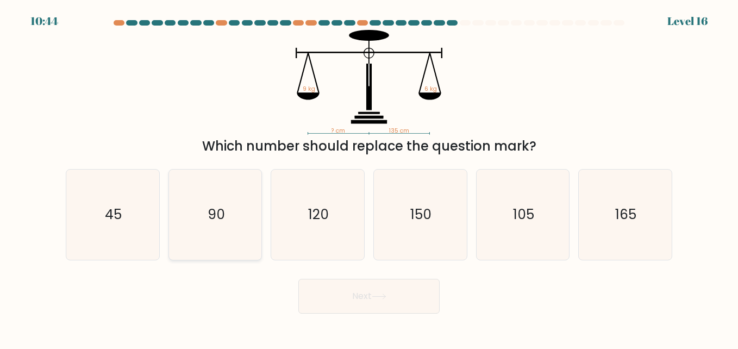
click at [222, 205] on icon "90" at bounding box center [215, 214] width 90 height 90
click at [369, 177] on input "b. 90" at bounding box center [369, 175] width 1 height 3
radio input "true"
click at [398, 304] on button "Next" at bounding box center [368, 296] width 141 height 35
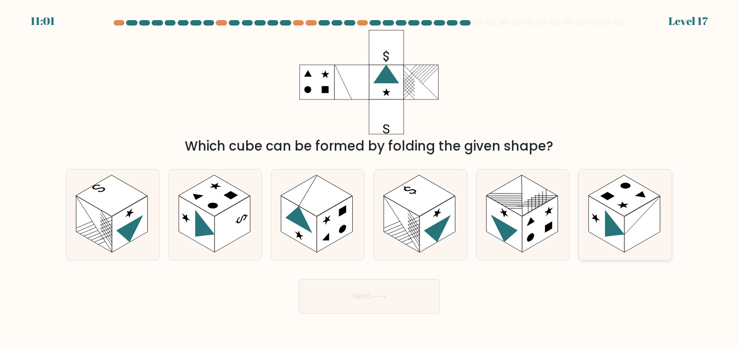
click at [648, 211] on rect at bounding box center [642, 224] width 36 height 56
click at [369, 177] on input "f." at bounding box center [369, 175] width 1 height 3
radio input "true"
click at [359, 288] on button "Next" at bounding box center [368, 296] width 141 height 35
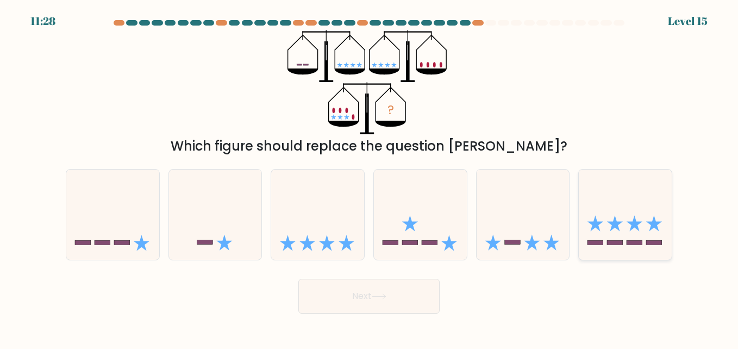
click at [620, 222] on icon at bounding box center [615, 223] width 16 height 16
click at [369, 177] on input "f." at bounding box center [369, 175] width 1 height 3
radio input "true"
click at [431, 301] on button "Next" at bounding box center [368, 296] width 141 height 35
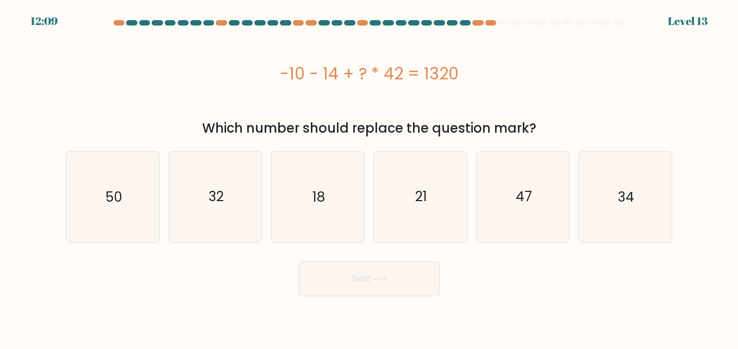
drag, startPoint x: 282, startPoint y: 73, endPoint x: 570, endPoint y: 136, distance: 295.3
click at [570, 136] on div "-10 - 14 + ? * 42 = 1320 Which number should replace the question mark?" at bounding box center [368, 84] width 619 height 108
drag, startPoint x: 570, startPoint y: 136, endPoint x: 500, endPoint y: 131, distance: 70.8
click at [205, 154] on icon "32" at bounding box center [215, 197] width 90 height 90
click at [369, 174] on input "b. 32" at bounding box center [369, 175] width 1 height 3
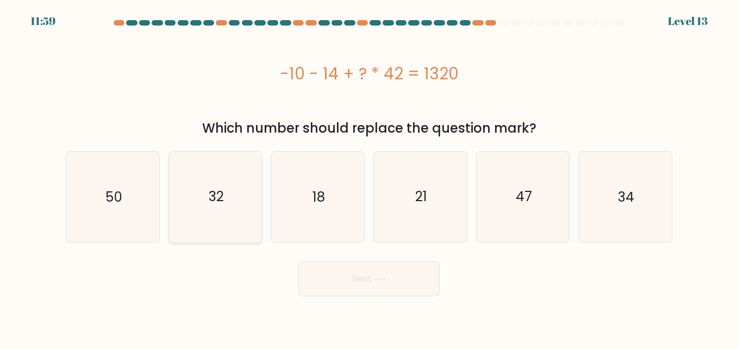
radio input "true"
click at [337, 274] on button "Next" at bounding box center [368, 278] width 141 height 35
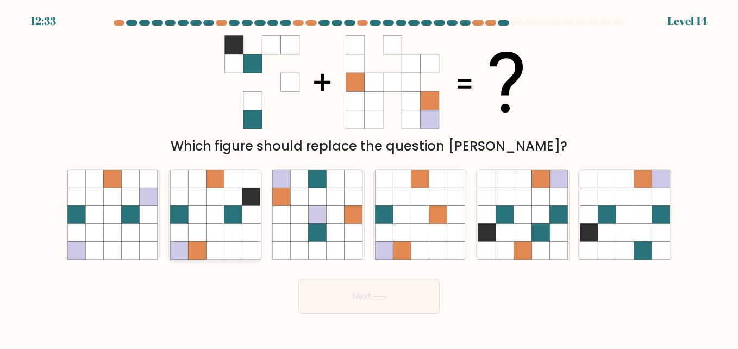
click at [214, 193] on icon at bounding box center [215, 196] width 18 height 18
click at [369, 177] on input "b." at bounding box center [369, 175] width 1 height 3
radio input "true"
click at [373, 291] on button "Next" at bounding box center [368, 296] width 141 height 35
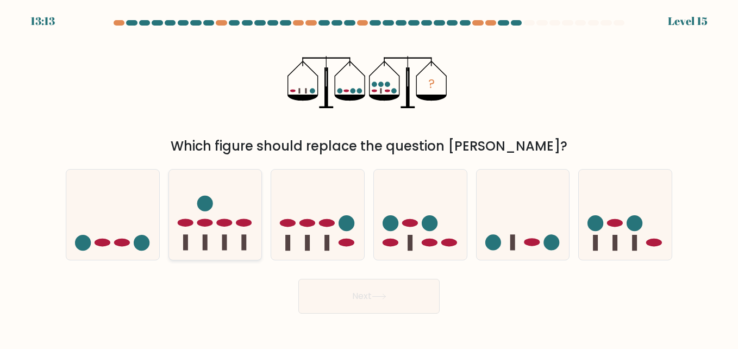
click at [208, 217] on icon at bounding box center [215, 214] width 93 height 77
click at [369, 177] on input "b." at bounding box center [369, 175] width 1 height 3
radio input "true"
click at [337, 293] on button "Next" at bounding box center [368, 296] width 141 height 35
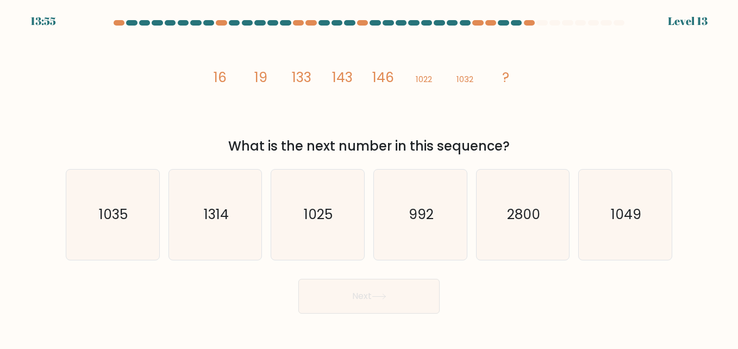
drag, startPoint x: 274, startPoint y: 85, endPoint x: 525, endPoint y: 141, distance: 256.7
click at [525, 141] on div "image/svg+xml 16 19 133 143 146 1022 1032 ? What is the next number in this seq…" at bounding box center [368, 93] width 619 height 126
drag, startPoint x: 525, startPoint y: 141, endPoint x: 482, endPoint y: 142, distance: 42.9
click at [125, 208] on text "1035" at bounding box center [113, 214] width 29 height 19
click at [369, 177] on input "a. 1035" at bounding box center [369, 175] width 1 height 3
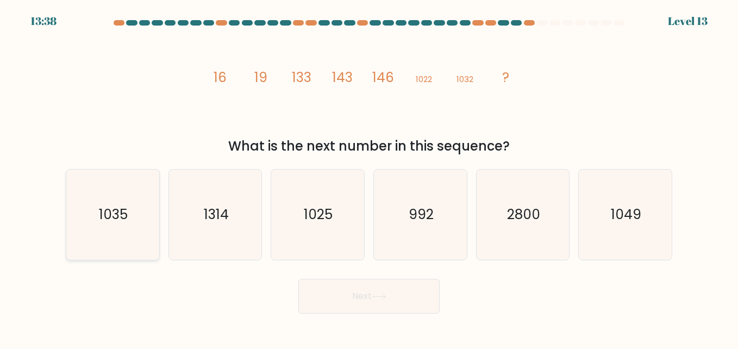
radio input "true"
click at [368, 296] on button "Next" at bounding box center [368, 296] width 141 height 35
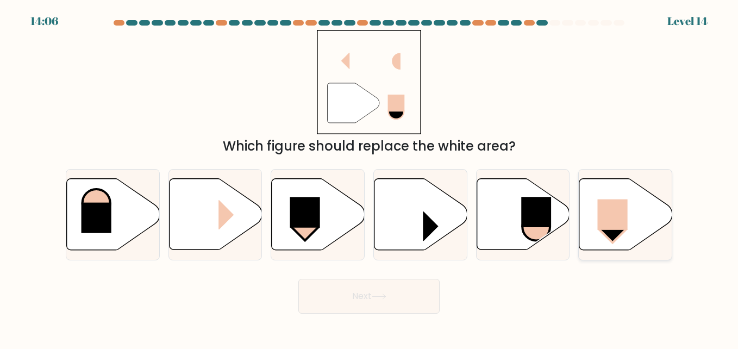
click at [605, 231] on rect at bounding box center [612, 229] width 27 height 26
click at [369, 177] on input "f." at bounding box center [369, 175] width 1 height 3
radio input "true"
click at [378, 290] on button "Next" at bounding box center [368, 296] width 141 height 35
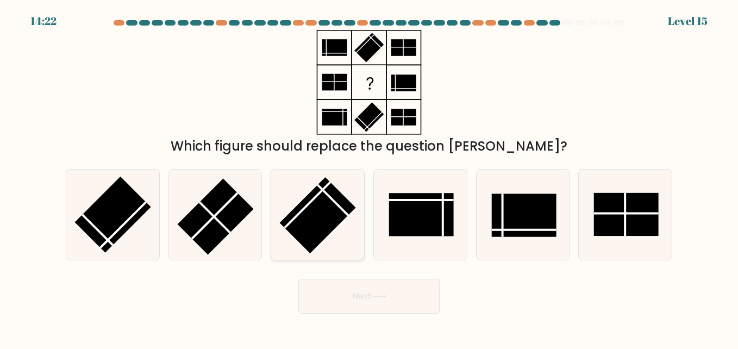
click at [320, 198] on rect at bounding box center [318, 215] width 76 height 76
click at [369, 177] on input "c." at bounding box center [369, 175] width 1 height 3
radio input "true"
click at [599, 202] on rect at bounding box center [626, 214] width 65 height 43
click at [369, 177] on input "f." at bounding box center [369, 175] width 1 height 3
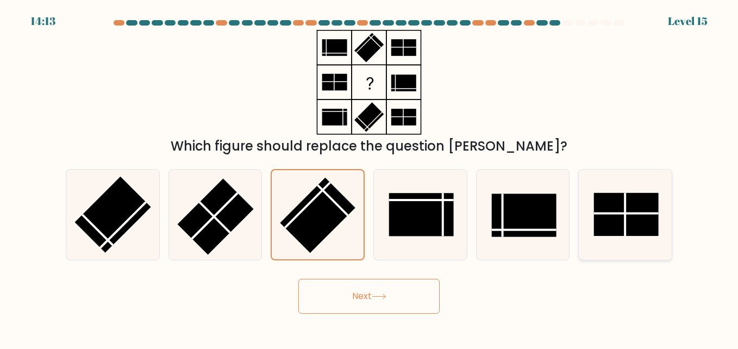
radio input "true"
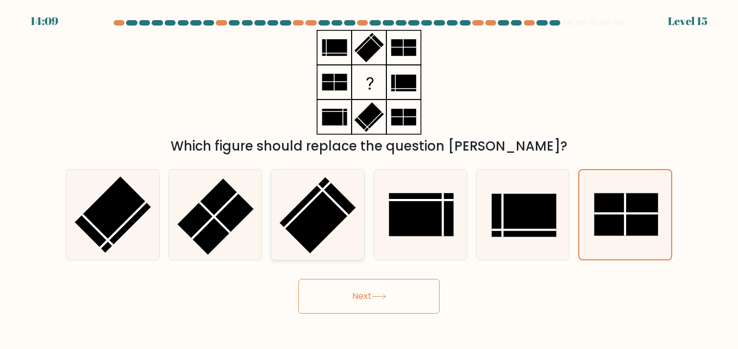
click at [340, 216] on rect at bounding box center [318, 215] width 76 height 76
click at [369, 177] on input "c." at bounding box center [369, 175] width 1 height 3
radio input "true"
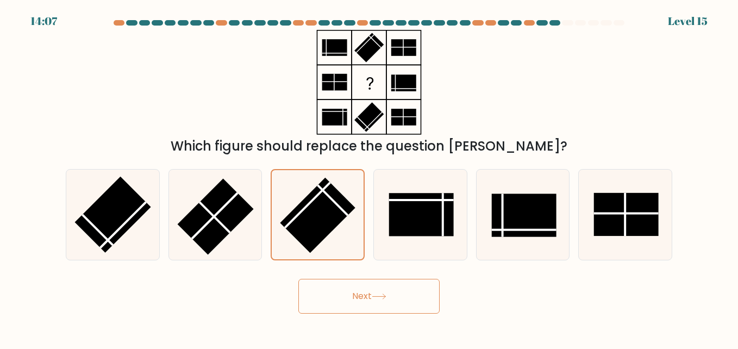
click at [377, 298] on icon at bounding box center [379, 296] width 15 height 6
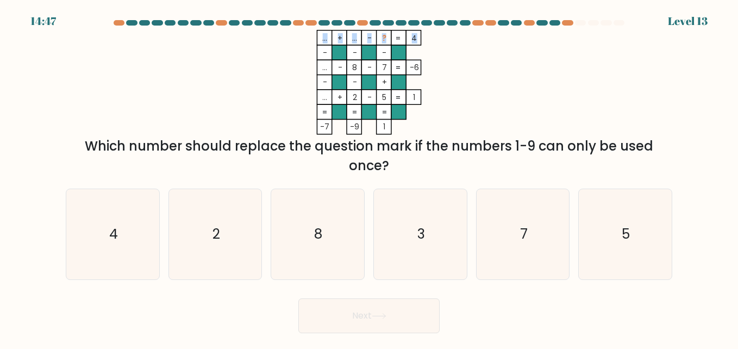
drag, startPoint x: 321, startPoint y: 37, endPoint x: 416, endPoint y: 37, distance: 95.1
click at [416, 37] on icon "... + ... - ? 4 - - - ... - 8 - 7 -6 - - + ... + 2 - 5 = 1 = = = = -7 -9 1 =" at bounding box center [369, 82] width 326 height 105
click at [151, 196] on icon "4" at bounding box center [112, 234] width 90 height 90
click at [369, 177] on input "a. 4" at bounding box center [369, 175] width 1 height 3
radio input "true"
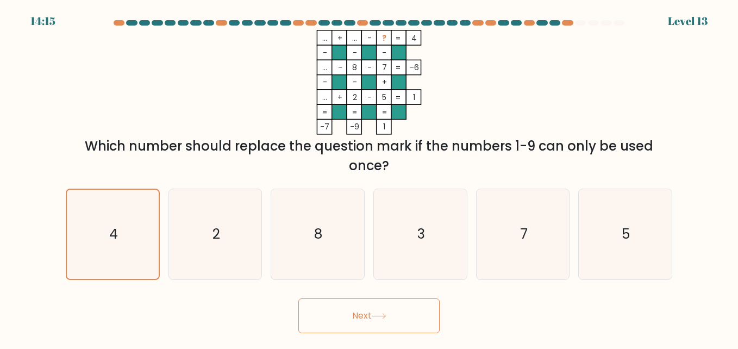
click at [385, 306] on button "Next" at bounding box center [368, 315] width 141 height 35
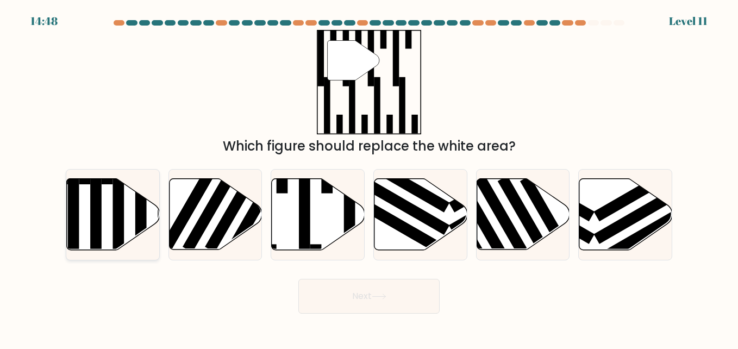
click at [121, 202] on rect at bounding box center [117, 218] width 11 height 101
click at [369, 177] on input "a." at bounding box center [369, 175] width 1 height 3
radio input "true"
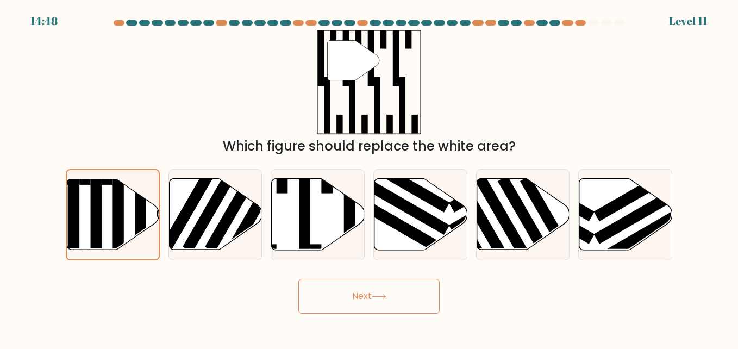
click at [385, 294] on icon at bounding box center [378, 296] width 13 height 5
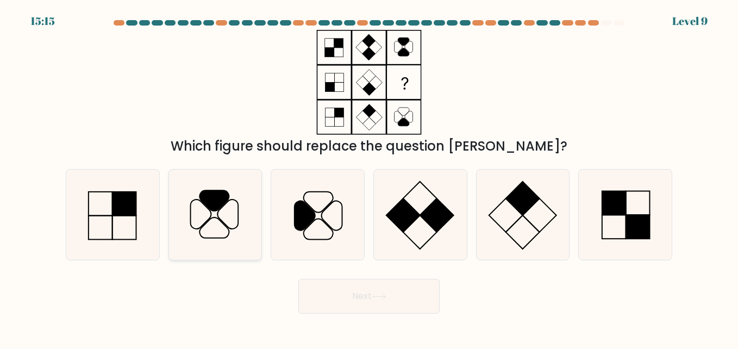
click at [197, 202] on icon at bounding box center [215, 214] width 90 height 90
click at [369, 177] on input "b." at bounding box center [369, 175] width 1 height 3
radio input "true"
click at [413, 290] on button "Next" at bounding box center [368, 296] width 141 height 35
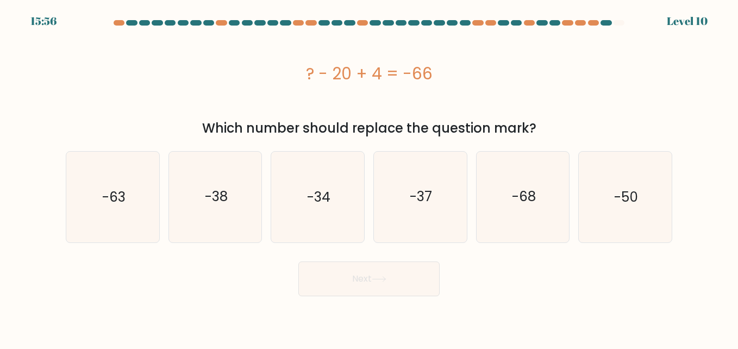
drag, startPoint x: 297, startPoint y: 66, endPoint x: 562, endPoint y: 125, distance: 271.8
click at [562, 125] on div "? - 20 + 4 = -66 Which number should replace the question mark?" at bounding box center [368, 84] width 619 height 108
drag, startPoint x: 562, startPoint y: 125, endPoint x: 492, endPoint y: 125, distance: 69.5
click at [631, 222] on icon "-50" at bounding box center [625, 197] width 90 height 90
click at [369, 177] on input "f. -50" at bounding box center [369, 175] width 1 height 3
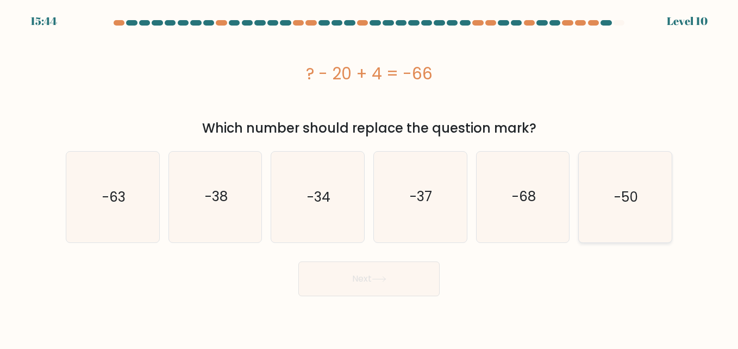
radio input "true"
click at [424, 274] on button "Next" at bounding box center [368, 278] width 141 height 35
